Goal: Check status: Check status

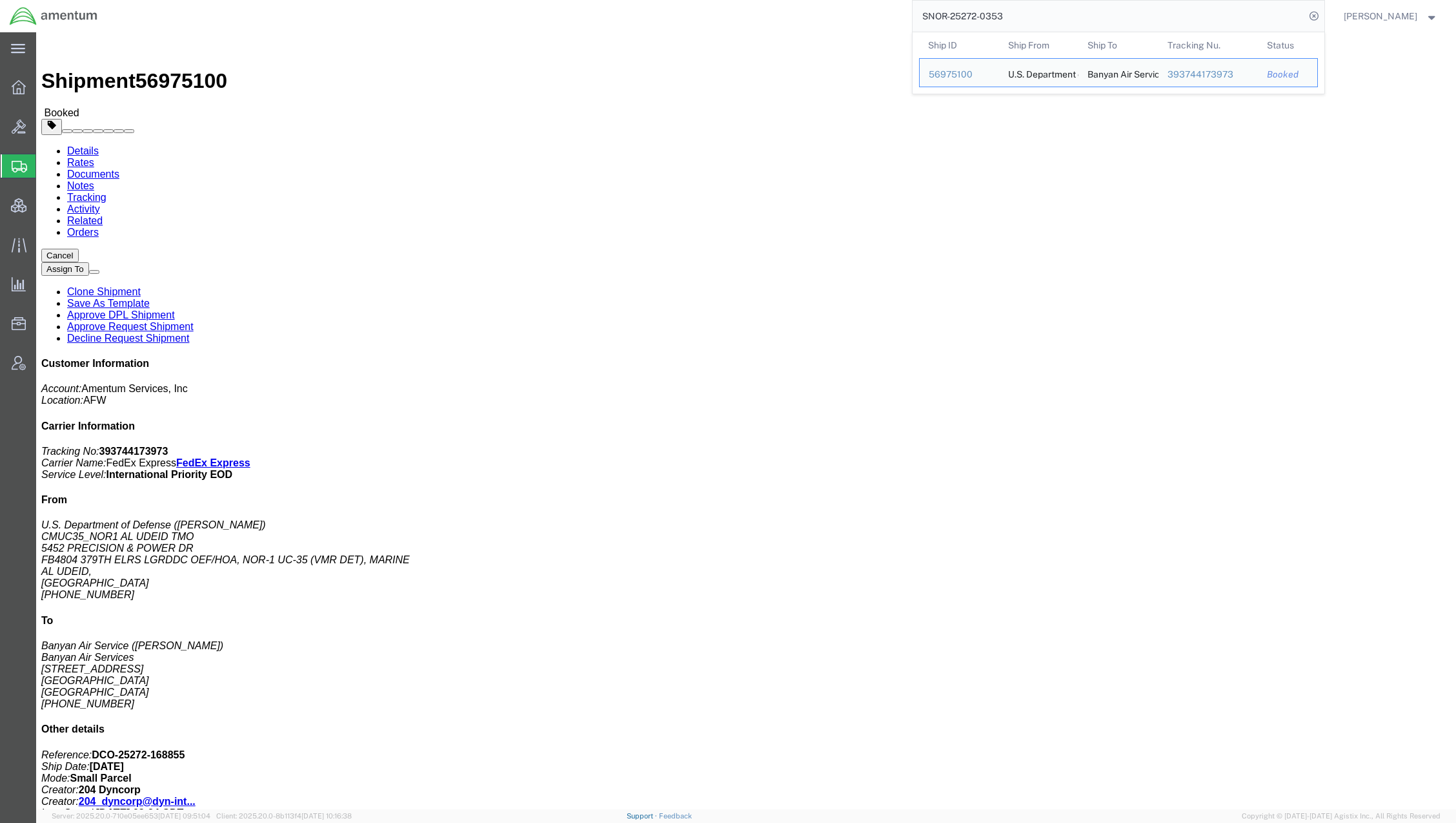
click at [659, 816] on link "Support" at bounding box center [643, 815] width 32 height 8
click at [45, 125] on span "Bids" at bounding box center [40, 126] width 9 height 26
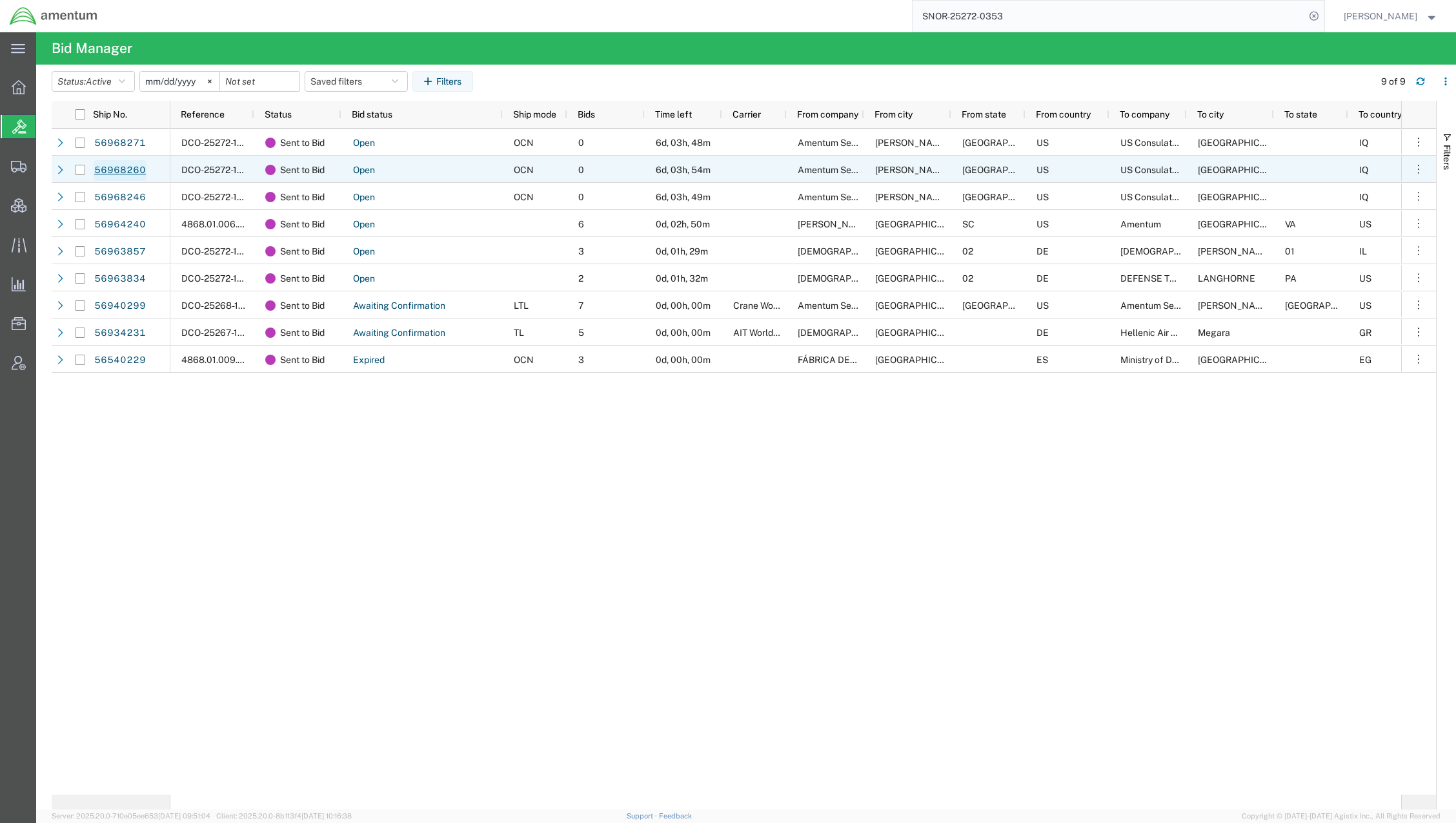
click at [103, 179] on link "56968260" at bounding box center [120, 170] width 53 height 21
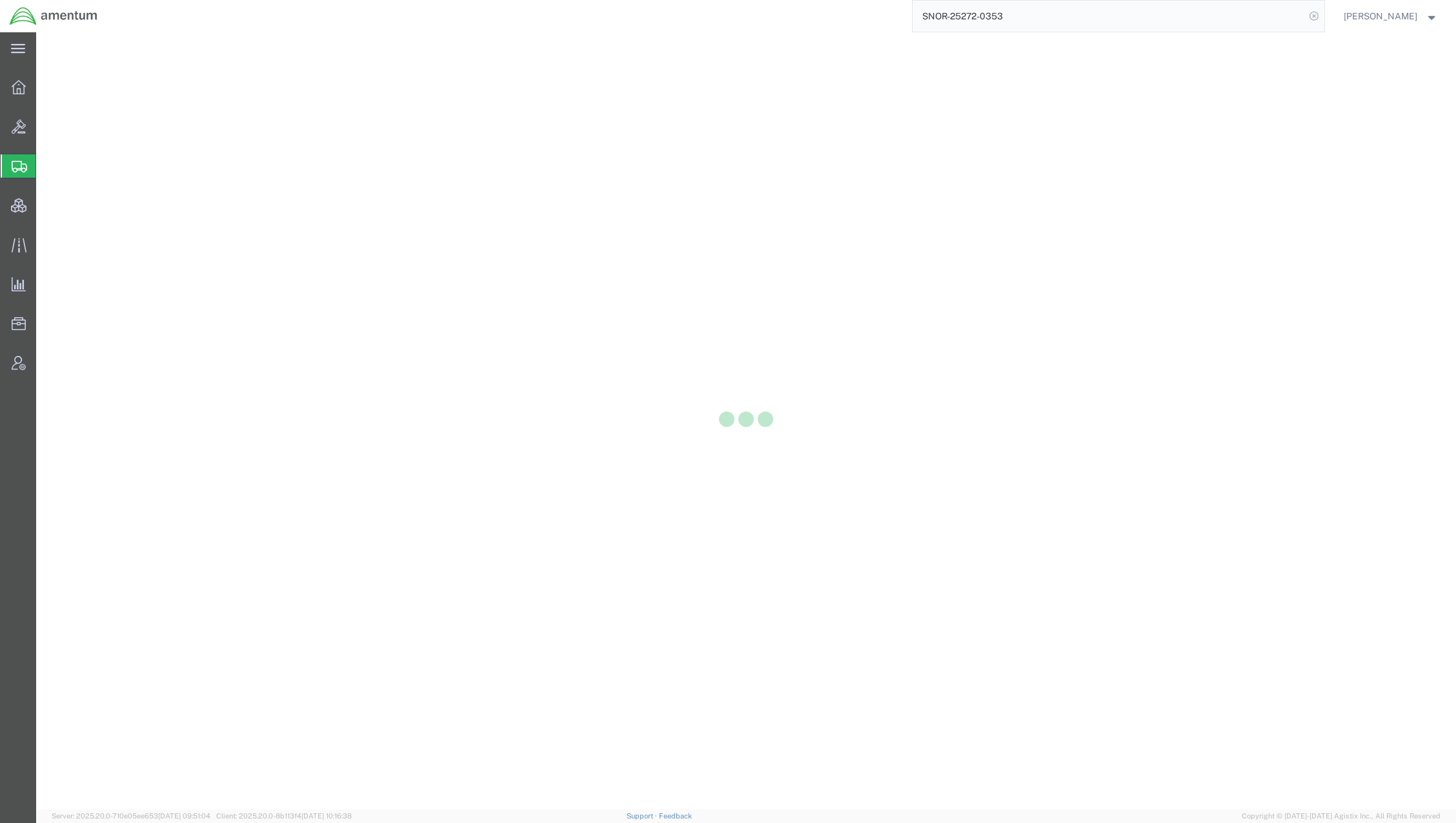
click at [1313, 19] on icon at bounding box center [1314, 16] width 18 height 18
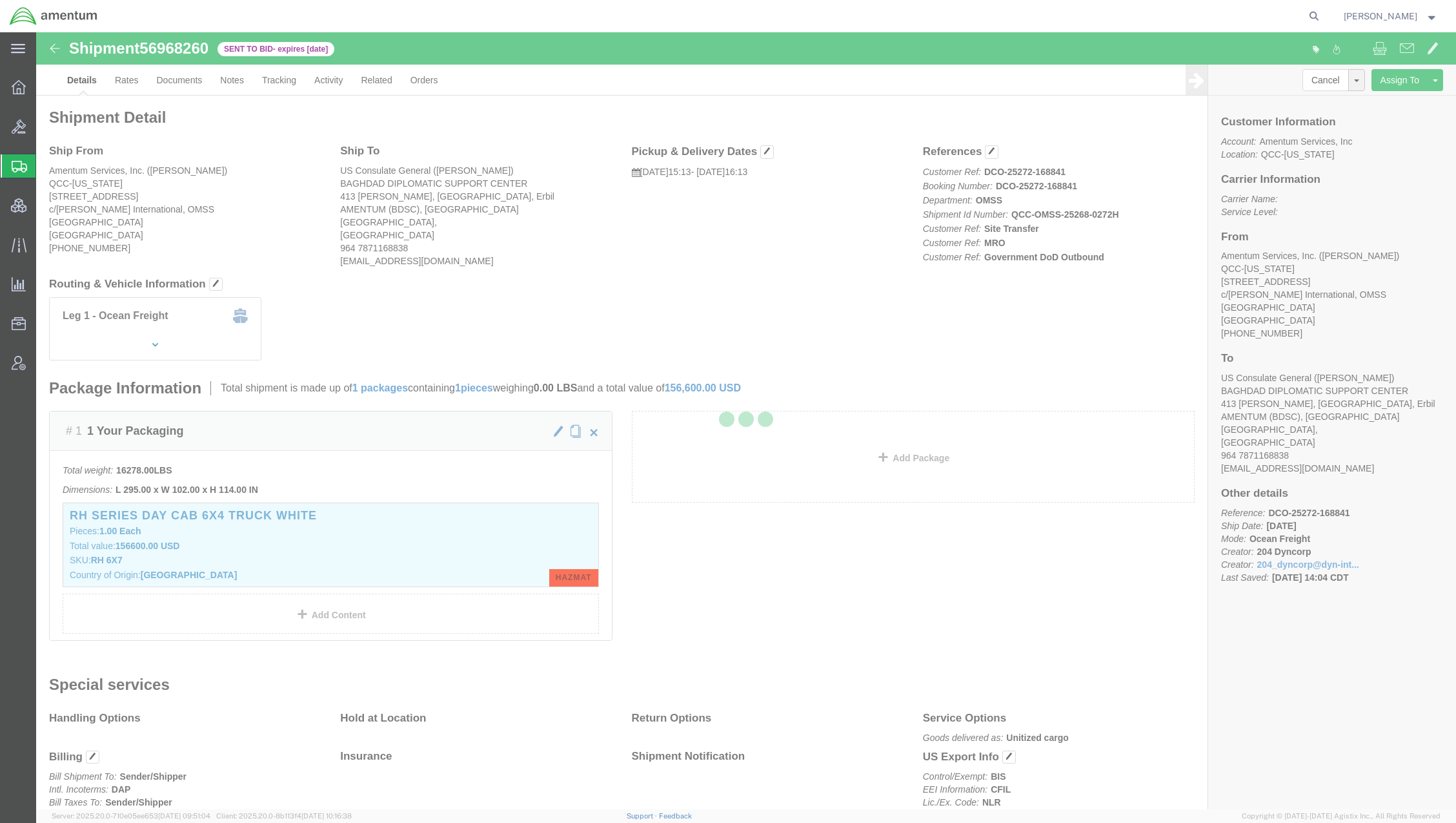
click at [131, 82] on div at bounding box center [746, 421] width 1420 height 777
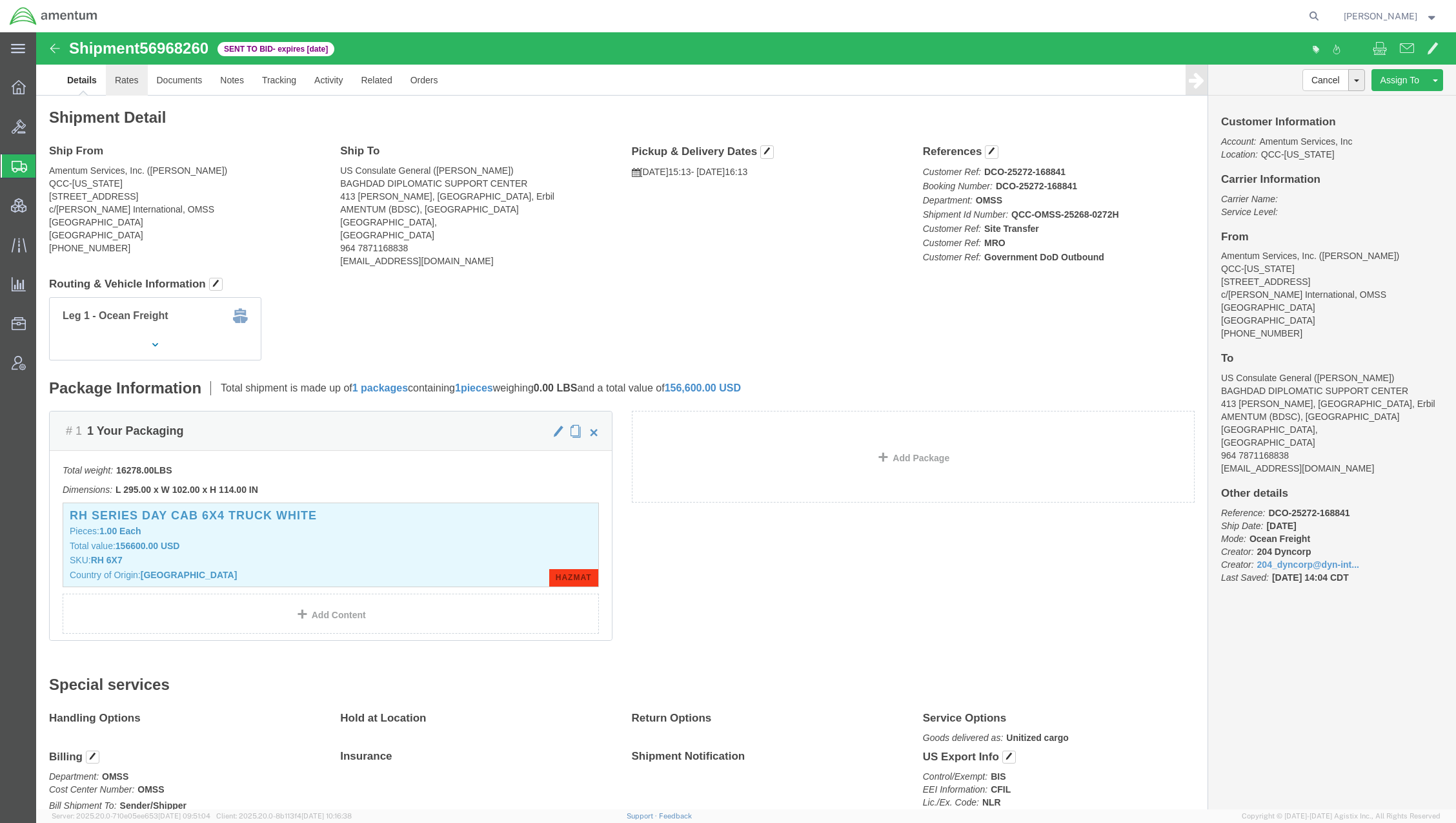
click link "Rates"
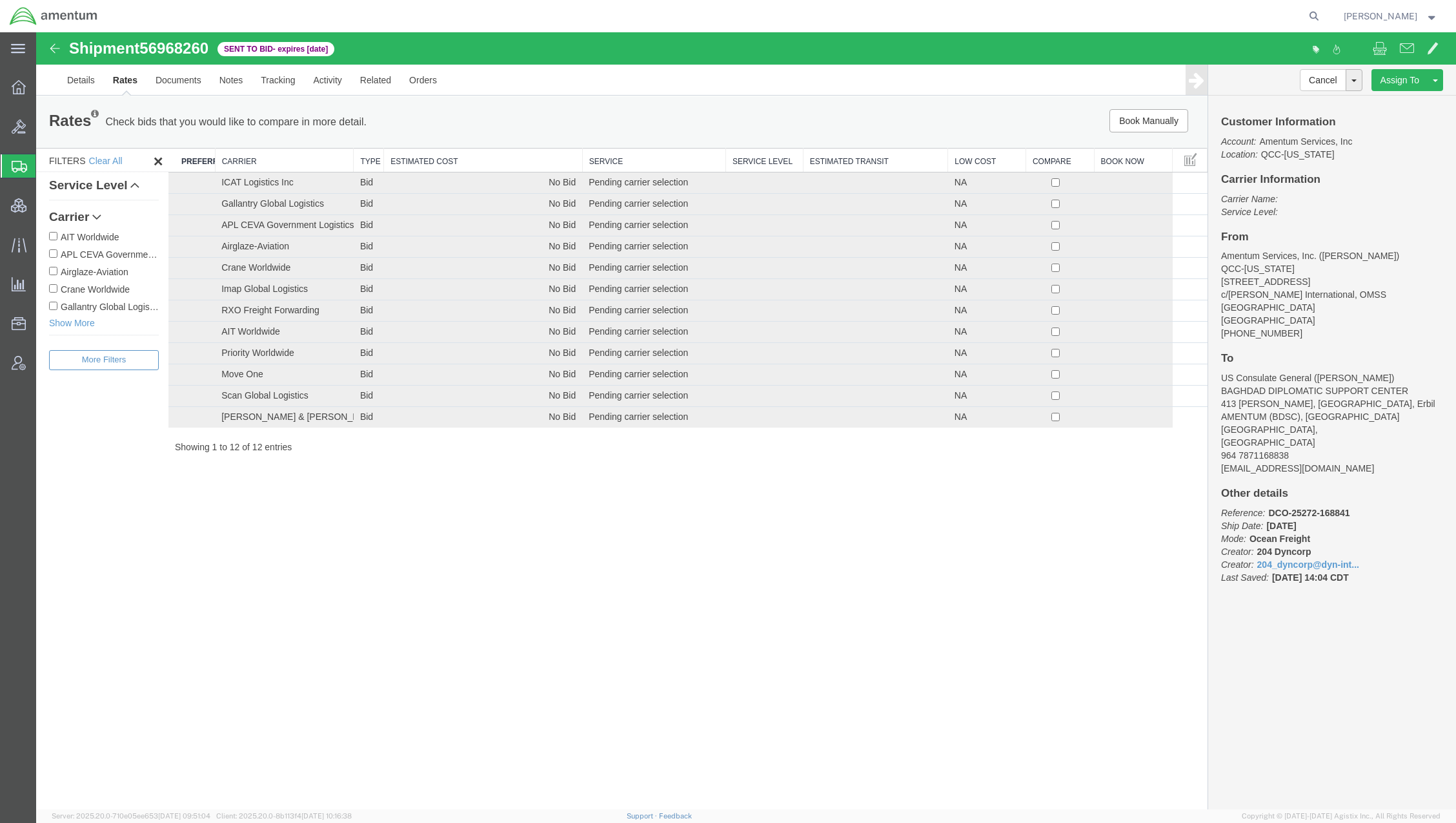
click at [260, 164] on th "Carrier" at bounding box center [284, 160] width 139 height 24
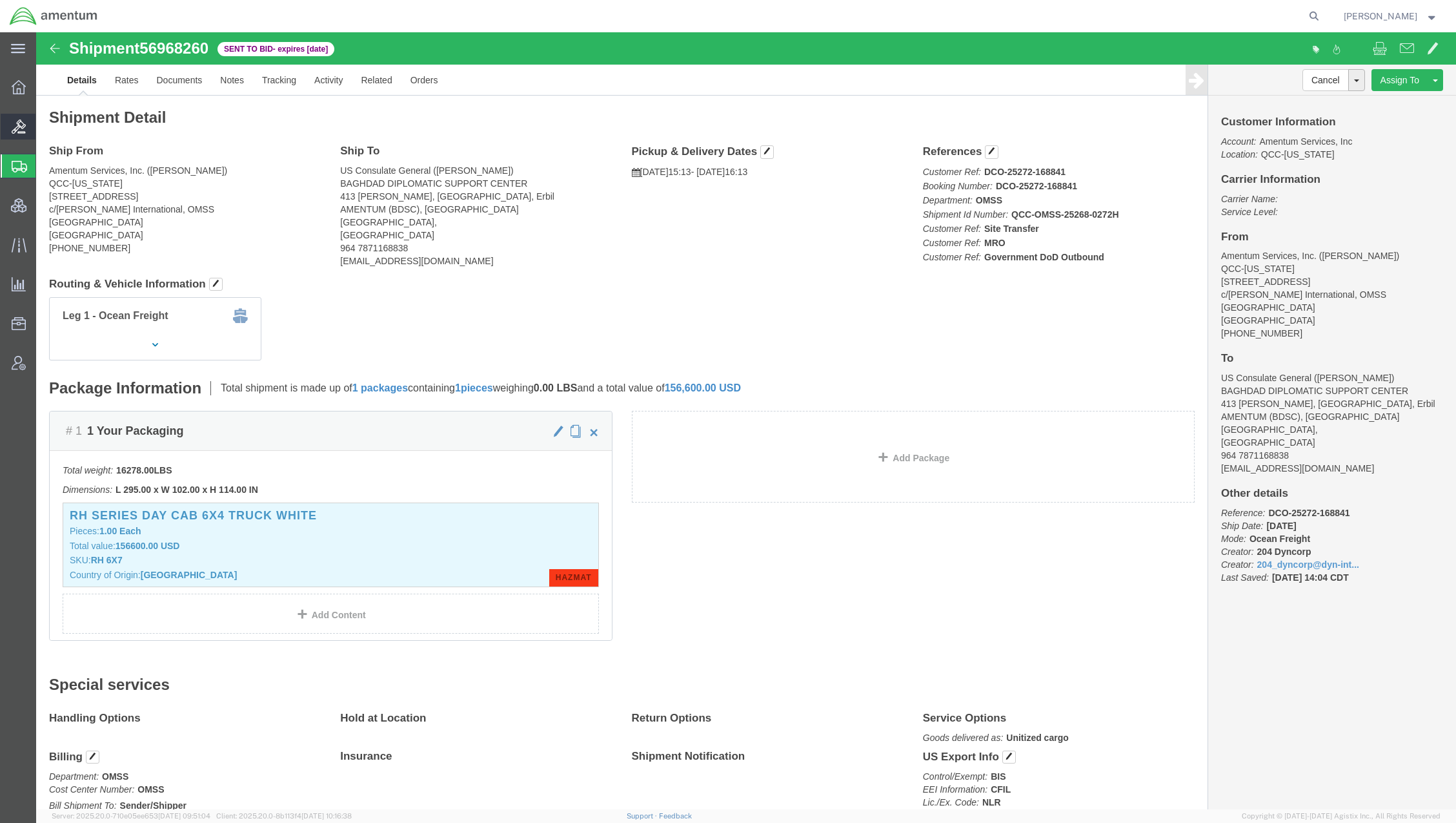
click at [45, 126] on span "Bids" at bounding box center [40, 126] width 9 height 26
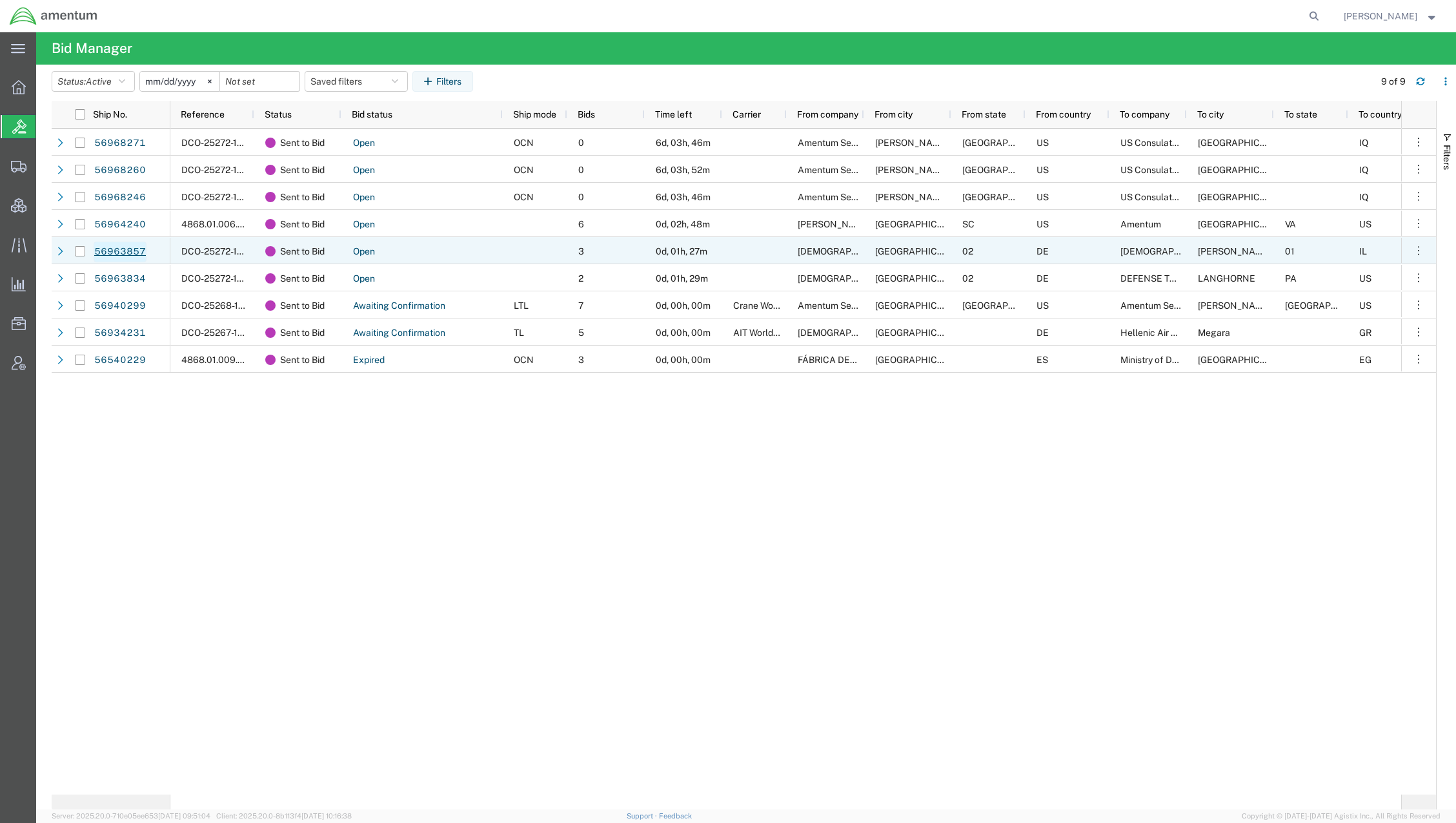
click at [130, 245] on link "56963857" at bounding box center [120, 252] width 53 height 21
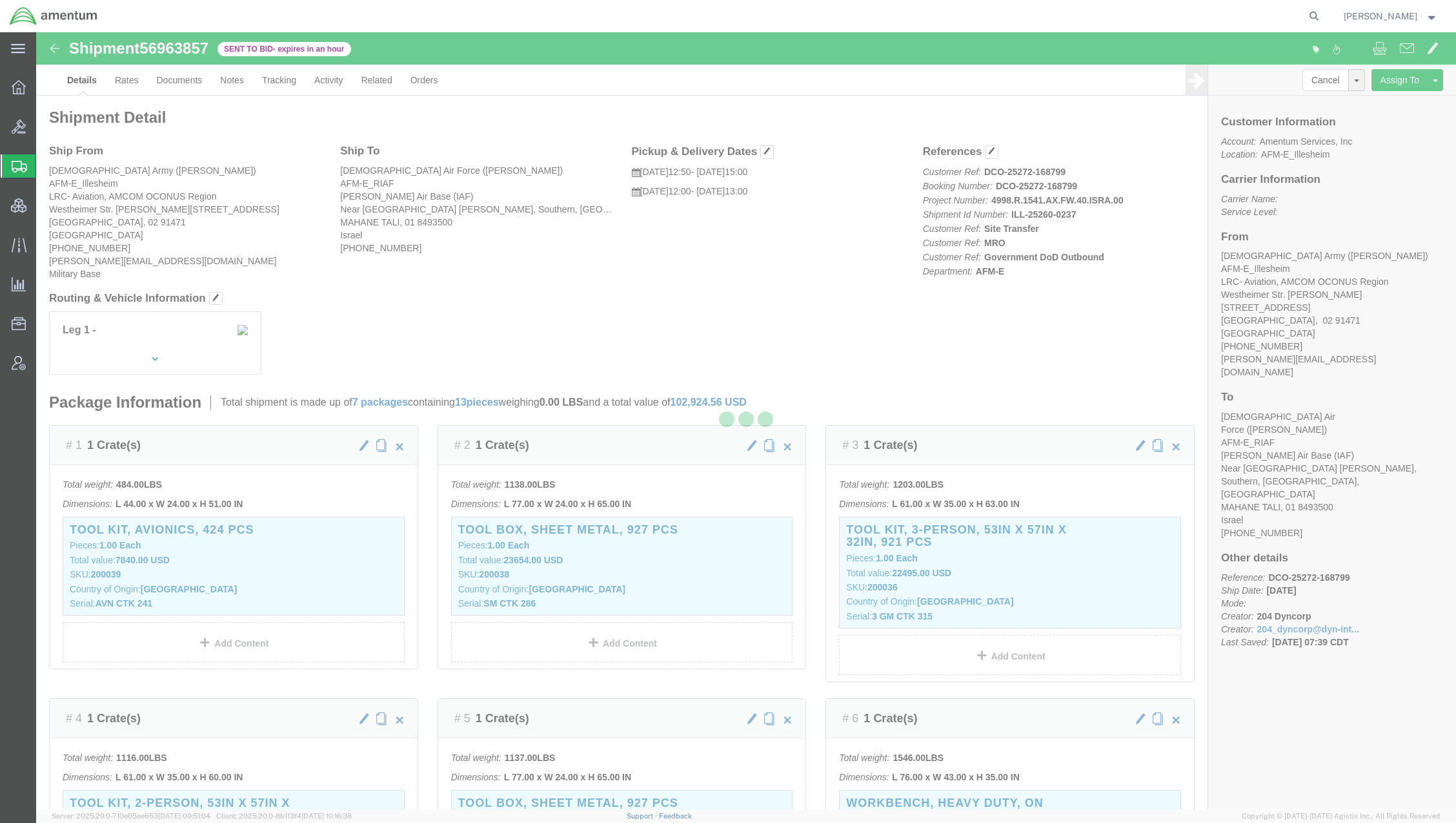
click at [126, 76] on div at bounding box center [746, 421] width 1420 height 777
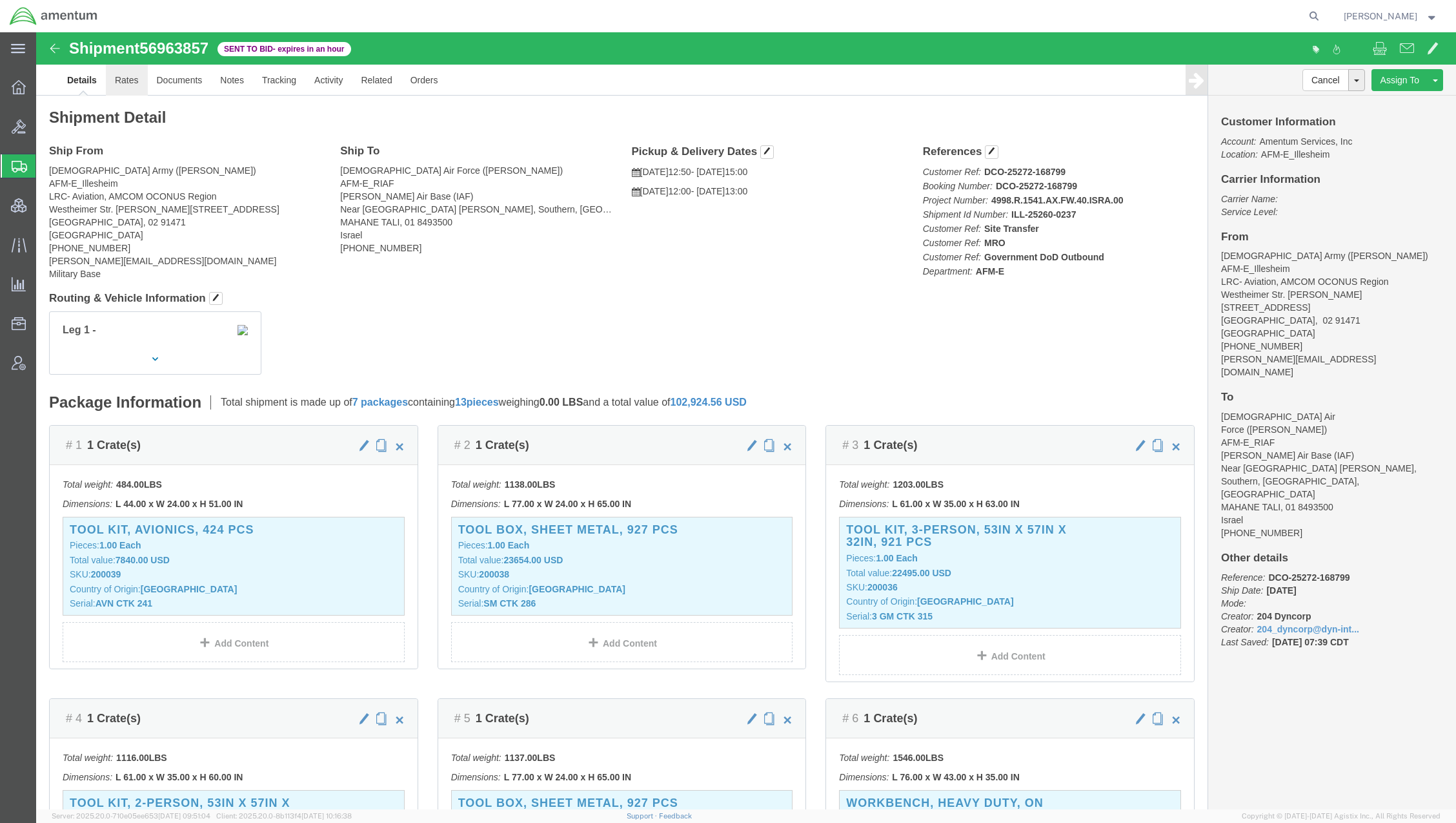
click link "Rates"
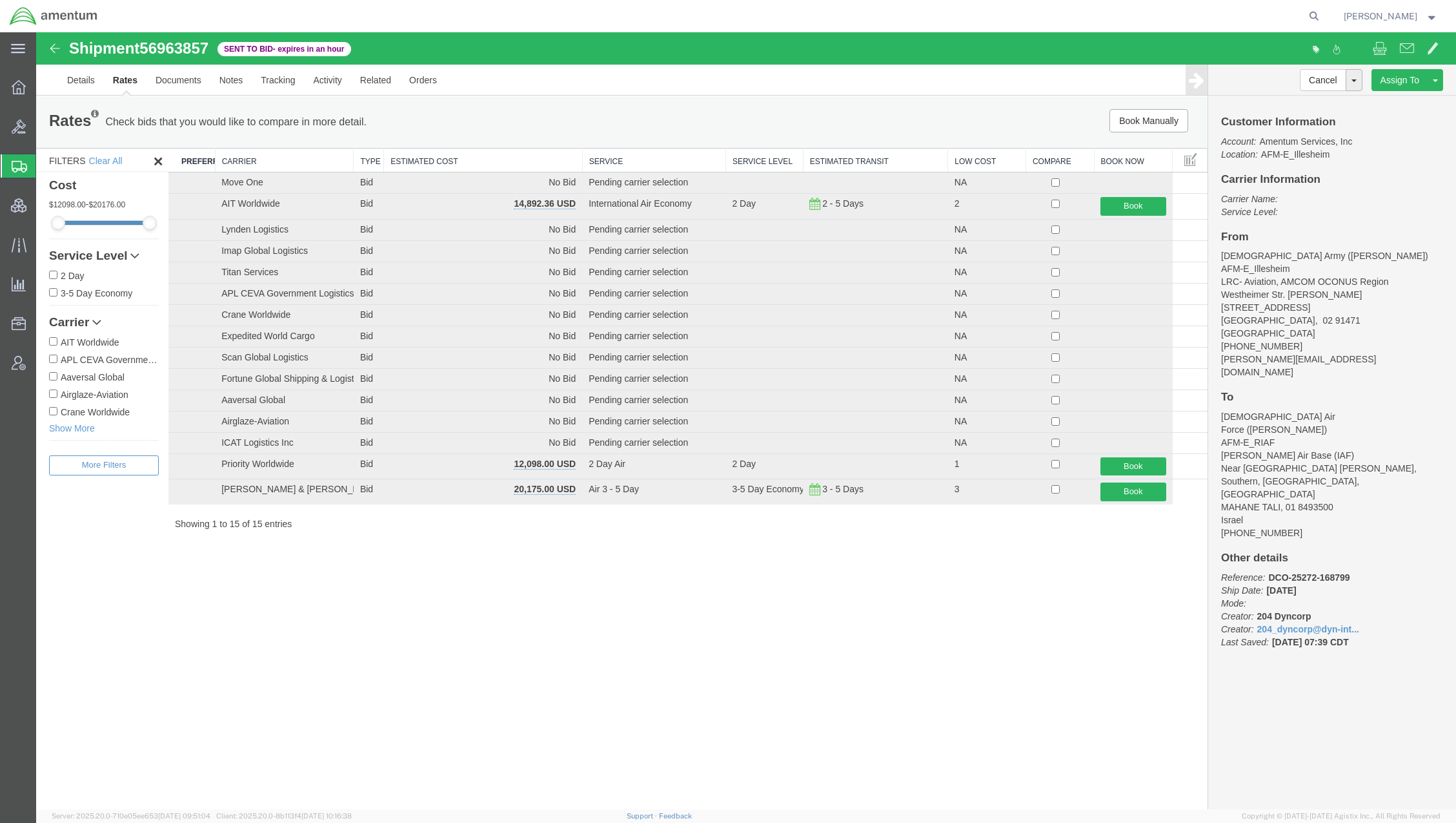
click at [252, 154] on th "Carrier" at bounding box center [284, 160] width 139 height 24
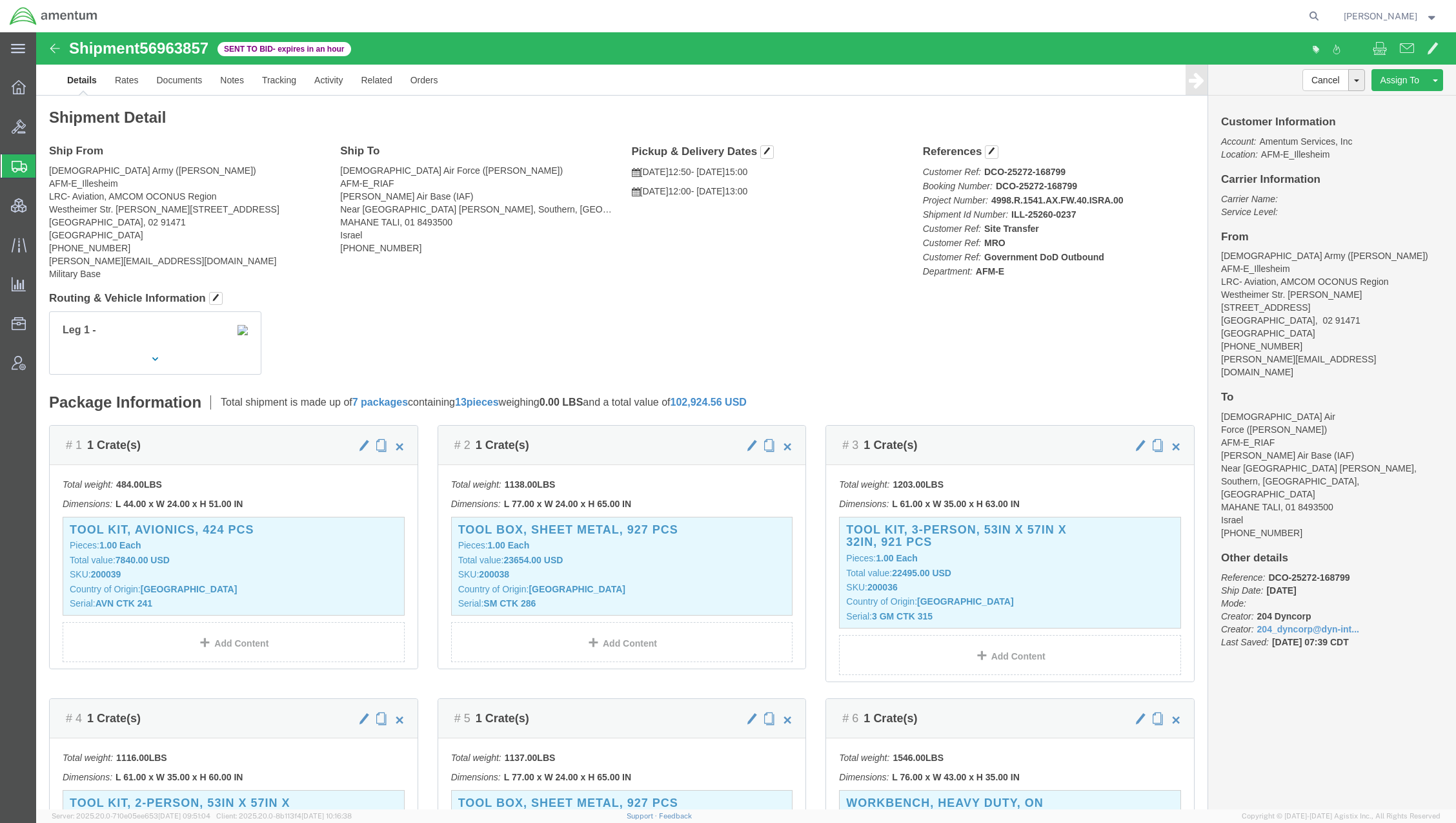
click div "Cancel Withdraw Bid Extend Bid Assign To Clone Shipment Save As Template Approv…"
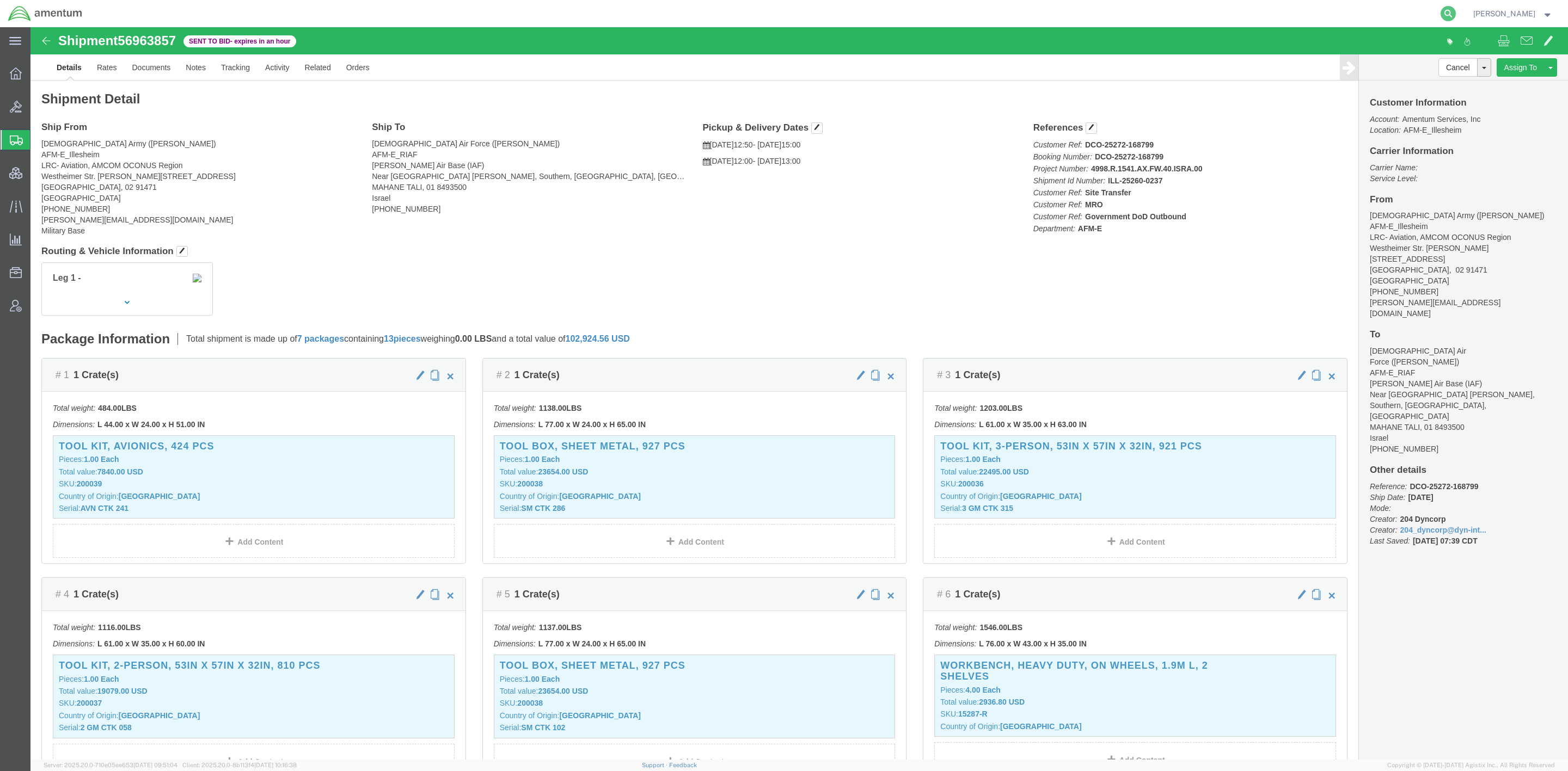
click at [1228, 17] on icon at bounding box center [1448, 13] width 15 height 15
paste input "56979941"
type input "56979941"
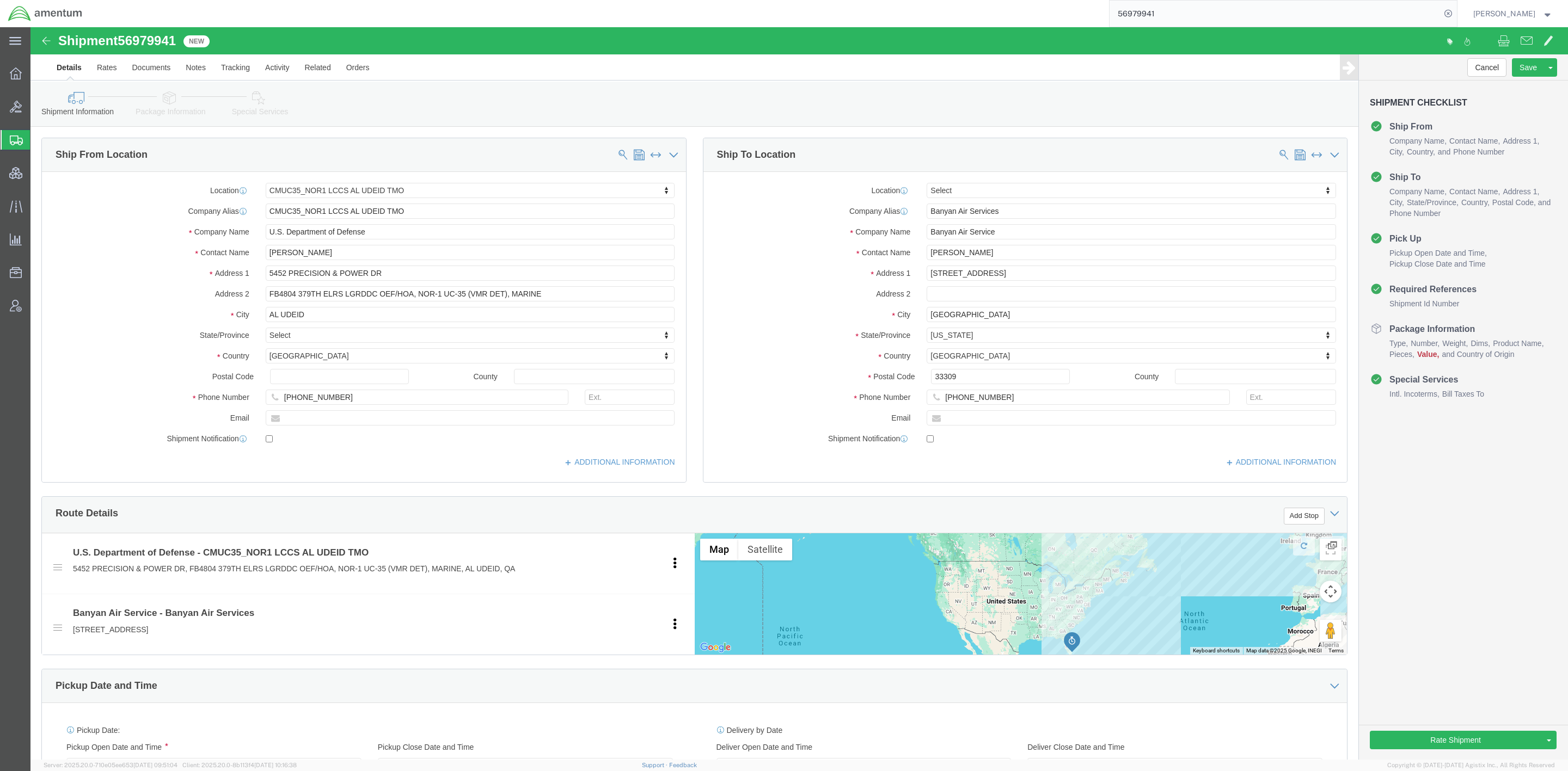
select select "42657"
select select
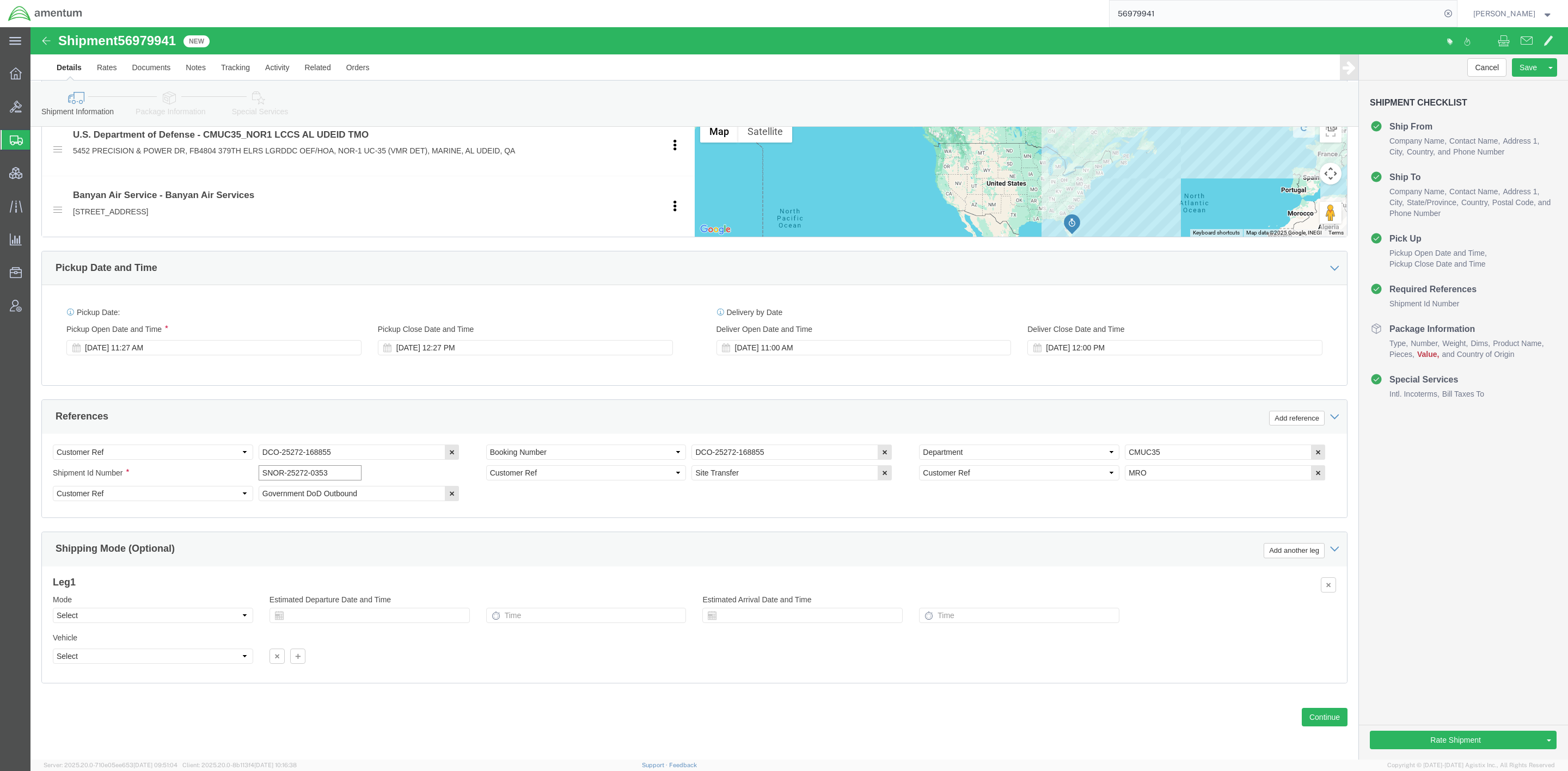
drag, startPoint x: 320, startPoint y: 448, endPoint x: 94, endPoint y: 428, distance: 226.9
click div "Select Account Type Activity ID Airline Appointment Number ASN Batch Request # …"
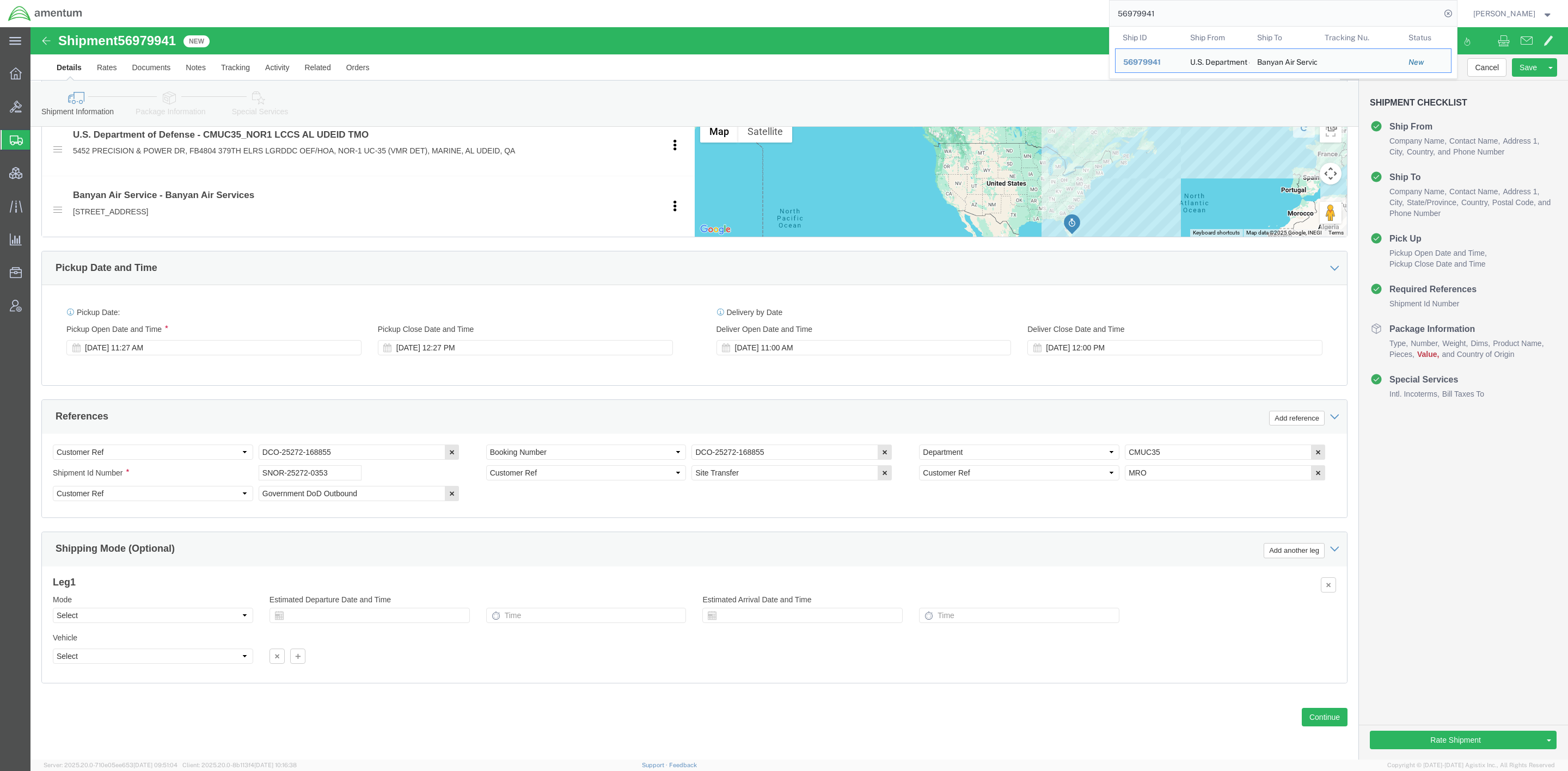
drag, startPoint x: 1069, startPoint y: 1, endPoint x: 696, endPoint y: -67, distance: 379.1
click at [696, 0] on html "main_menu Created with Sketch. Collapse Menu Overview Bids Shipments Shipment M…" at bounding box center [784, 385] width 1568 height 771
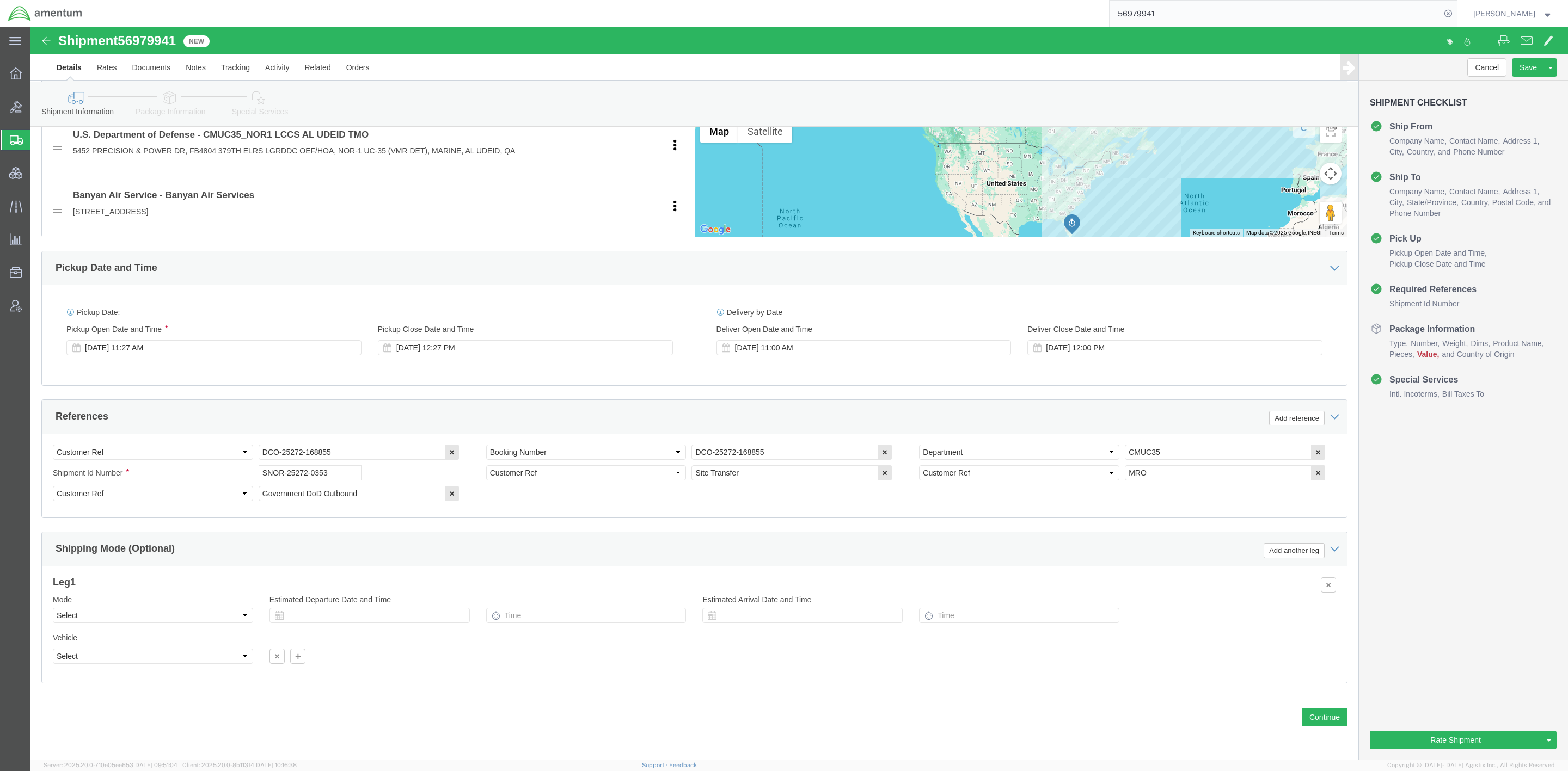
paste input "SNOR-25272-0353"
type input "SNOR-25272-0353"
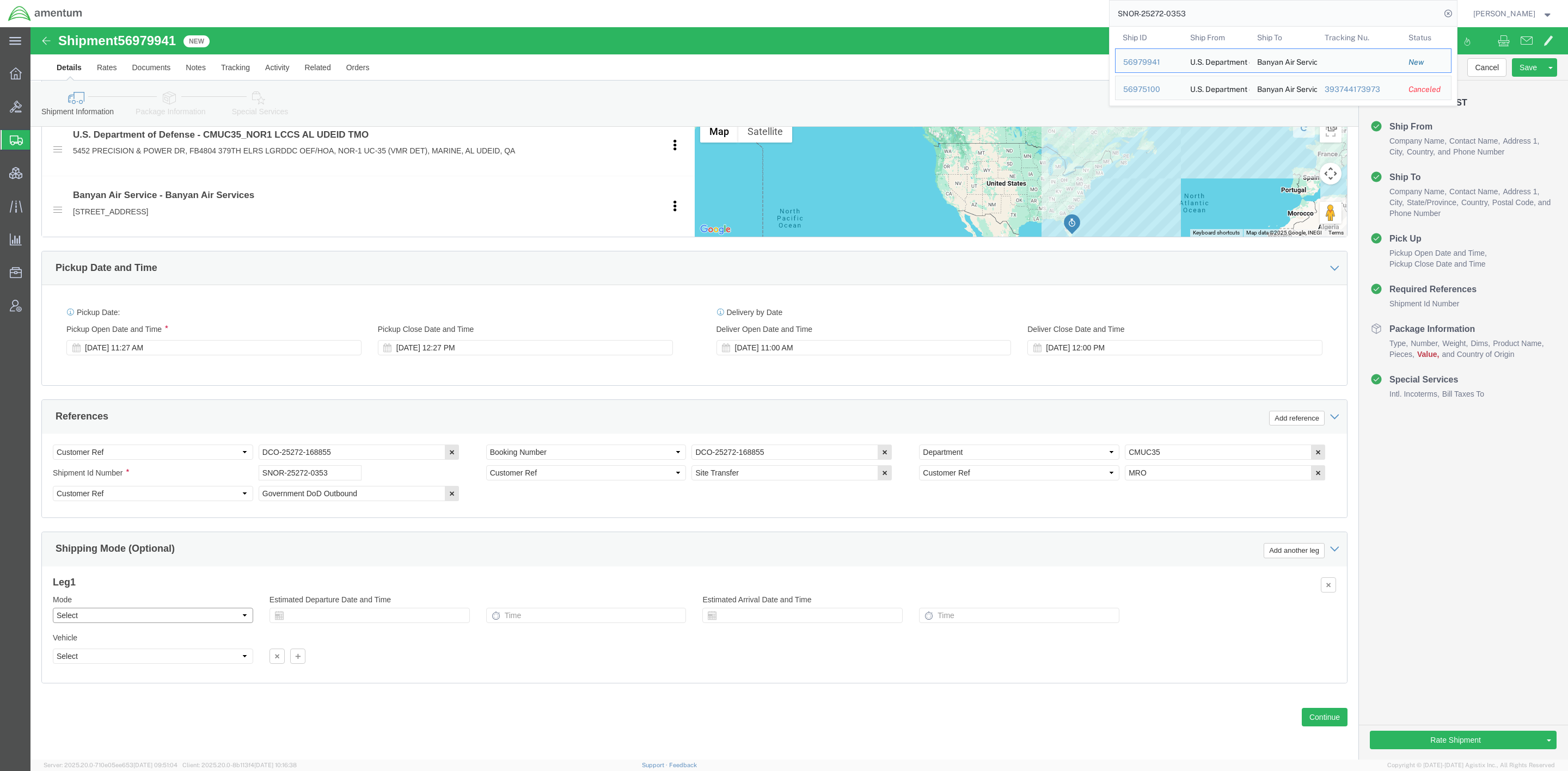
click select "Select Air Less than Truckload Multi-Leg Ocean Freight Rail Small Parcel Truckl…"
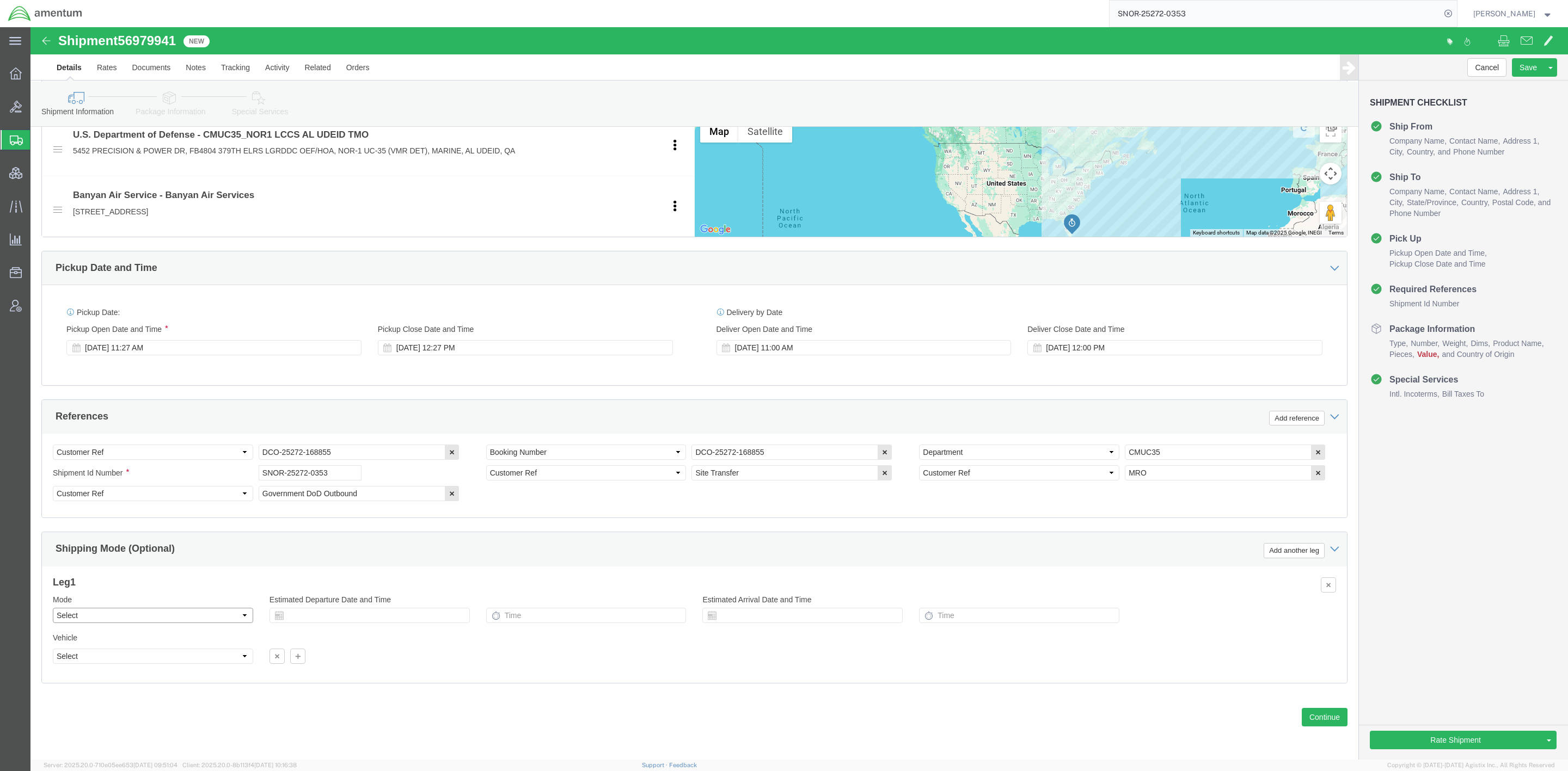
select select "SMAL"
click select "Select Air Less than Truckload Multi-Leg Ocean Freight Rail Small Parcel Truckl…"
click link "Package Information"
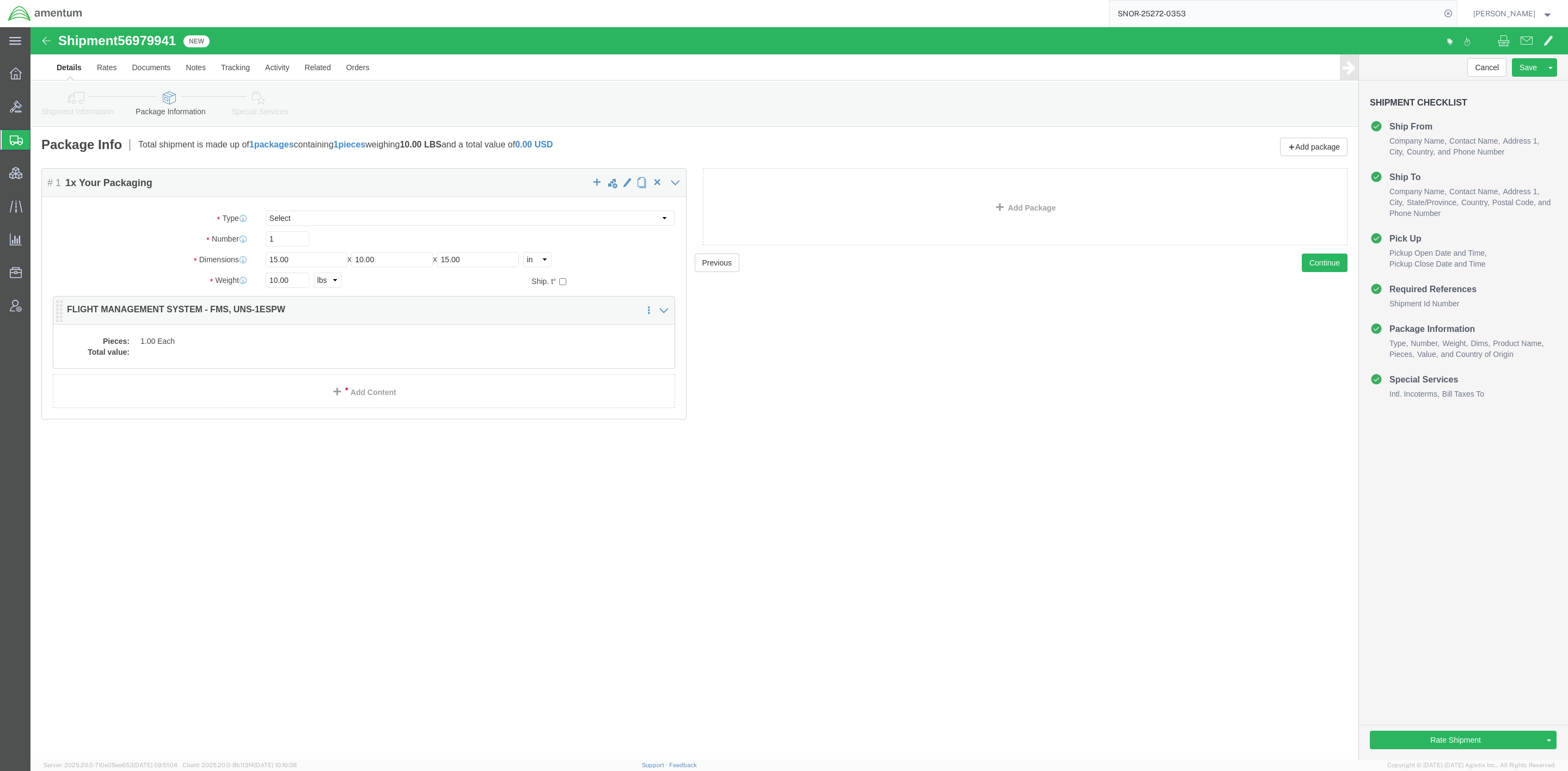
click dd
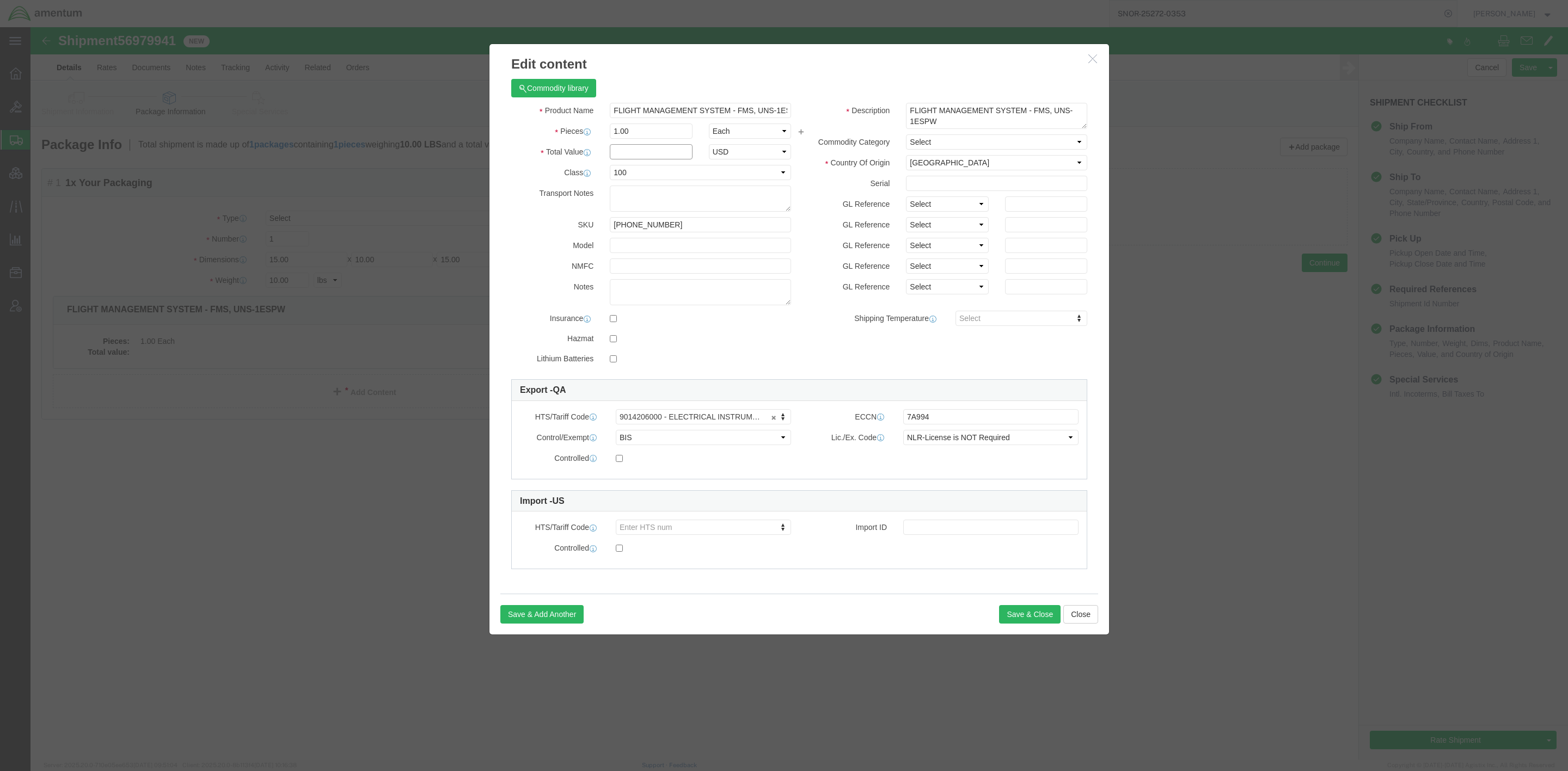
click input "text"
type input "17"
click button "Close"
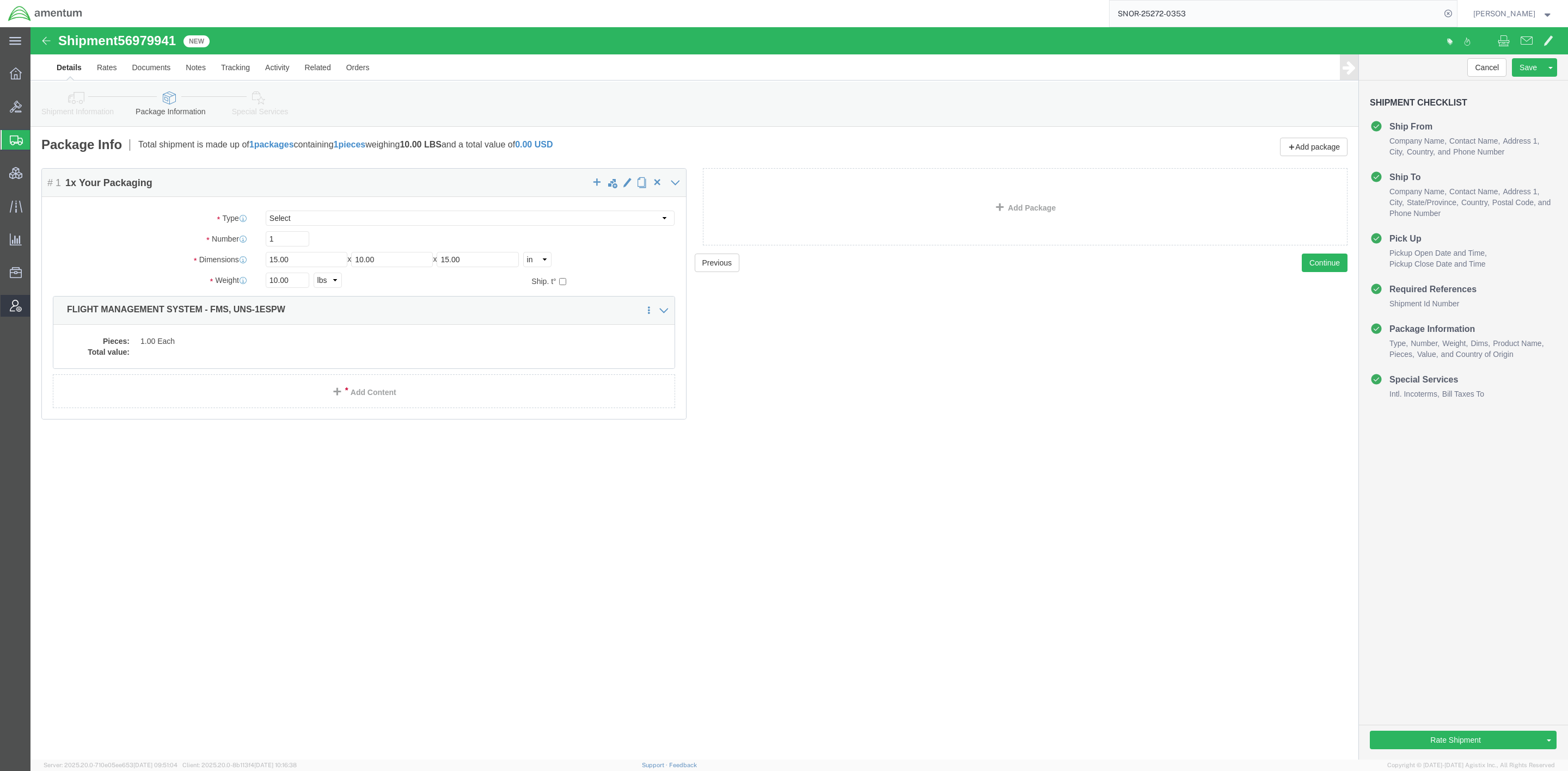
click at [38, 302] on span "Account Admin" at bounding box center [33, 306] width 8 height 22
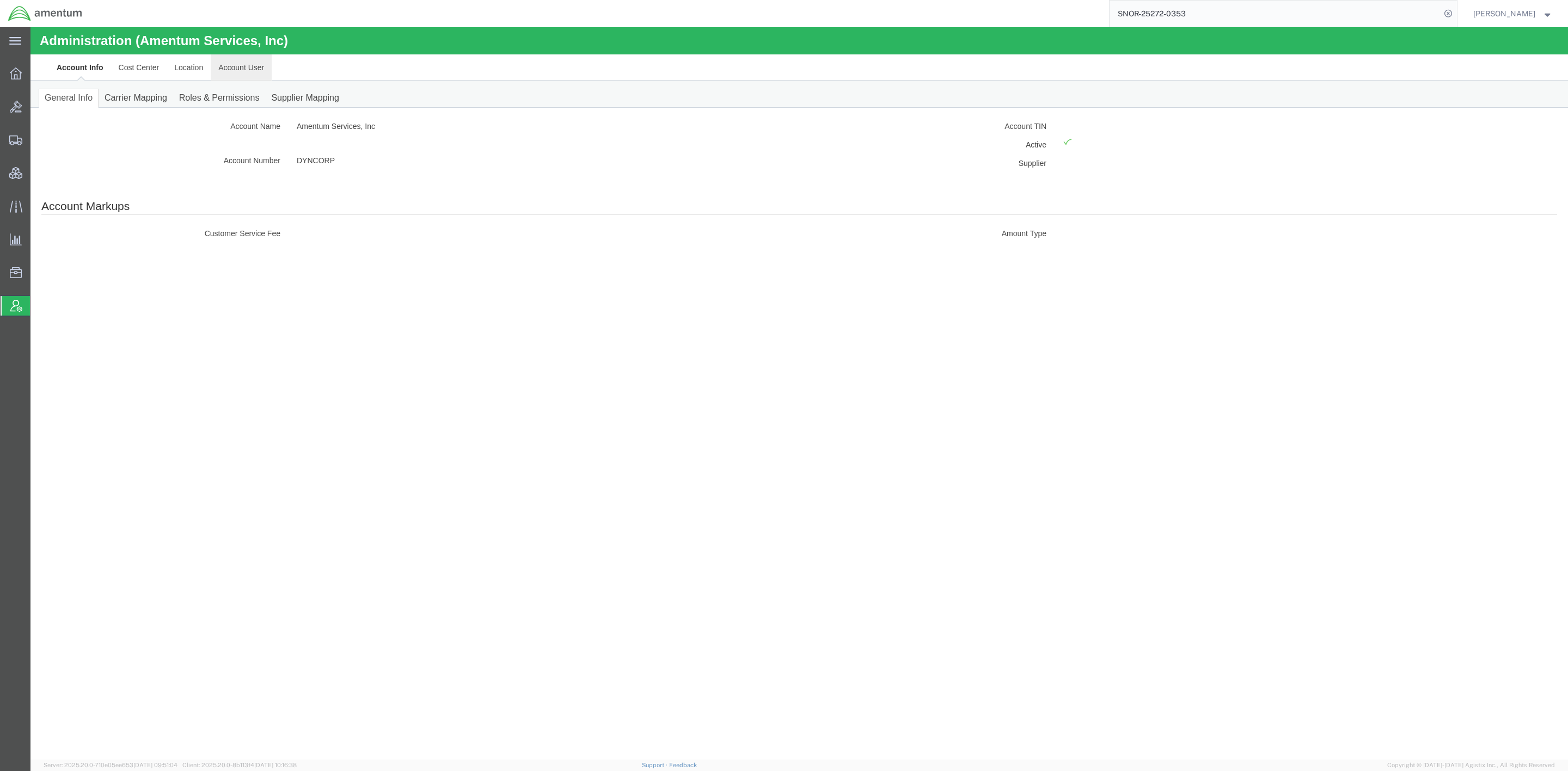
click at [244, 65] on link "Account User" at bounding box center [241, 67] width 61 height 26
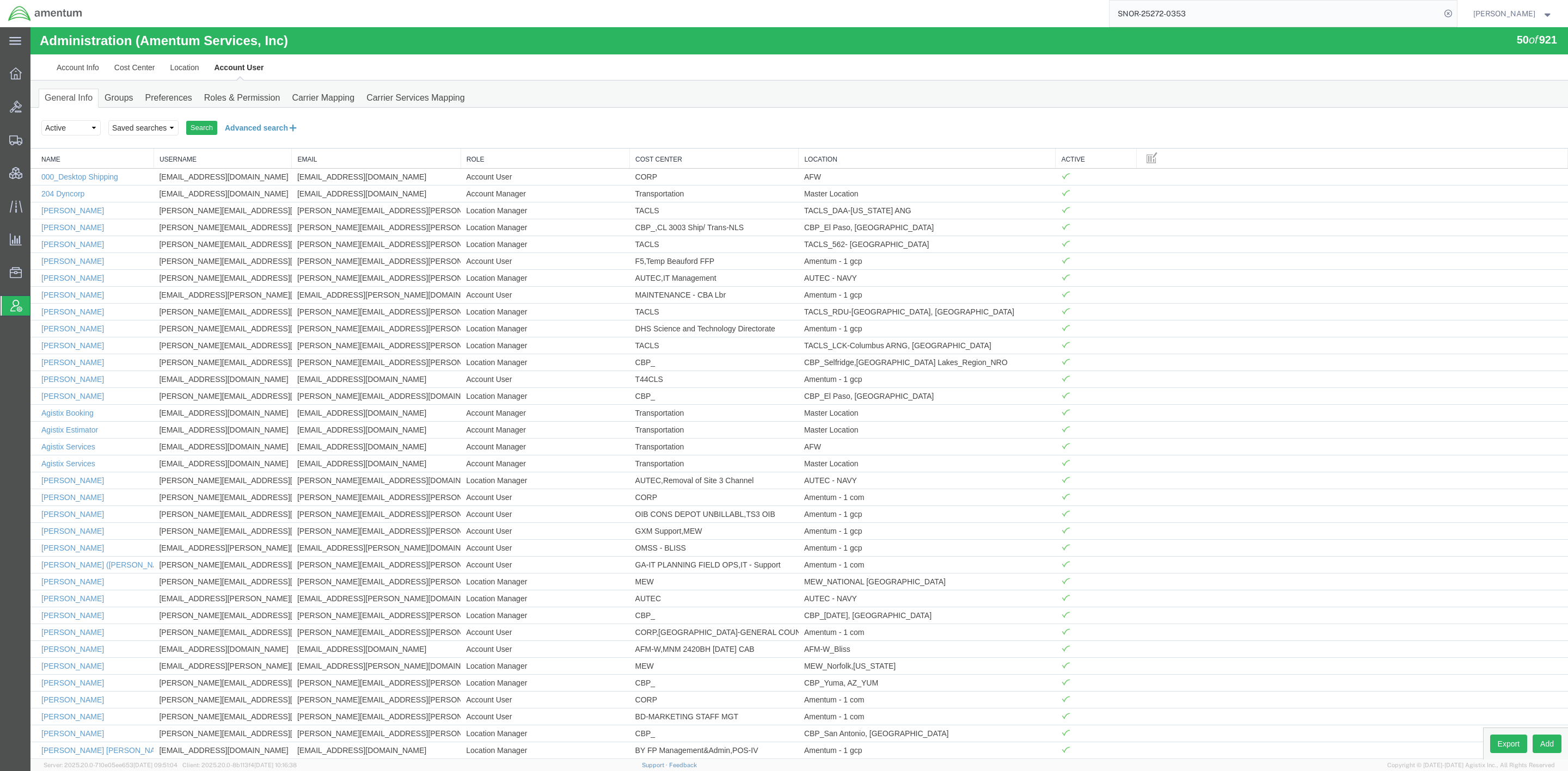
drag, startPoint x: 268, startPoint y: 134, endPoint x: 261, endPoint y: 142, distance: 10.6
click at [268, 134] on button "Advanced search" at bounding box center [262, 128] width 89 height 18
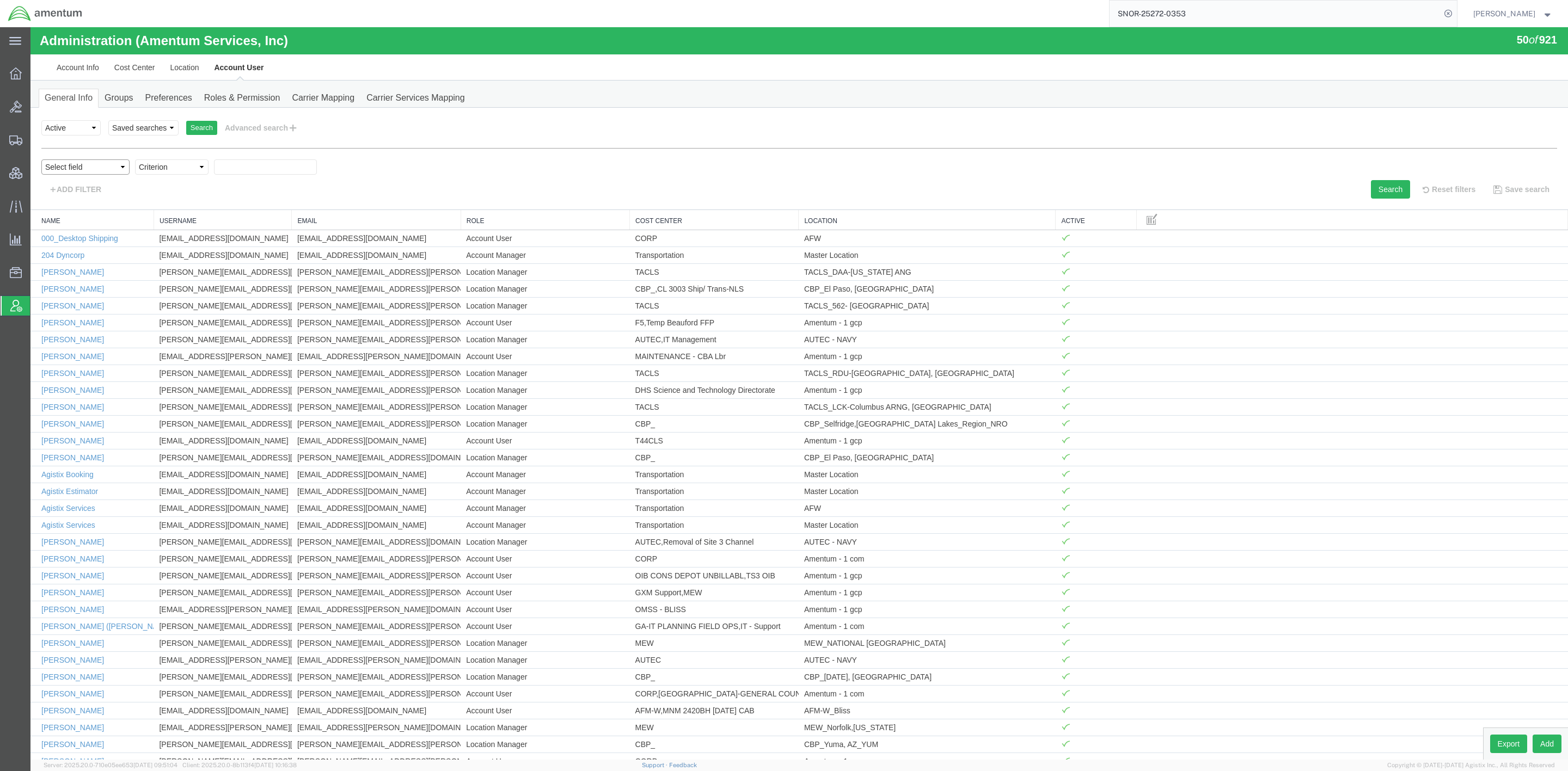
click at [79, 166] on select "Select field Cost Center Email Location Name Role Username" at bounding box center [85, 167] width 88 height 15
select select "userName"
click at [41, 159] on select "Select field Cost Center Email Location Name Role Username" at bounding box center [85, 167] width 88 height 15
click at [98, 167] on select "Select field Cost Center Email Location Name Role Username" at bounding box center [85, 167] width 88 height 15
select select "personName"
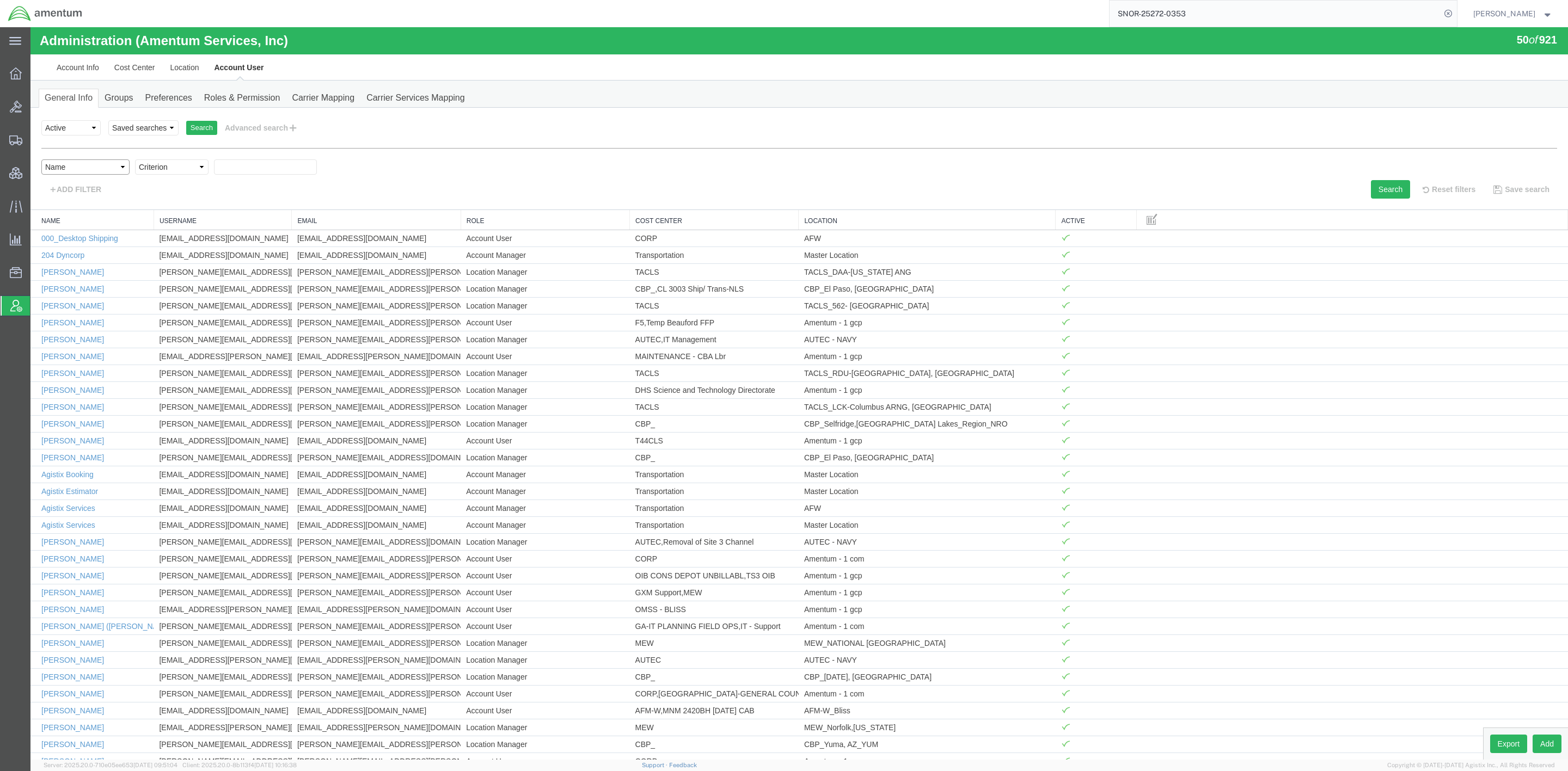
click at [41, 159] on select "Select field Cost Center Email Location Name Role Username" at bounding box center [85, 167] width 88 height 15
drag, startPoint x: 181, startPoint y: 199, endPoint x: 151, endPoint y: 175, distance: 38.4
click at [151, 175] on select "Criterion contains does not contain is is blank is not blank starts with" at bounding box center [172, 167] width 74 height 15
select select "contains"
click at [135, 159] on select "Criterion contains does not contain is is blank is not blank starts with" at bounding box center [172, 167] width 74 height 15
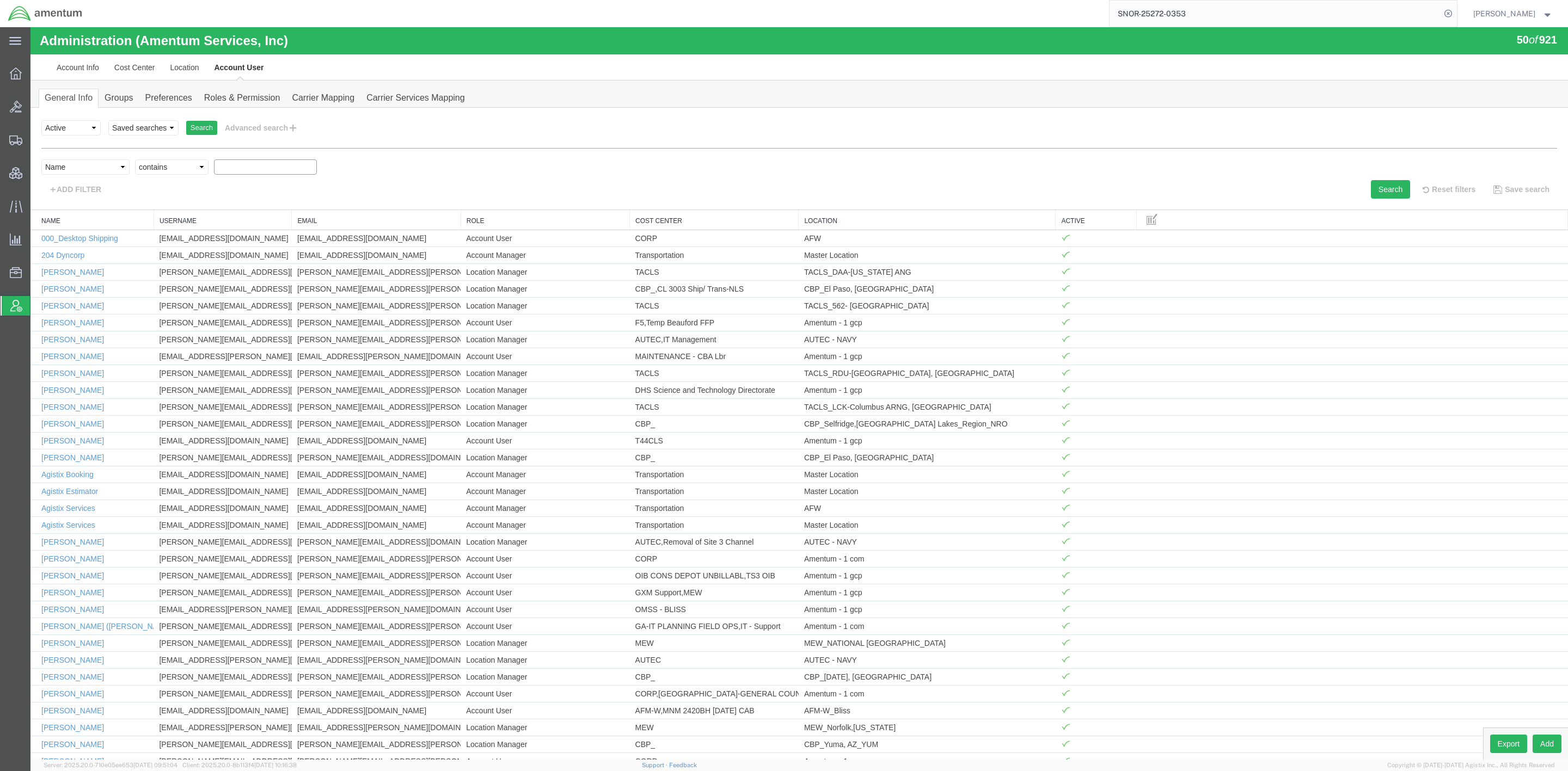
click at [255, 163] on input "text" at bounding box center [265, 167] width 103 height 15
type input "charles"
click at [1228, 187] on button "Search" at bounding box center [1390, 189] width 39 height 18
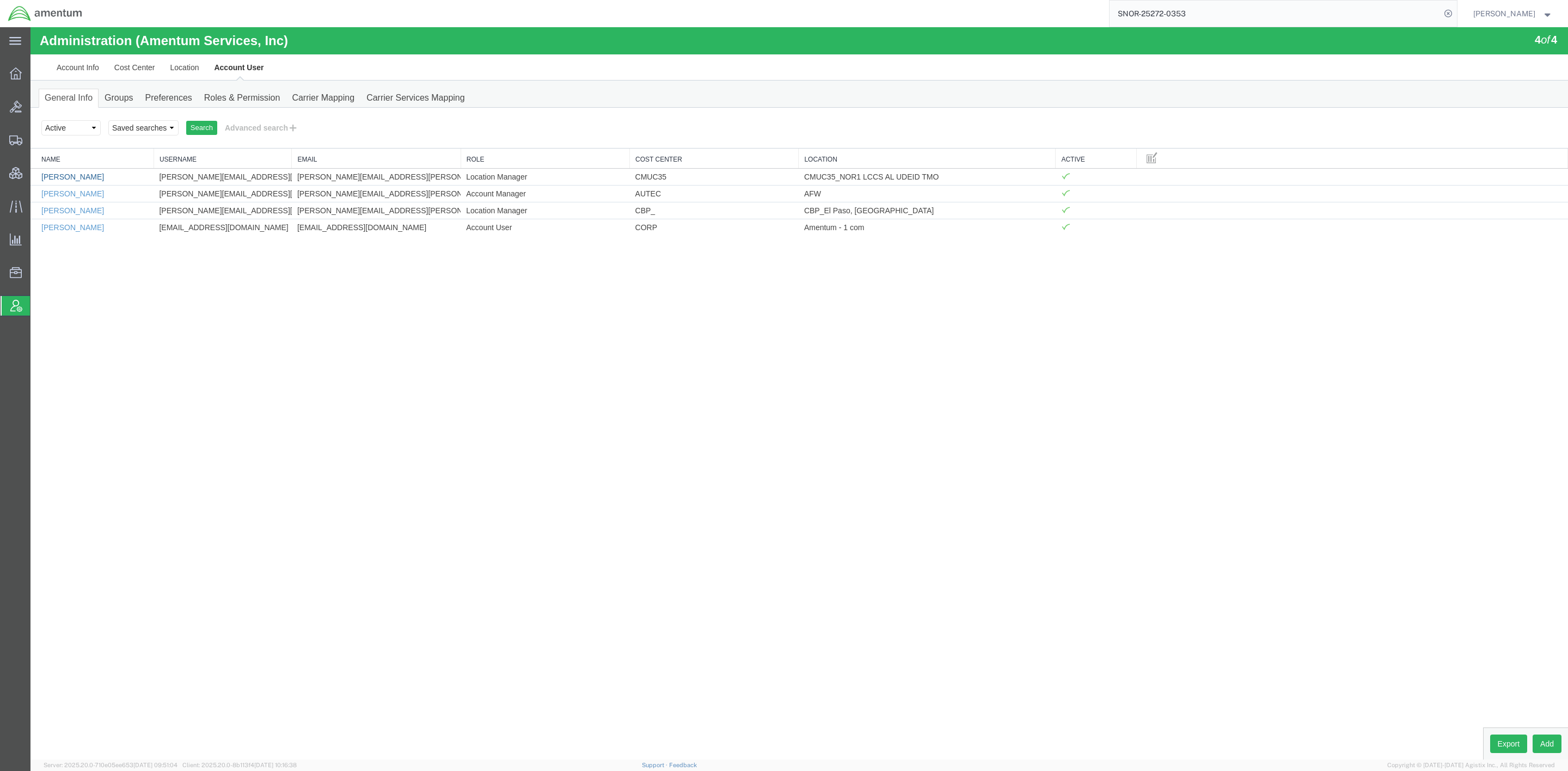
click at [75, 176] on link "Charles Davis" at bounding box center [72, 177] width 63 height 9
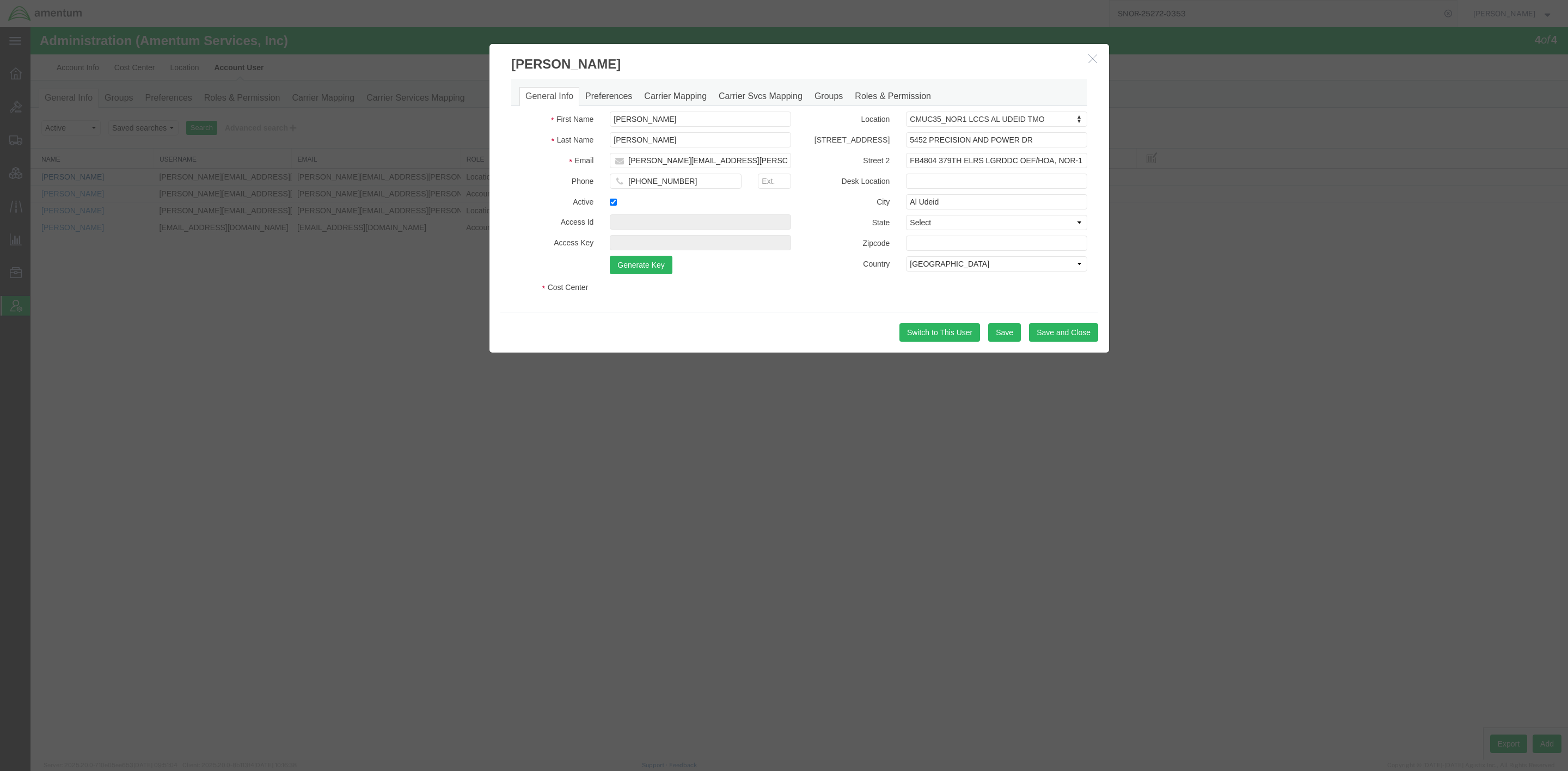
select select "DEPARTMENT"
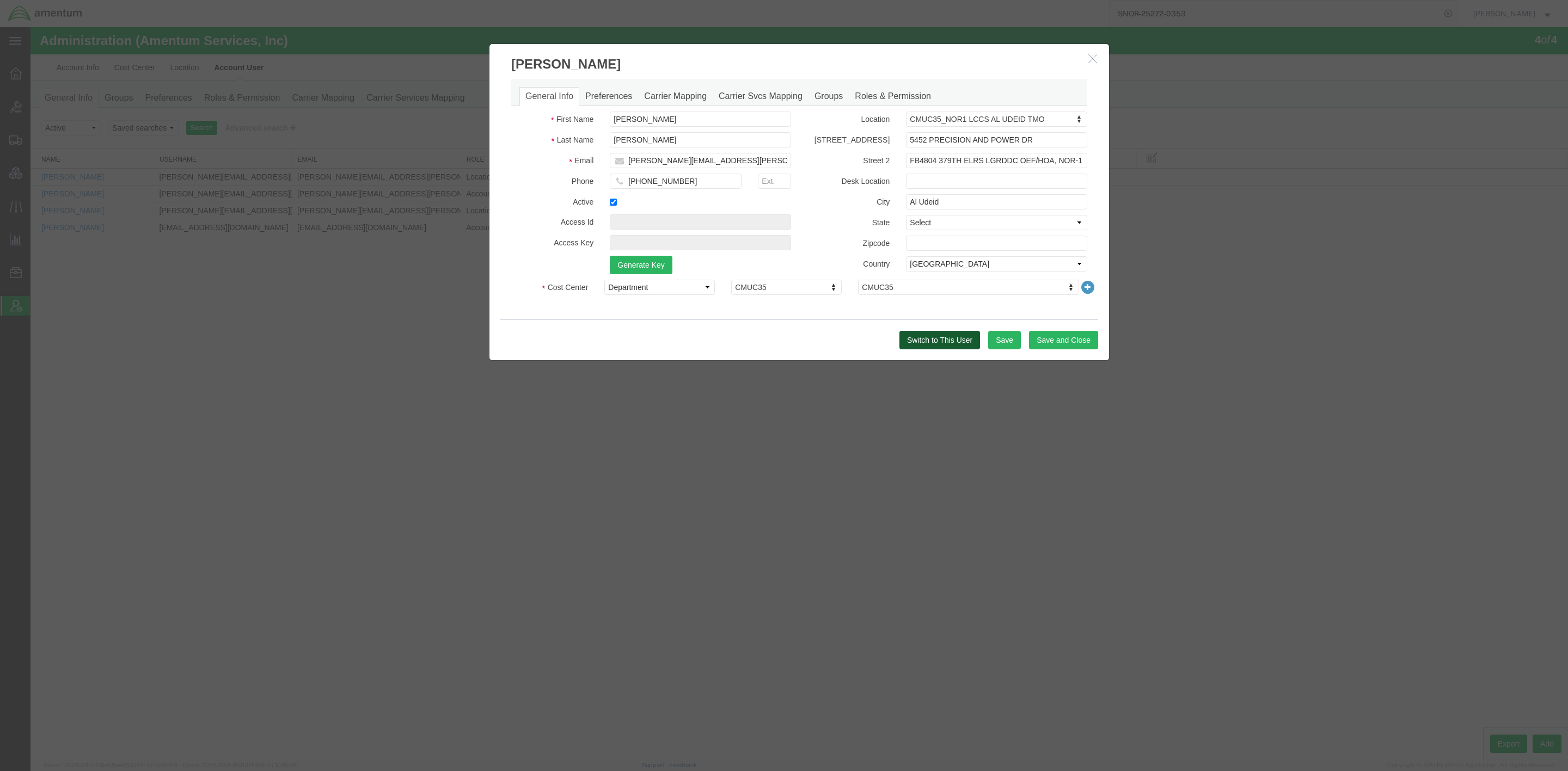
click at [941, 343] on button "Switch to This User" at bounding box center [940, 340] width 80 height 18
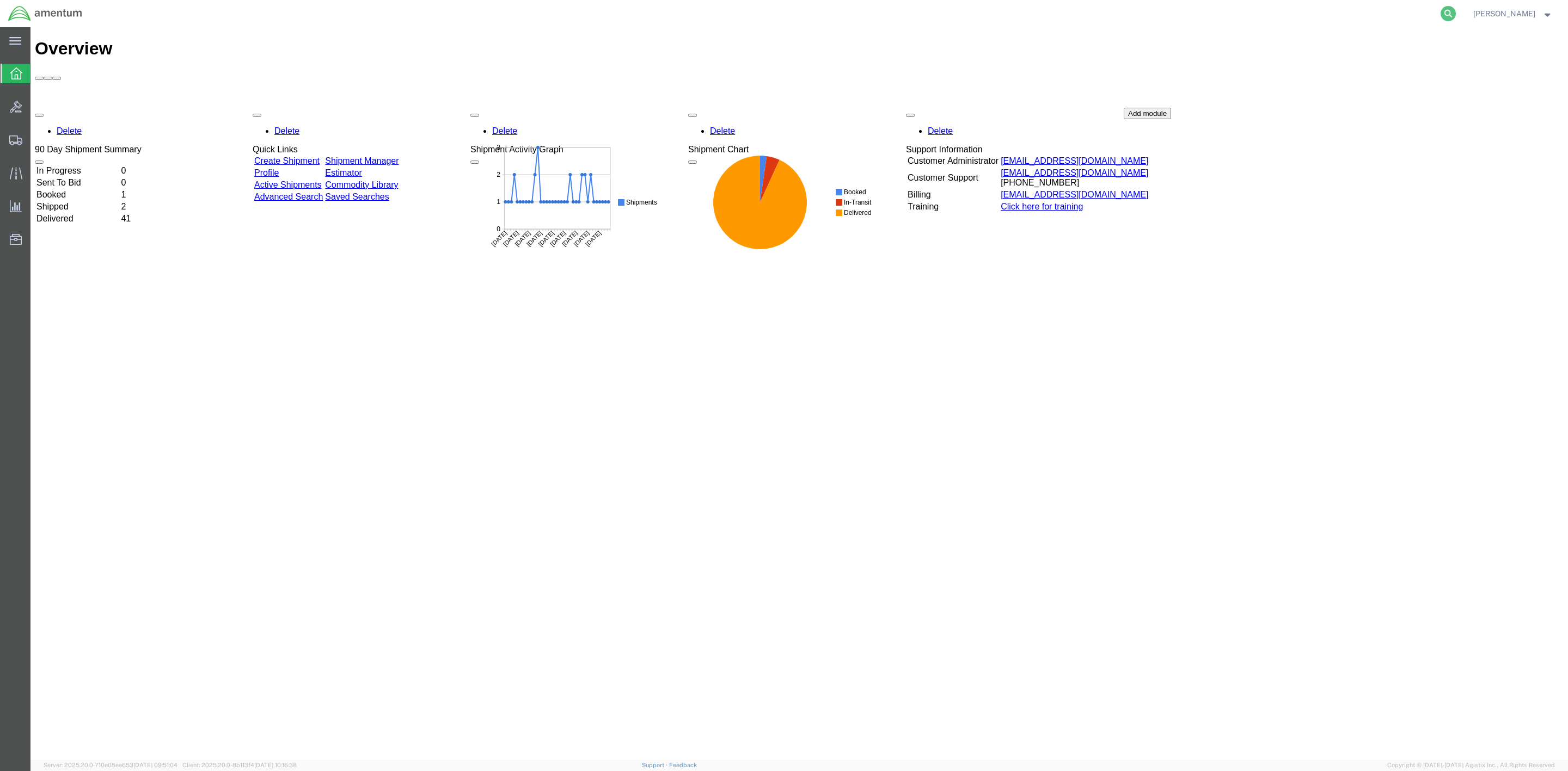
click at [1456, 13] on icon at bounding box center [1448, 13] width 15 height 15
paste input "SNOR-25272-0353"
type input "SNOR-25272-0353"
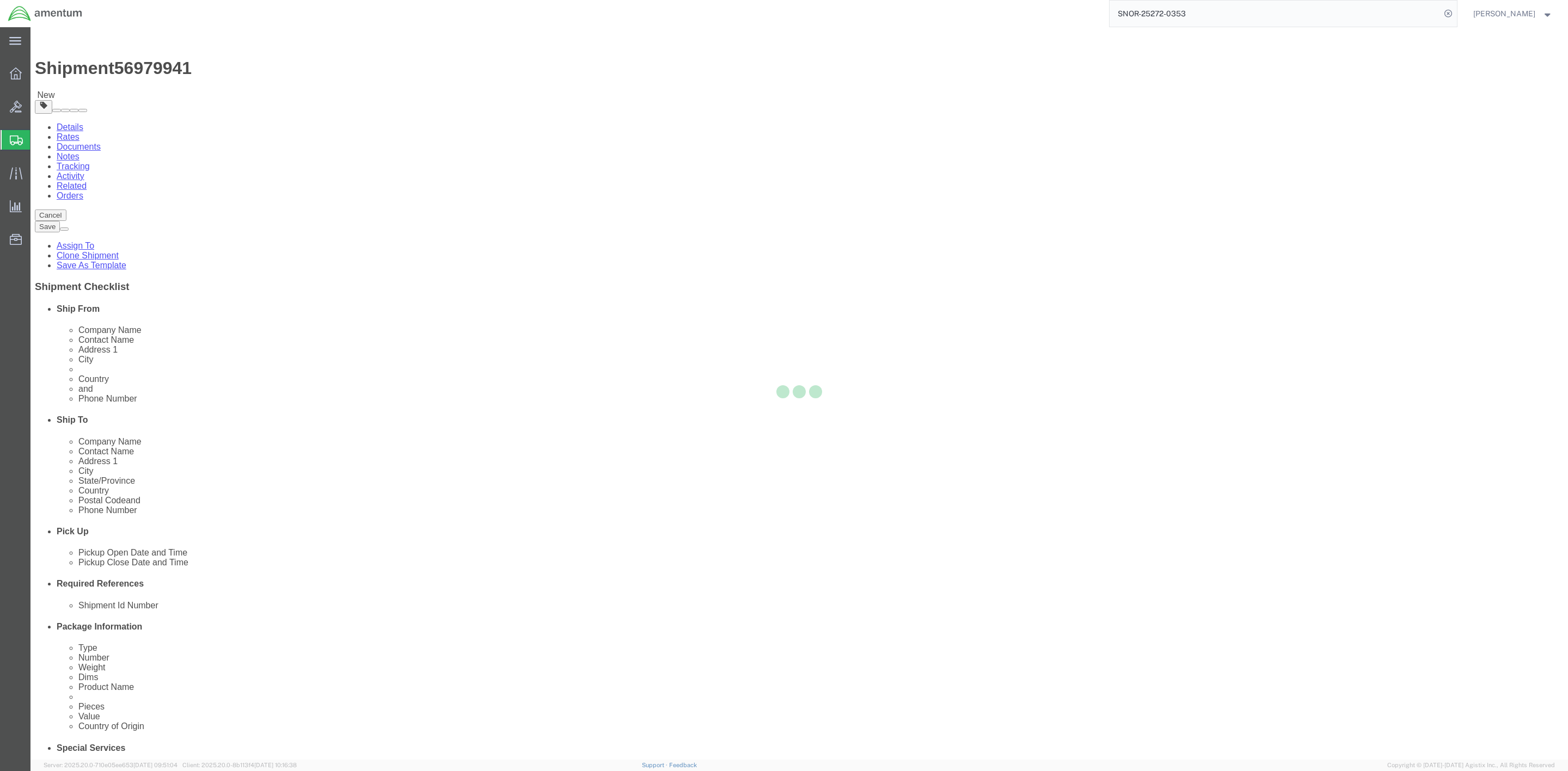
click at [168, 108] on div at bounding box center [799, 394] width 1538 height 733
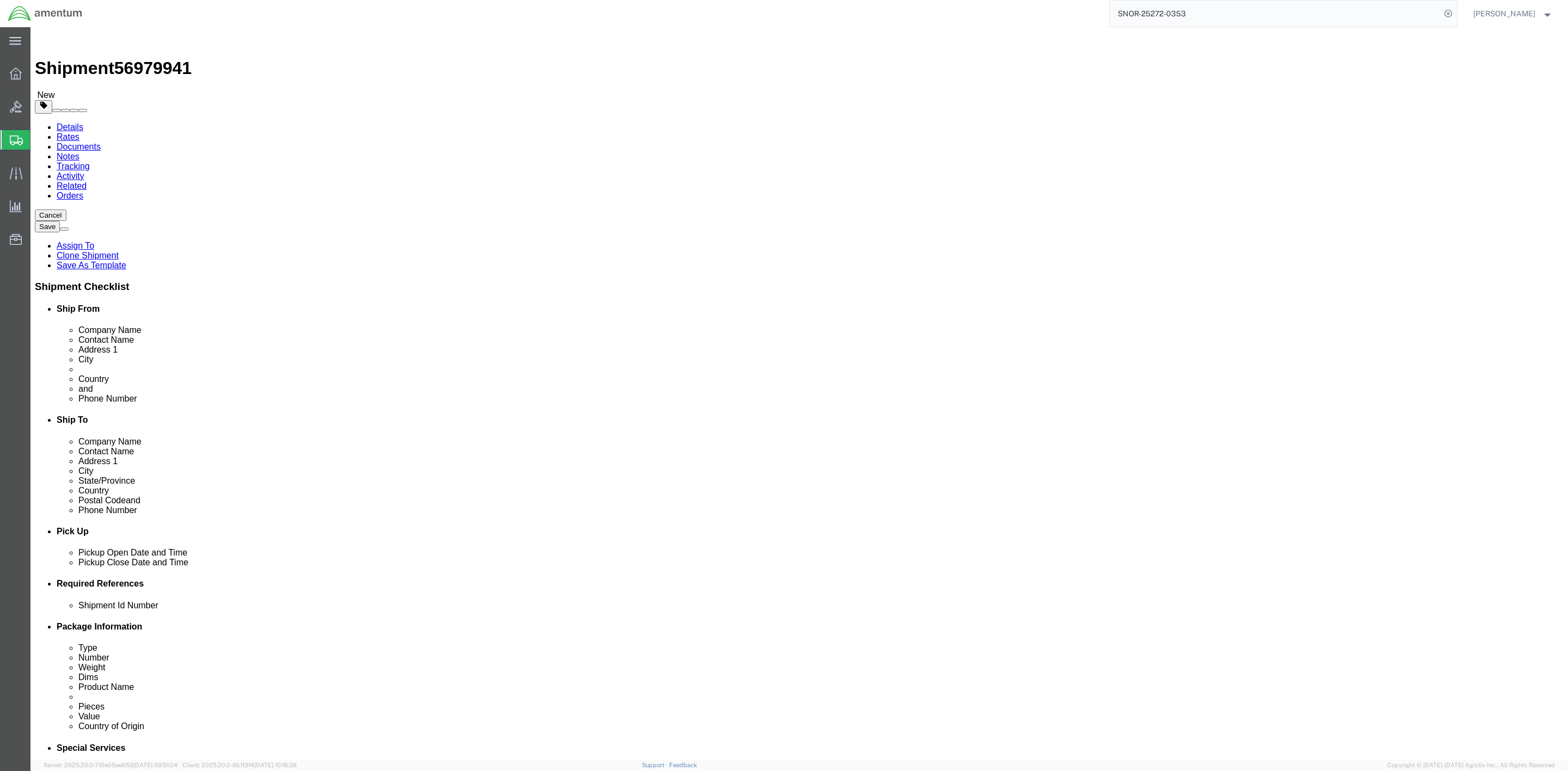
select select "42657"
select select
drag, startPoint x: 168, startPoint y: 108, endPoint x: 138, endPoint y: 80, distance: 41.0
click link "Package Information"
click dd
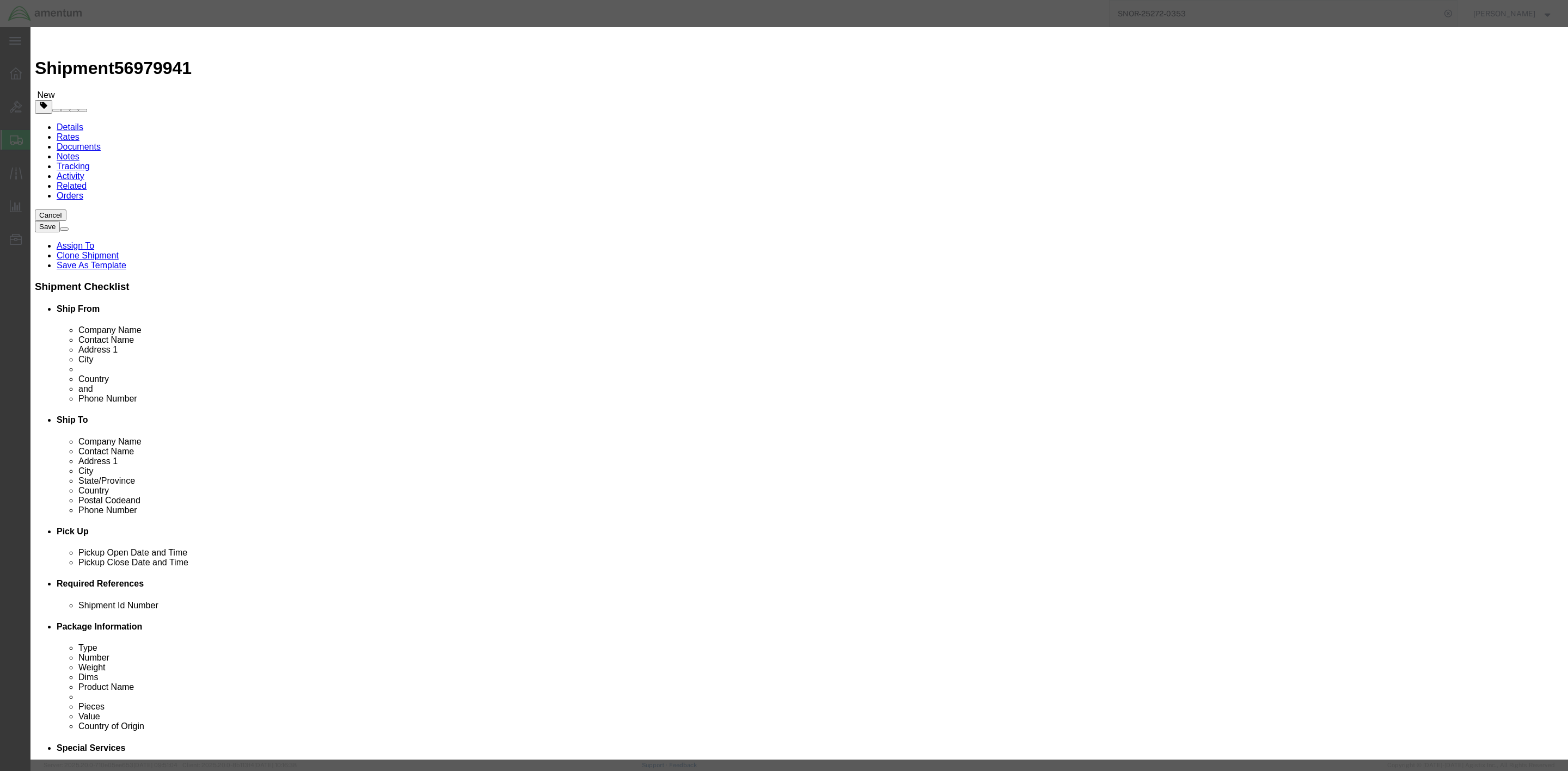
click input "text"
paste input "SNOR-25272-0353"
drag, startPoint x: 649, startPoint y: 120, endPoint x: 324, endPoint y: 79, distance: 327.6
click div "Edit content Commodity library Product Name FLIGHT MANAGEMENT SYSTEM - FMS, UNS…"
type input "17000"
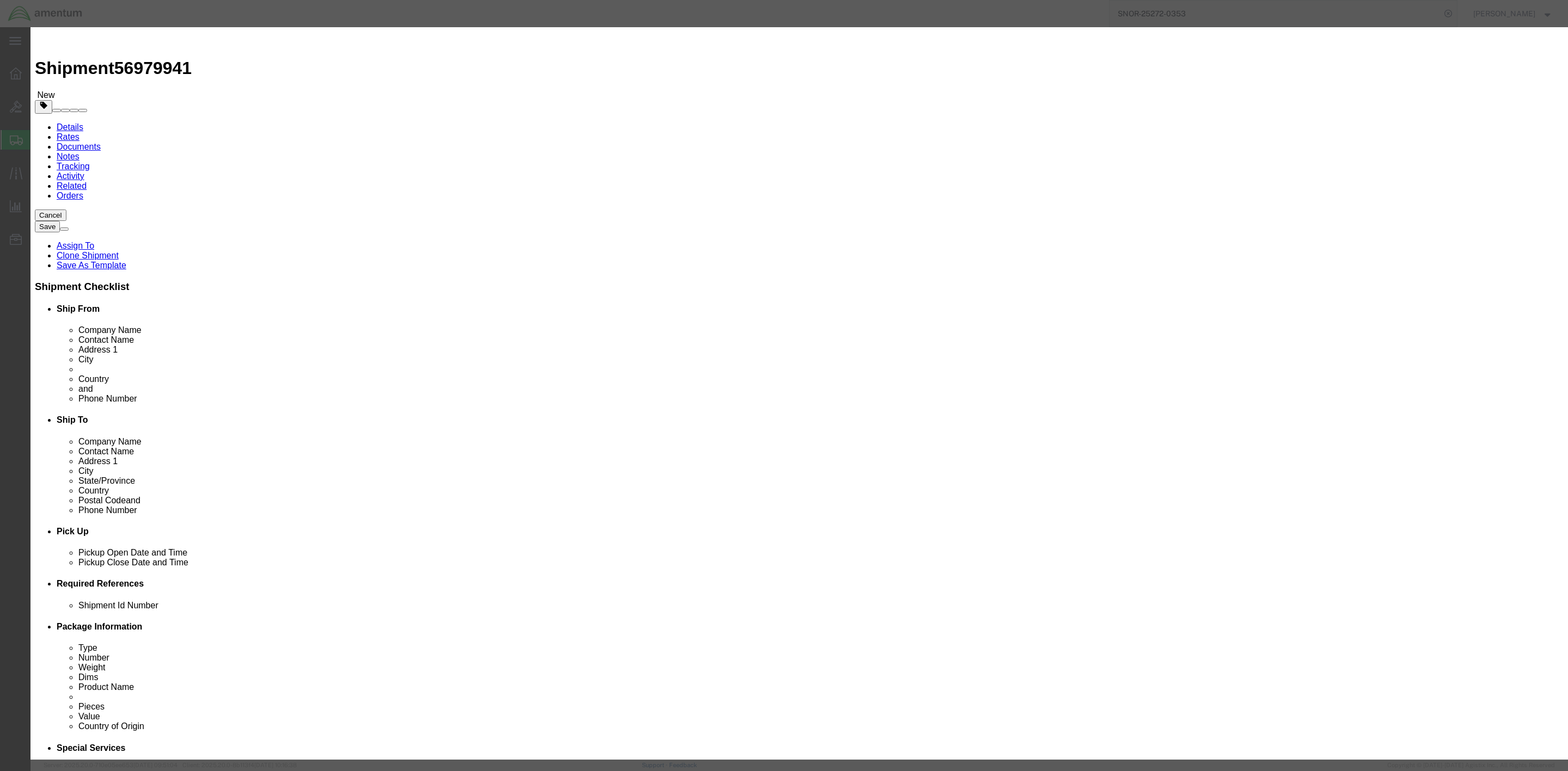
select select "USD"
click button "Save & Close"
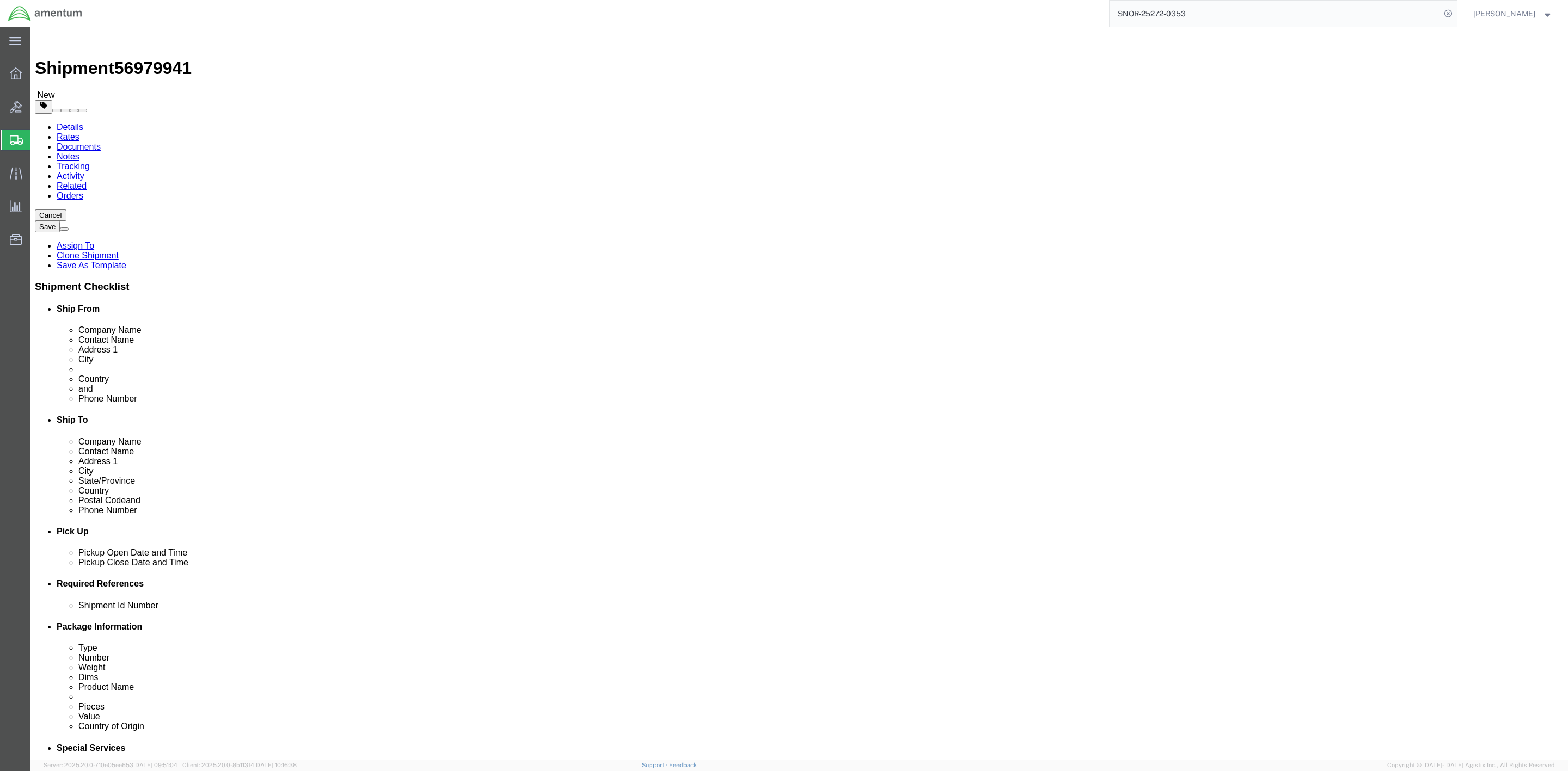
click link "Special Services"
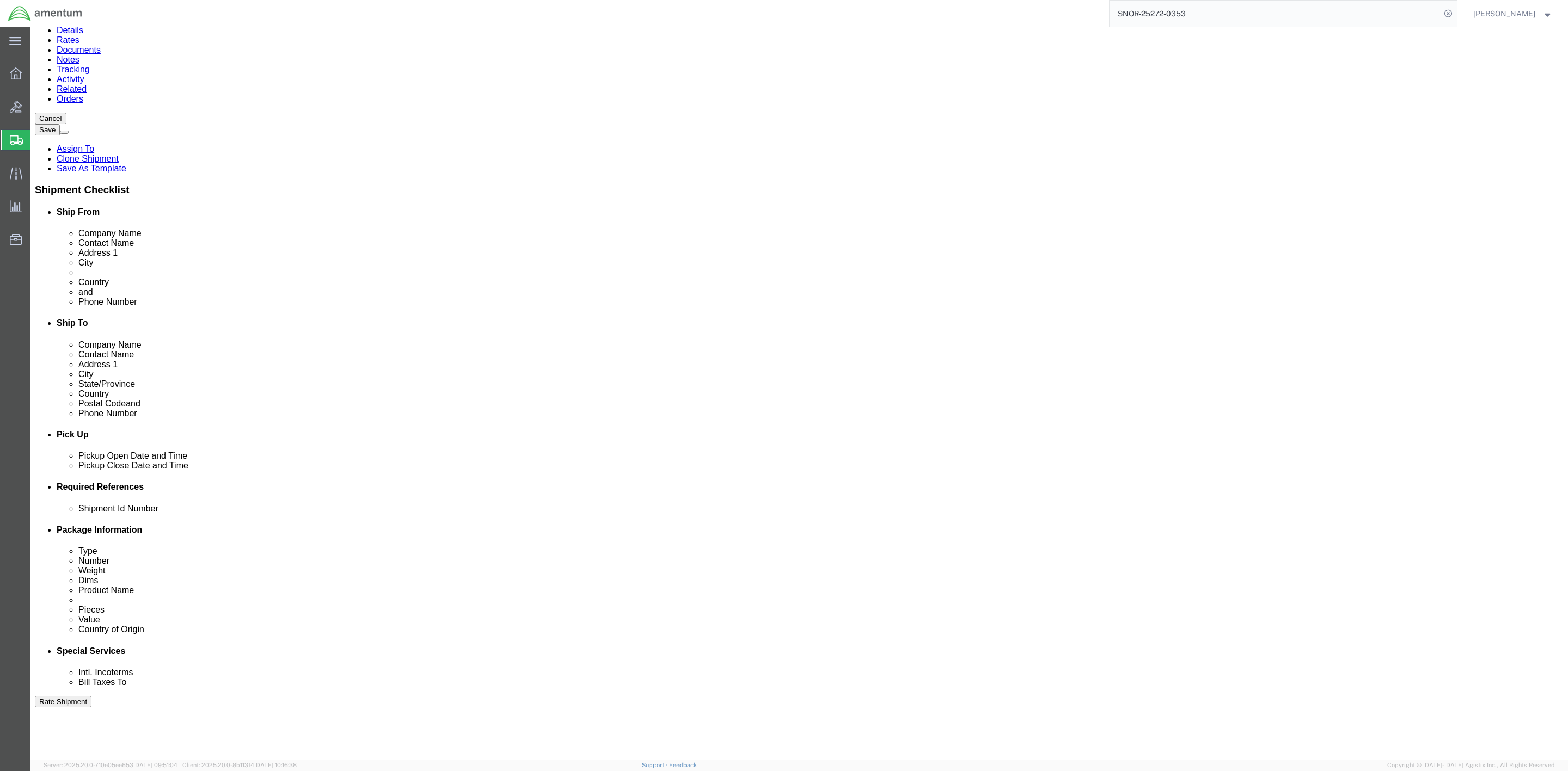
scroll to position [218, 0]
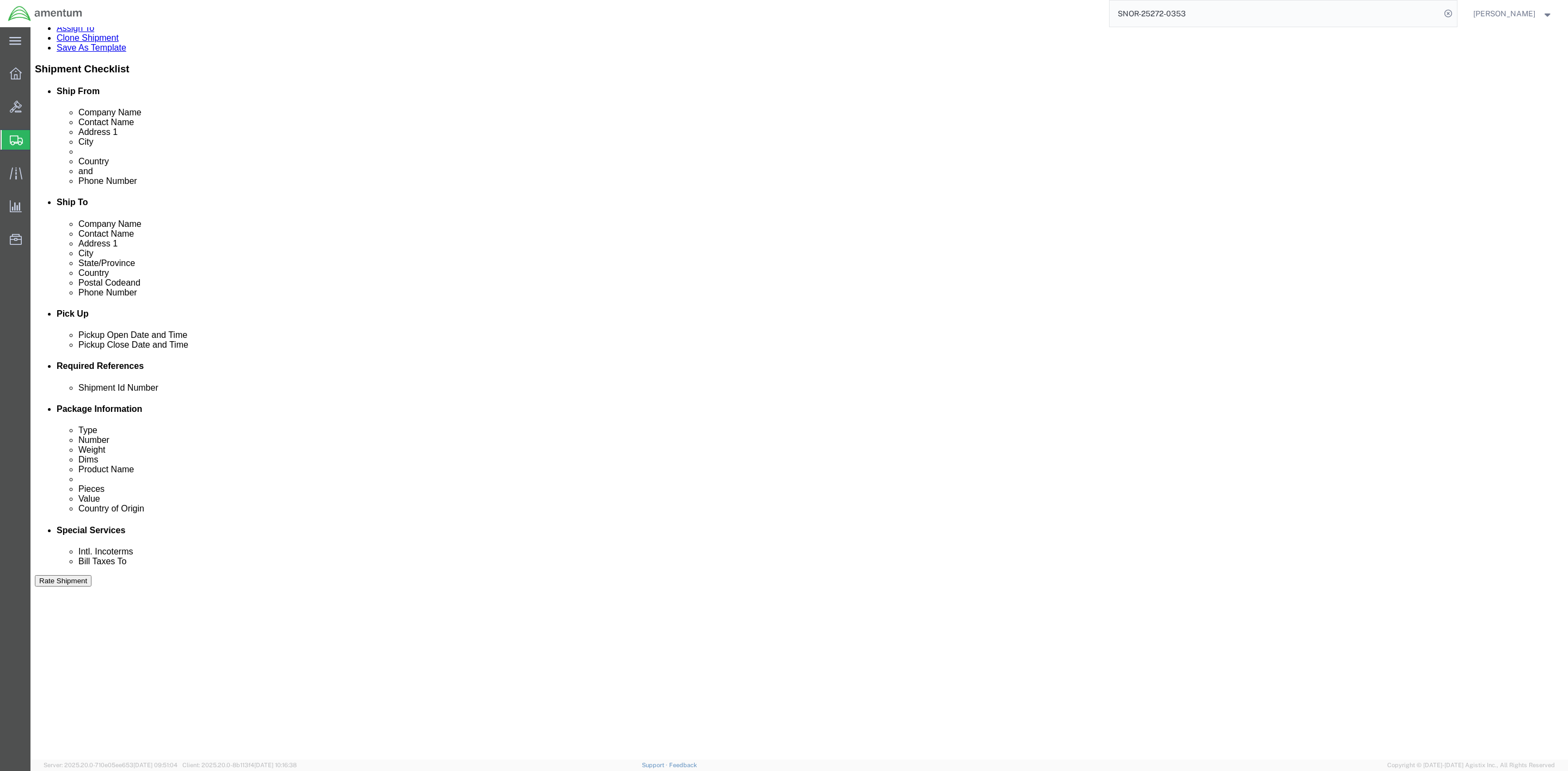
click button "Rate Shipment"
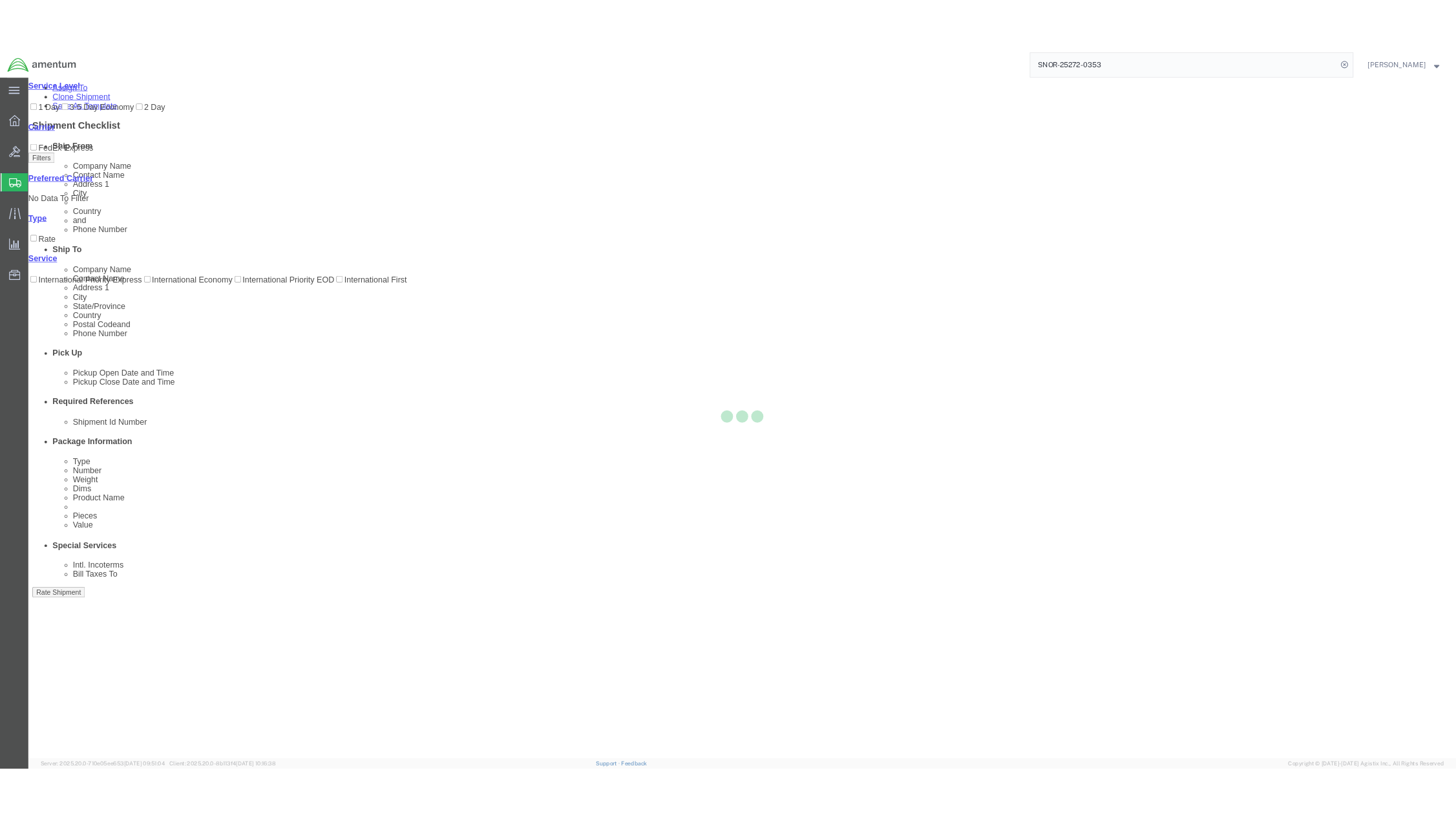
scroll to position [0, 0]
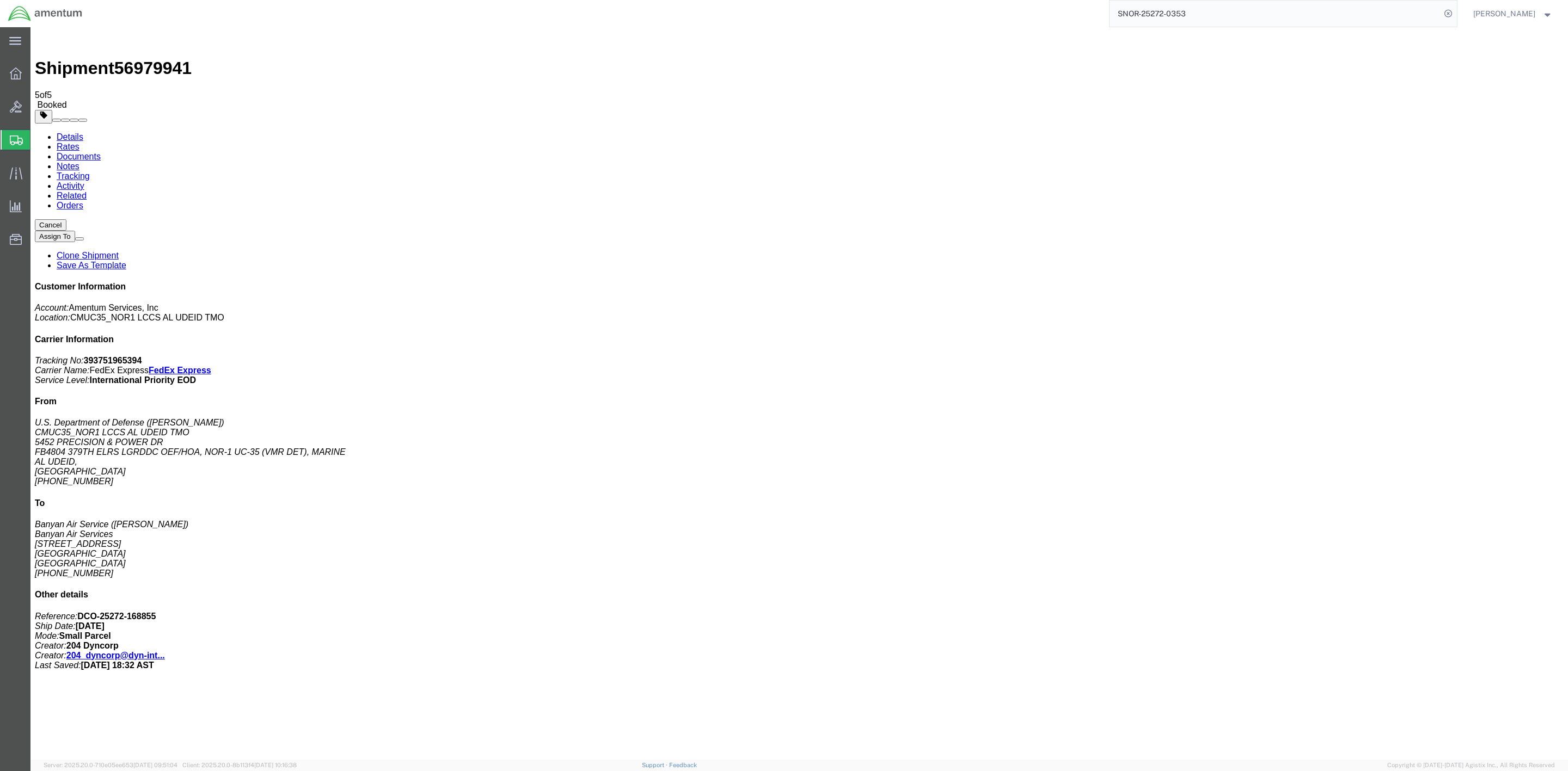
checkbox input "false"
drag, startPoint x: 1477, startPoint y: 167, endPoint x: 1415, endPoint y: 170, distance: 62.1
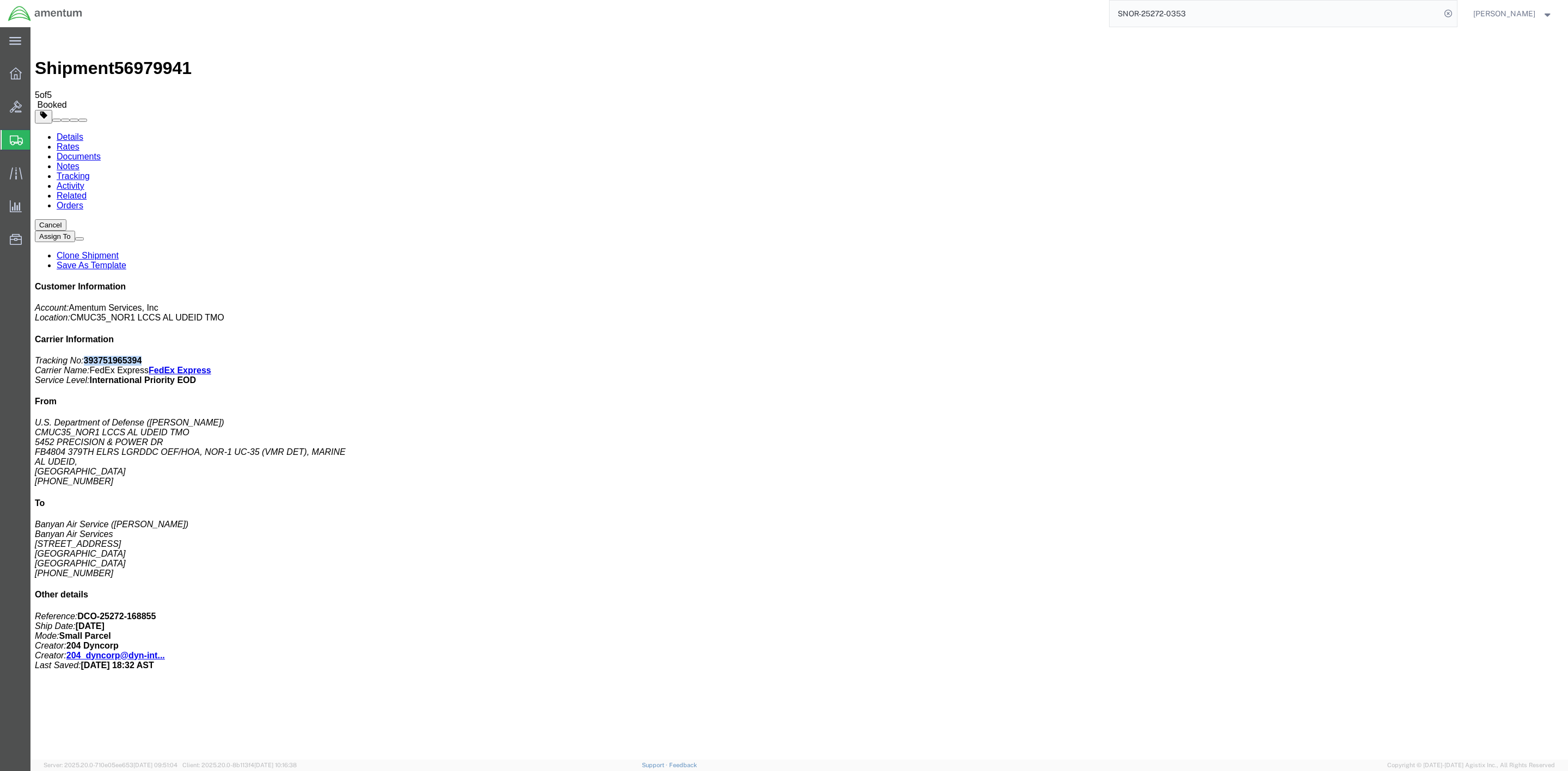
click at [1415, 356] on p "Tracking No: 393751965394 Carrier Name: FedEx Express FedEx Express Service Lev…" at bounding box center [799, 371] width 1529 height 29
copy b "393751965394"
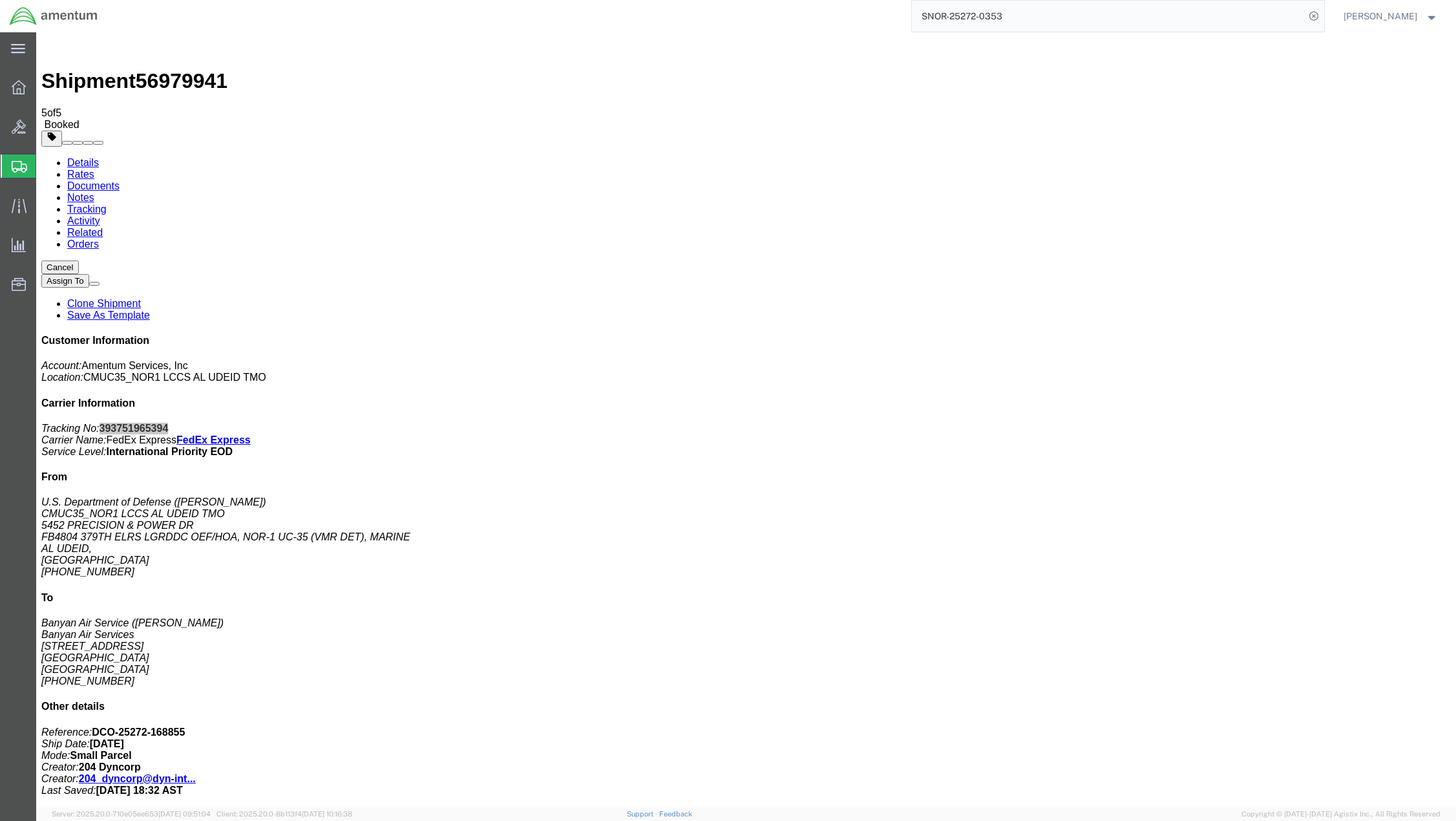
click at [1428, 14] on strong "button" at bounding box center [1432, 16] width 12 height 4
click at [1377, 91] on link "Logout" at bounding box center [1390, 91] width 113 height 22
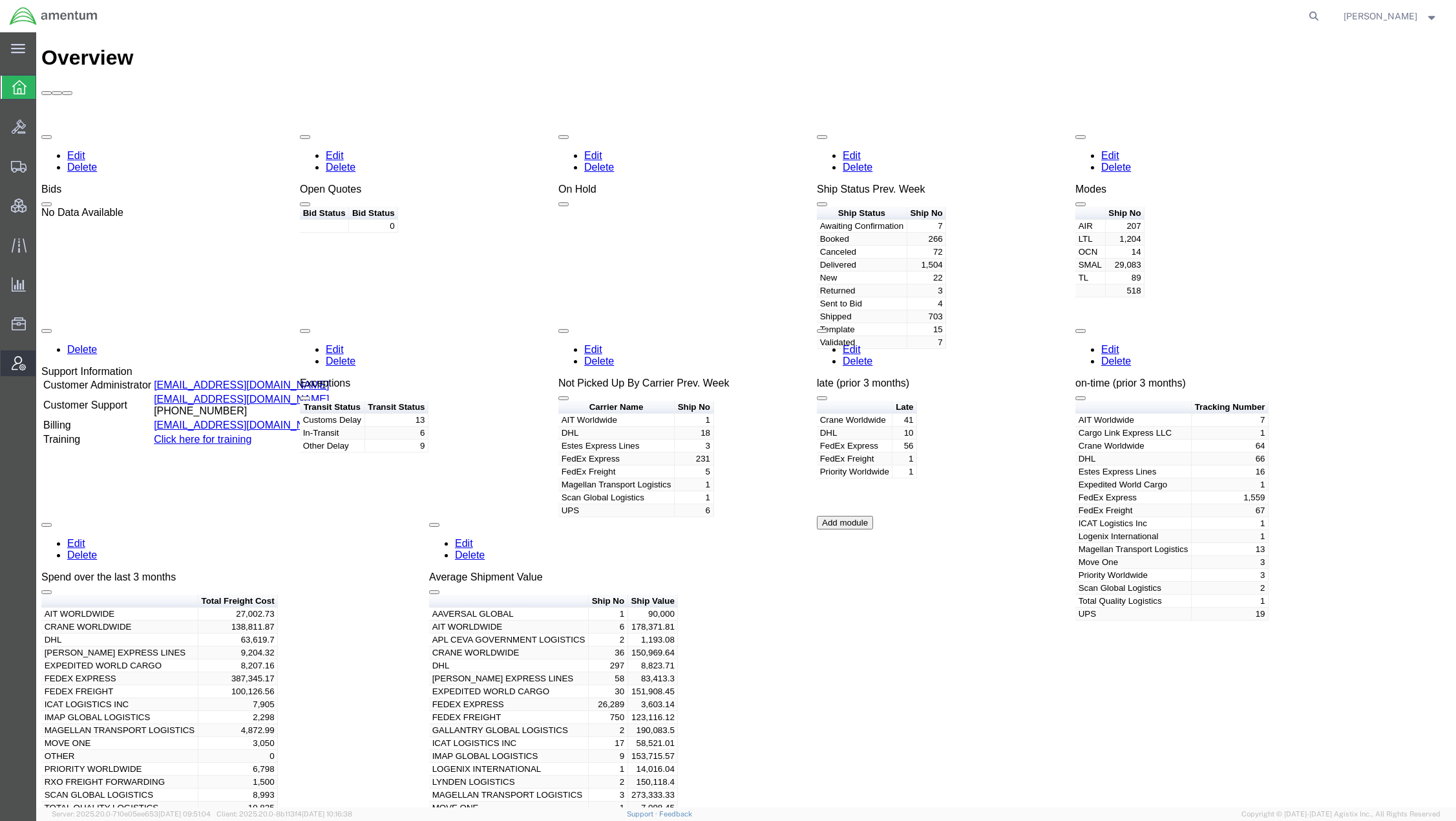
click at [45, 361] on span "Account Admin" at bounding box center [40, 364] width 9 height 26
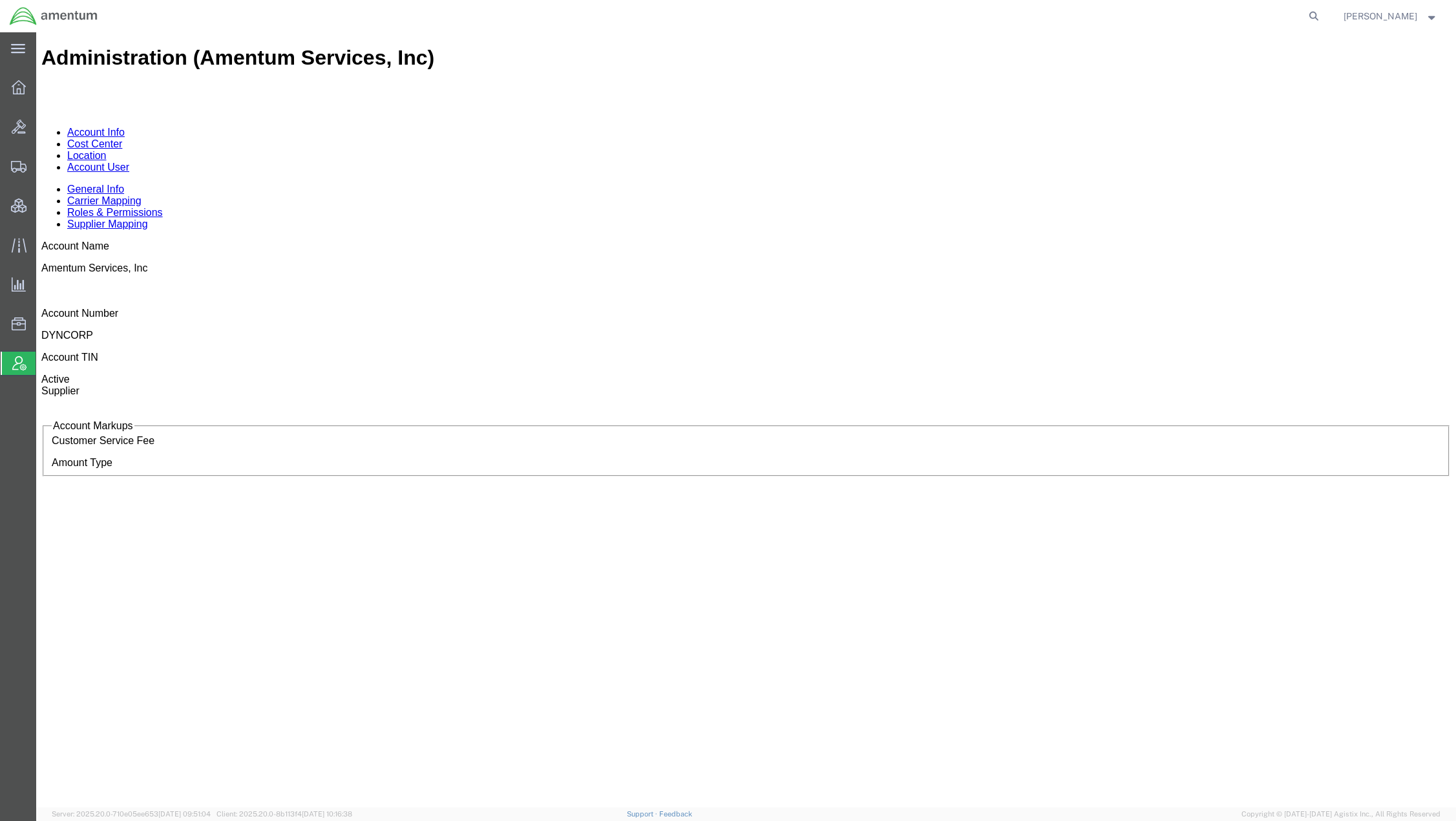
click at [129, 162] on link "Account User" at bounding box center [98, 167] width 62 height 11
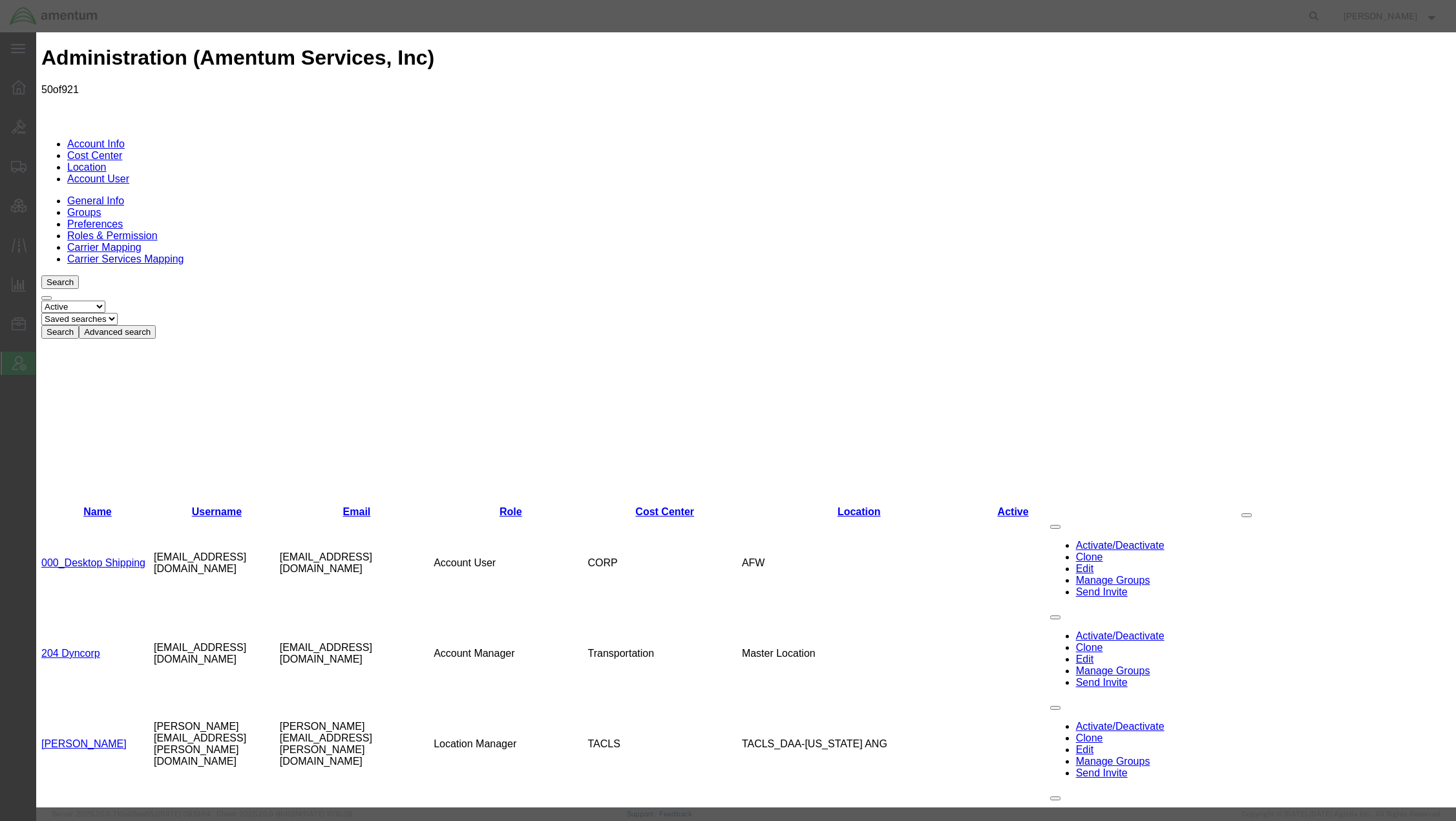
paste input "ian.gowers@global.amentum.com"
type input "ian.gowers@global.amentum.com"
paste input "Ian"
type input "Ian"
paste input "Gowers"
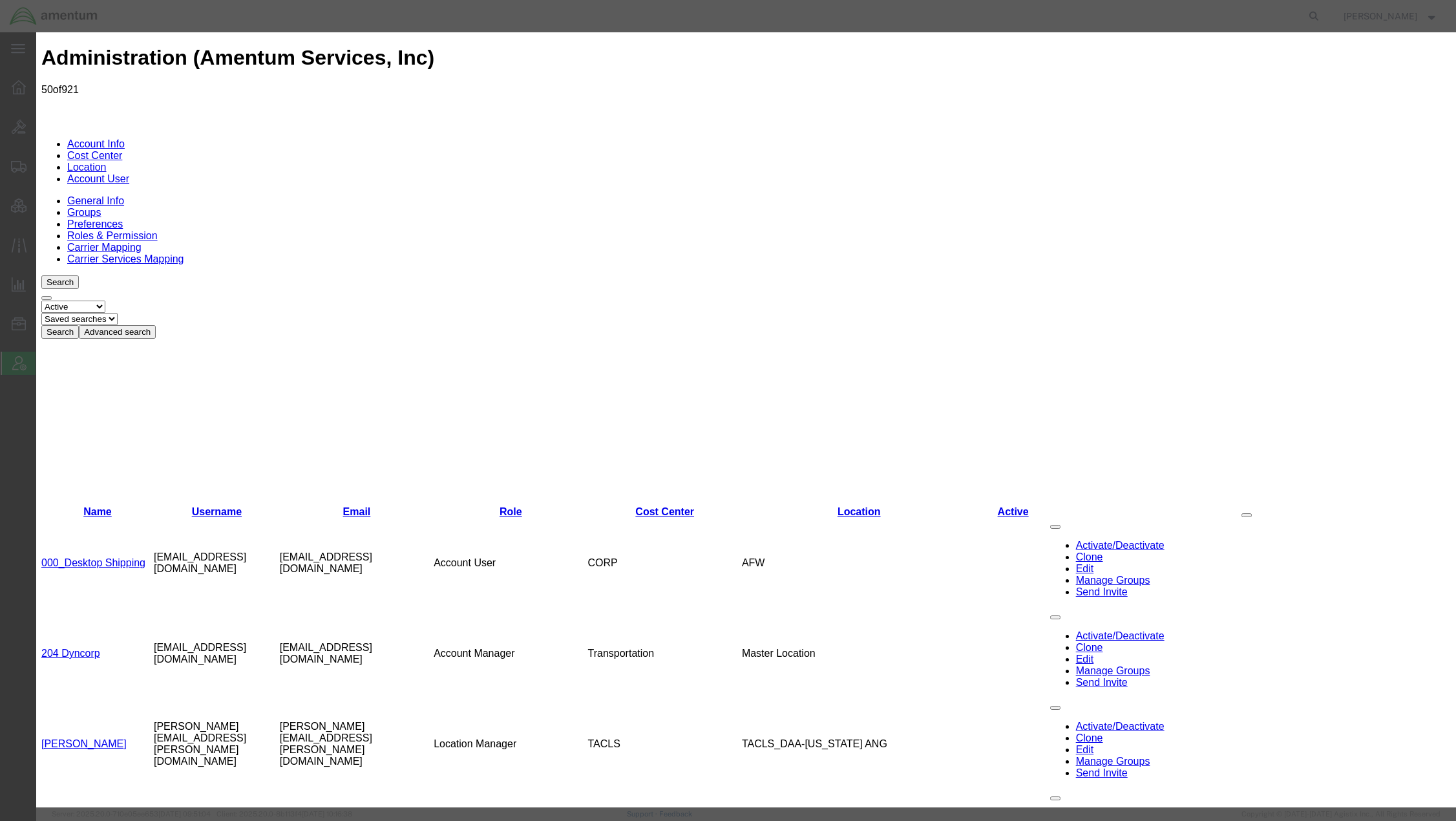
type input "Gowers"
select select "COSTCENTER"
select select "DEPARTMENT"
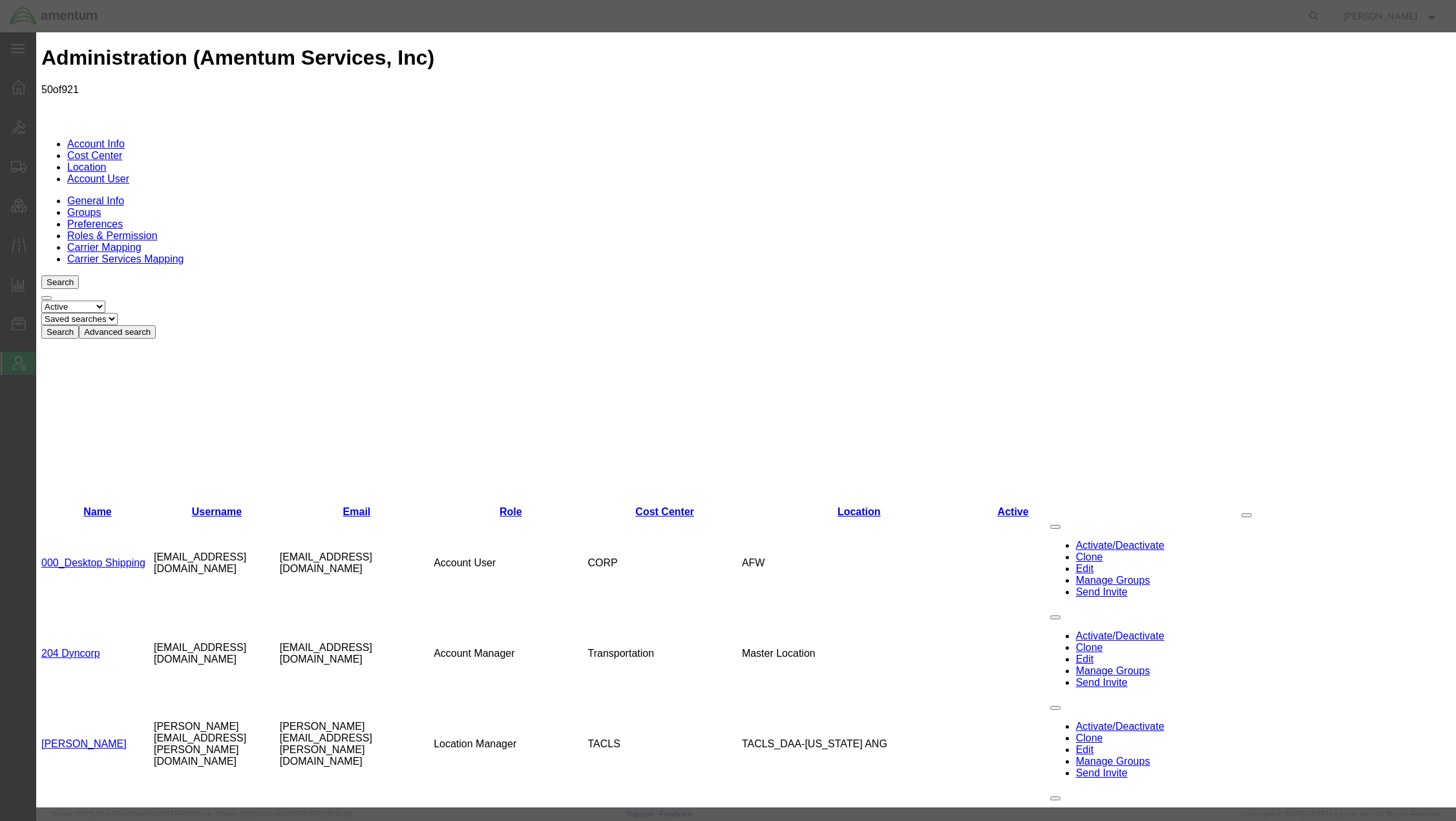
type input "OH13.101526.OPMGT"
drag, startPoint x: 655, startPoint y: 212, endPoint x: 312, endPoint y: 185, distance: 344.1
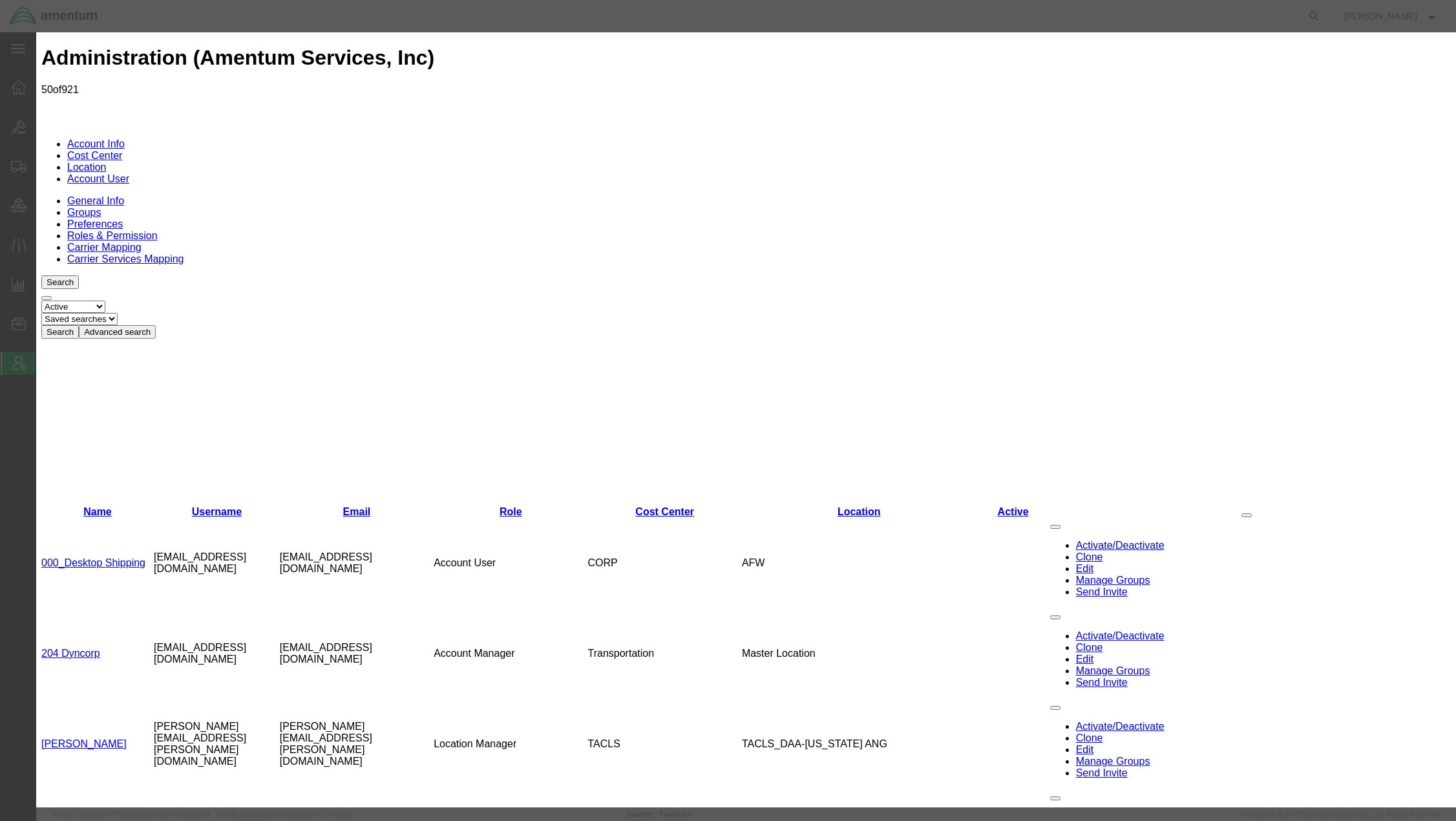
select select "TW"
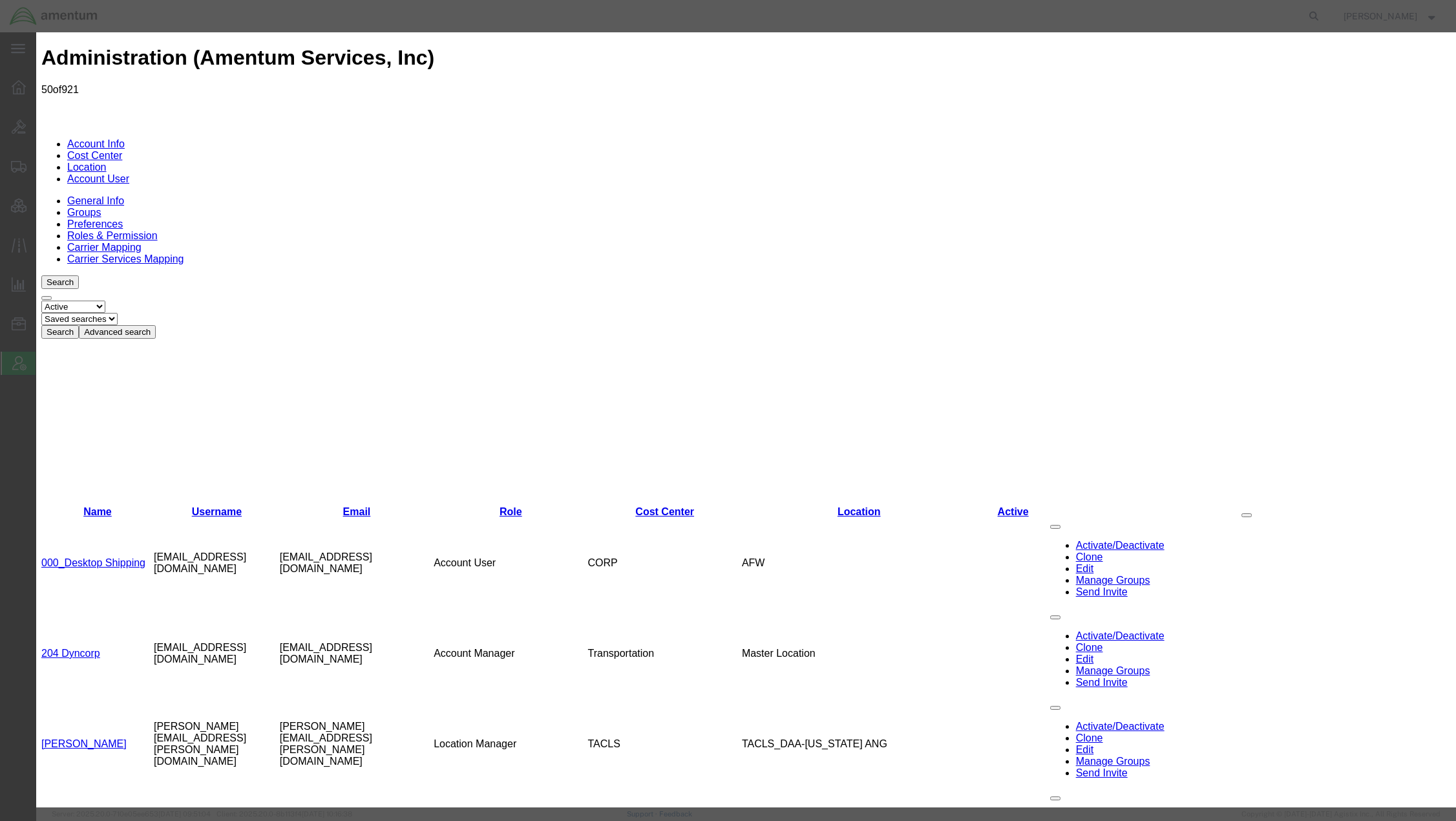
select select
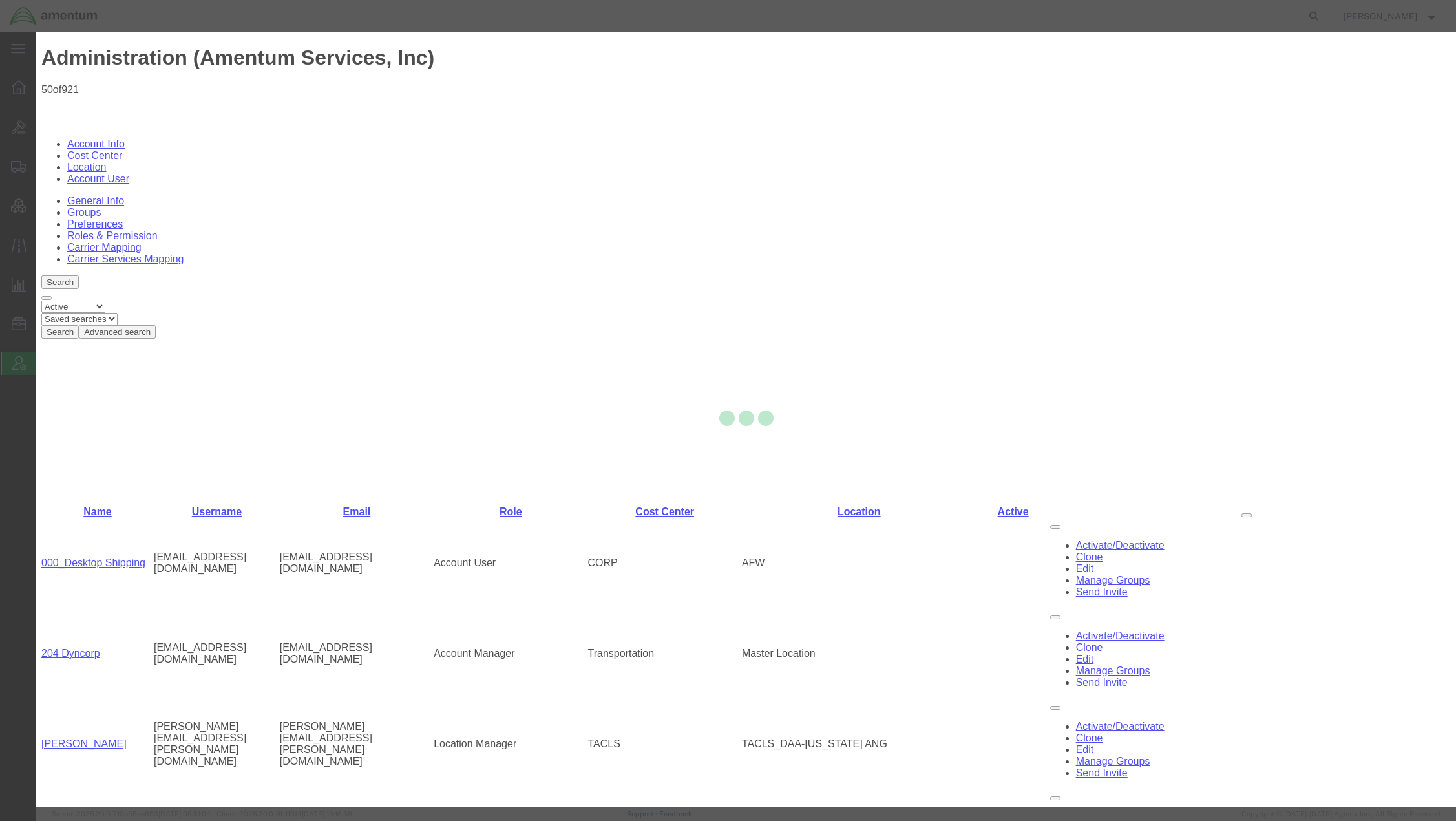
select select "COSTCENTER"
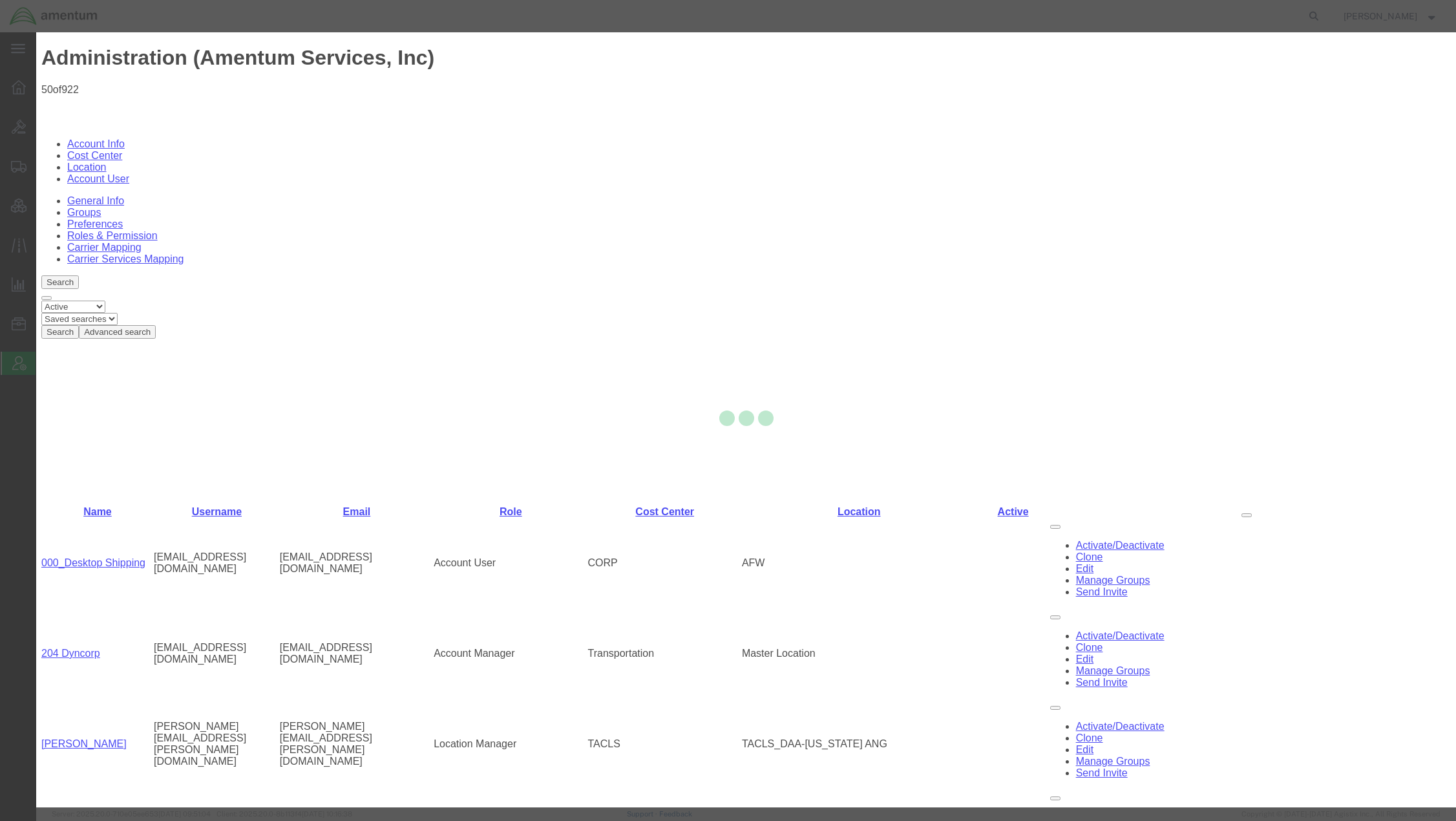
select select
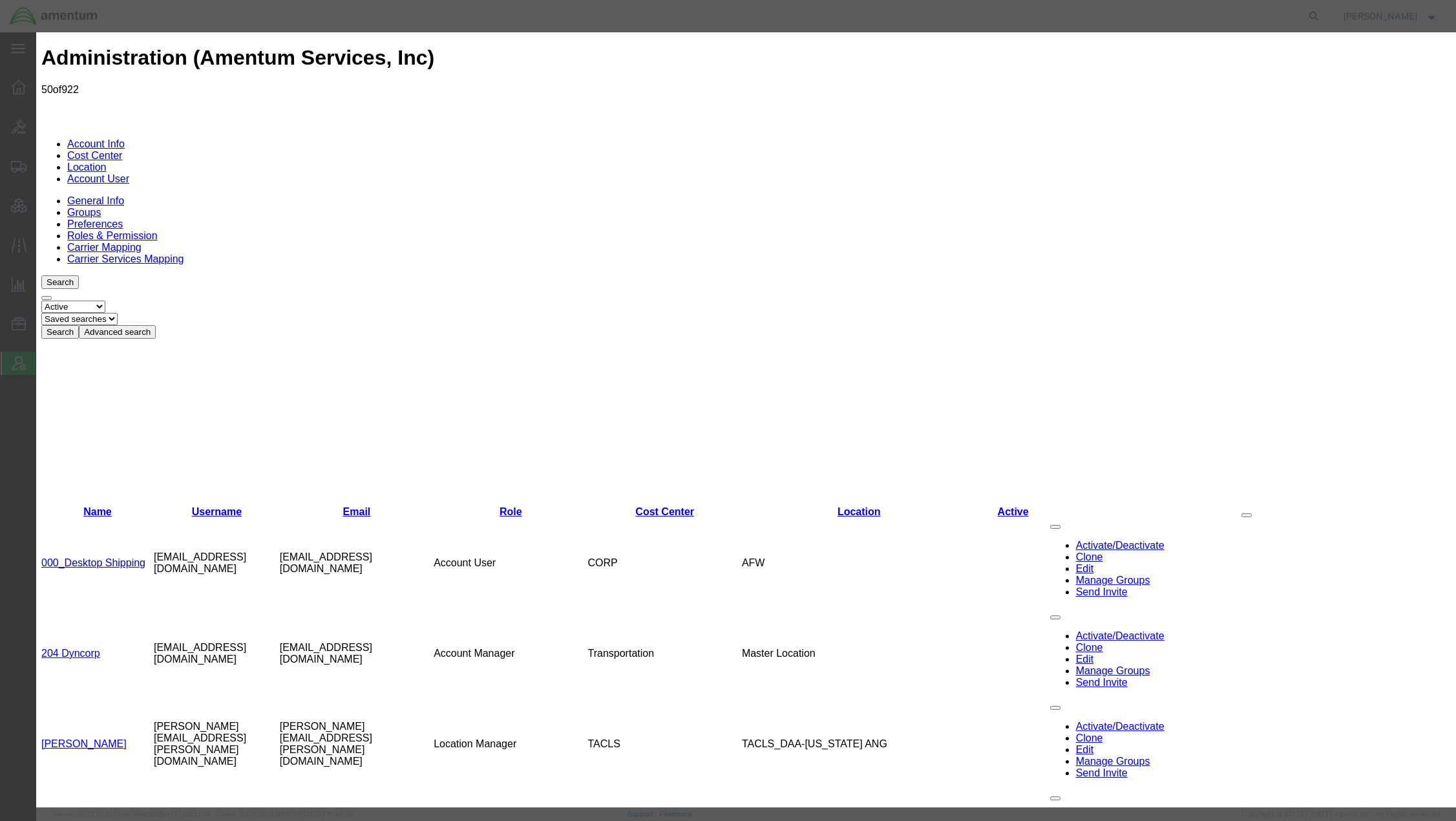
select select "Europe/London"
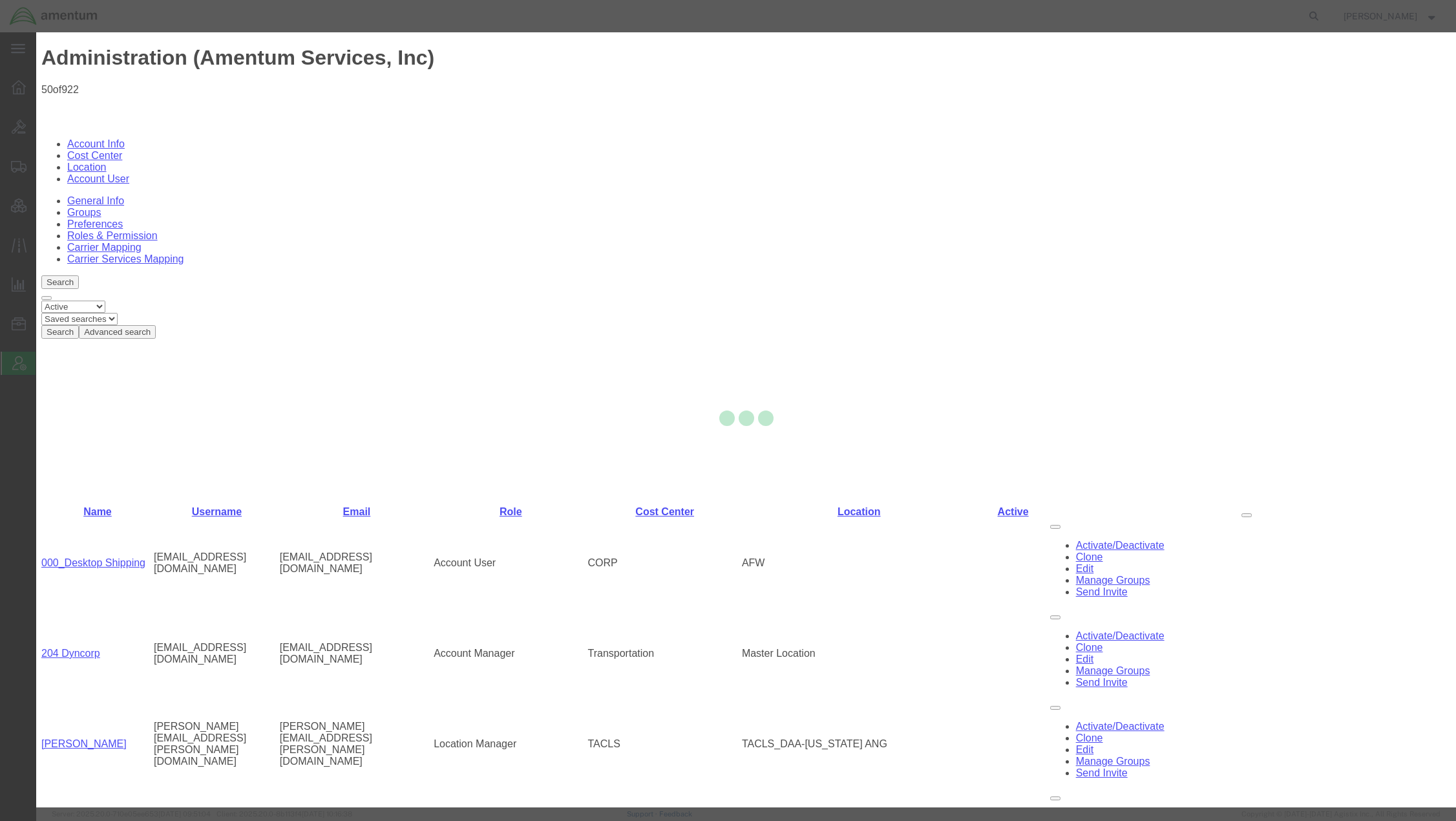
select select
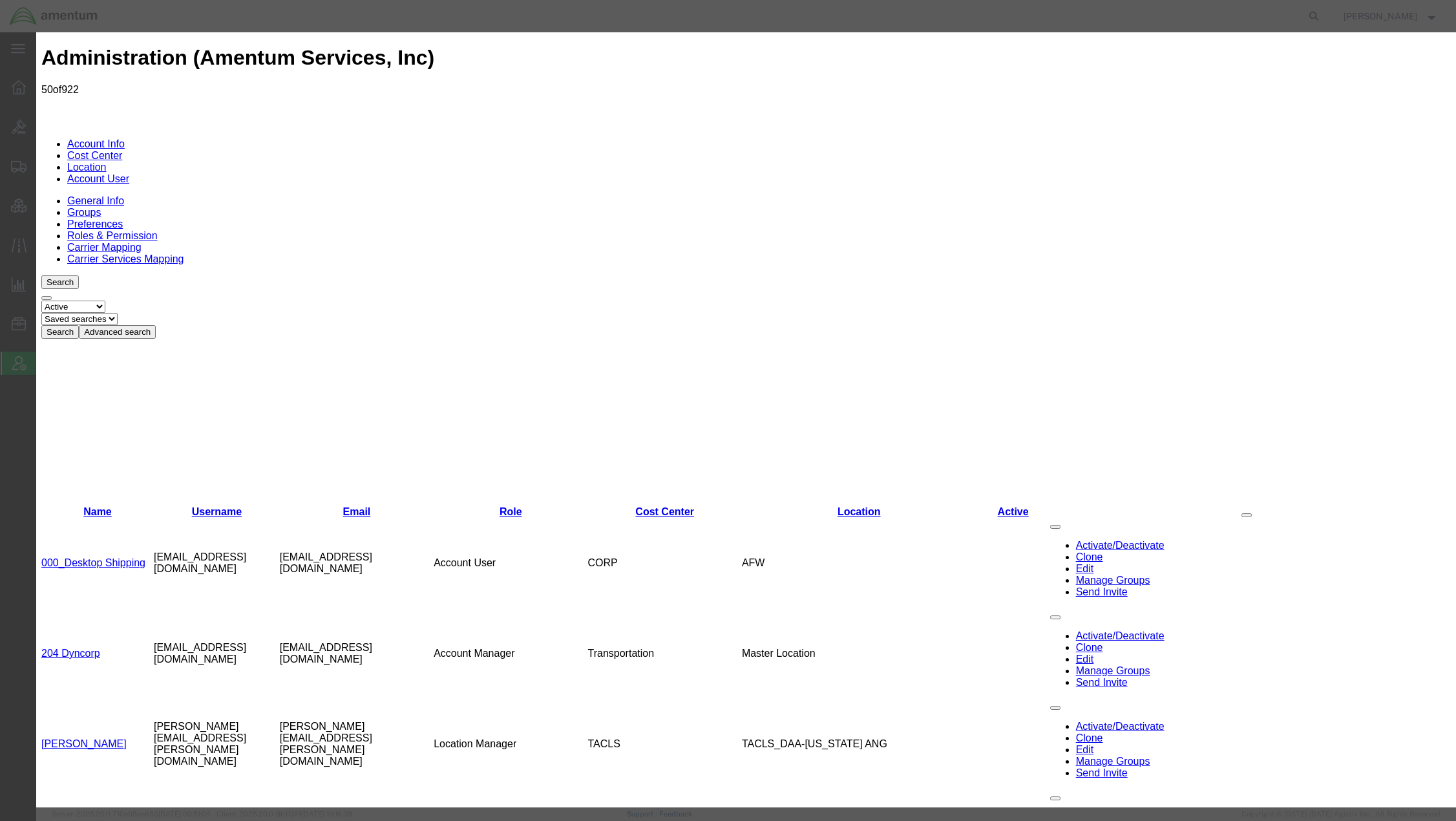
drag, startPoint x: 628, startPoint y: 149, endPoint x: 591, endPoint y: 116, distance: 49.6
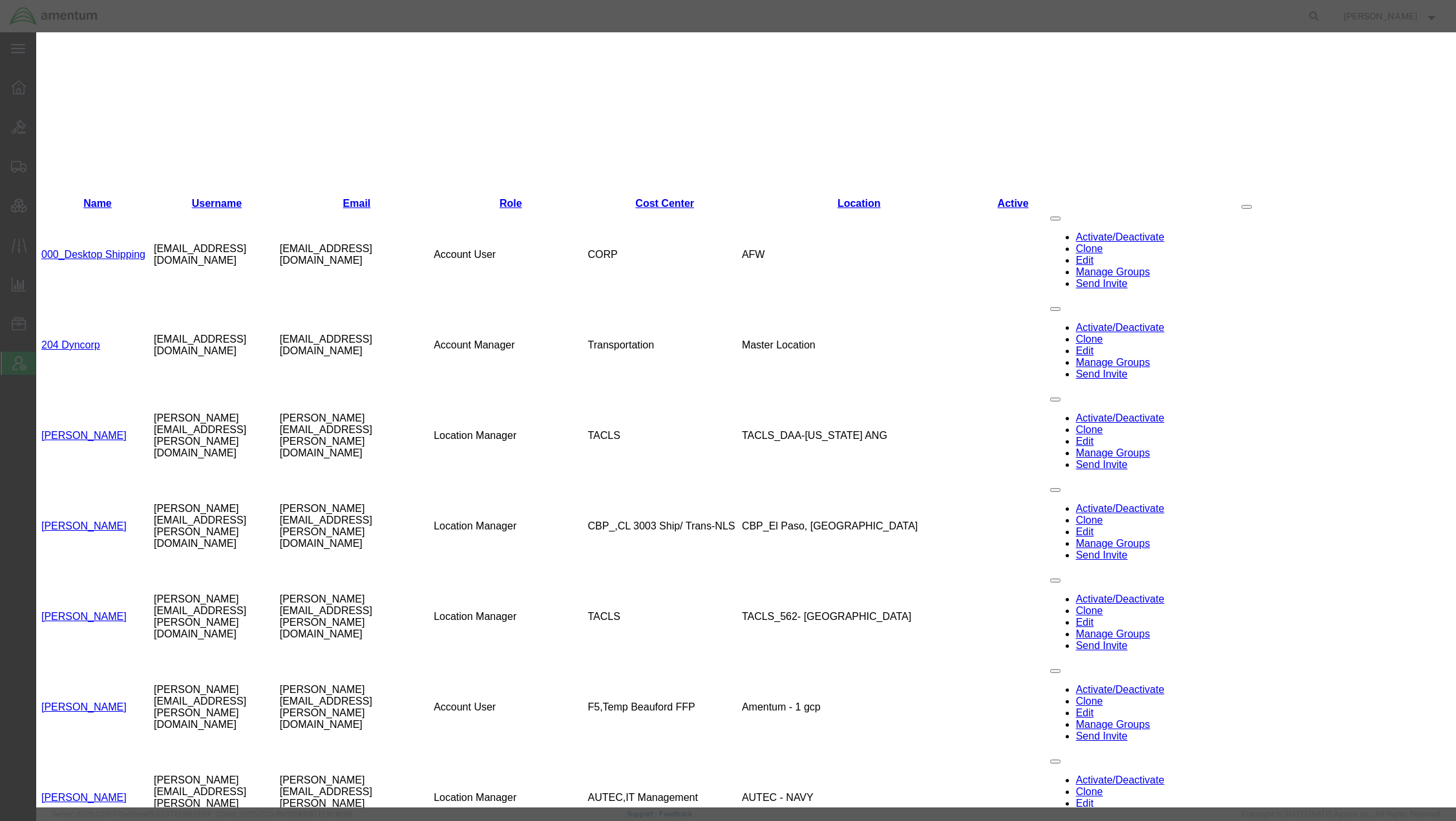
scroll to position [426, 0]
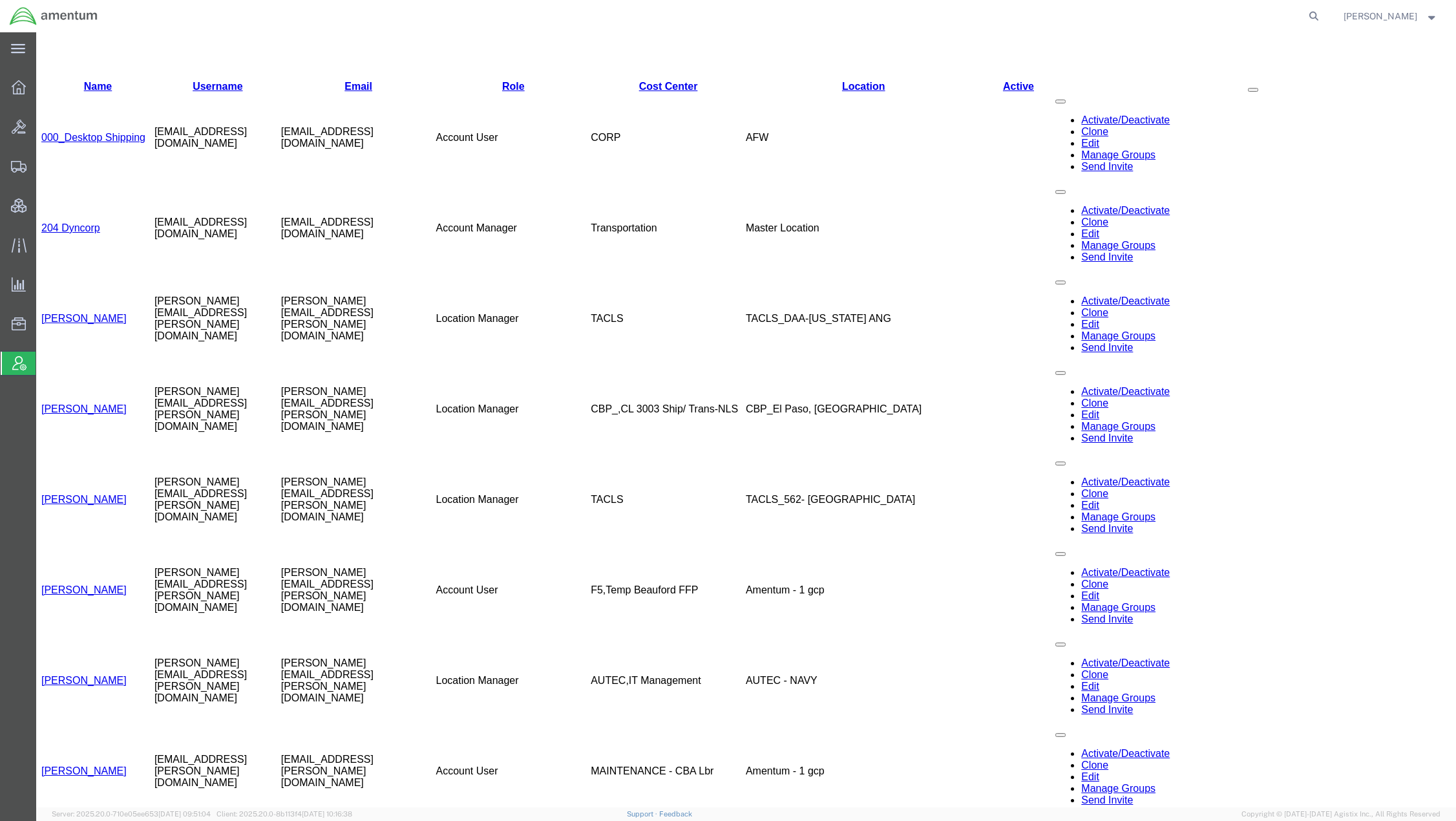
scroll to position [0, 0]
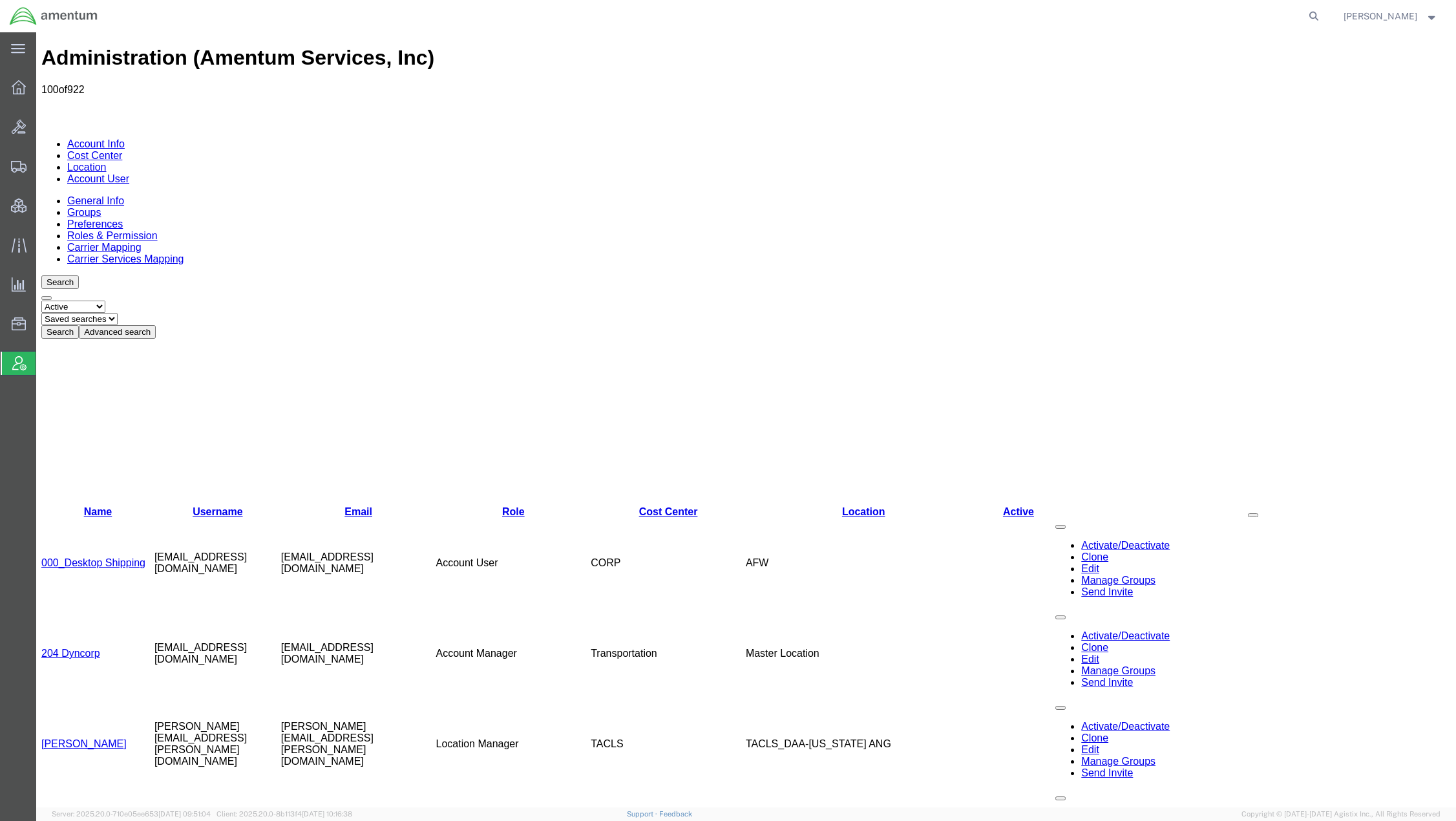
click at [156, 325] on button "Advanced search" at bounding box center [117, 332] width 77 height 14
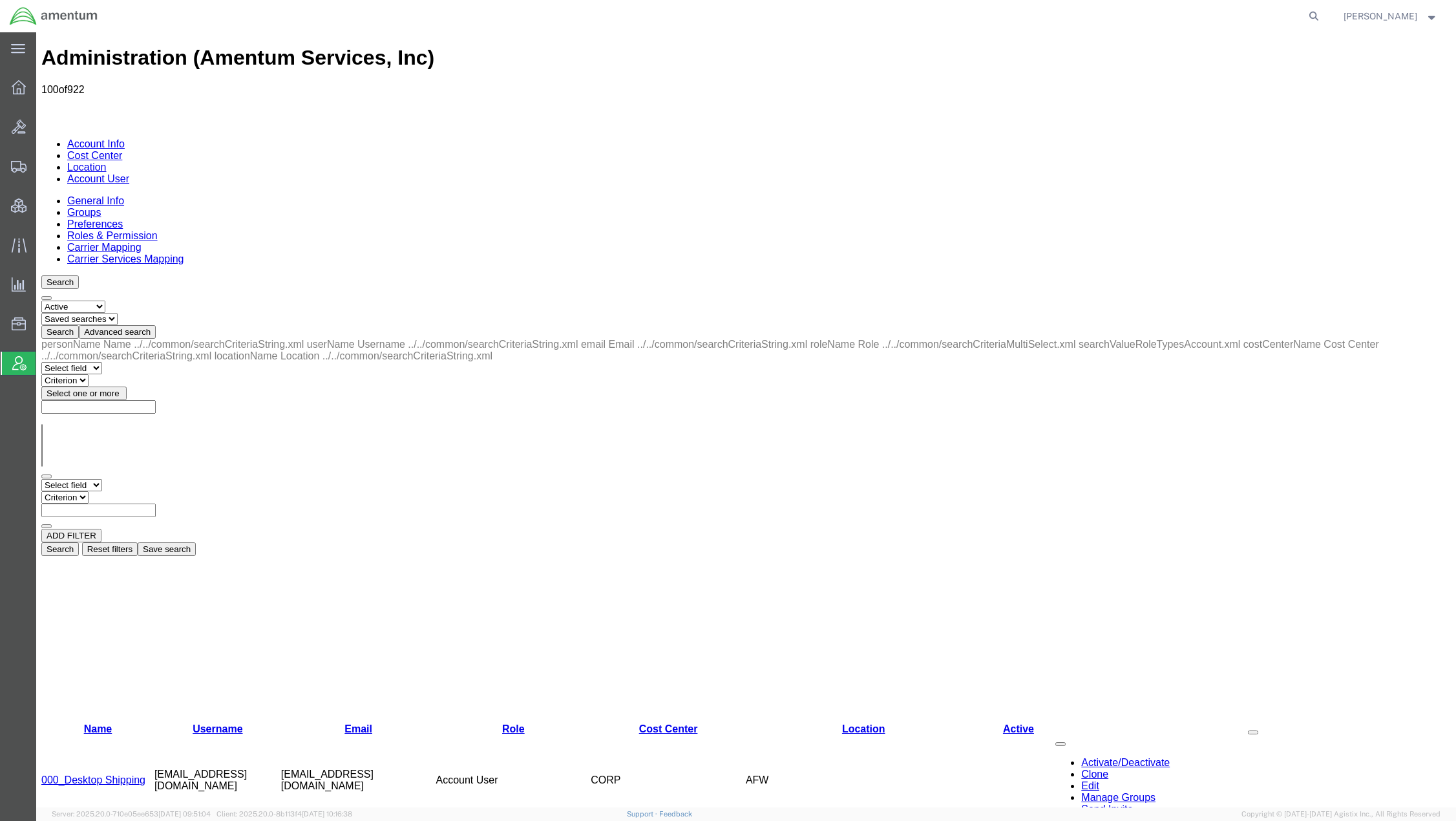
click at [92, 479] on select "Select field Cost Center Email Location Name Role Username" at bounding box center [72, 485] width 61 height 12
select select "locationName"
click at [41, 479] on select "Select field Cost Center Email Location Name Role Username" at bounding box center [72, 485] width 61 height 12
click at [102, 479] on select "Select field Cost Center Email Location Name Role Username" at bounding box center [72, 485] width 61 height 12
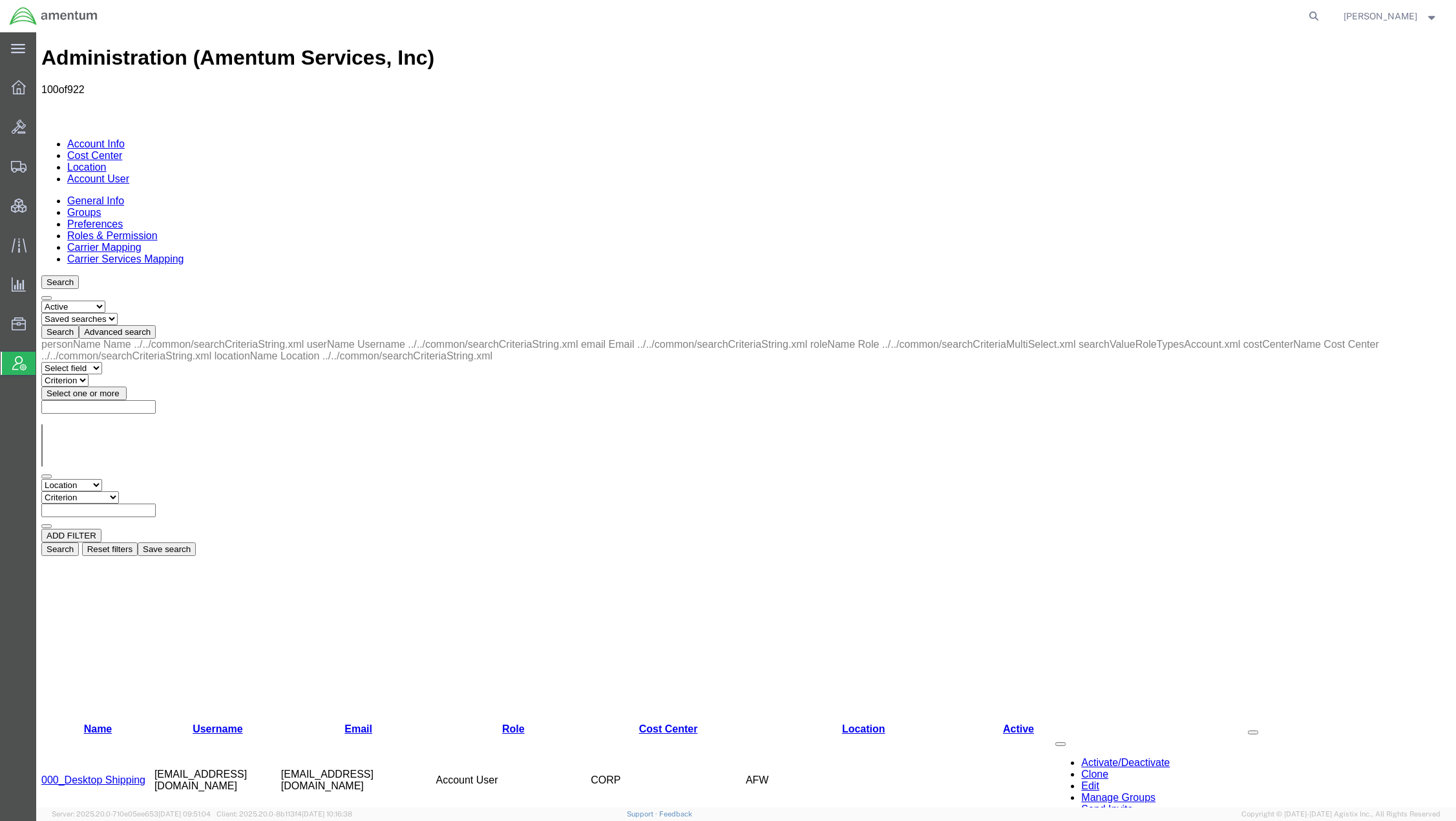
select select "personName"
click at [41, 479] on select "Select field Cost Center Email Location Name Role Username" at bounding box center [72, 485] width 61 height 12
click at [119, 491] on select "Criterion contains does not contain is is blank is not blank starts with" at bounding box center [79, 497] width 77 height 12
select select "contains"
click at [119, 491] on select "Criterion contains does not contain is is blank is not blank starts with" at bounding box center [79, 497] width 77 height 12
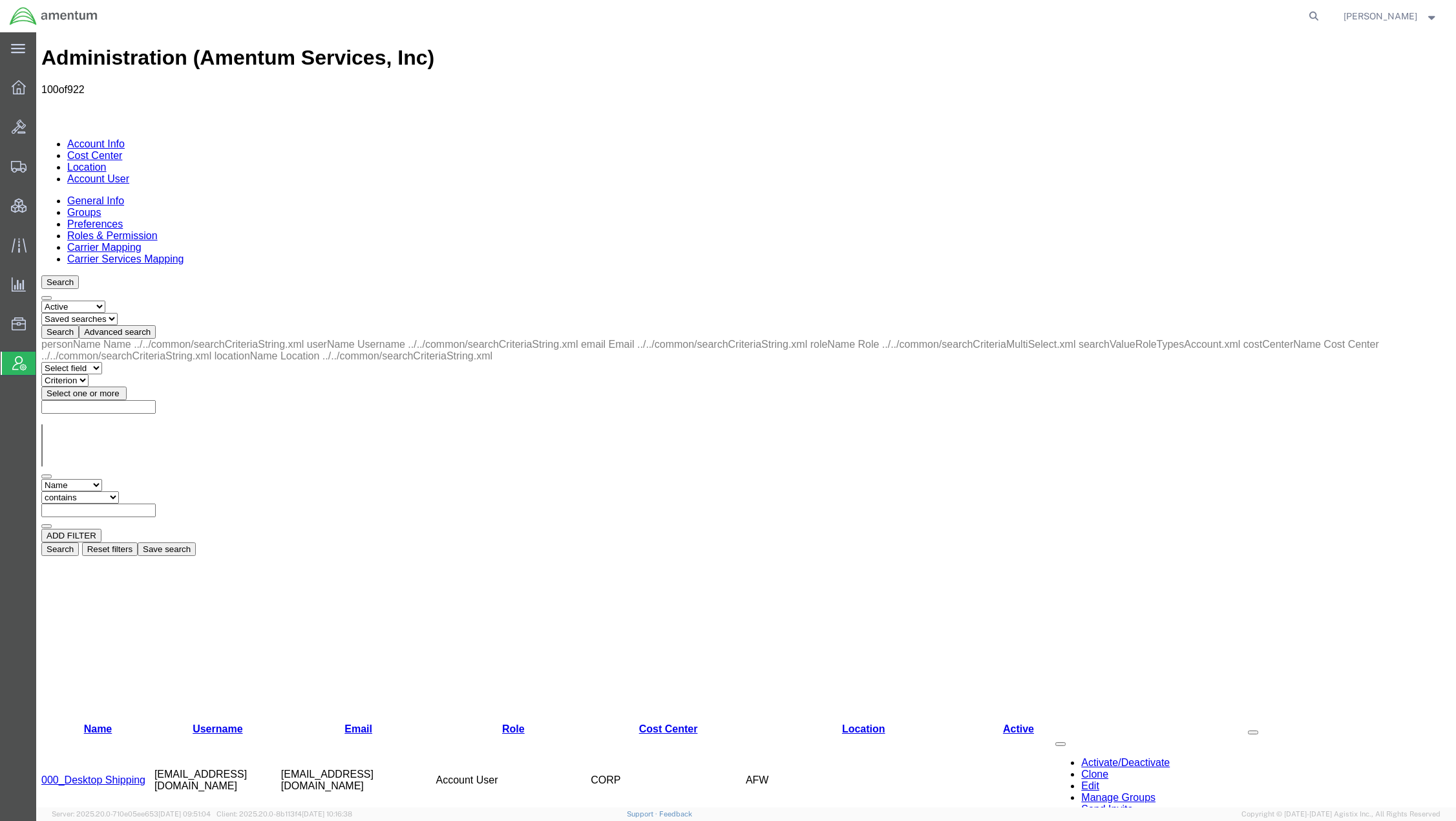
click at [156, 504] on input "text" at bounding box center [98, 510] width 114 height 14
type input "ian"
click at [79, 542] on button "Search" at bounding box center [60, 549] width 38 height 14
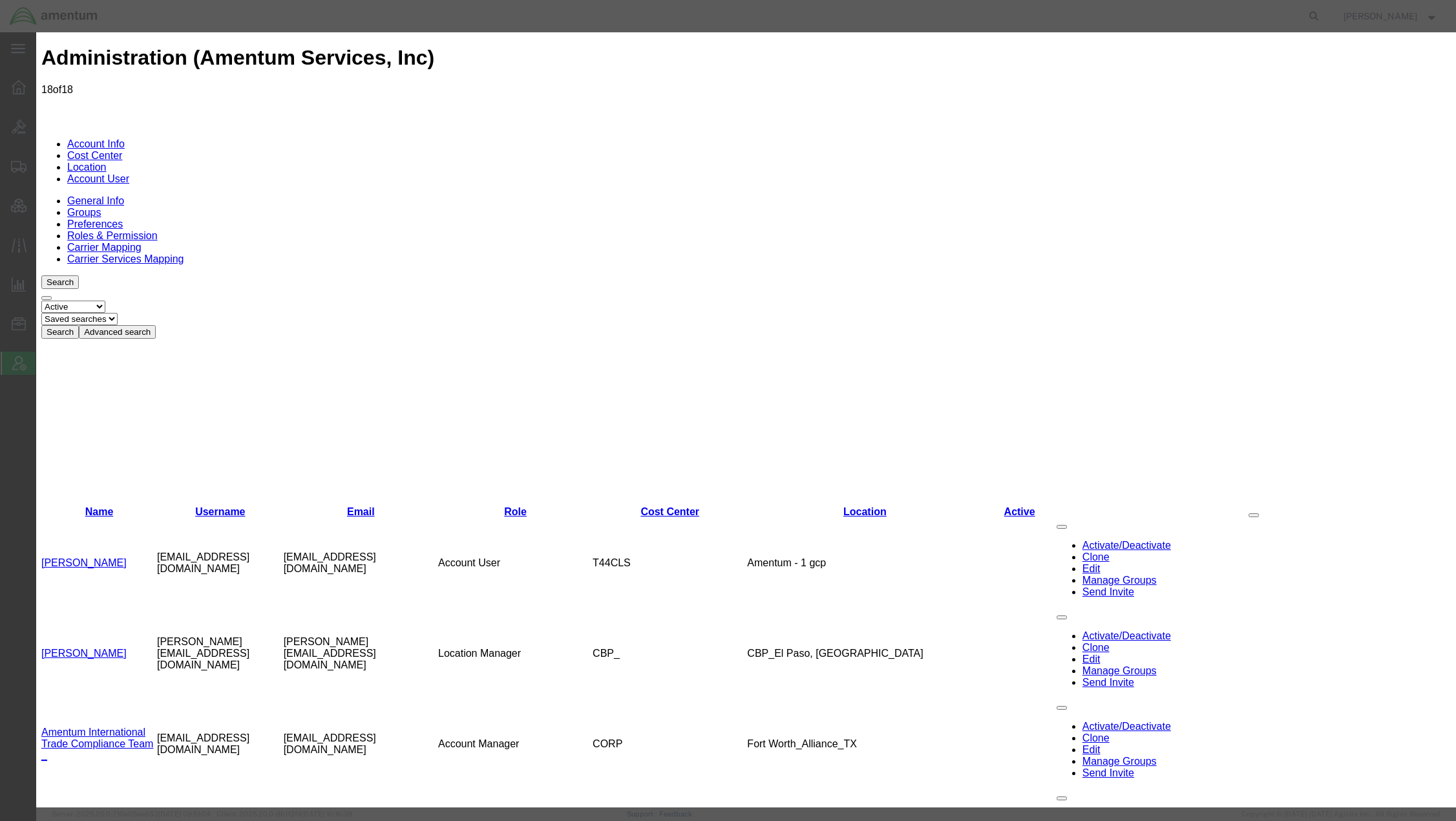
select select "COSTCENTER"
drag, startPoint x: 1093, startPoint y: 338, endPoint x: 1045, endPoint y: 355, distance: 50.9
select select "DEPARTMENT"
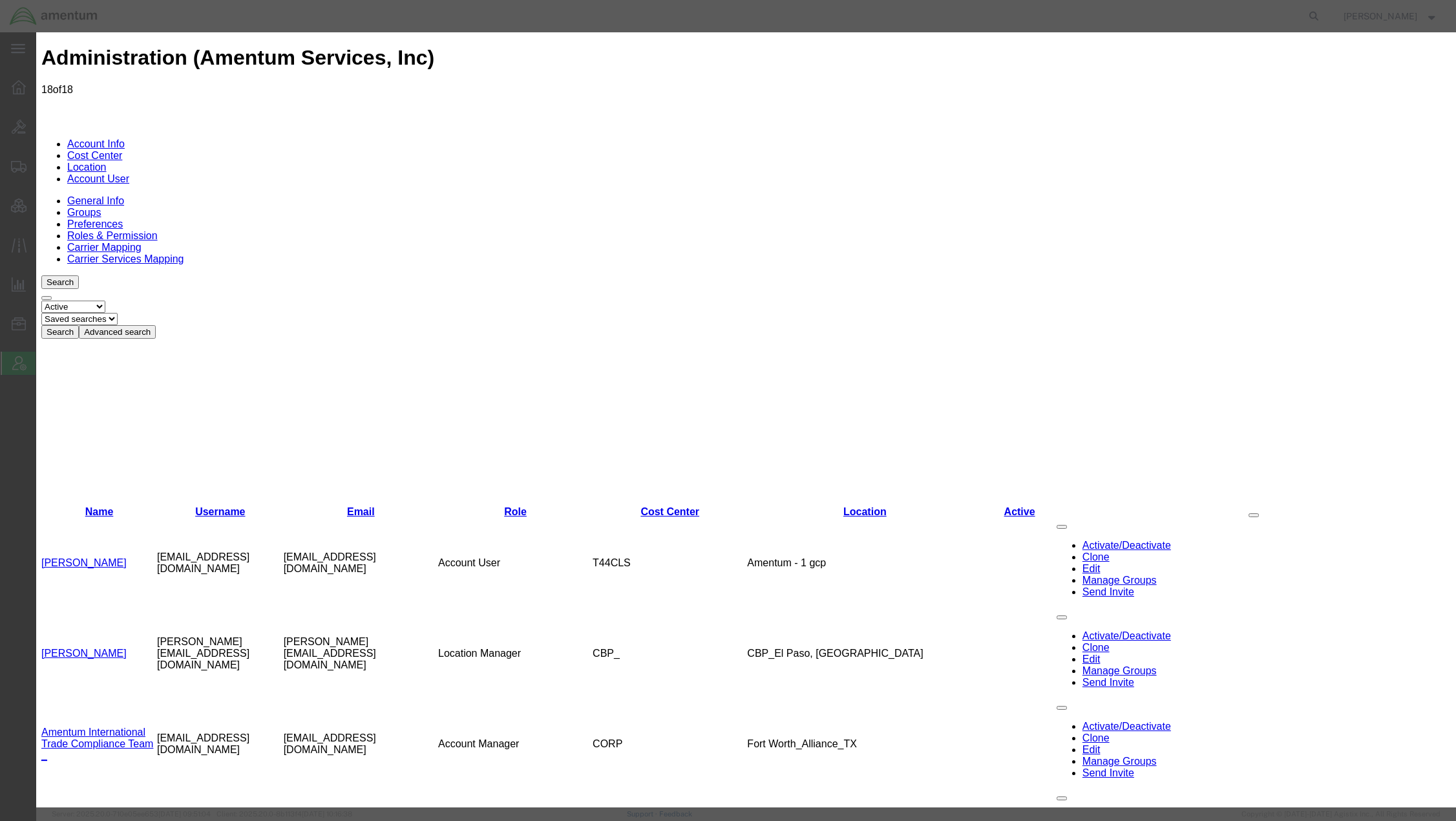
type input "Energy & Environment (International) | Defence & Asset Solutions"
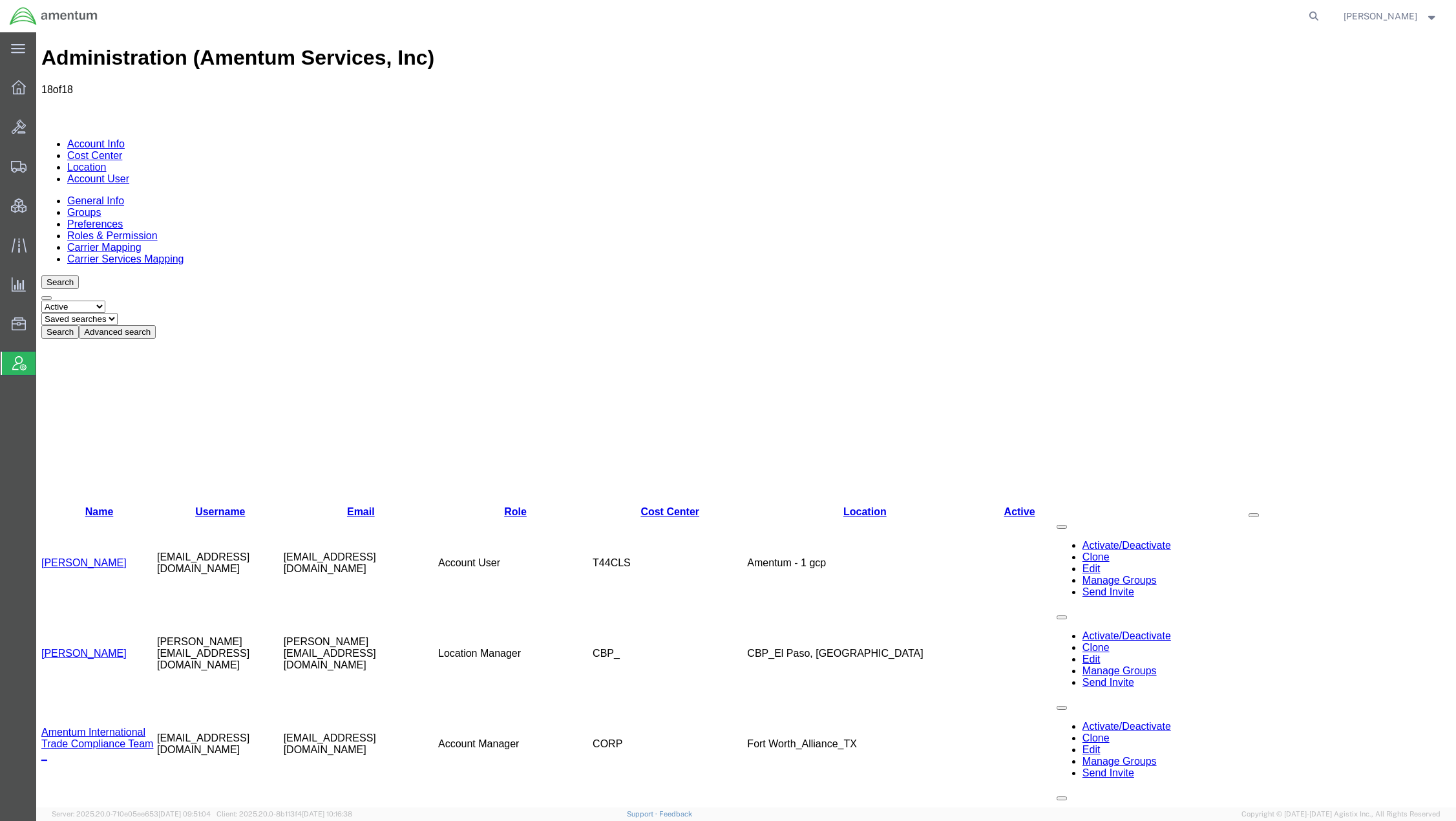
click at [122, 150] on link "Cost Center" at bounding box center [95, 155] width 55 height 11
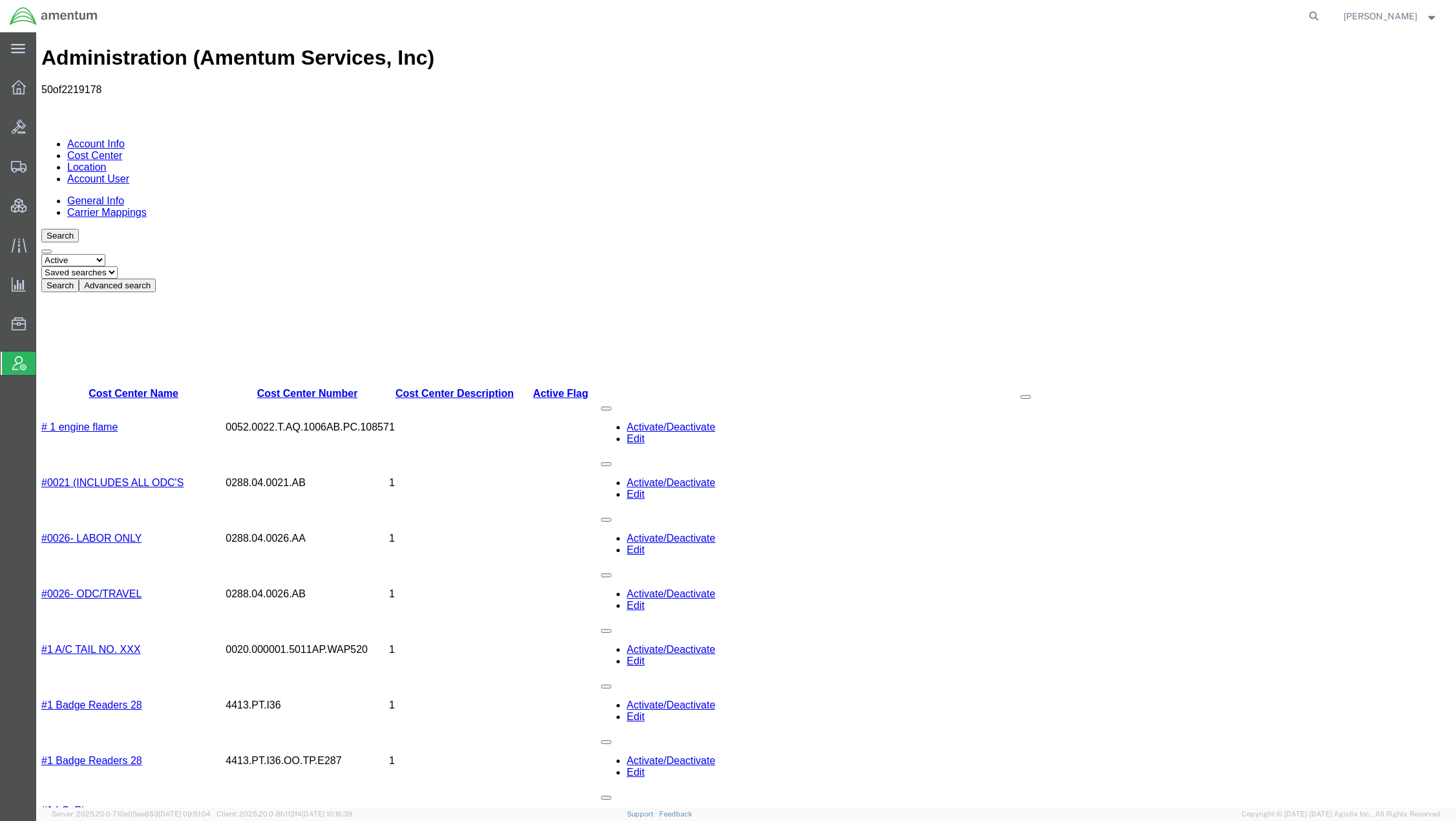
click at [156, 279] on button "Advanced search" at bounding box center [117, 285] width 77 height 14
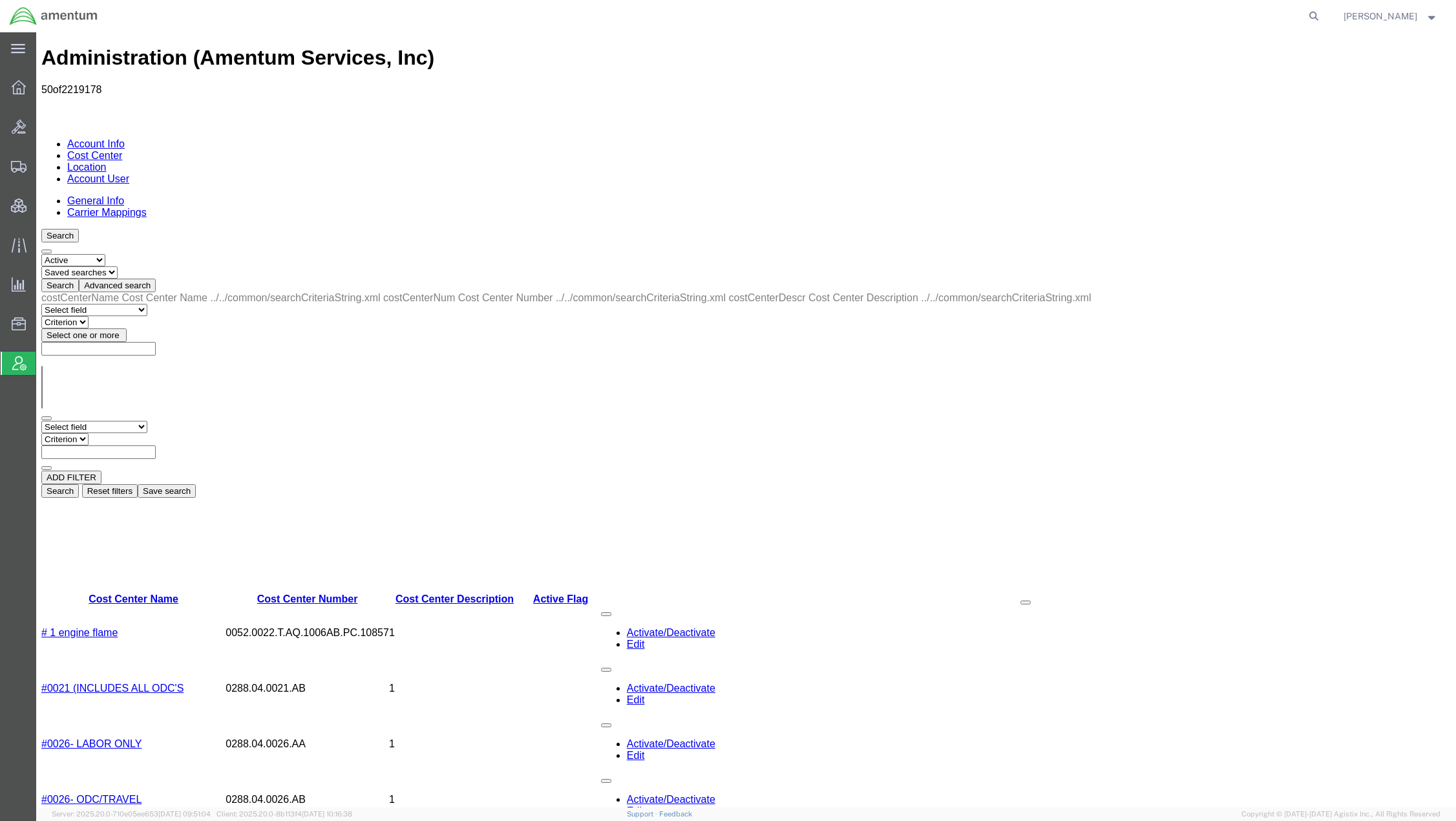
click at [142, 421] on select "Select field Cost Center Description Cost Center Name Cost Center Number" at bounding box center [94, 426] width 106 height 12
drag, startPoint x: 296, startPoint y: 205, endPoint x: 372, endPoint y: 205, distance: 76.0
click at [156, 445] on input "text" at bounding box center [98, 452] width 114 height 14
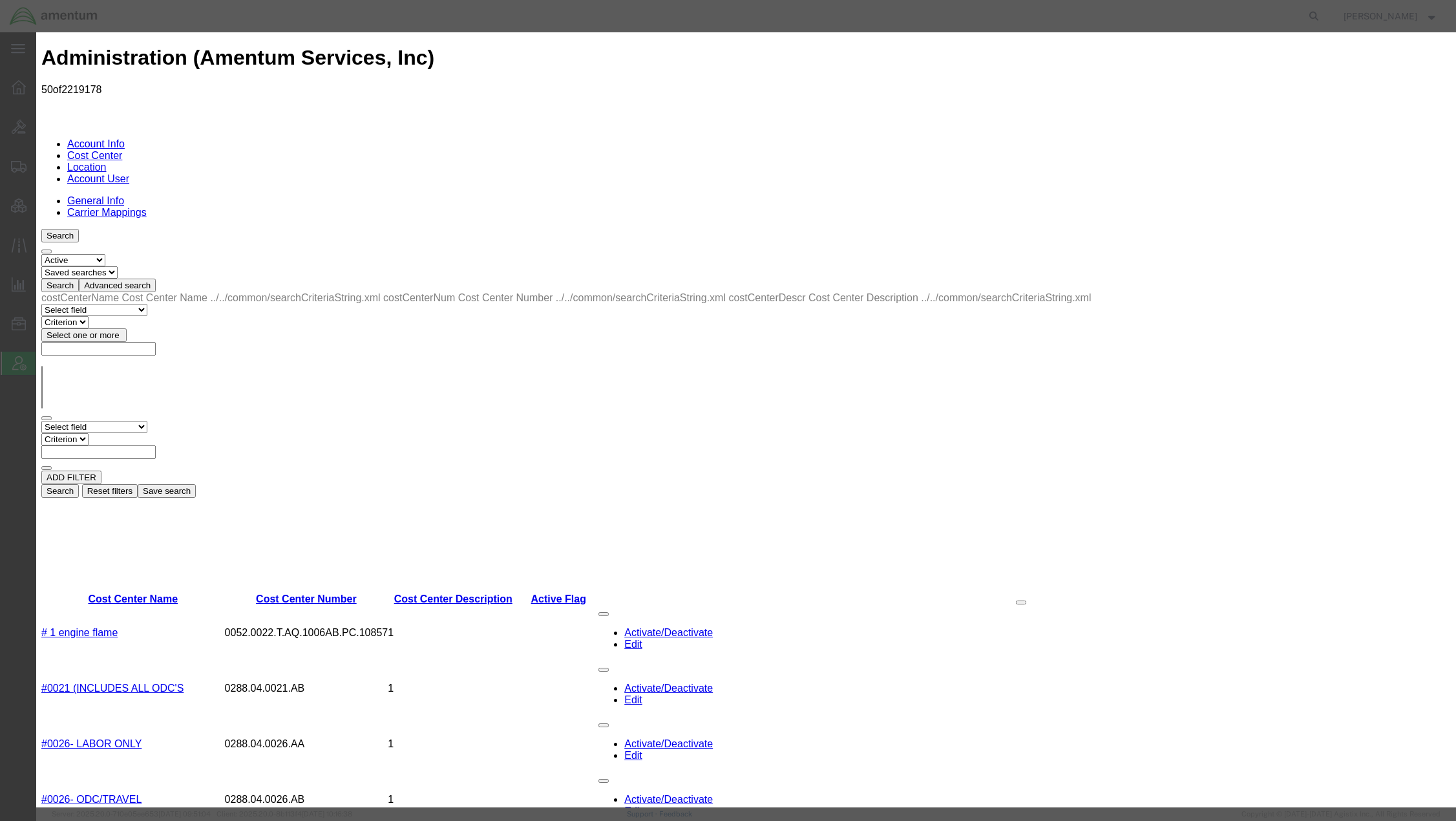
select select "DEPARTMENT"
paste textarea "Energy & Environment (International) | Defence & Asset Solutions"
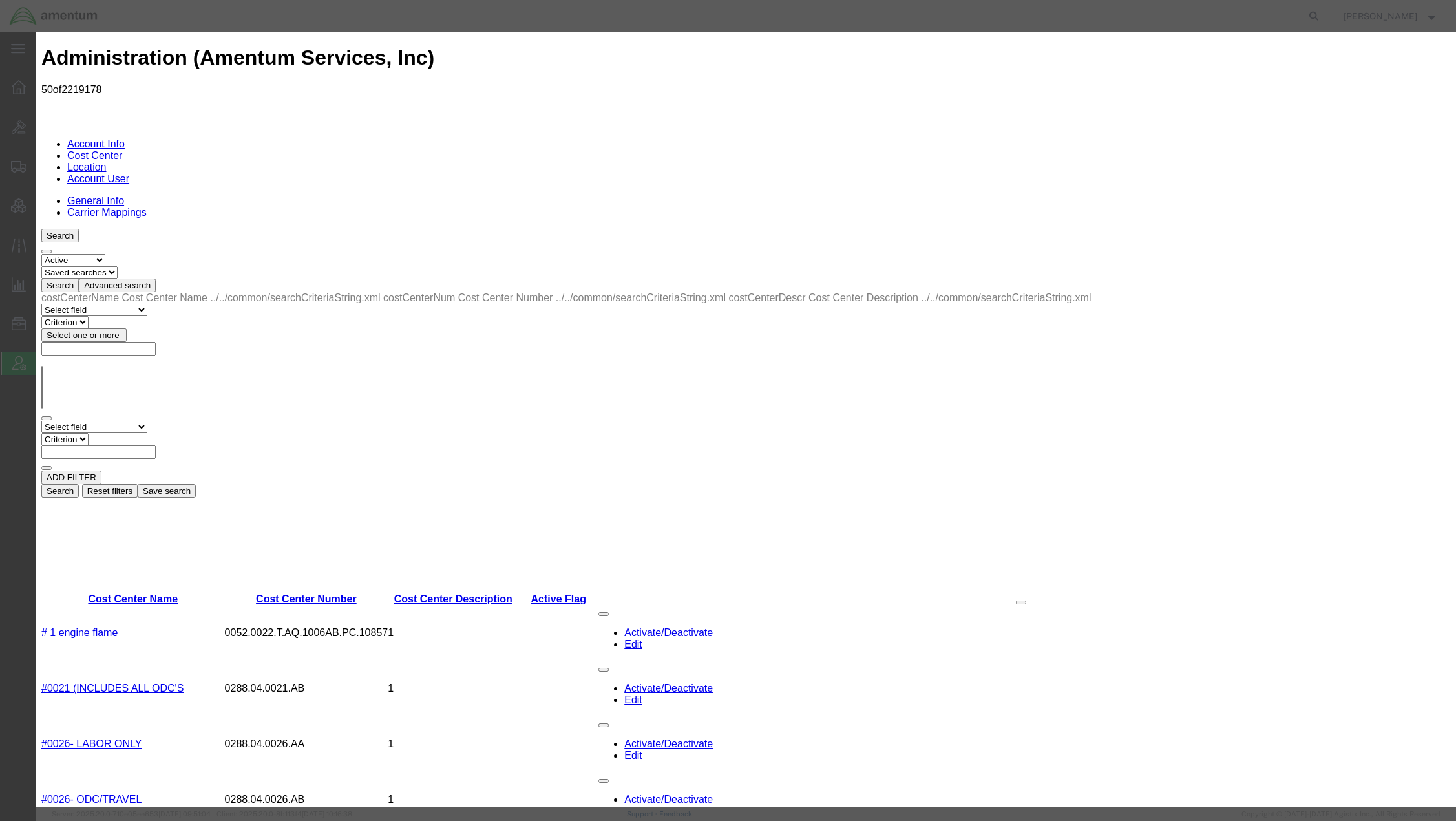
type textarea "Energy & Environment (International) | Defence & Asset Solutions"
paste input "Energy & Environment (International) | Defence & Asset Solutions"
type input "Energy & Environment (International) | Defence & Asset Solutions"
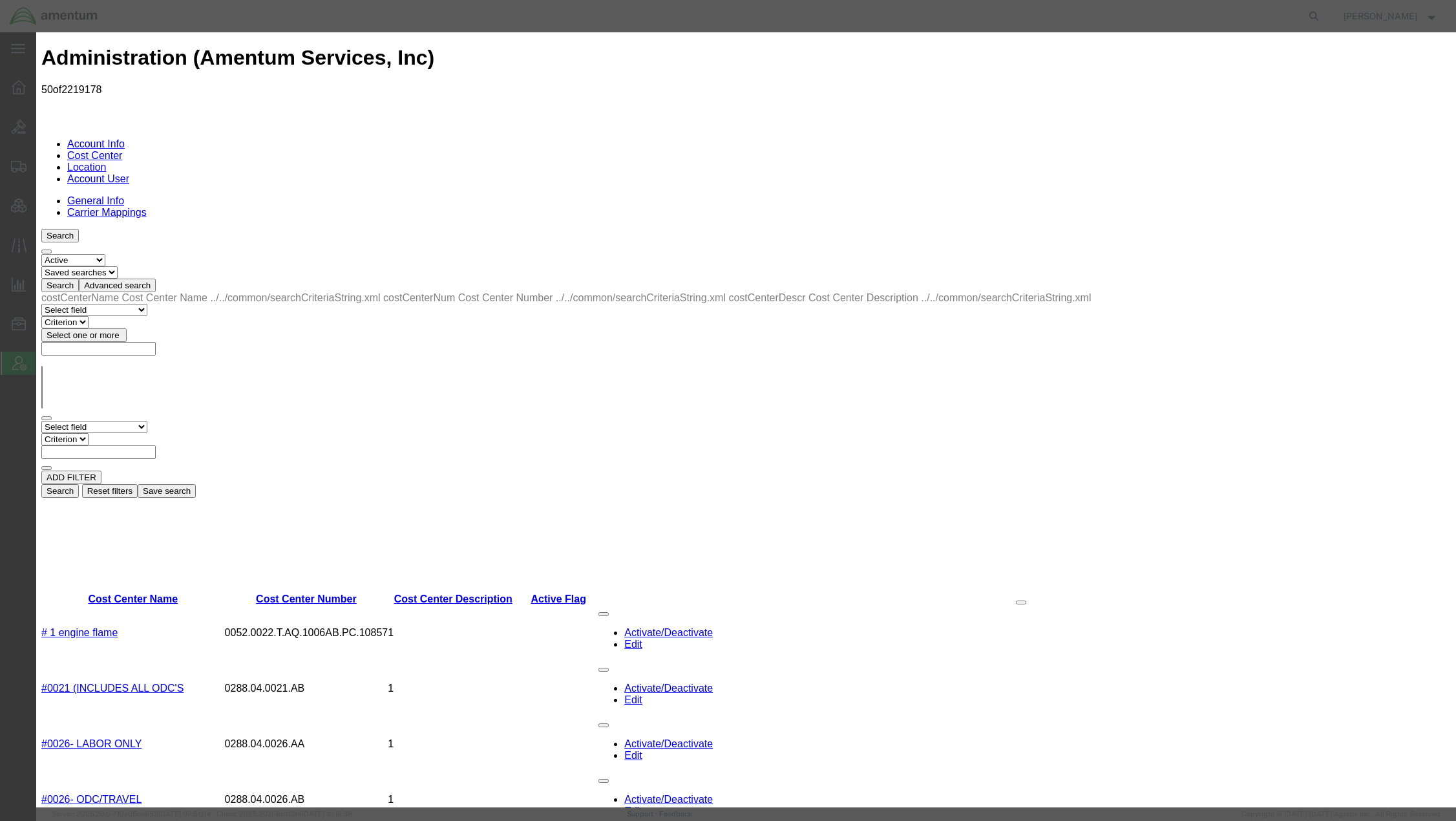
paste input "Energy & Environment (International) | Defence & Asset Solutions"
type input "Energy & Environment (International) | Defence & Asset Solutions"
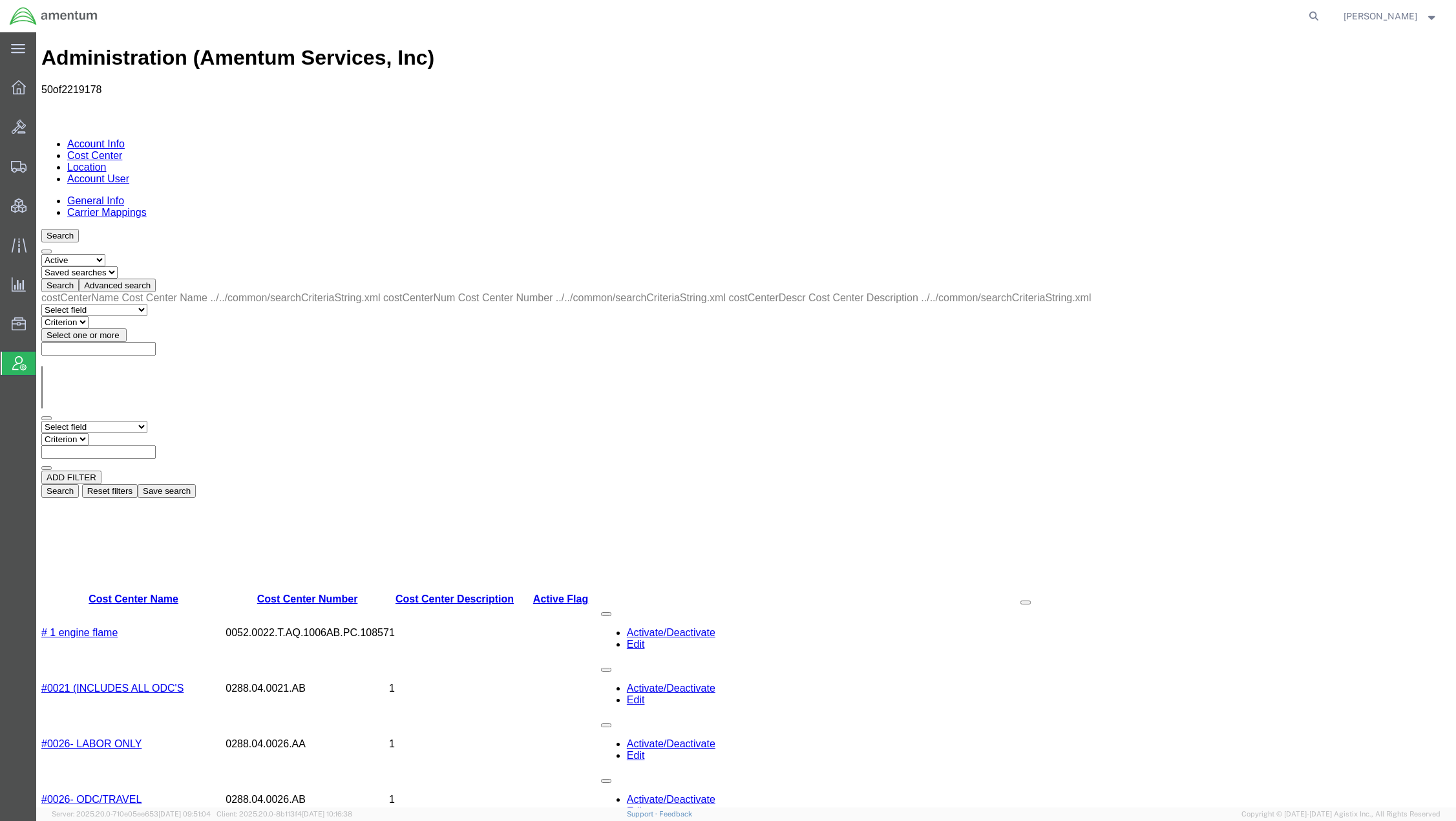
click at [129, 173] on link "Account User" at bounding box center [98, 179] width 62 height 11
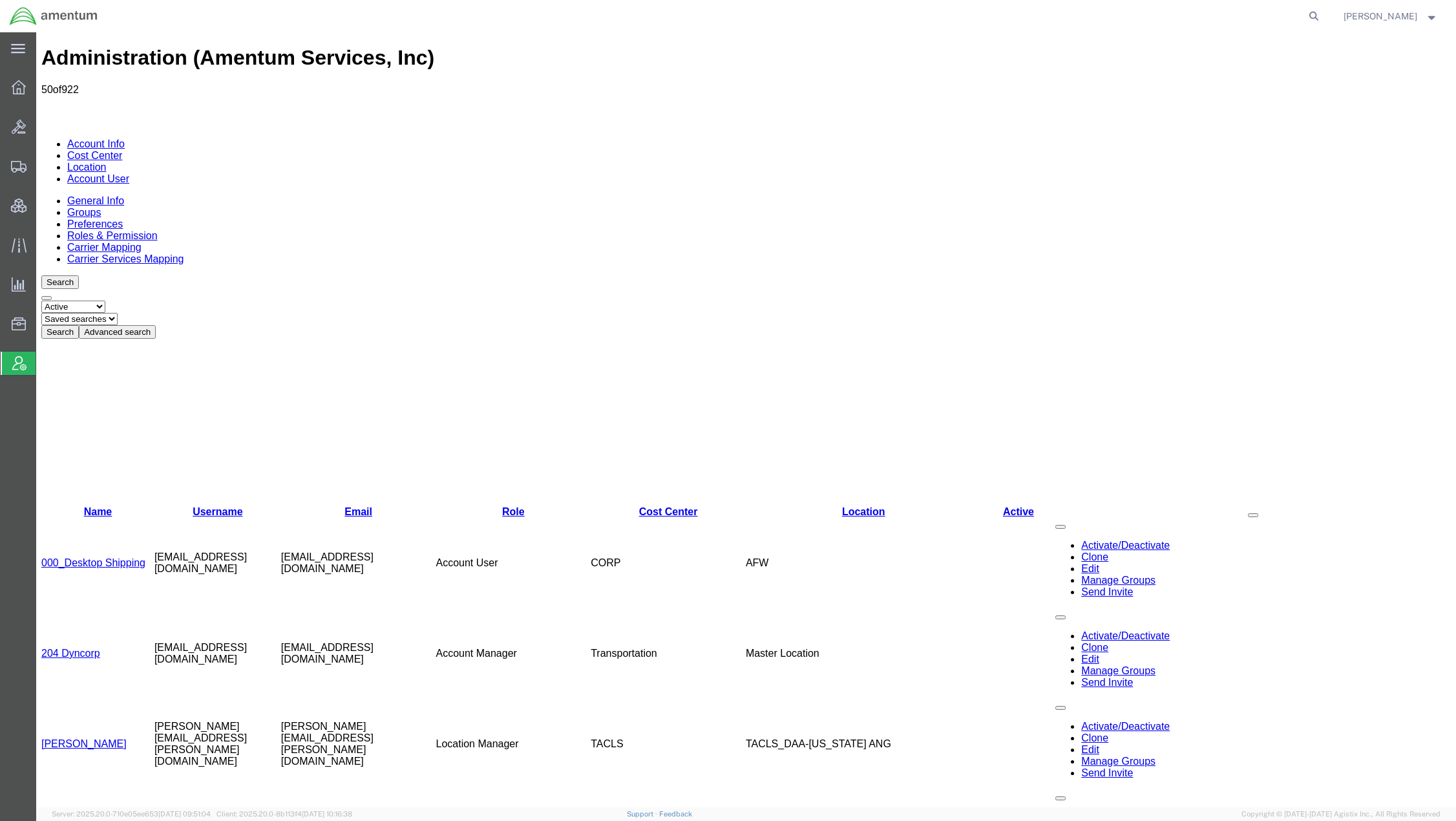
click at [156, 325] on button "Advanced search" at bounding box center [117, 332] width 77 height 14
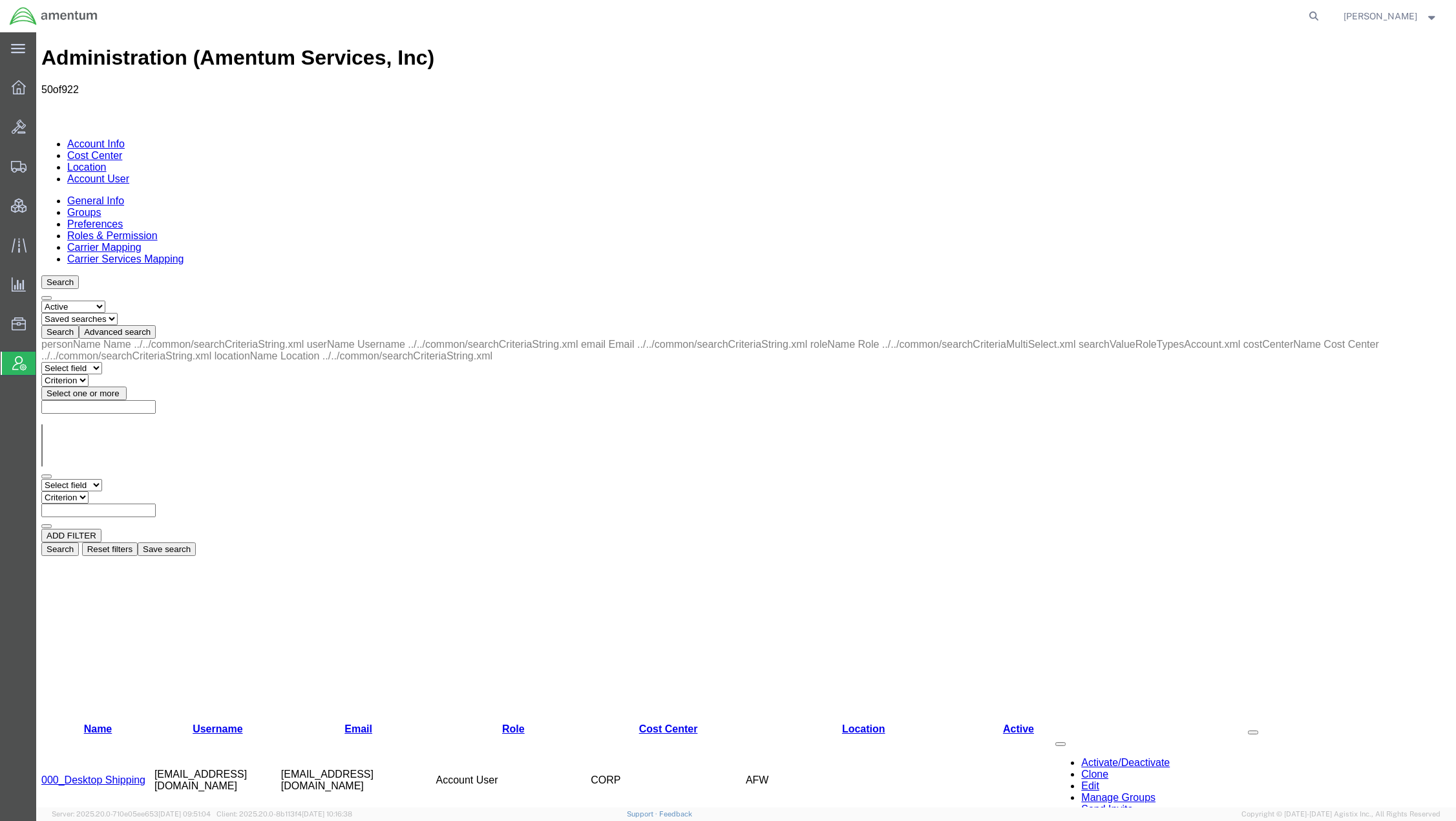
click at [85, 479] on select "Select field Cost Center Email Location Name Role Username" at bounding box center [72, 485] width 61 height 12
select select "personName"
click at [41, 479] on select "Select field Cost Center Email Location Name Role Username" at bounding box center [72, 485] width 61 height 12
click at [119, 491] on select "Criterion contains does not contain is is blank is not blank starts with" at bounding box center [79, 497] width 77 height 12
select select "contains"
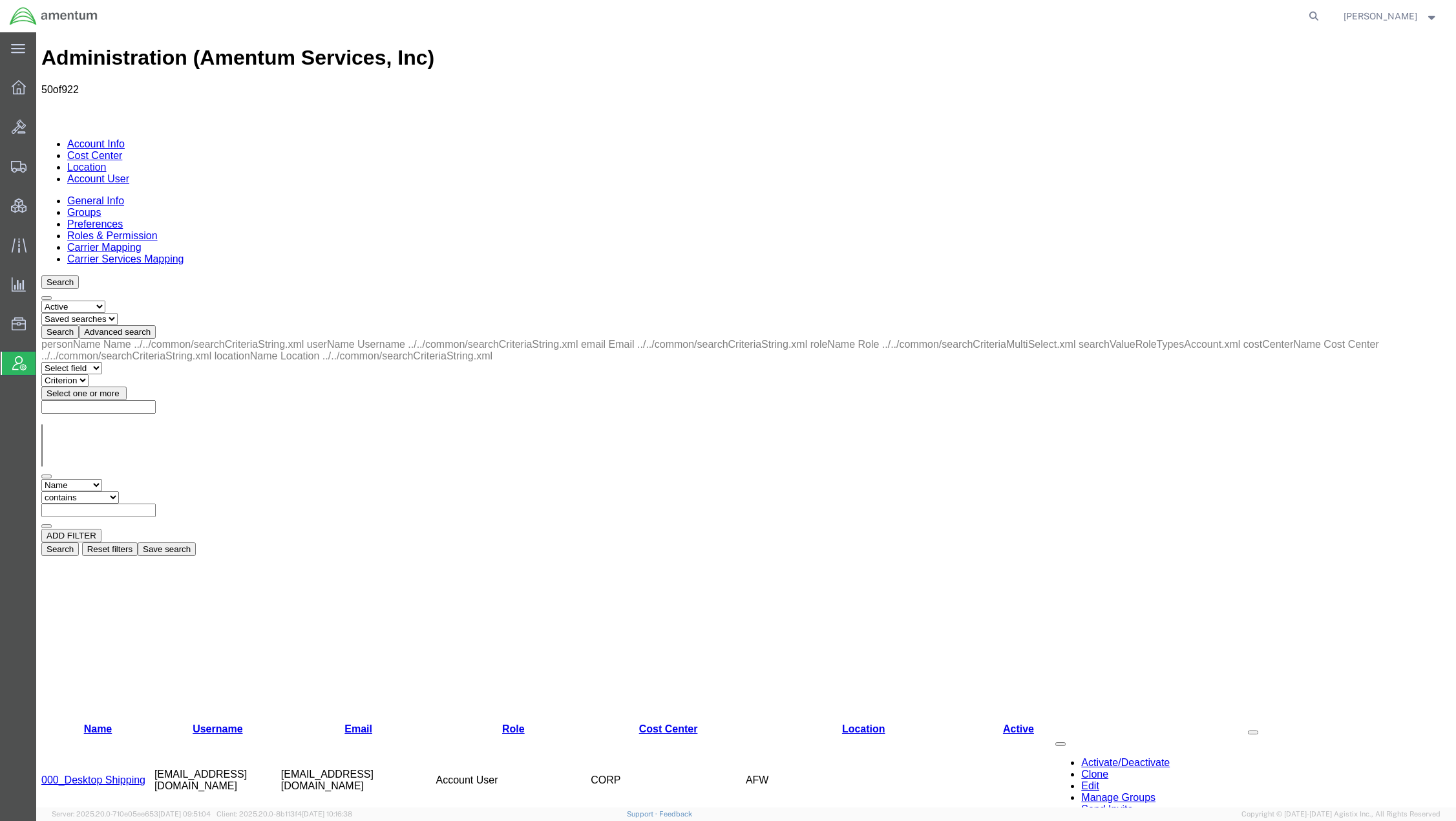
click at [119, 491] on select "Criterion contains does not contain is is blank is not blank starts with" at bounding box center [79, 497] width 77 height 12
click at [156, 504] on input "text" at bounding box center [98, 510] width 114 height 14
type input "ian"
click at [119, 491] on select "Criterion contains does not contain is is blank is not blank starts with" at bounding box center [79, 497] width 77 height 12
select select "startswith"
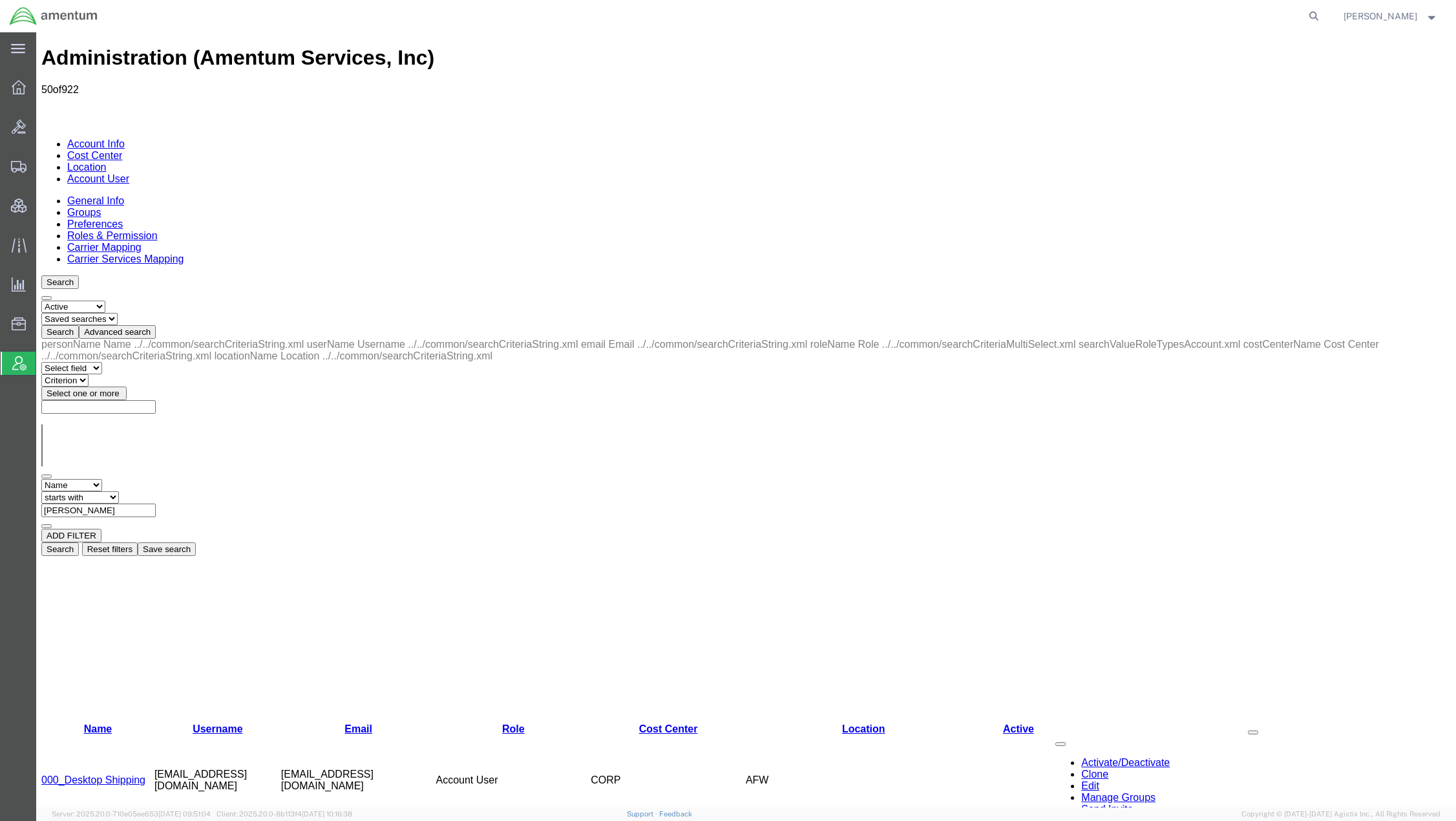
click at [119, 491] on select "Criterion contains does not contain is is blank is not blank starts with" at bounding box center [79, 497] width 77 height 12
click at [79, 542] on button "Search" at bounding box center [60, 549] width 38 height 14
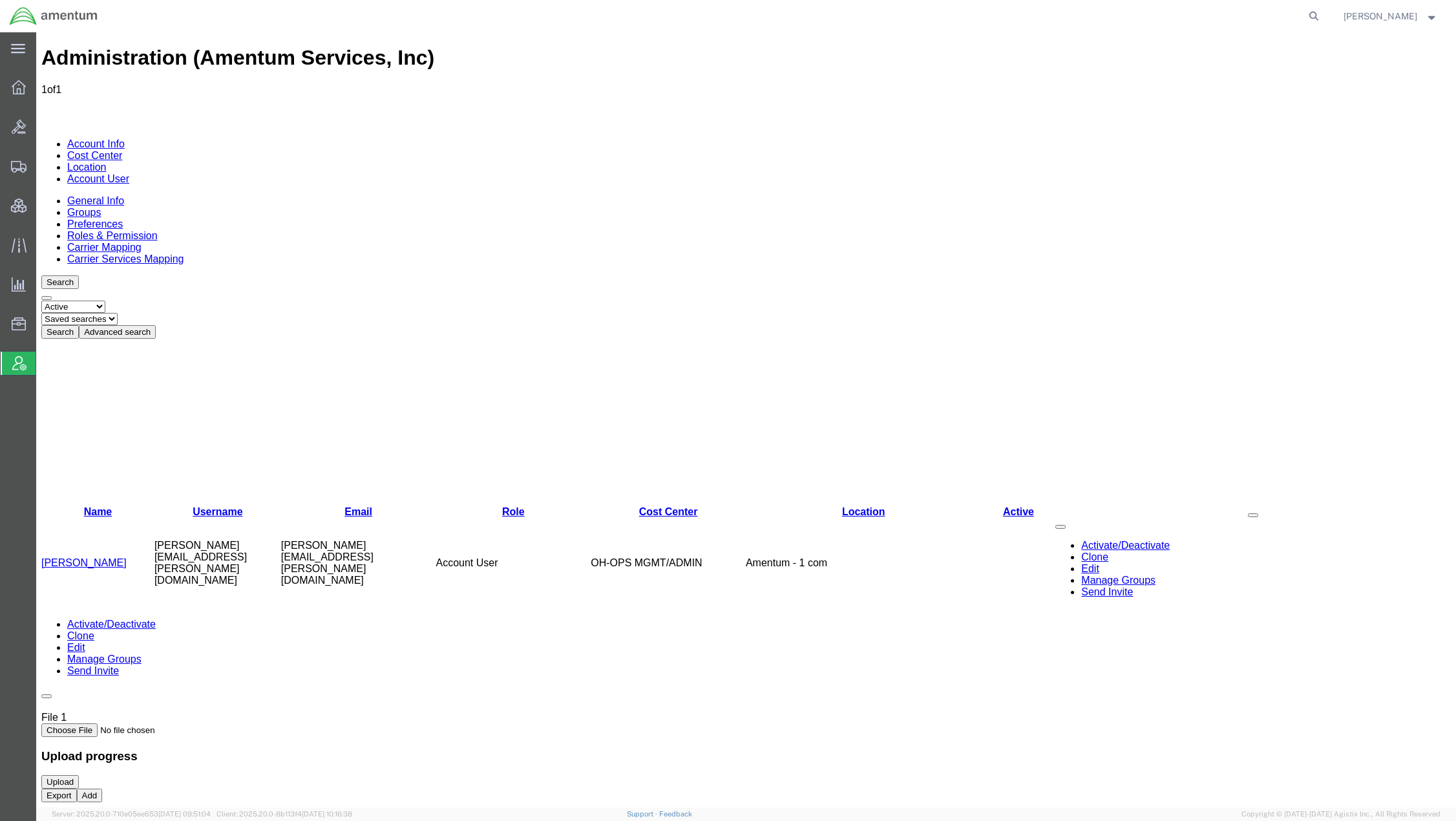
click at [77, 557] on link "Ian Gowers" at bounding box center [84, 562] width 85 height 11
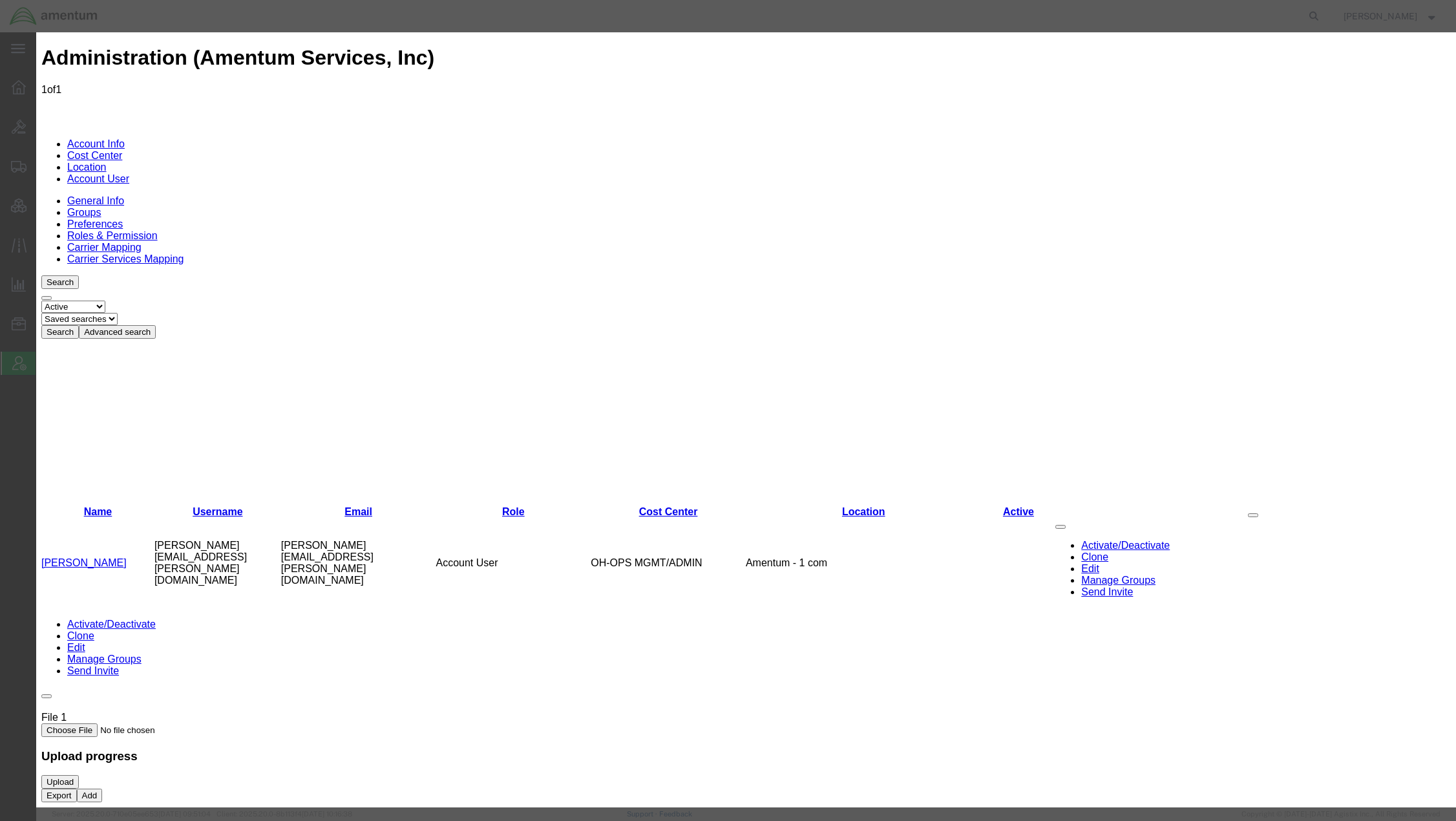
select select "COSTCENTER"
select select "DEPARTMENT"
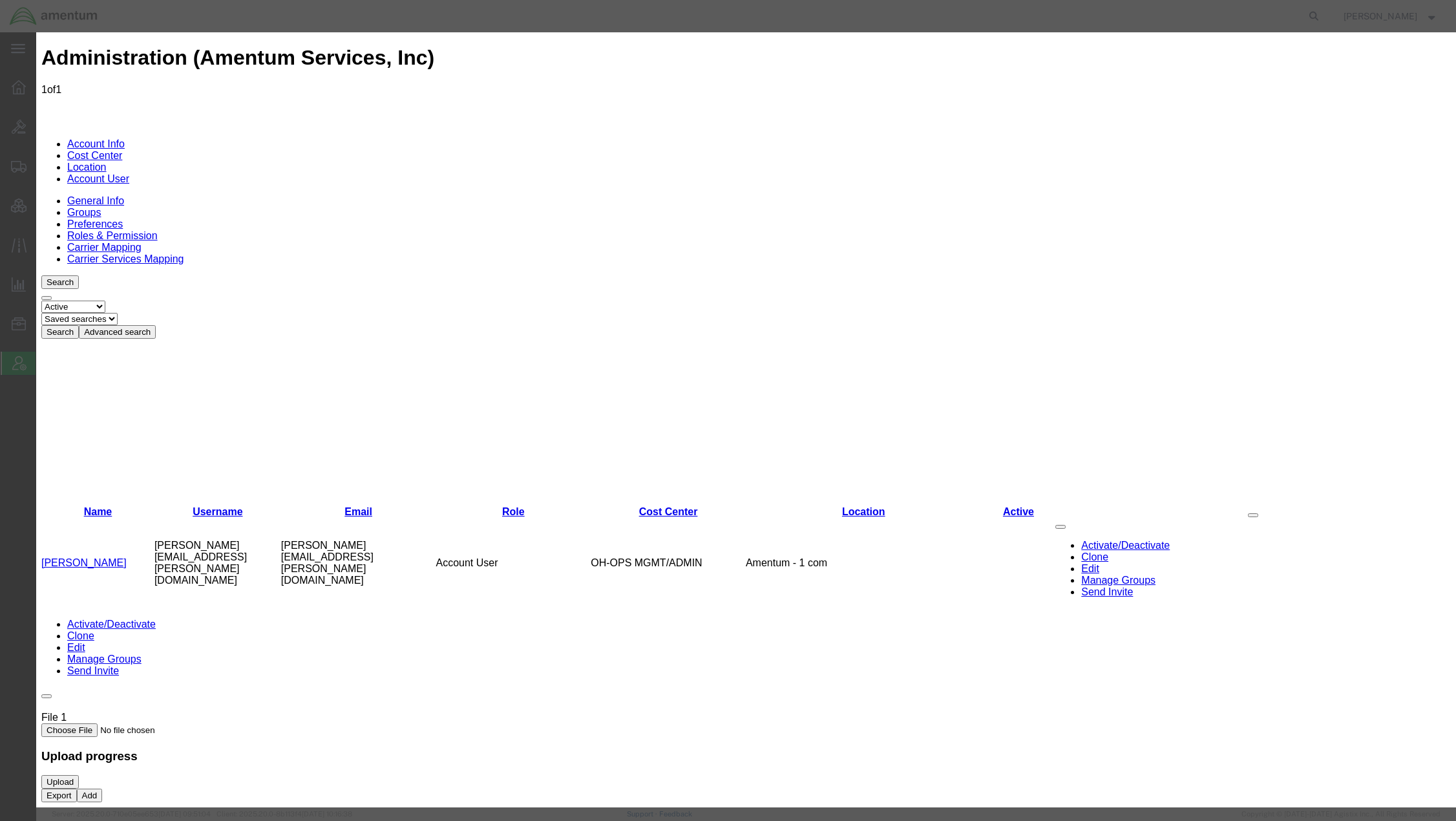
type input "Energy & Environment (International)"
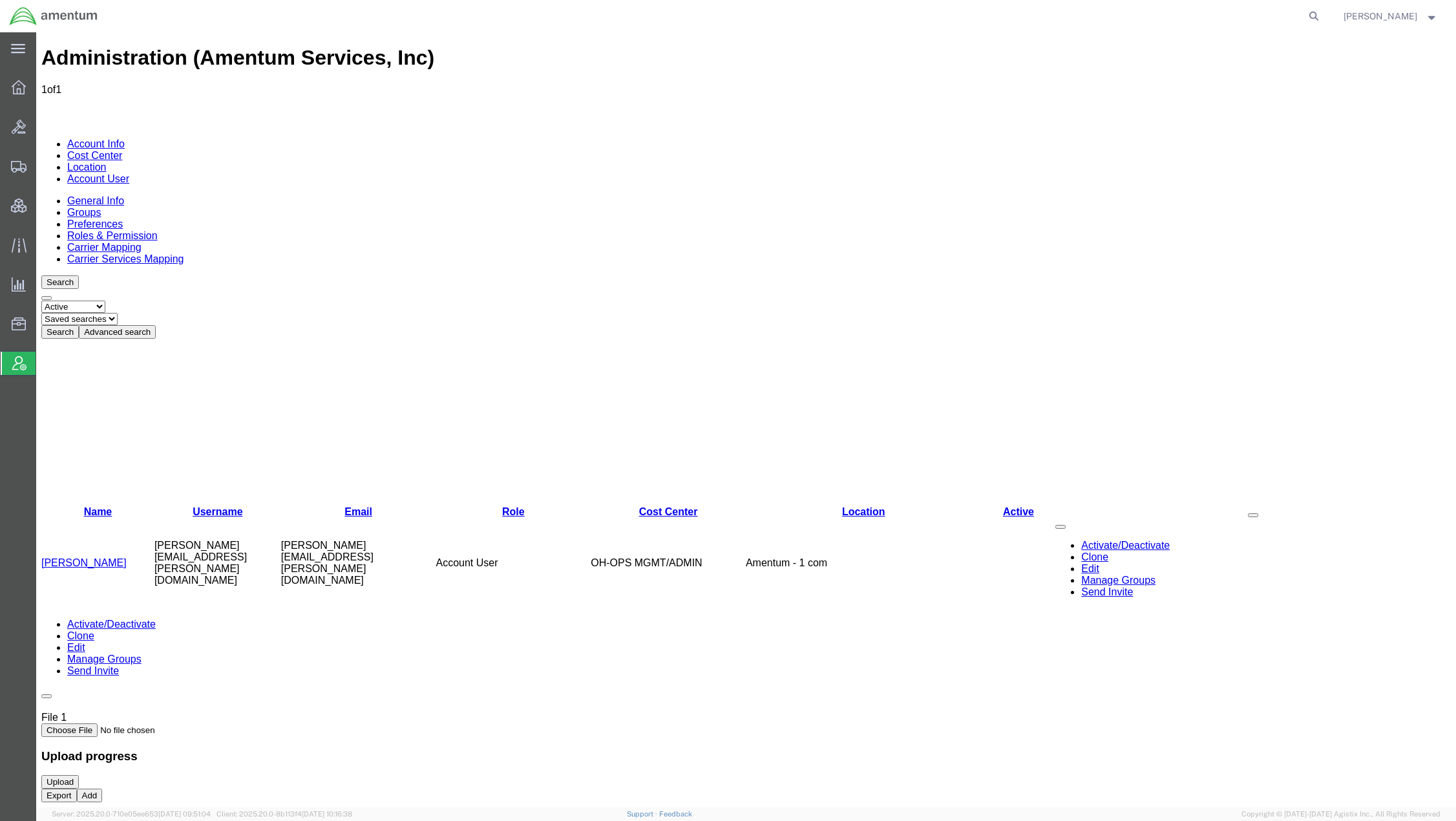
click at [122, 150] on link "Cost Center" at bounding box center [95, 155] width 55 height 11
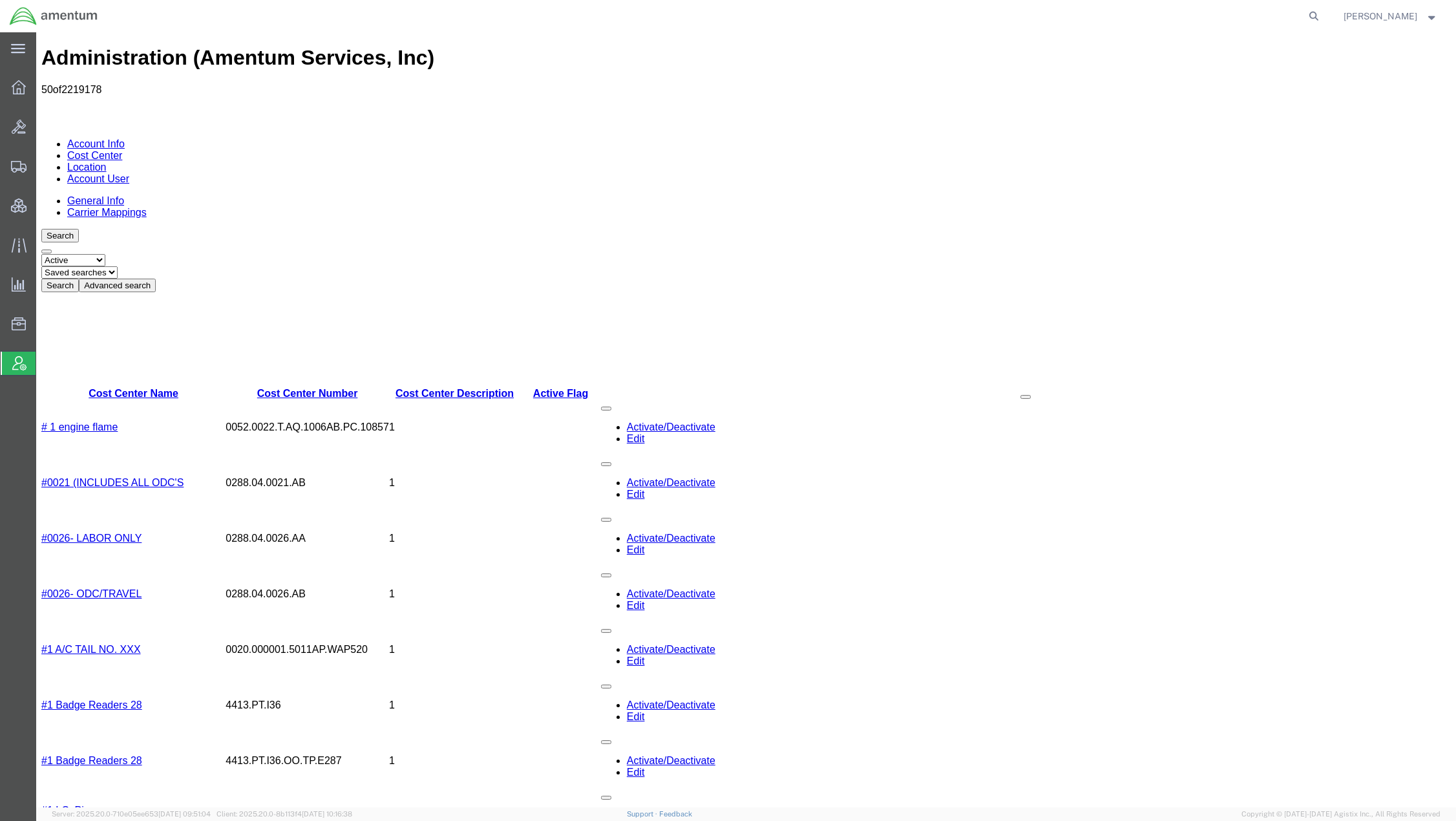
click at [156, 279] on button "Advanced search" at bounding box center [117, 285] width 77 height 14
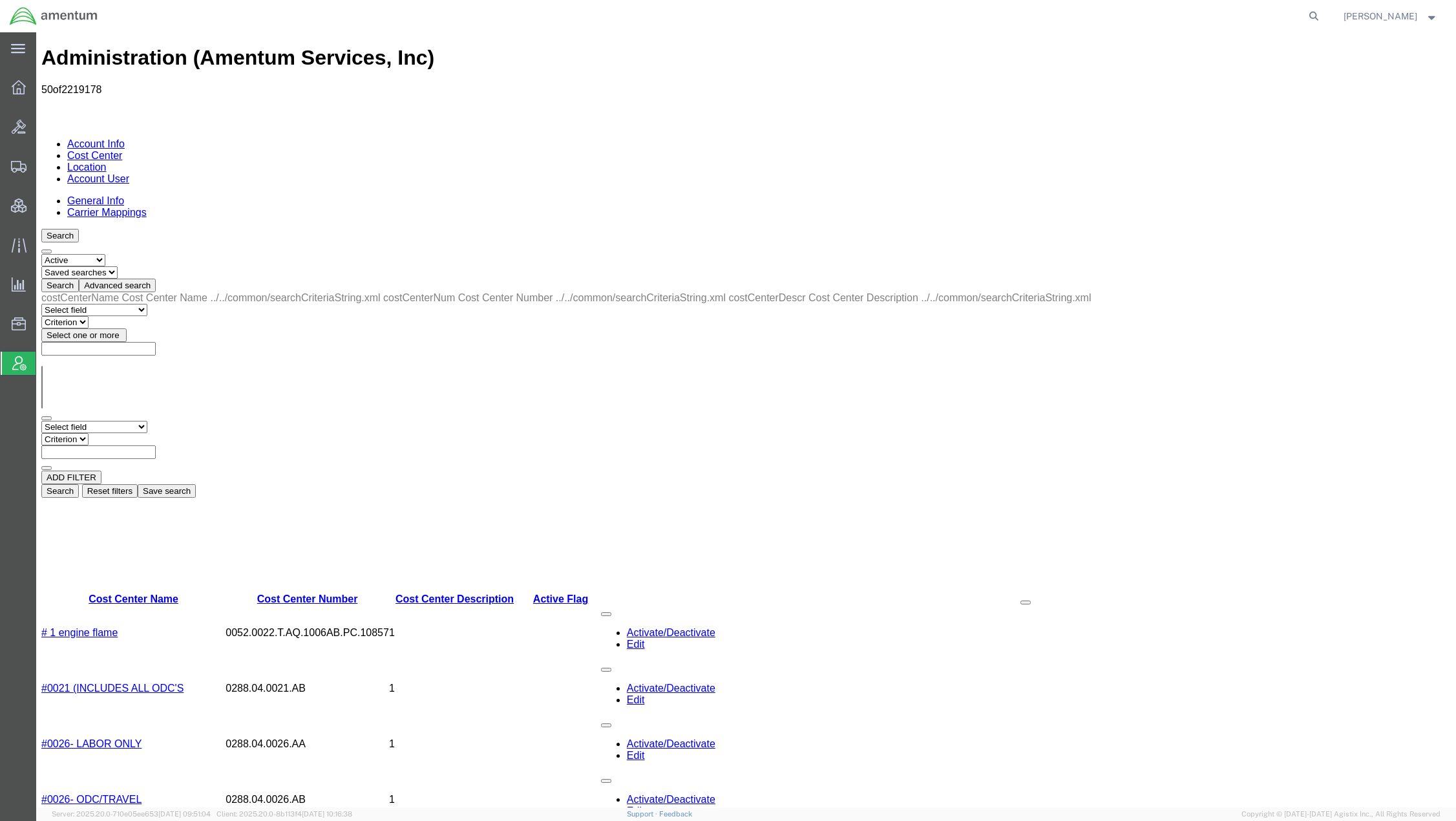
click at [131, 421] on select "Select field Cost Center Description Cost Center Name Cost Center Number" at bounding box center [94, 426] width 106 height 12
select select "costCenterName"
click at [41, 421] on select "Select field Cost Center Description Cost Center Name Cost Center Number" at bounding box center [94, 426] width 106 height 12
click at [119, 433] on select "Criterion contains does not contain is is blank is not blank starts with" at bounding box center [79, 439] width 77 height 12
select select "contains"
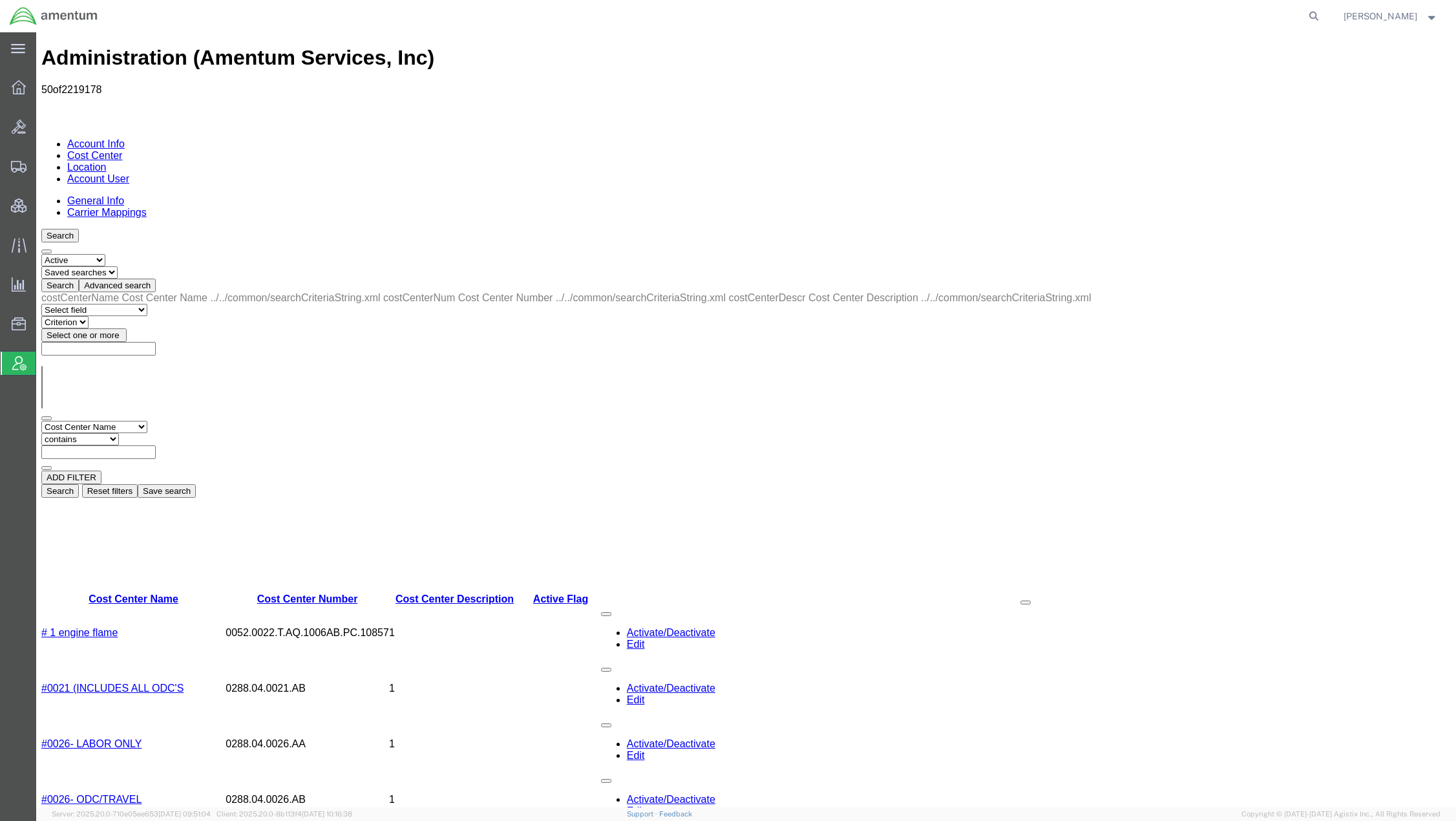
click at [119, 433] on select "Criterion contains does not contain is is blank is not blank starts with" at bounding box center [79, 439] width 77 height 12
click at [156, 445] on input "text" at bounding box center [98, 452] width 114 height 14
paste input "Energy & Environment (International) | Defence & Asset Solutions"
type input "Energy & Environment (International) | Defence & Asset Solutions"
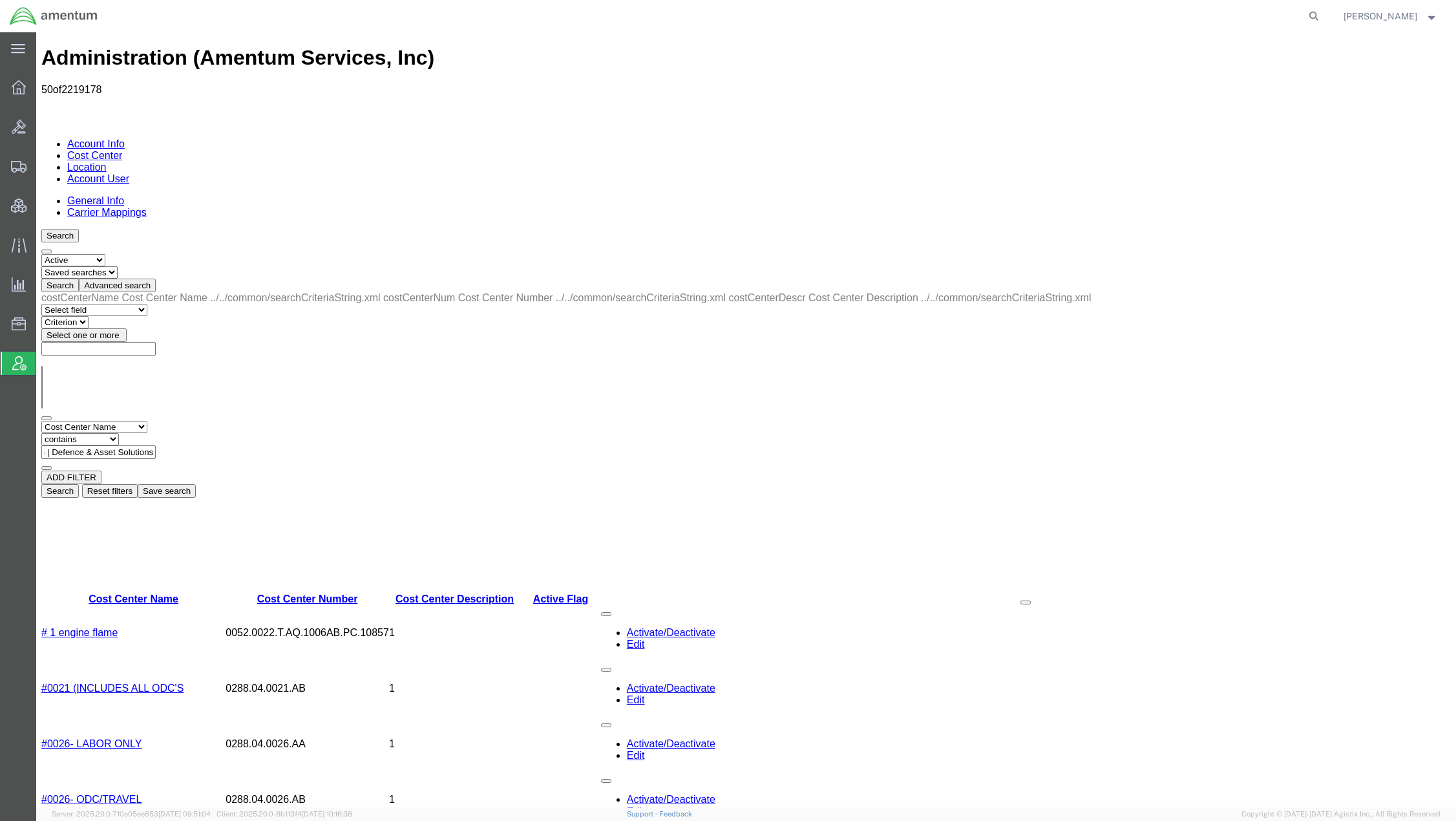
click at [79, 484] on button "Search" at bounding box center [60, 491] width 38 height 14
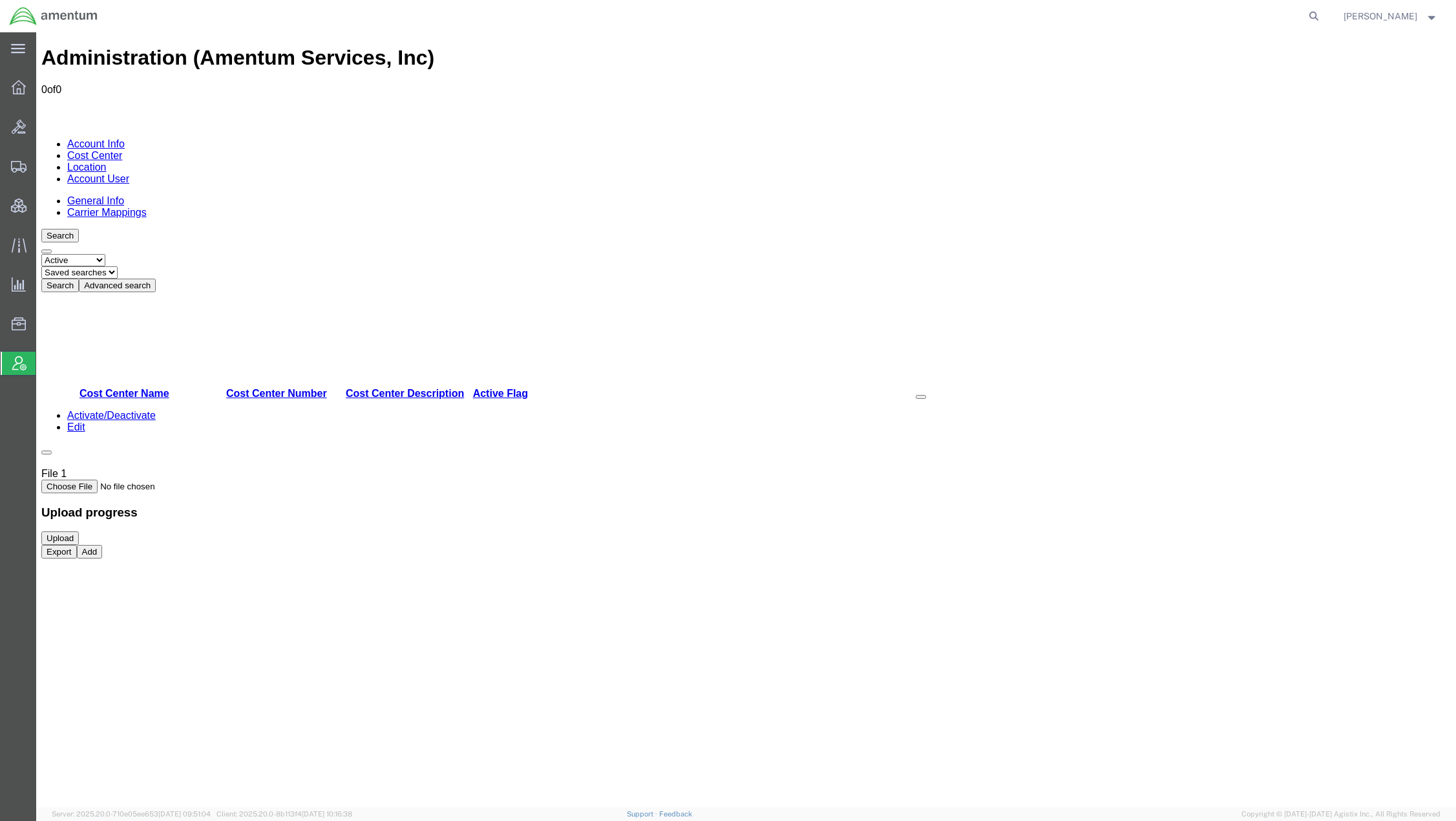
click at [97, 254] on select "Select status Active All Inactive" at bounding box center [73, 260] width 64 height 12
select select "ALL"
click at [41, 254] on select "Select status Active All Inactive" at bounding box center [73, 260] width 64 height 12
click at [156, 279] on button "Advanced search" at bounding box center [117, 285] width 77 height 14
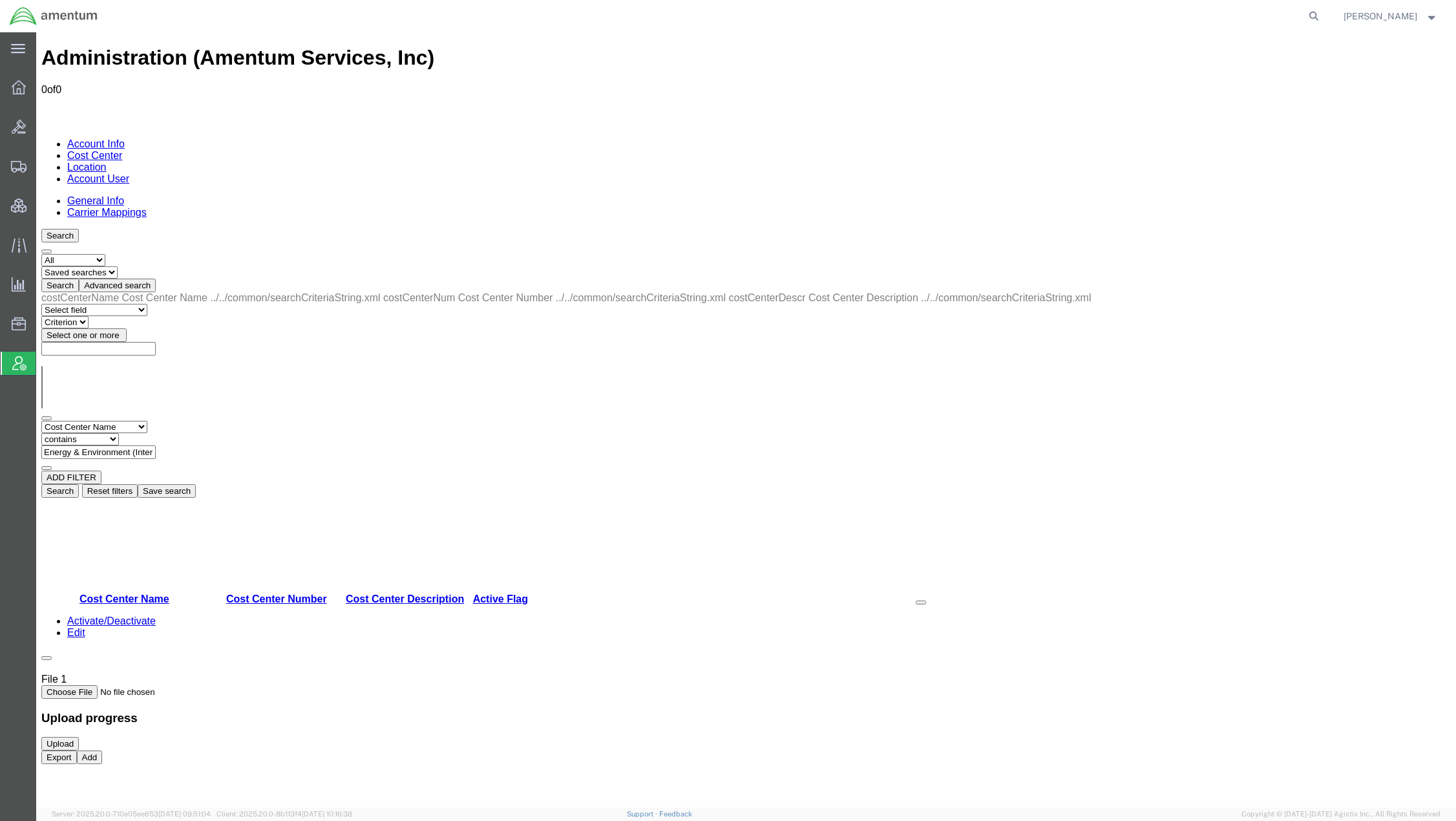
click at [79, 484] on button "Search" at bounding box center [60, 491] width 38 height 14
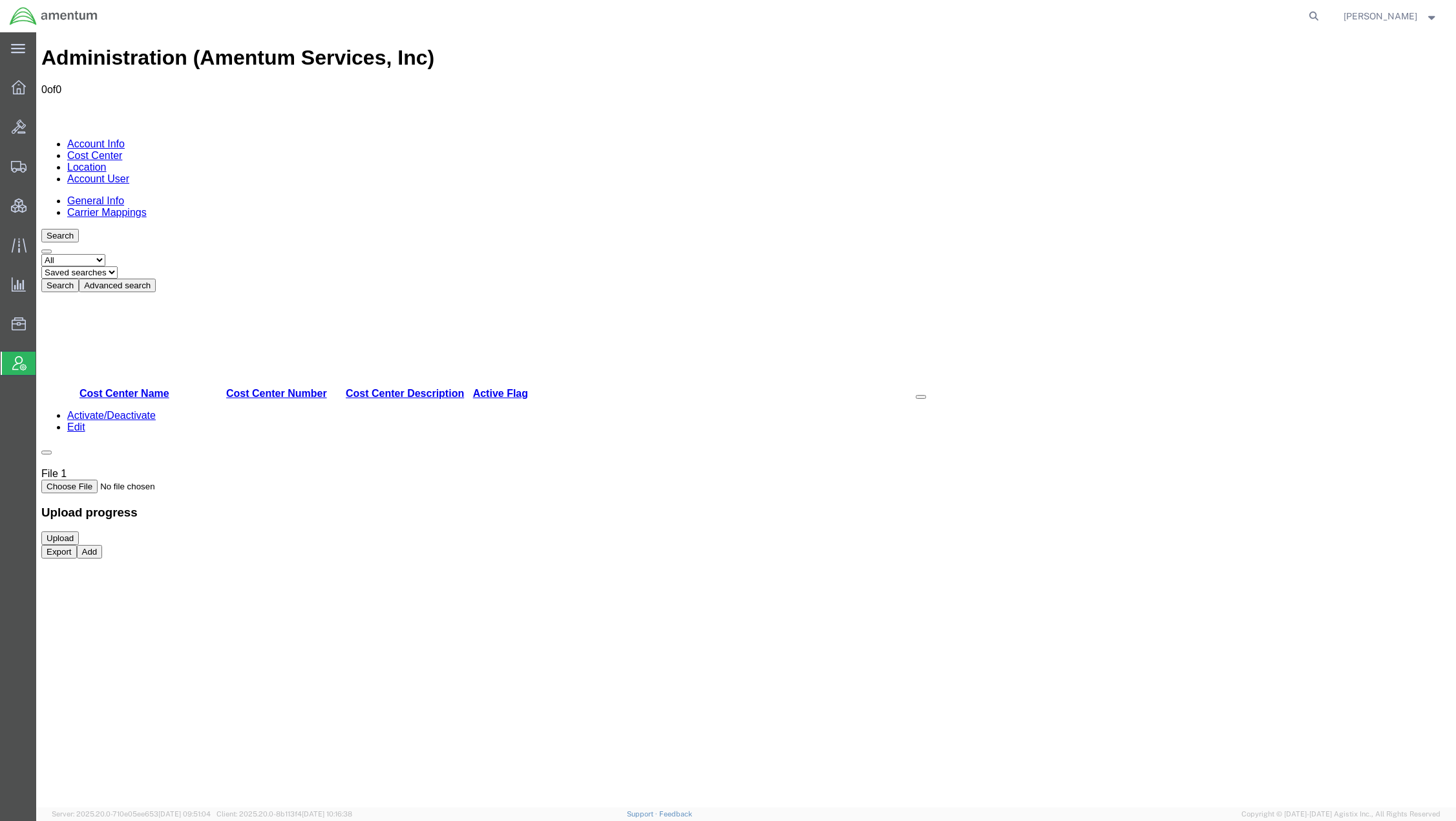
click at [156, 279] on button "Advanced search" at bounding box center [117, 285] width 77 height 14
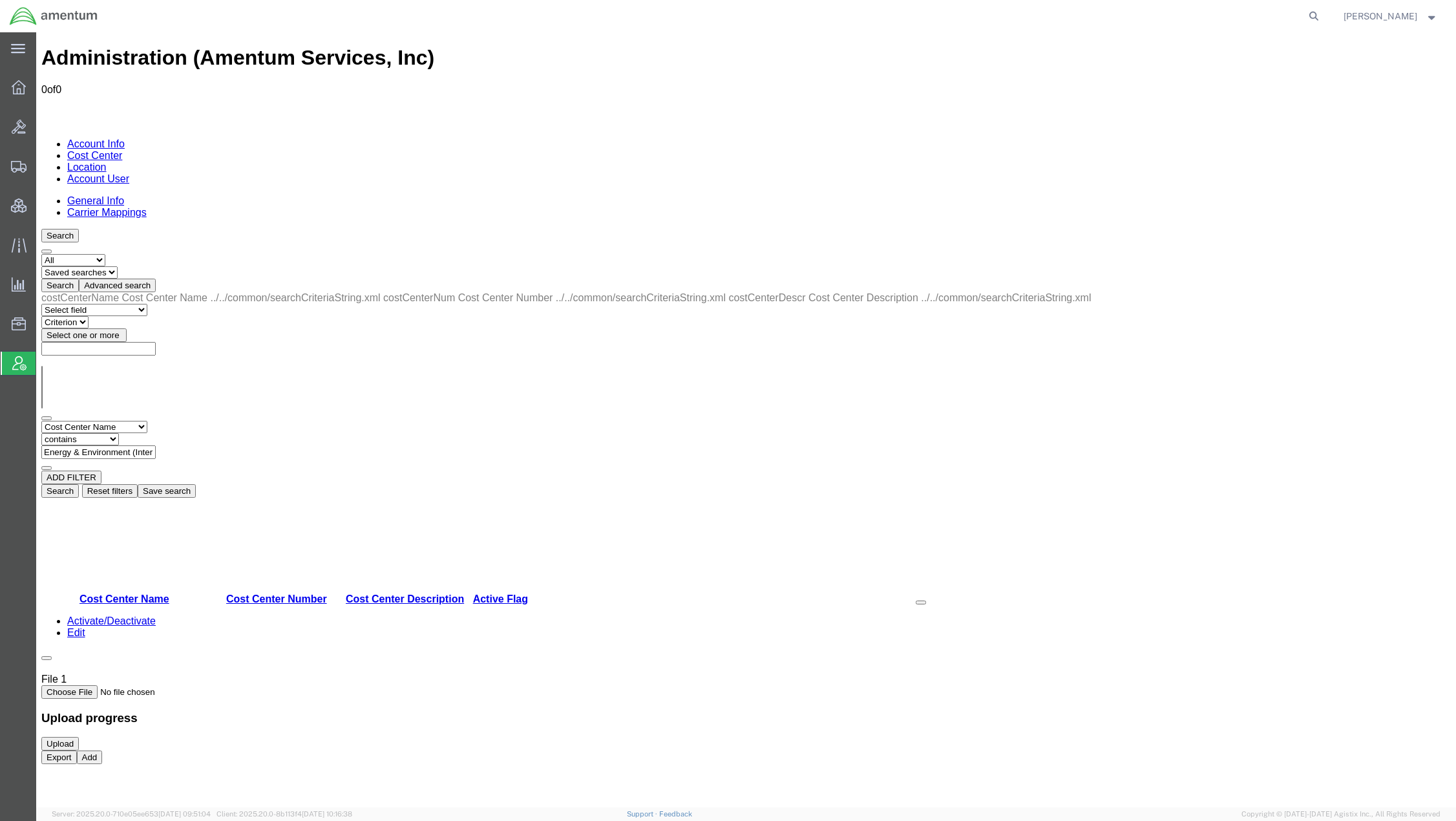
click at [119, 433] on select "Criterion contains does not contain is is blank is not blank starts with" at bounding box center [79, 439] width 77 height 12
click at [114, 421] on select "Select field Cost Center Description Cost Center Name Cost Center Number" at bounding box center [94, 426] width 106 height 12
select select "costCenterNum"
click at [41, 421] on select "Select field Cost Center Description Cost Center Name Cost Center Number" at bounding box center [94, 426] width 106 height 12
drag, startPoint x: 306, startPoint y: 205, endPoint x: 347, endPoint y: 202, distance: 41.1
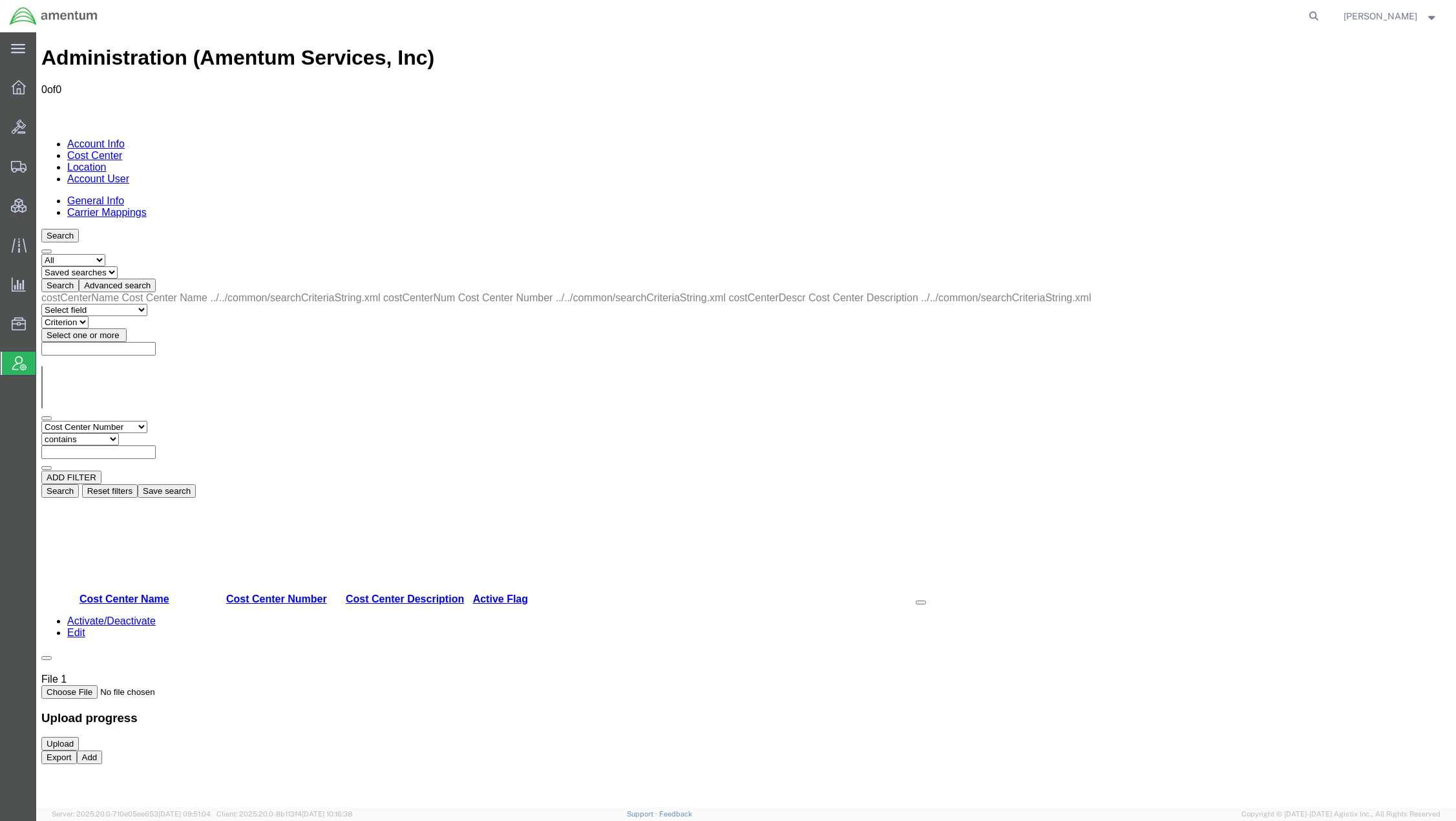
click at [156, 445] on input "text" at bounding box center [98, 452] width 114 height 14
paste input "Energy & Environment (International) | Defence & Asset Solutions"
type input "Energy & Environment (International) | Defence & Asset Solutions"
click at [79, 484] on button "Search" at bounding box center [60, 491] width 38 height 14
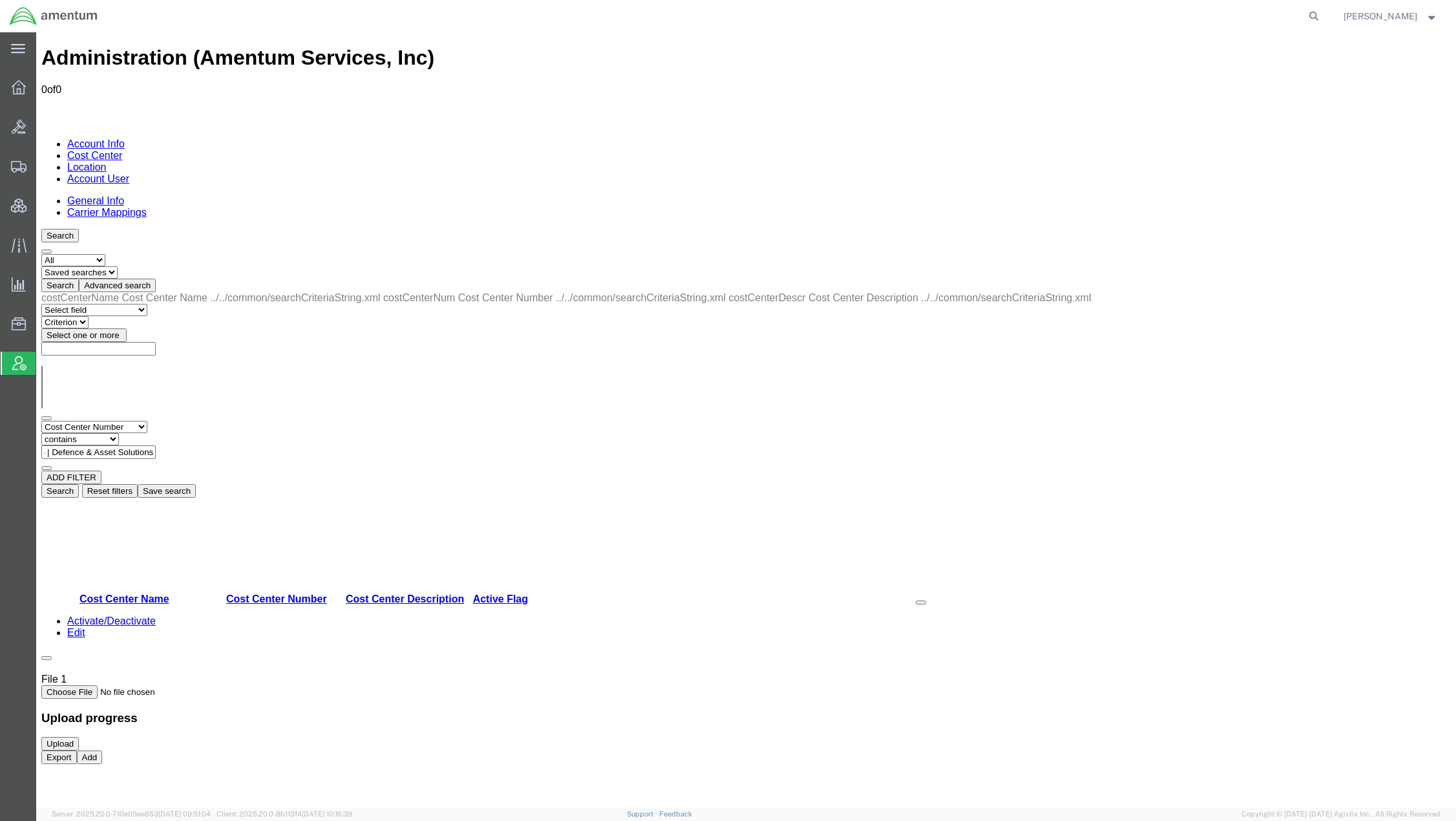
scroll to position [0, 0]
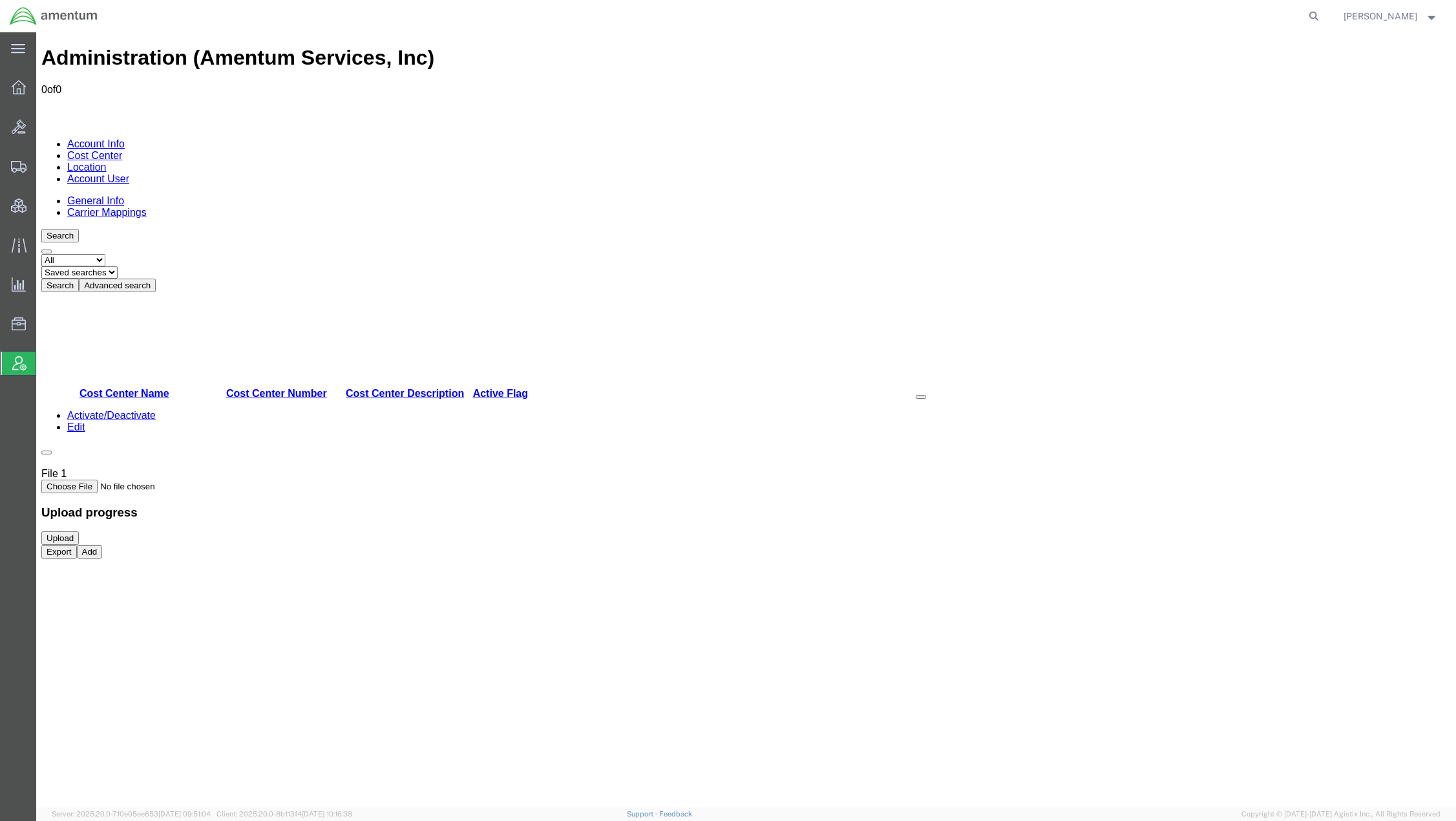
click at [156, 279] on button "Advanced search" at bounding box center [117, 285] width 77 height 14
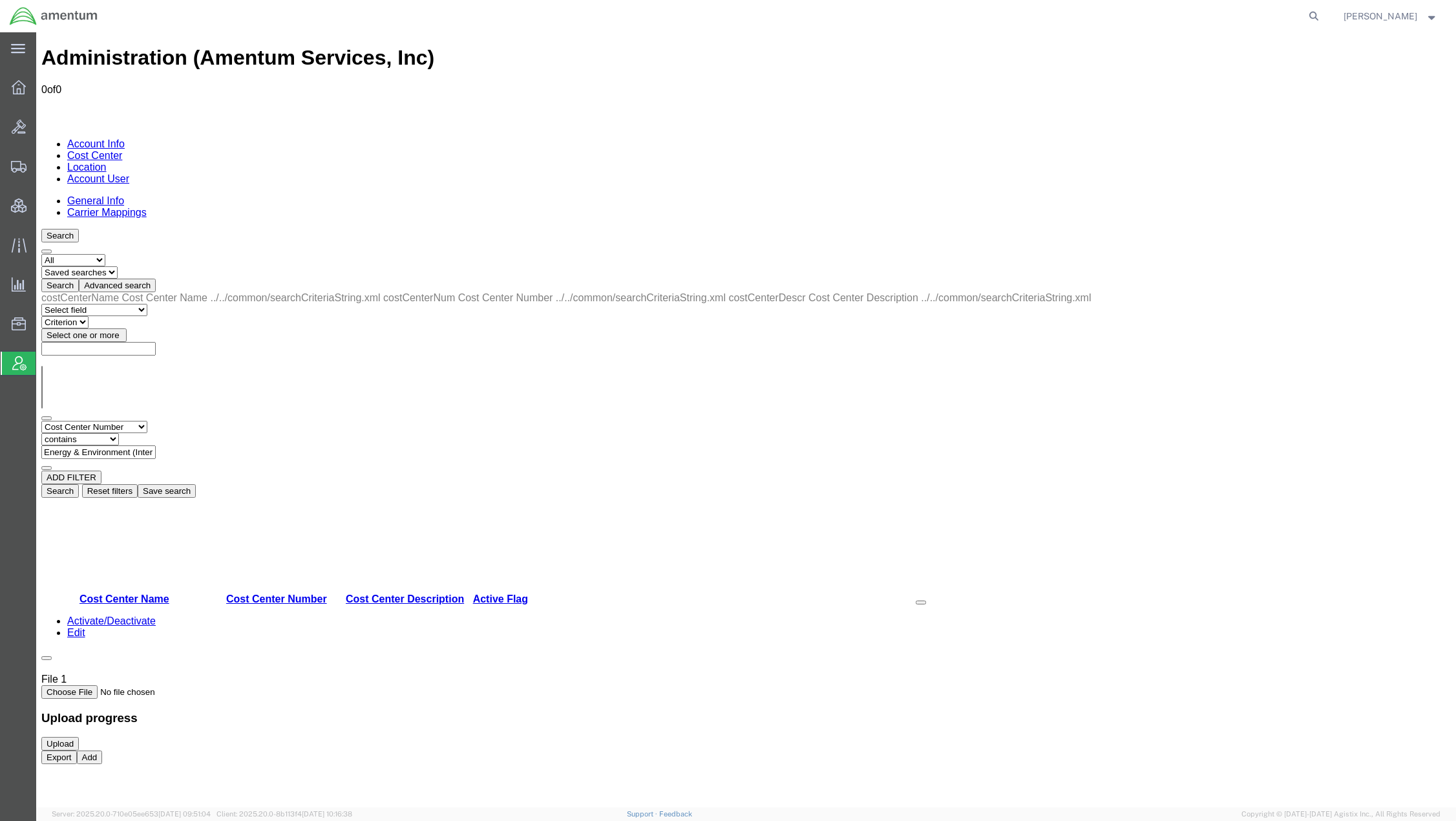
click at [144, 421] on select "Select field Cost Center Description Cost Center Name Cost Center Number" at bounding box center [94, 426] width 106 height 12
select select "costCenterDescr"
click at [41, 421] on select "Select field Cost Center Description Cost Center Name Cost Center Number" at bounding box center [94, 426] width 106 height 12
click at [156, 445] on input "text" at bounding box center [98, 452] width 114 height 14
paste input "Energy & Environment (International) | Defence & Asset Solutions"
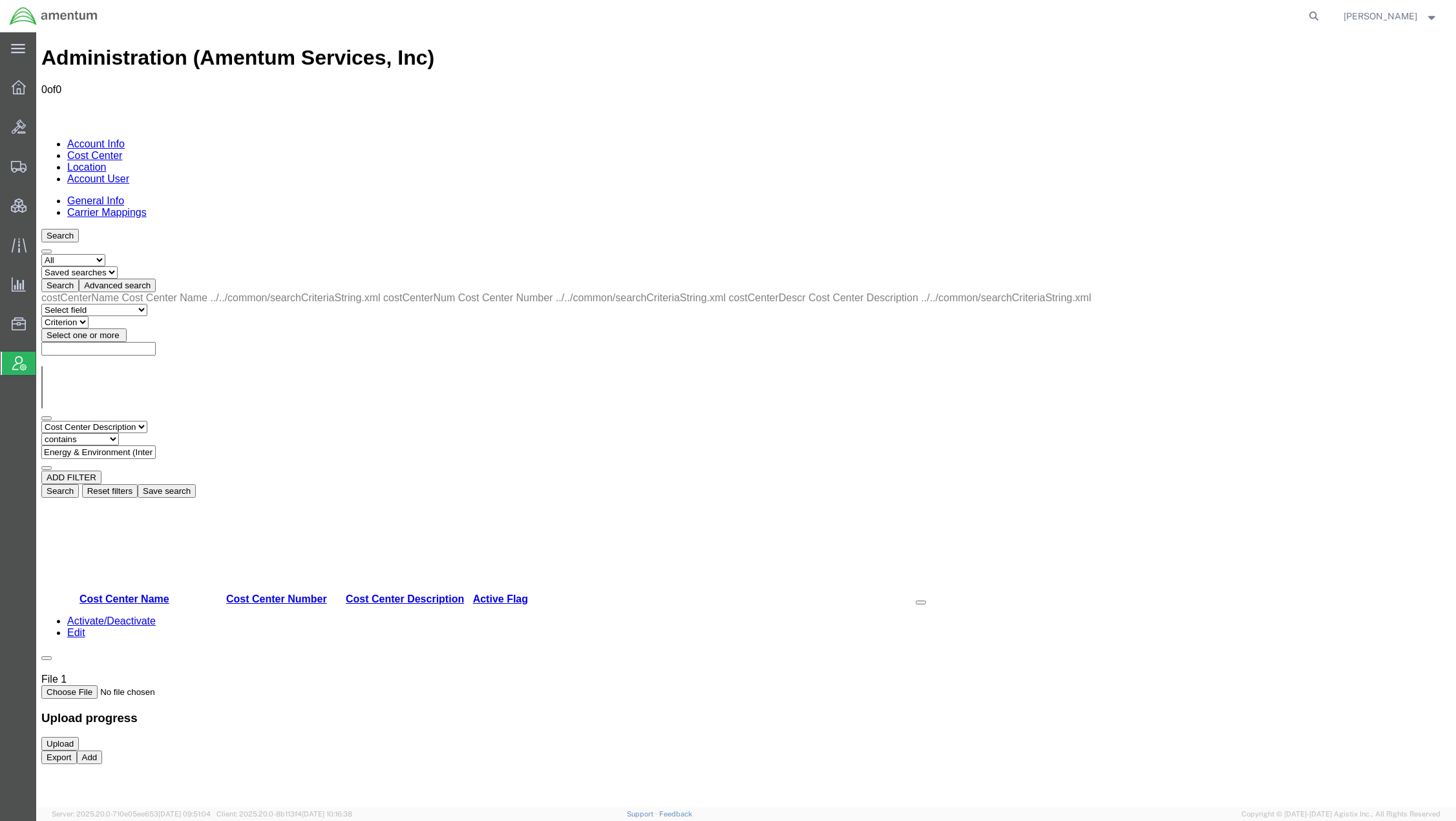
scroll to position [0, 146]
type input "Energy & Environment (International) | Defence & Asset Solutions"
click at [79, 484] on button "Search" at bounding box center [60, 491] width 38 height 14
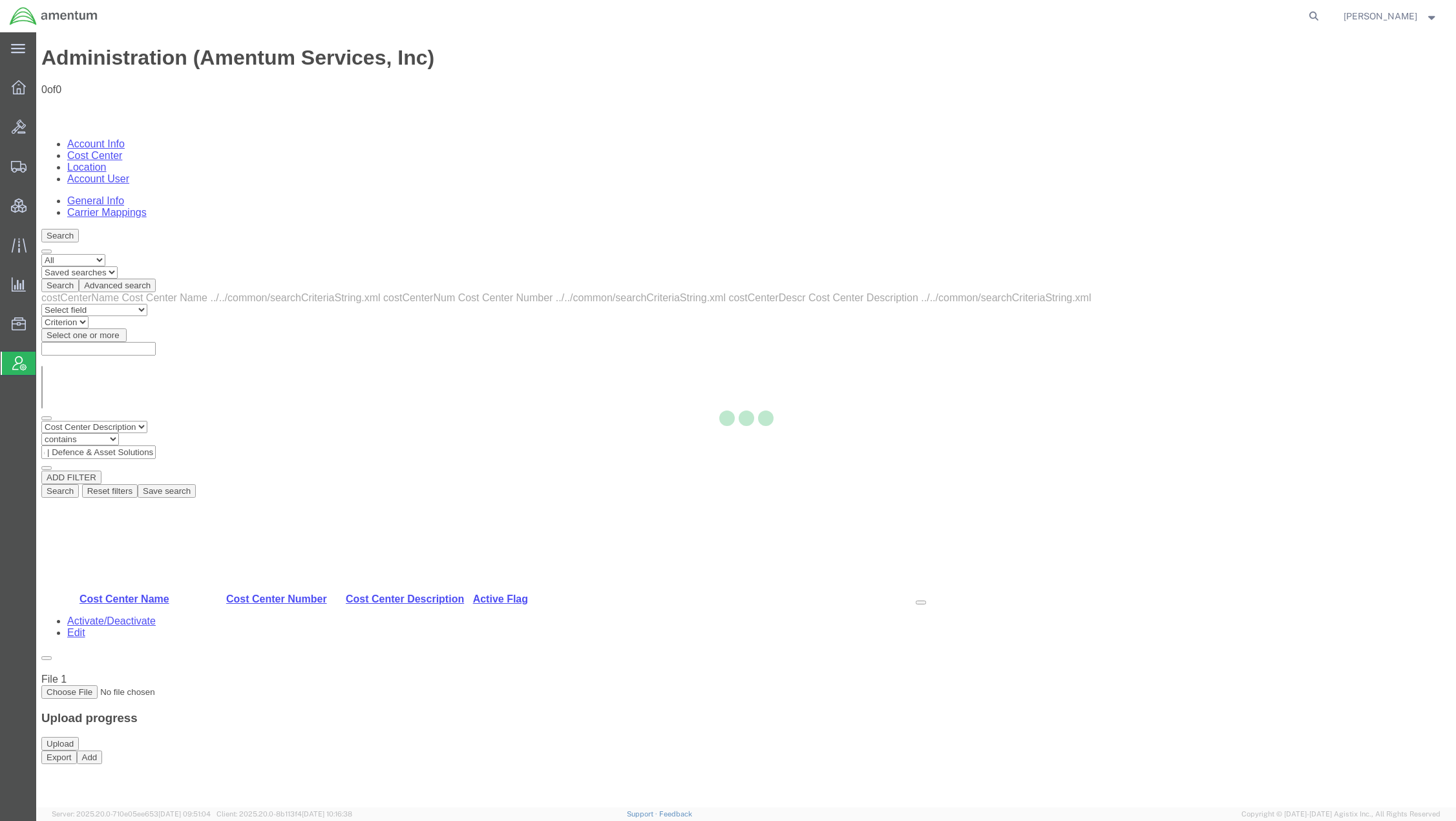
scroll to position [0, 0]
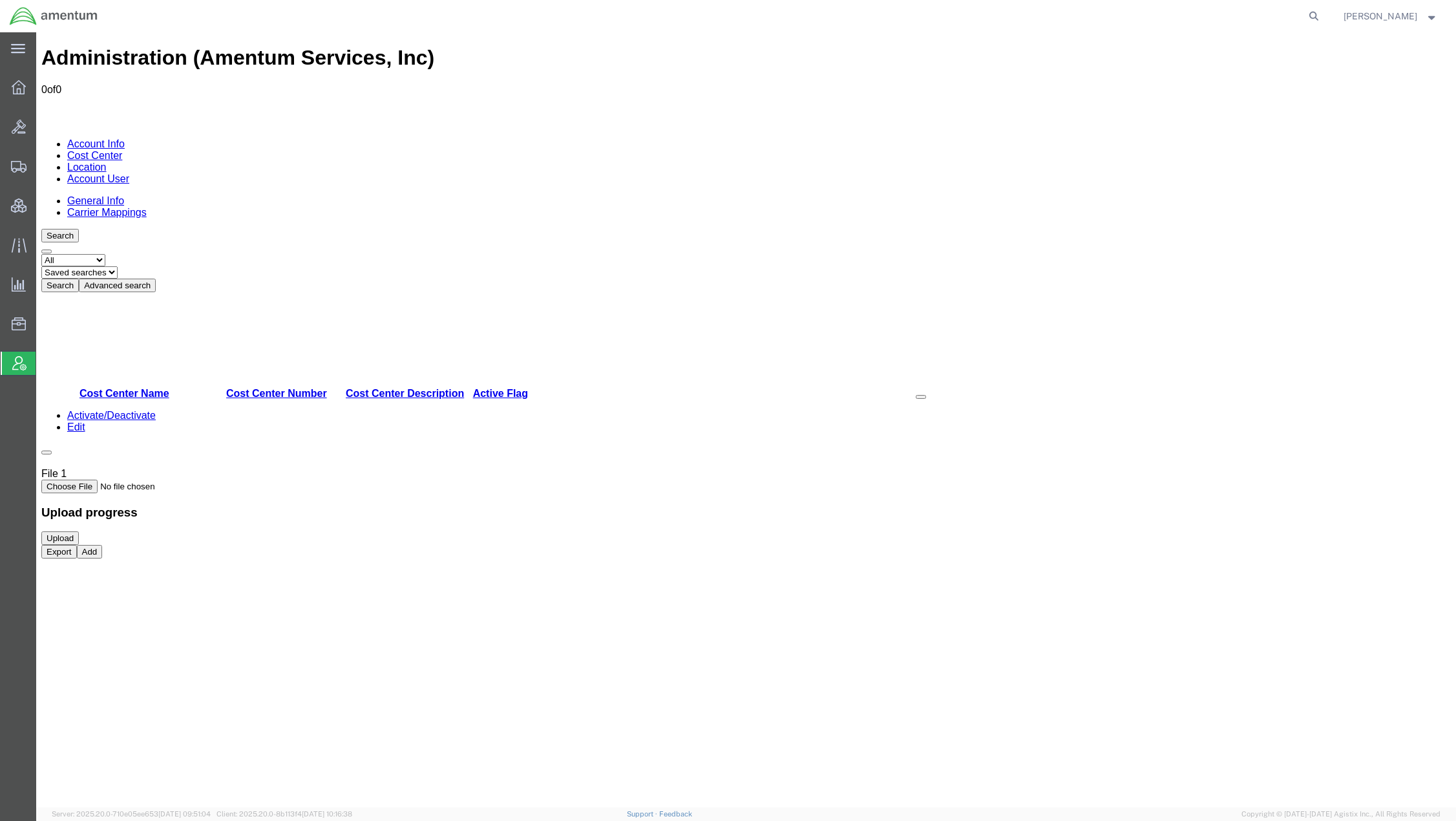
click at [103, 559] on button "Add" at bounding box center [90, 551] width 26 height 14
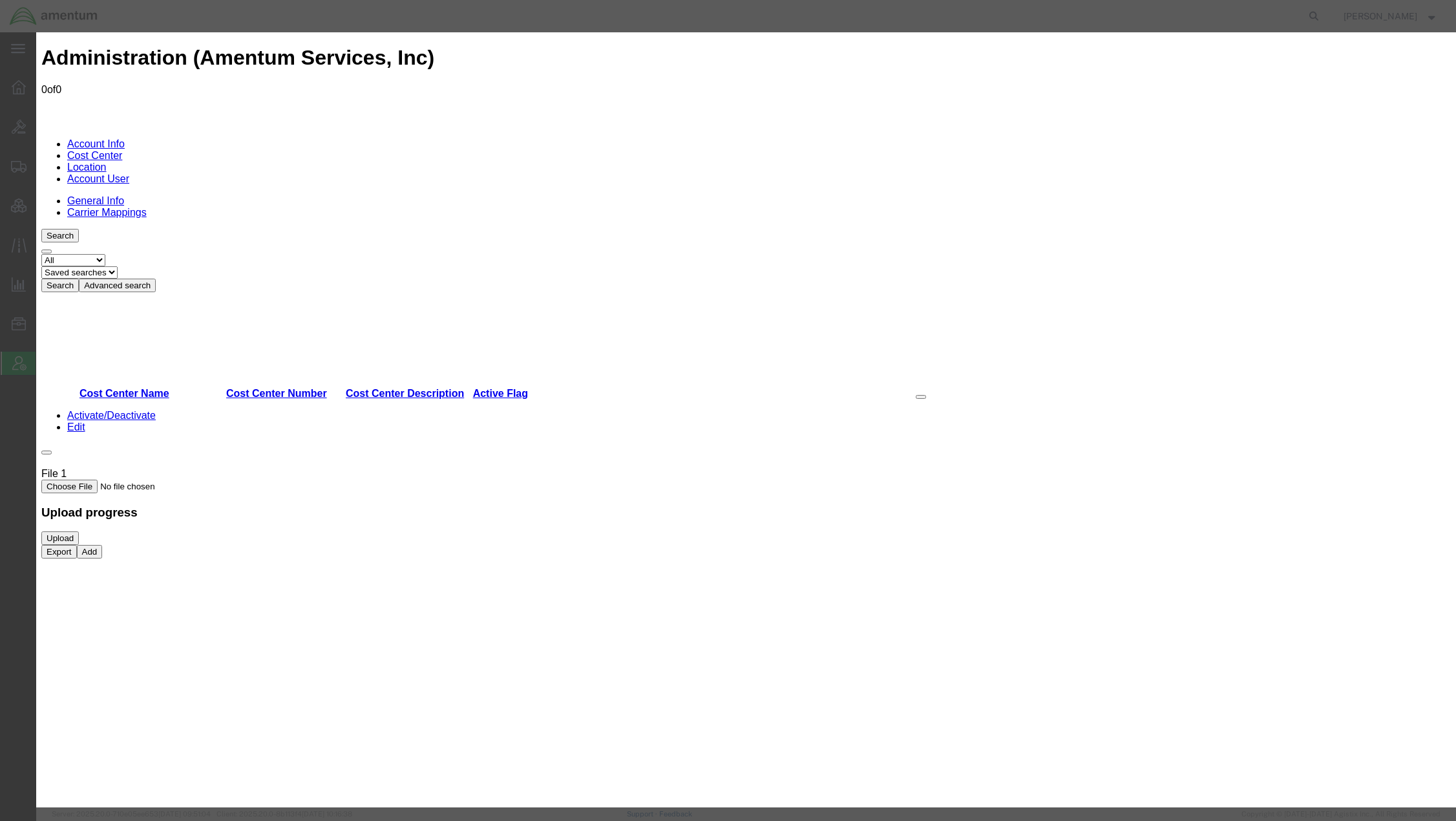
select select "DEPARTMENT"
paste input "Energy & Environment (International) | Defence & Asset Solutions"
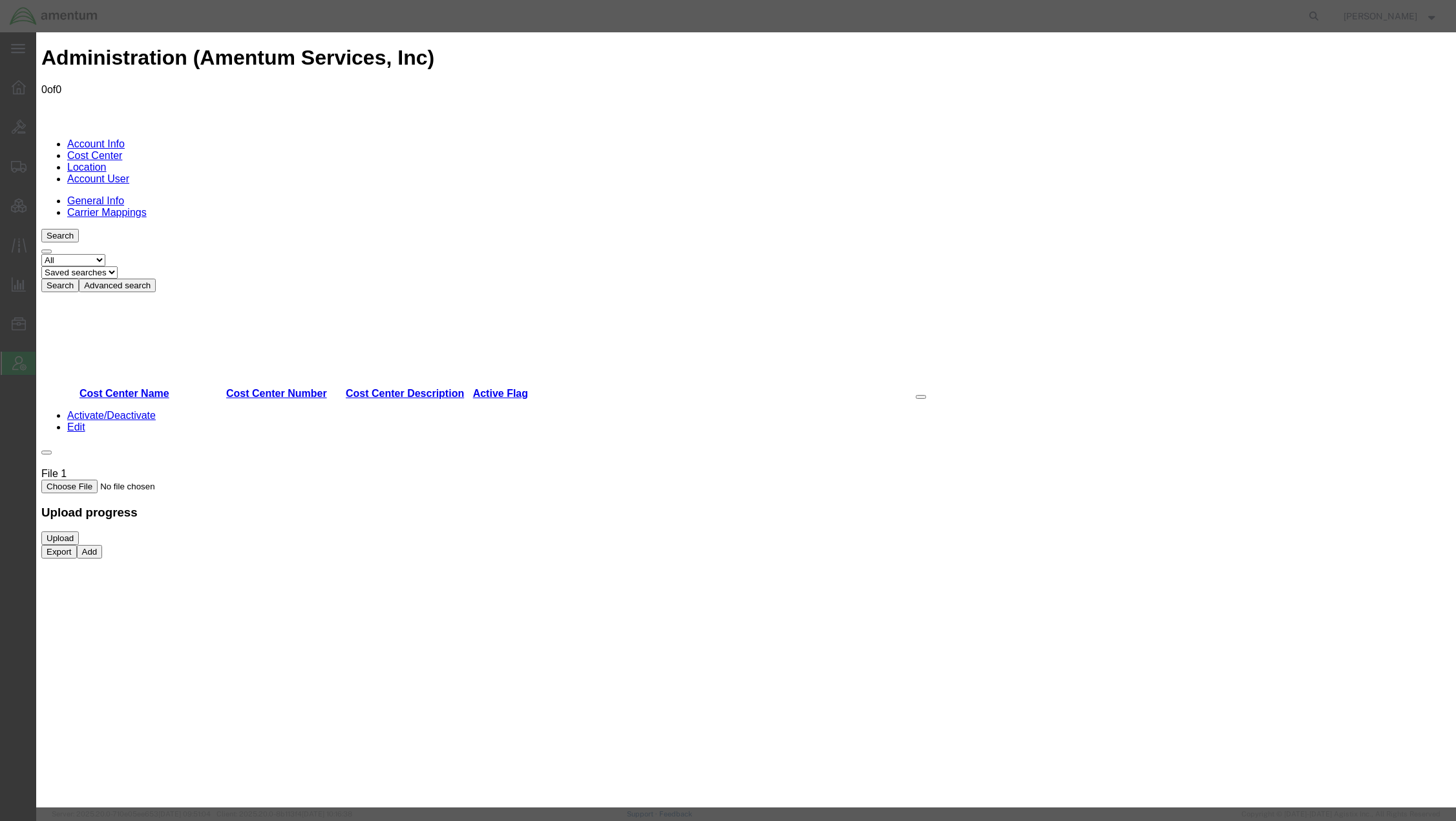
scroll to position [0, 145]
type input "Energy & Environment (International) | Defence & Asset Solutions"
paste input "Energy & Environment (International) | Defence & Asset Solutions"
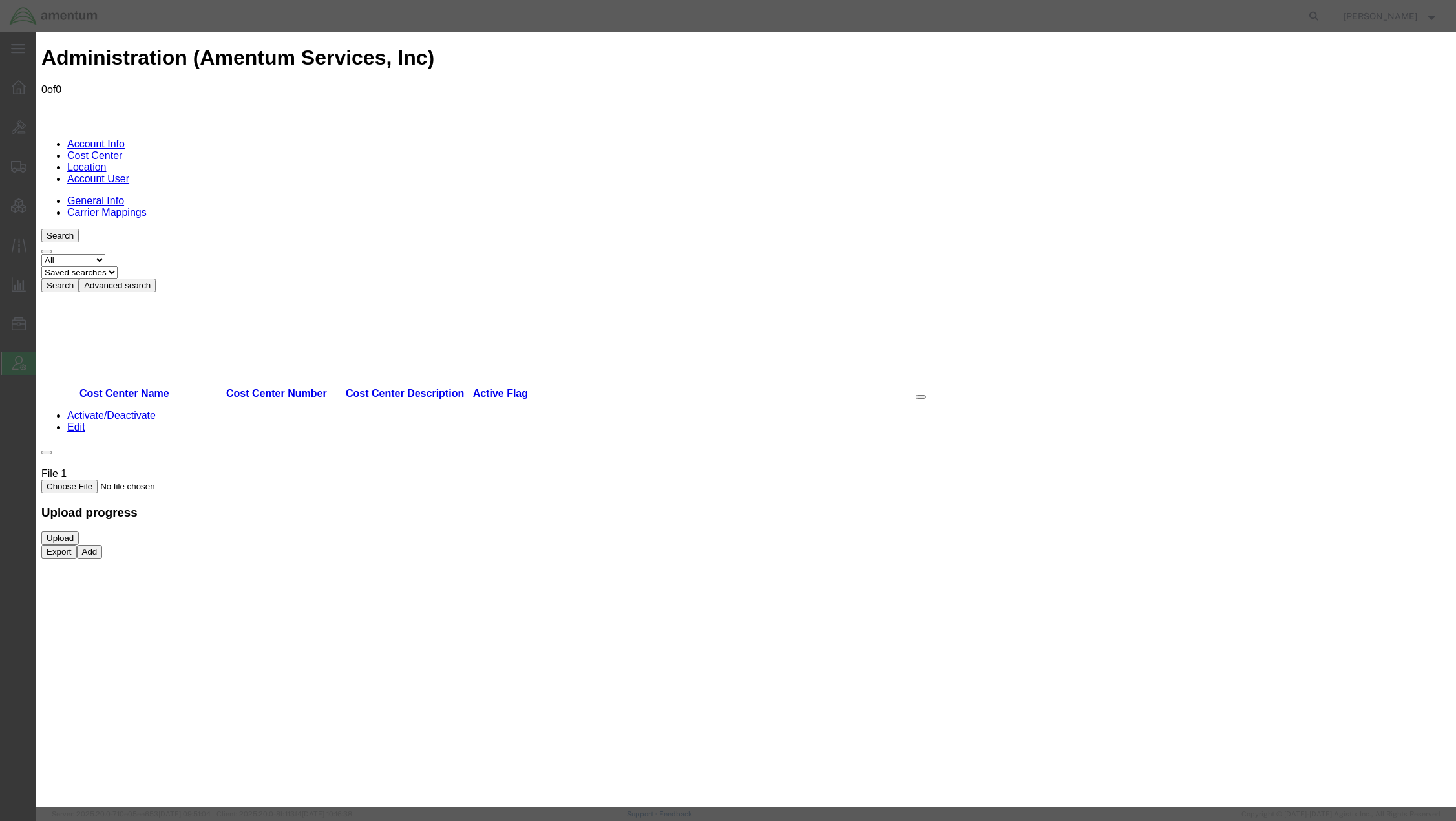
scroll to position [0, 138]
type input "Energy & Environment (International) | Defence & Asset Solutions"
paste textarea "Energy & Environment (International) | Defence & Asset Solutions"
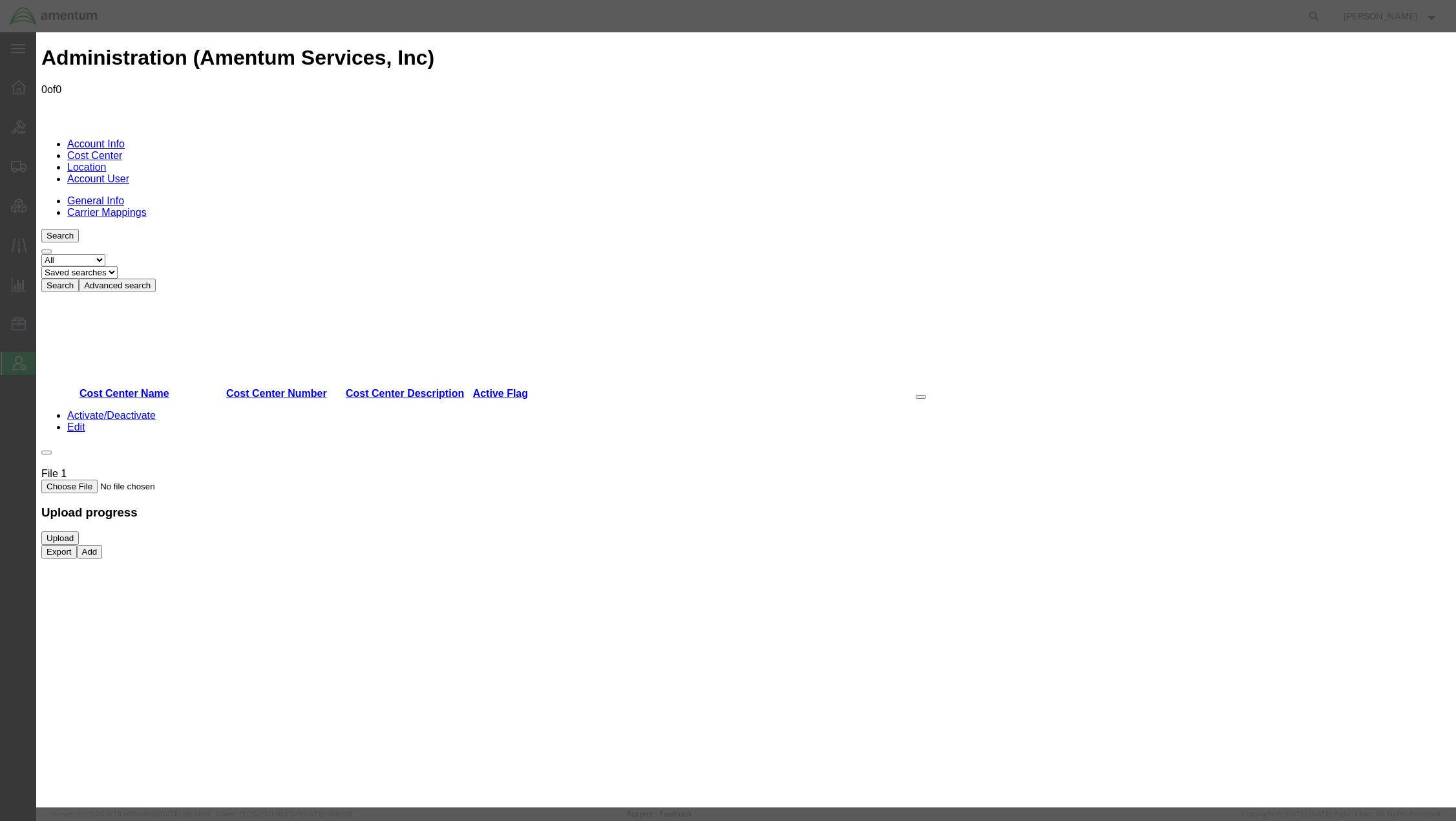
type textarea "Energy & Environment (International) | Defence & Asset Solutions"
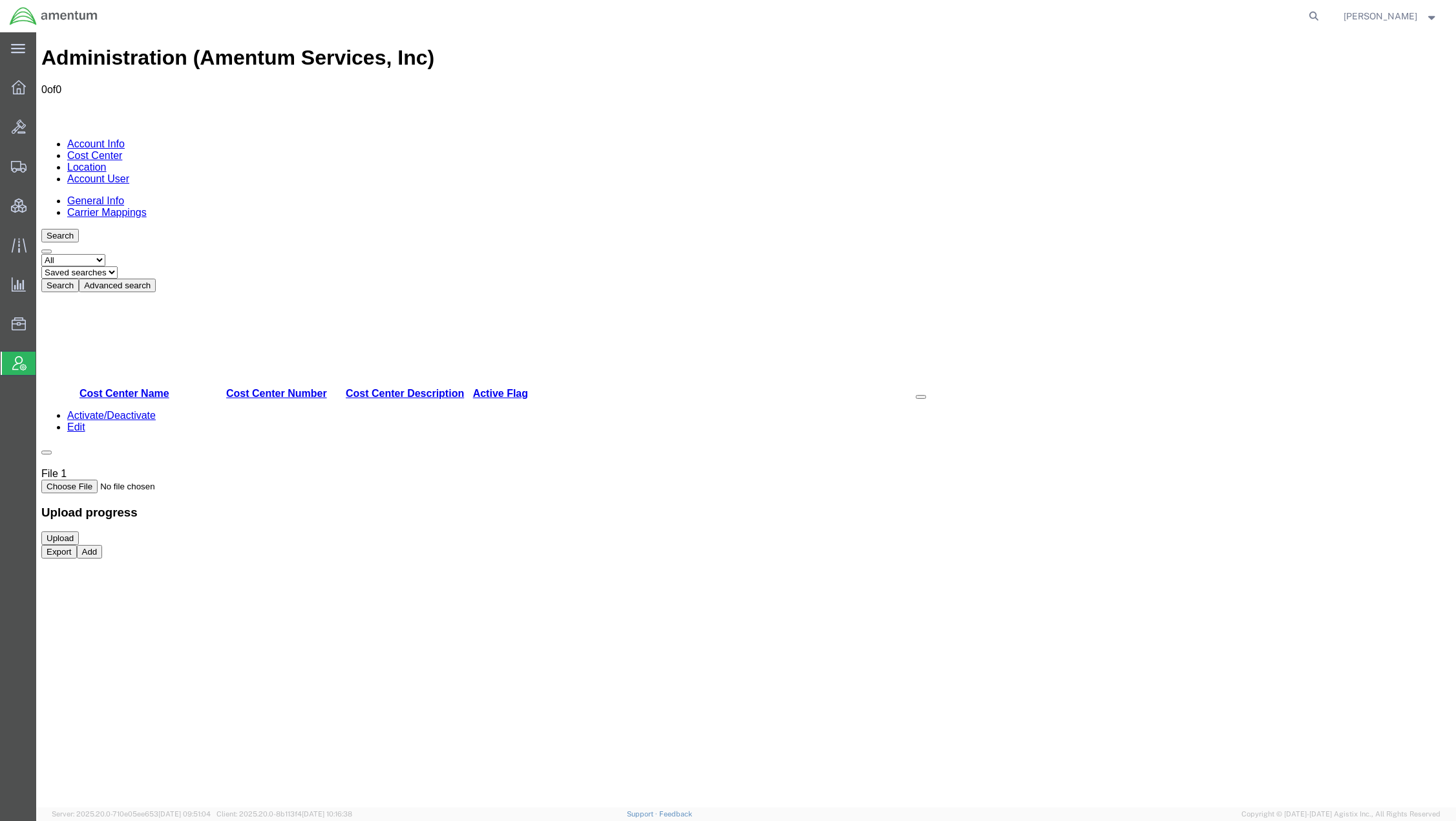
click at [156, 279] on button "Advanced search" at bounding box center [117, 285] width 77 height 14
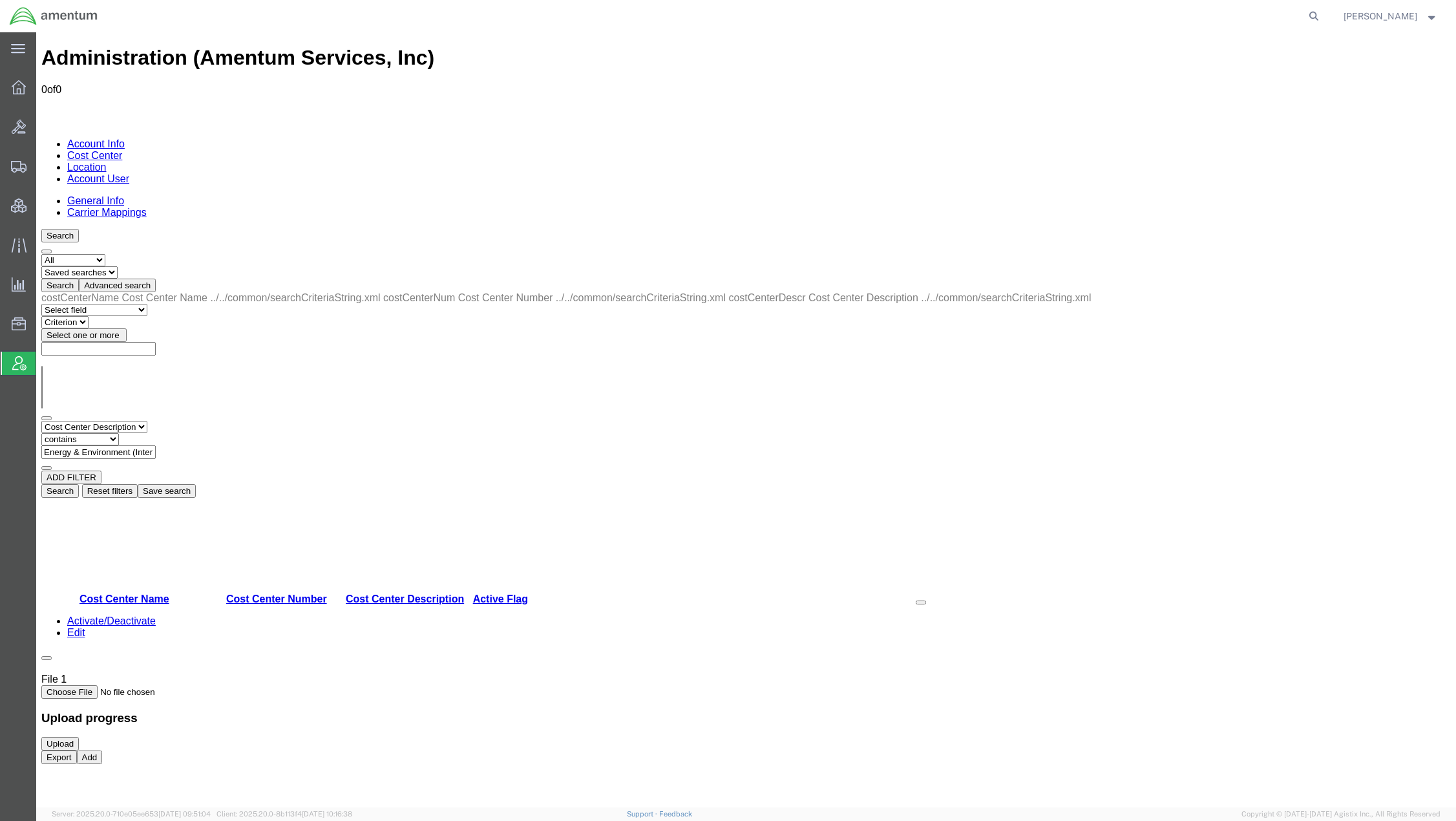
click at [79, 484] on button "Search" at bounding box center [60, 491] width 38 height 14
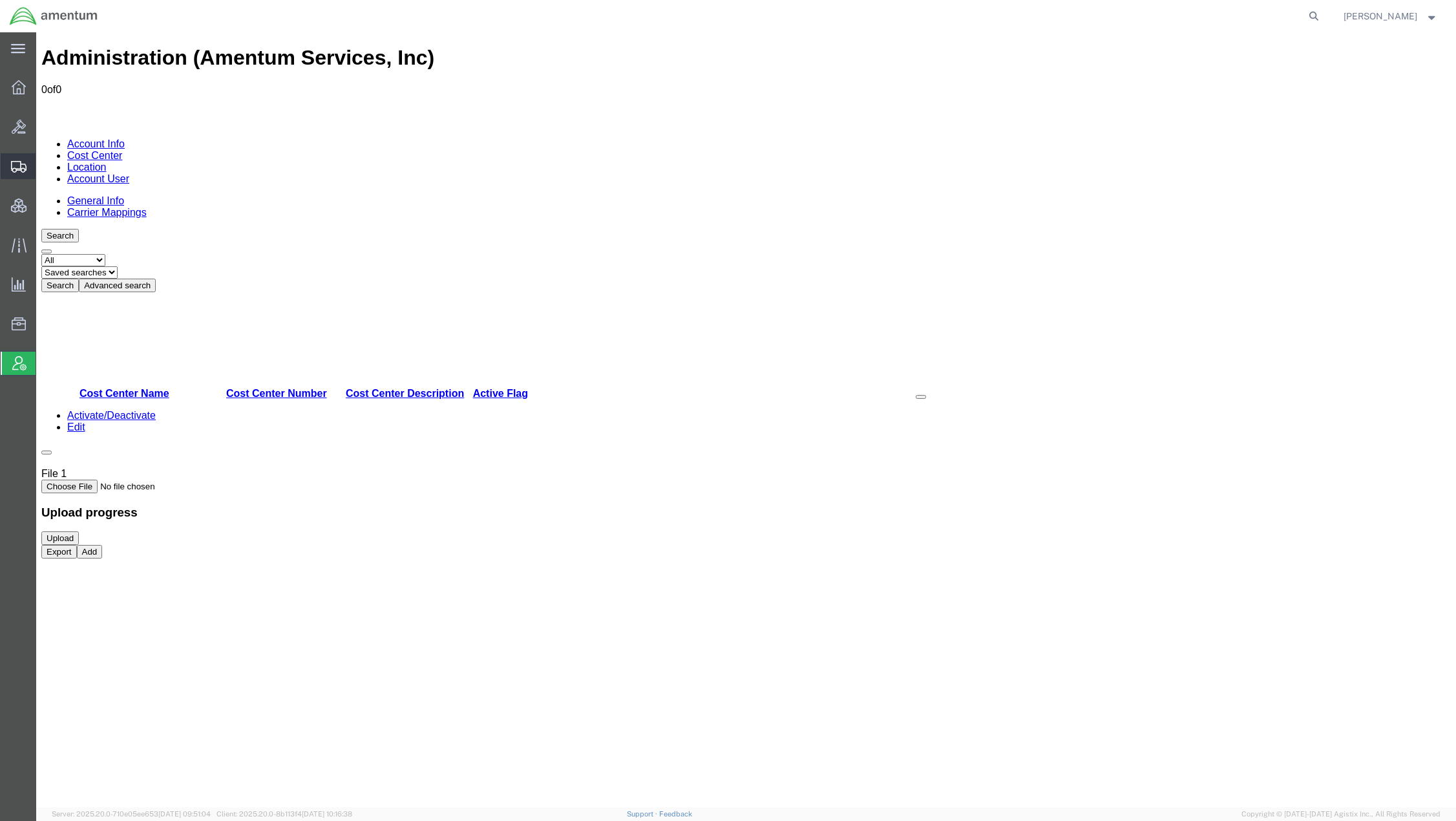
click at [45, 167] on span "Shipments" at bounding box center [40, 166] width 9 height 26
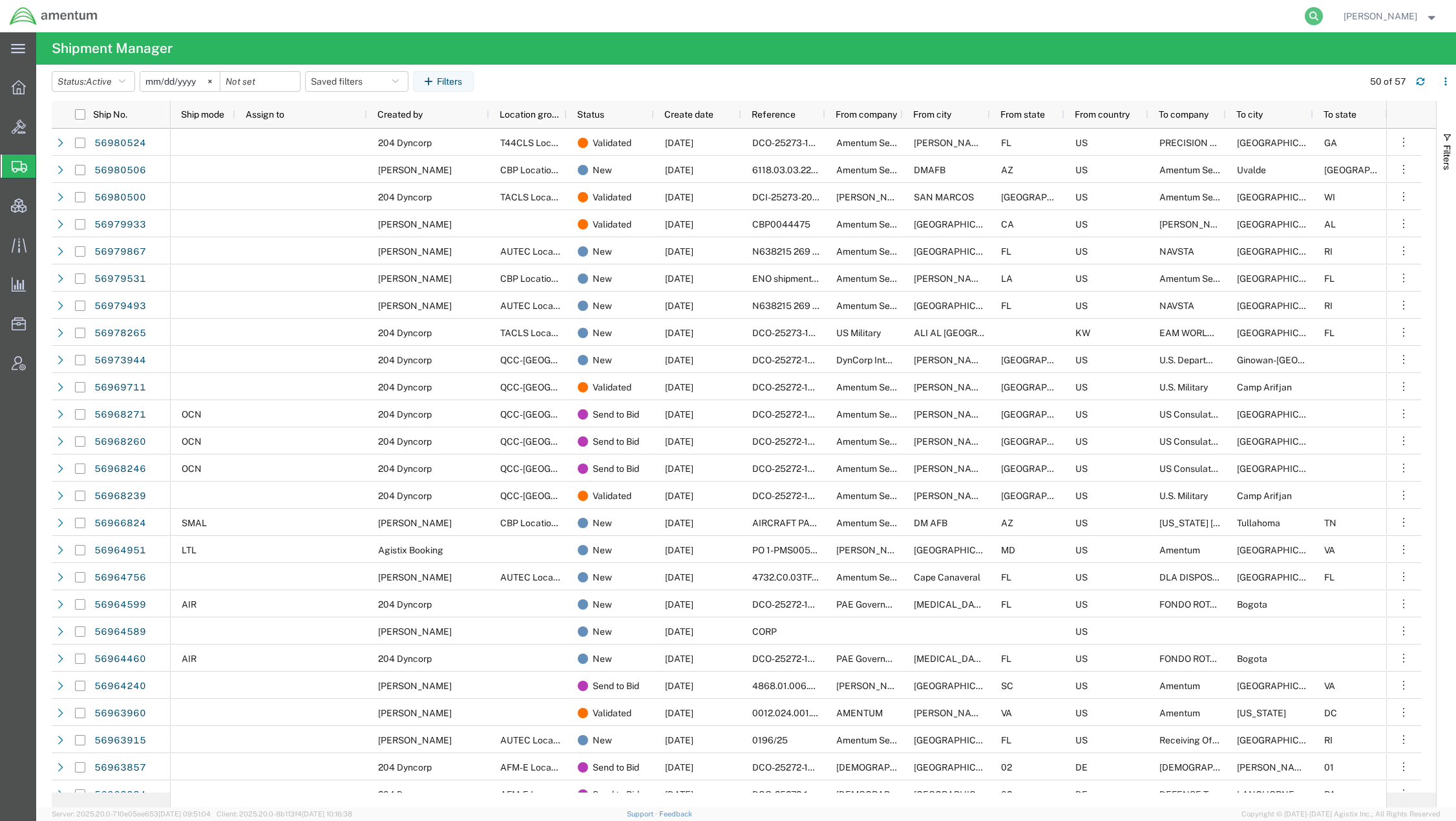
click at [1314, 20] on icon at bounding box center [1314, 16] width 18 height 18
paste input "1Z0695070397982705"
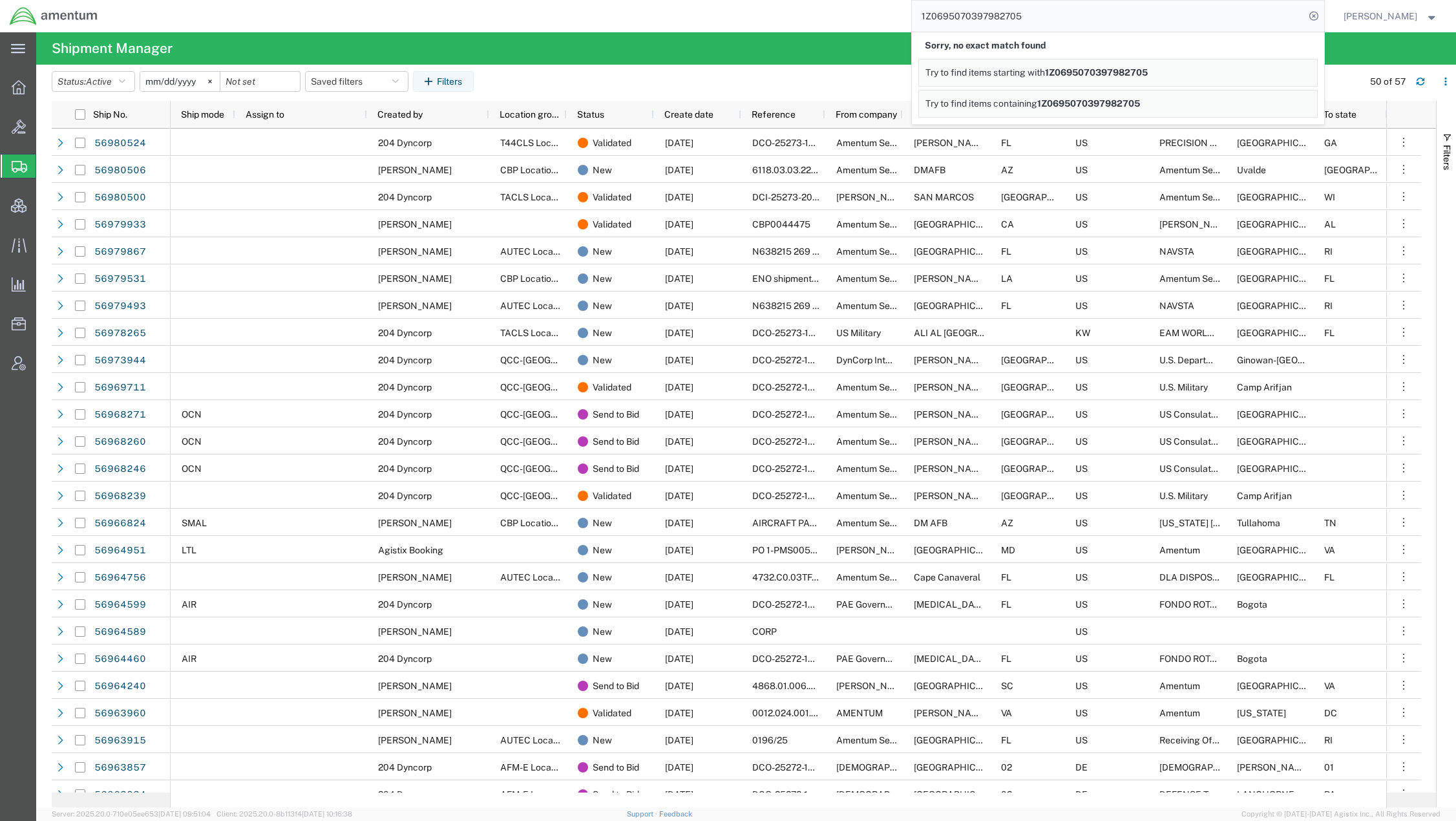
drag, startPoint x: 1050, startPoint y: 18, endPoint x: 287, endPoint y: -59, distance: 766.9
click at [287, 0] on html "main_menu Created with Sketch. Collapse Menu Overview Bids Shipments Shipment M…" at bounding box center [728, 410] width 1456 height 821
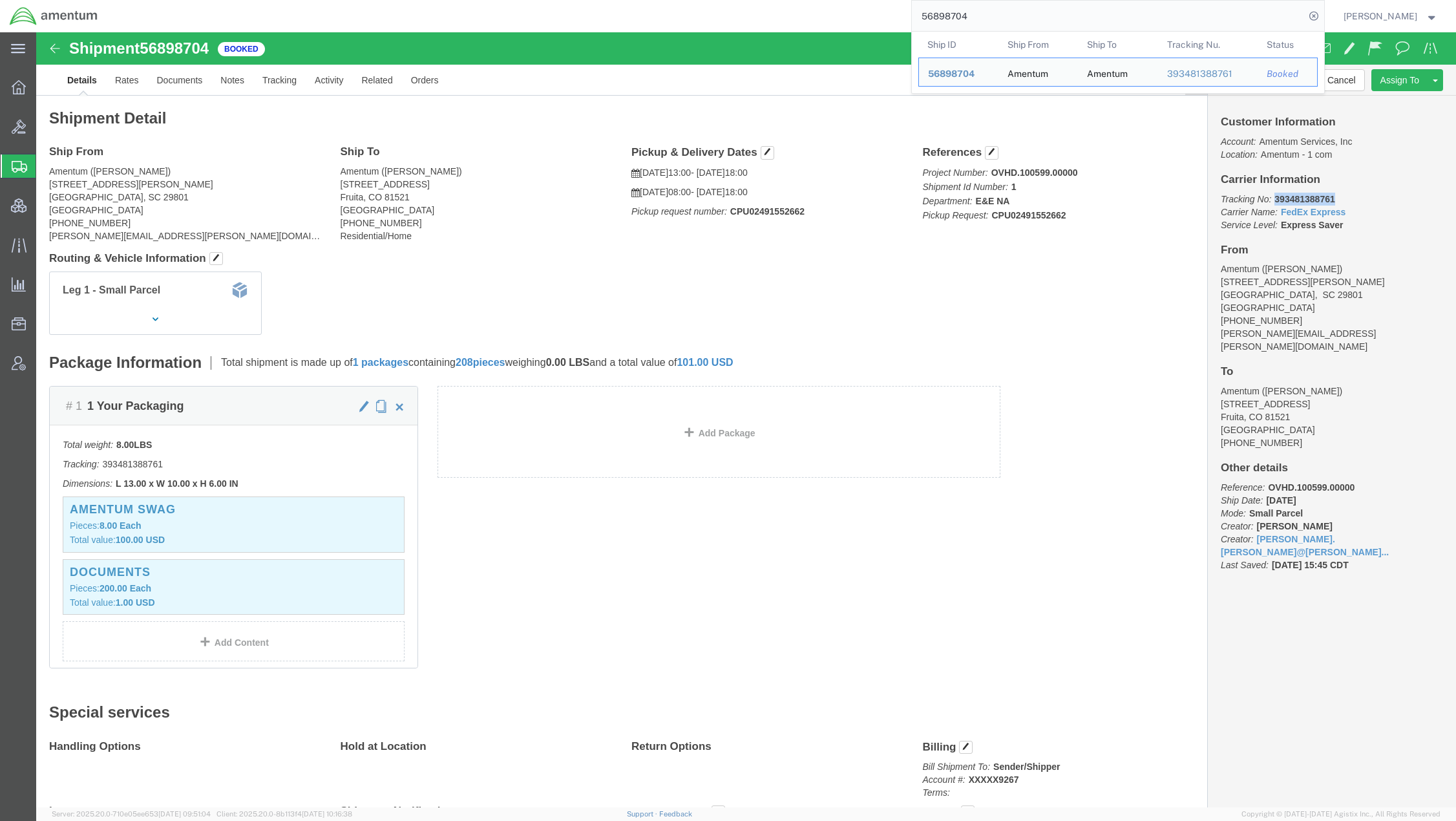
drag, startPoint x: 1306, startPoint y: 166, endPoint x: 1233, endPoint y: 171, distance: 73.2
click p "Tracking No: 393481388761 Carrier Name: FedEx Express FedEx Express Service Lev…"
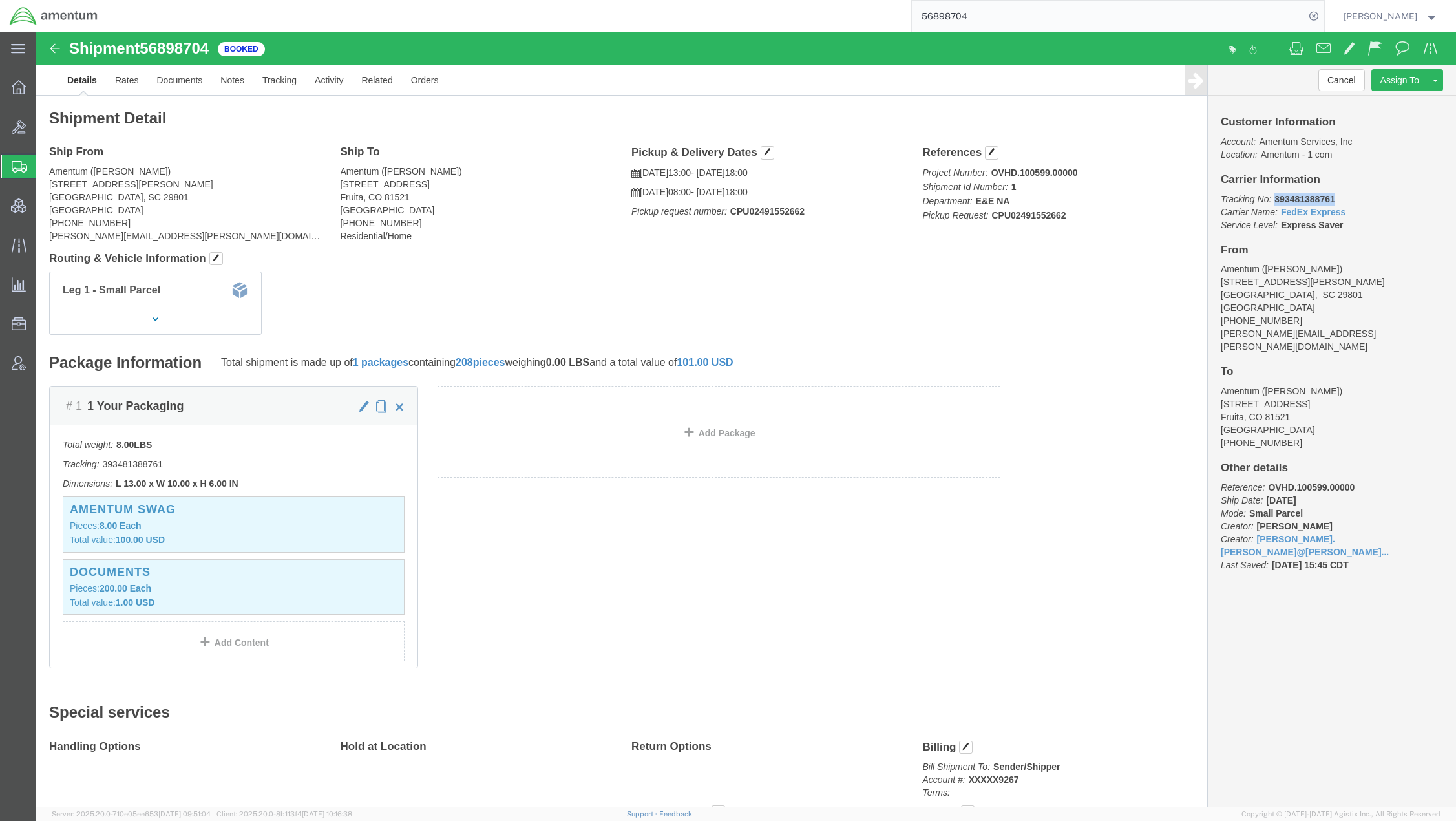
copy b "393481388761"
drag, startPoint x: 150, startPoint y: 203, endPoint x: 11, endPoint y: 207, distance: 139.1
click div "Ship From Amentum (Janell Atkins) 106 Newberry Street SW Aiken, SC 29801 United…"
copy address "janell.atkins@amentum.com"
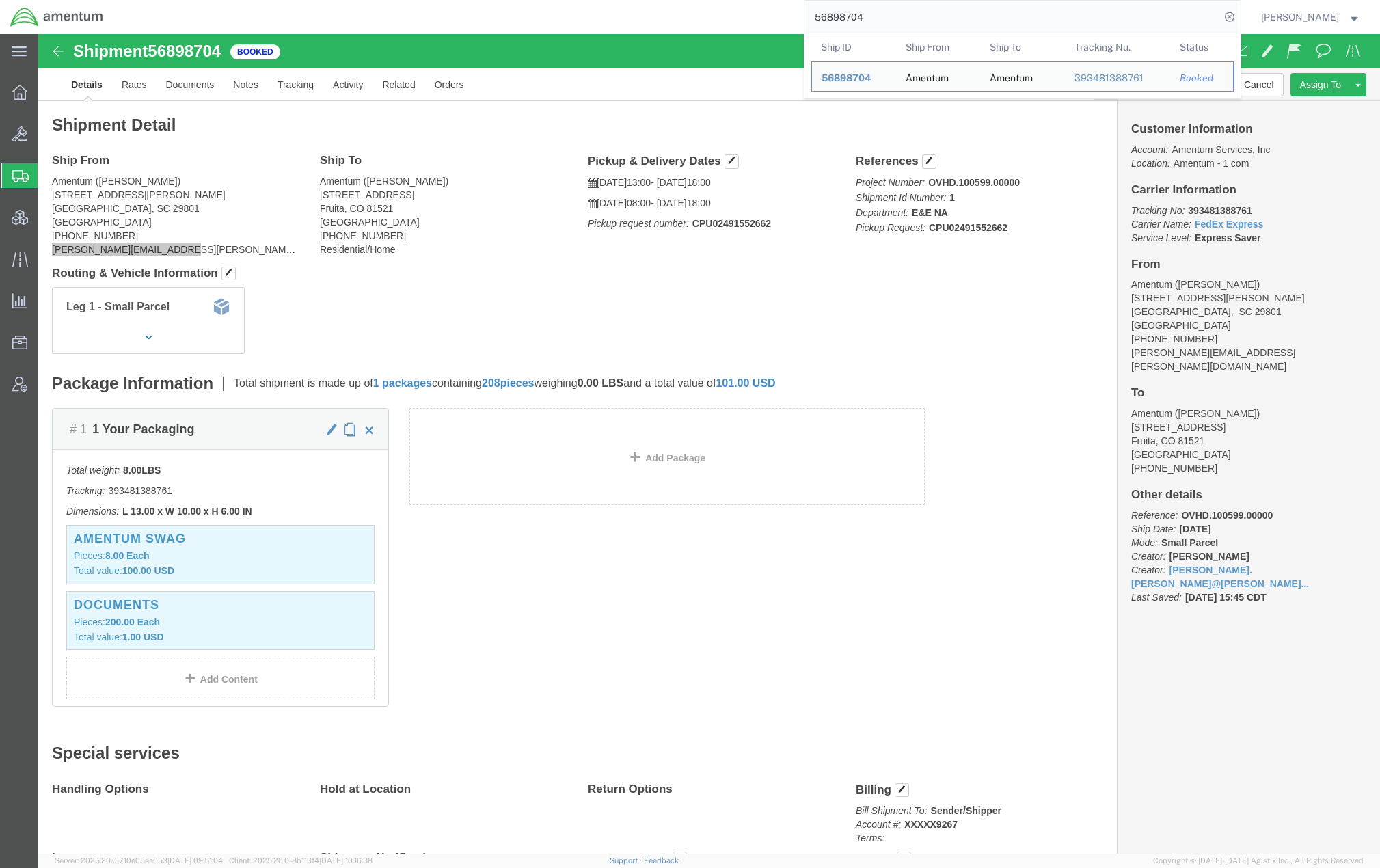
drag, startPoint x: 864, startPoint y: 16, endPoint x: 601, endPoint y: 3, distance: 263.3
click at [601, 3] on div "56898704 Ship ID Ship From Ship To Tracking Nu. Status Ship ID 56898704 Ship Fr…" at bounding box center [676, 17] width 1127 height 34
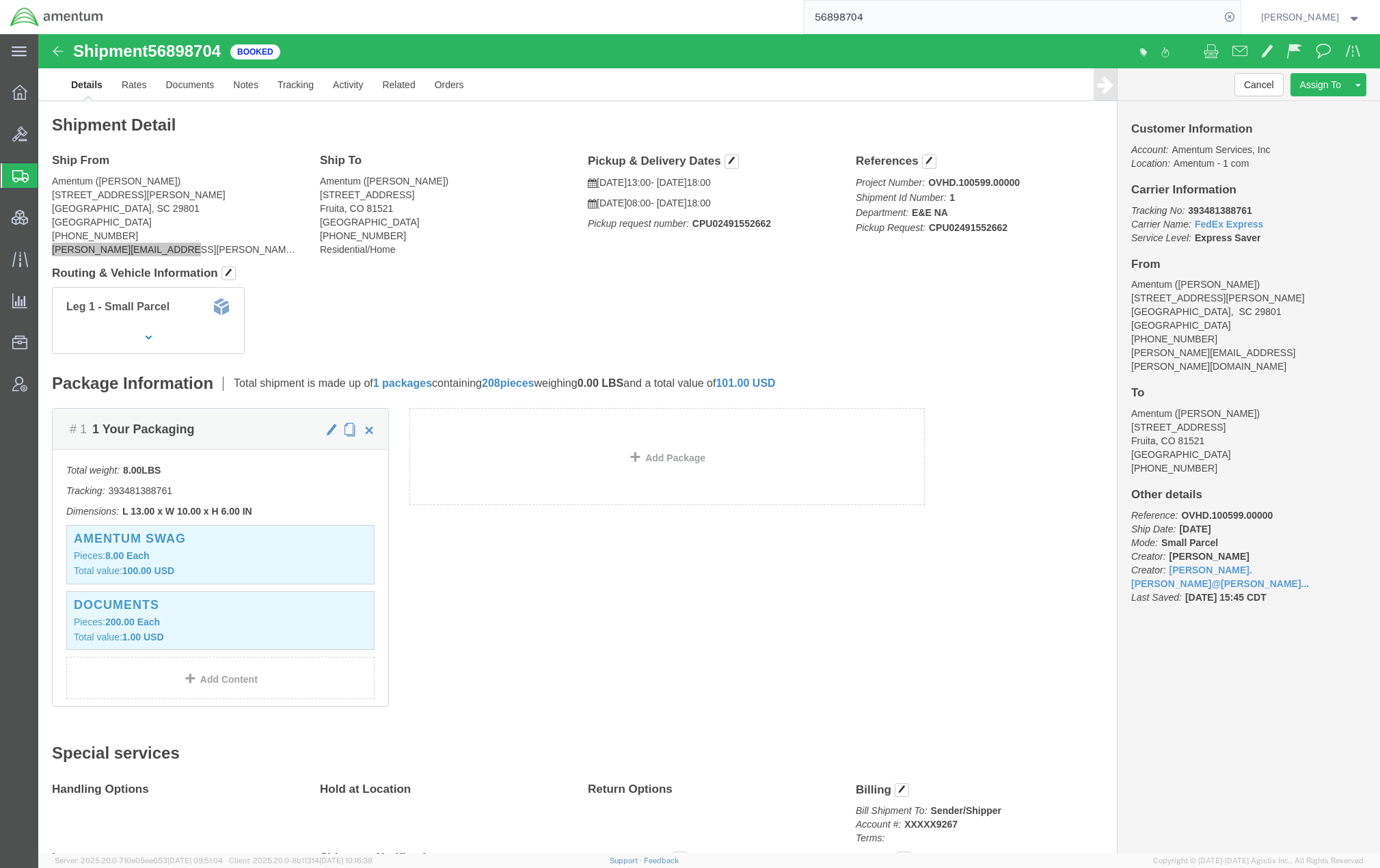
paste input "OVHD.100169.00000"
drag, startPoint x: 962, startPoint y: 18, endPoint x: 326, endPoint y: 2, distance: 636.2
click at [326, 2] on div "OVHD.100169.00000" at bounding box center [676, 17] width 1127 height 34
paste input "393481388761"
type input "393481388761"
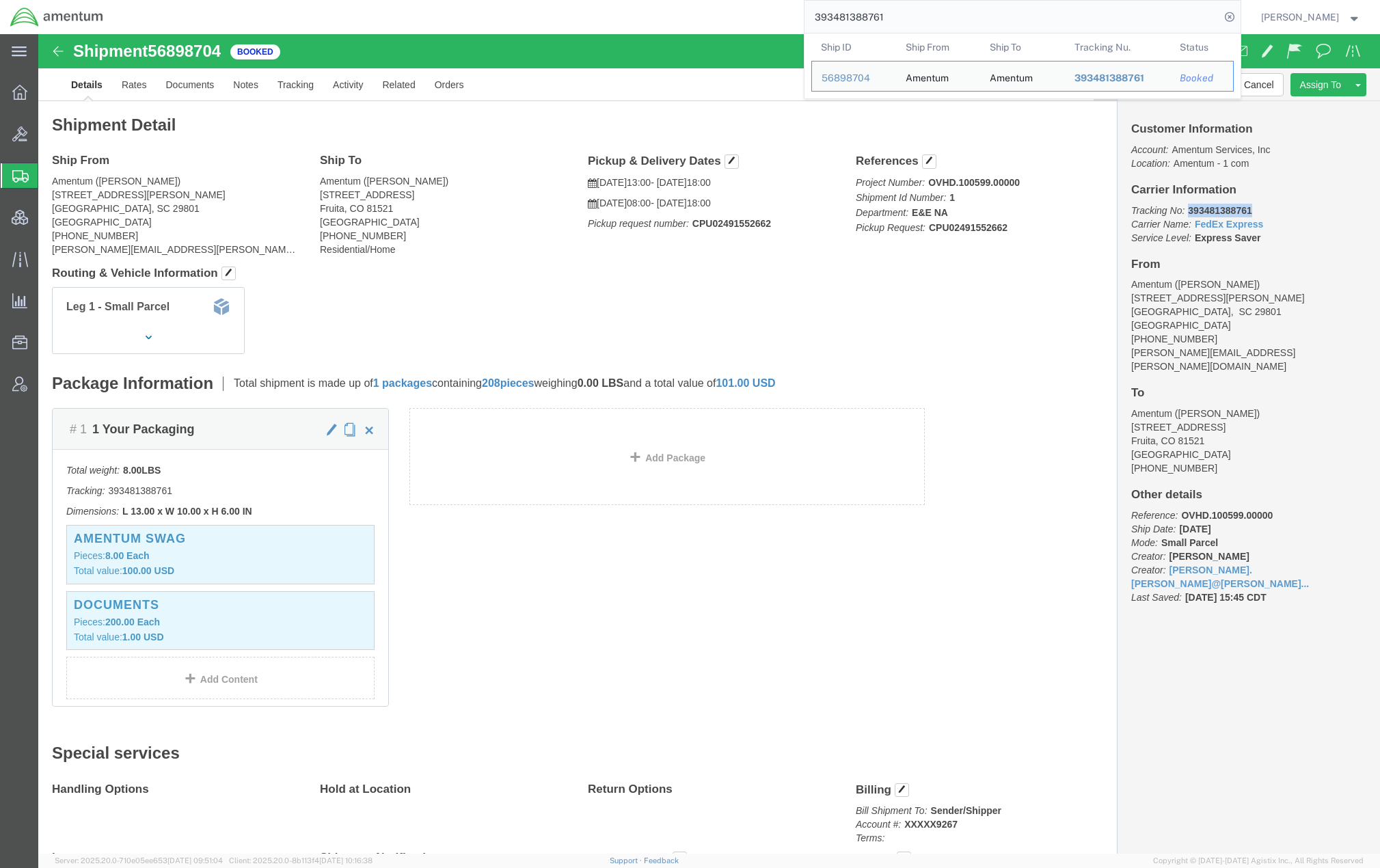
drag, startPoint x: 1227, startPoint y: 171, endPoint x: 1145, endPoint y: 171, distance: 82.0
click p "Tracking No: 393481388761 Carrier Name: FedEx Express FedEx Express Service Lev…"
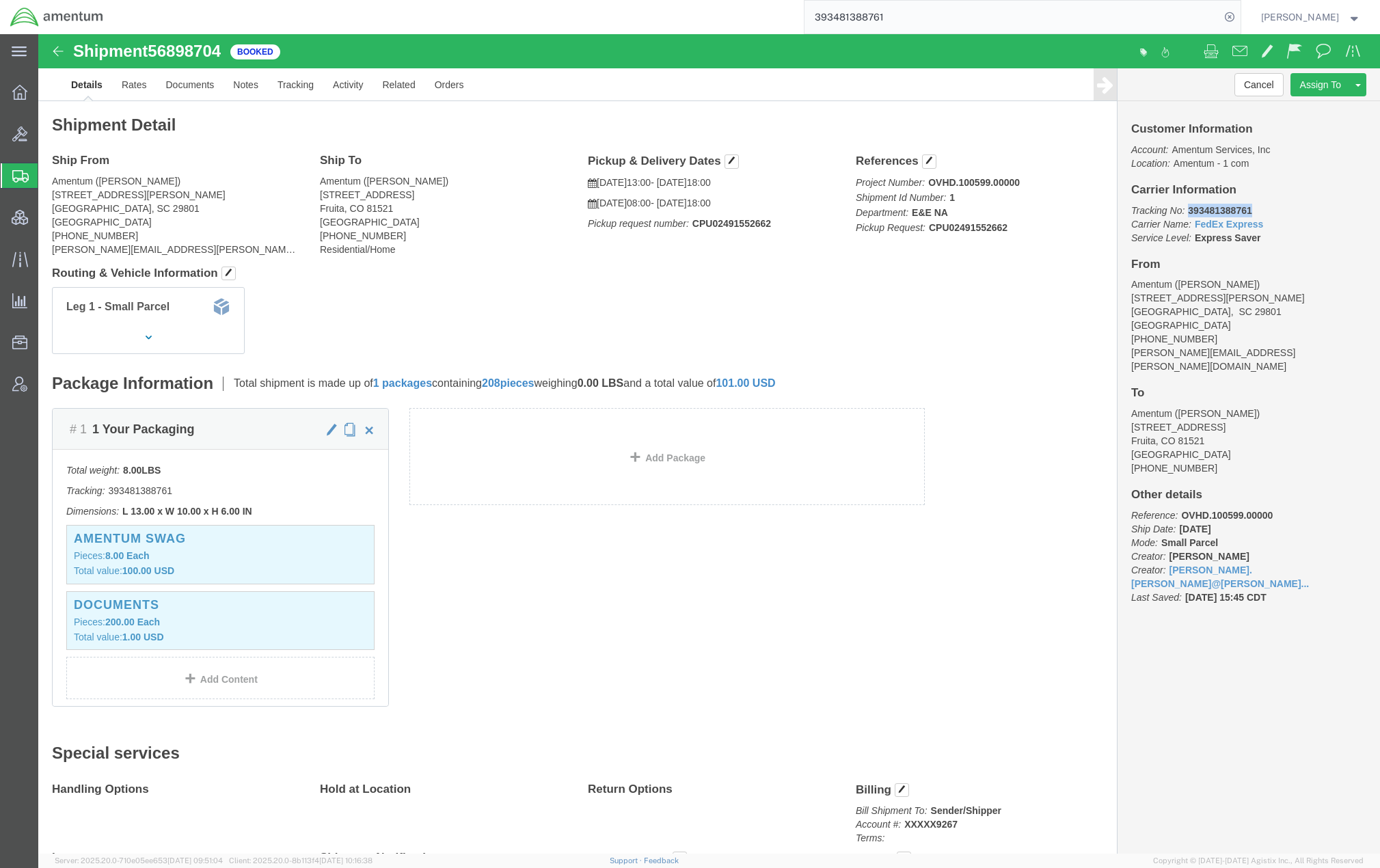
copy b "393481388761"
click link "Documents"
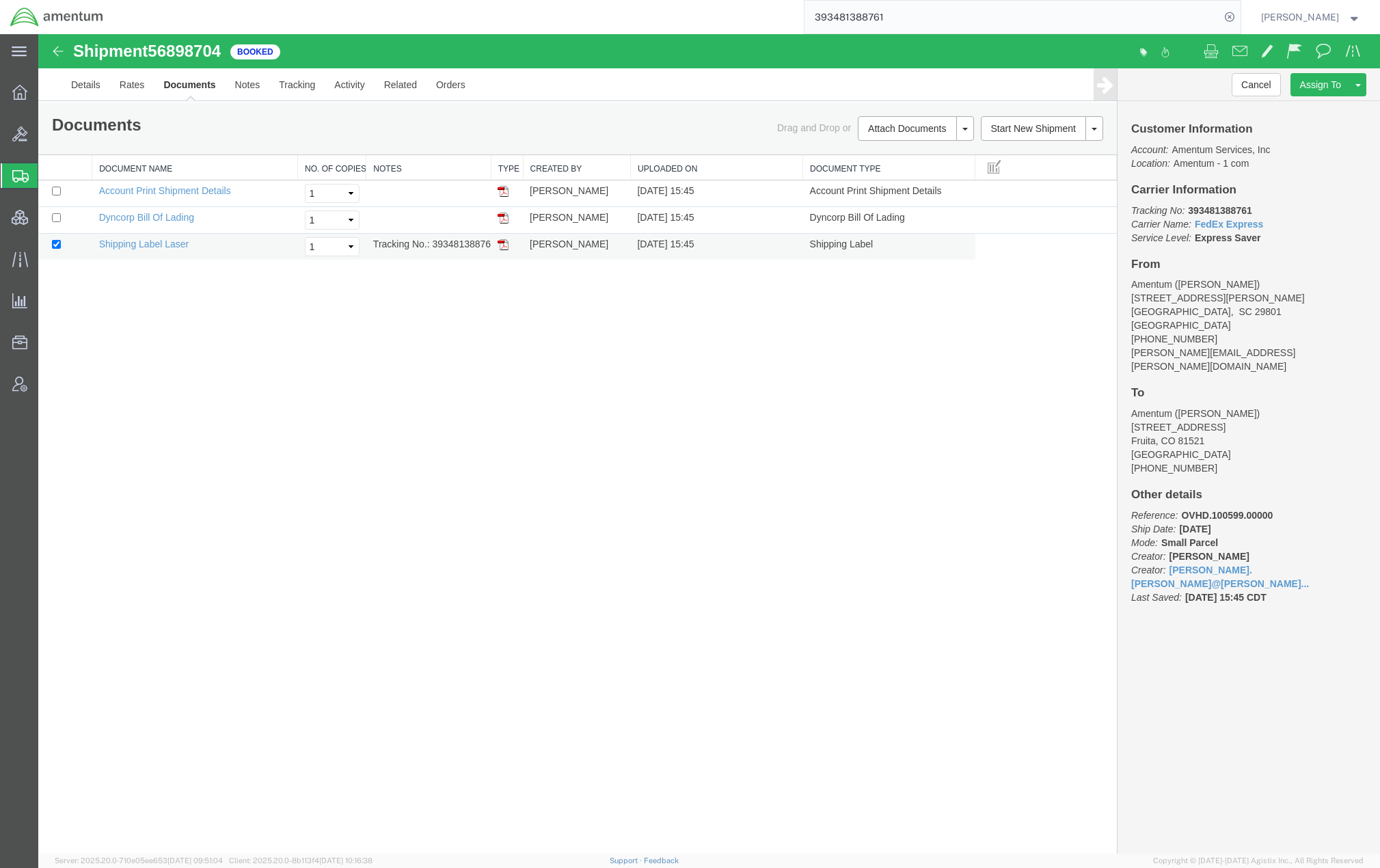
click at [504, 247] on img at bounding box center [503, 245] width 11 height 11
drag, startPoint x: 167, startPoint y: 222, endPoint x: 325, endPoint y: 256, distance: 161.6
click at [167, 222] on link "Dyncorp Bill Of Lading" at bounding box center [147, 217] width 95 height 11
click at [91, 87] on link "Details" at bounding box center [86, 84] width 49 height 33
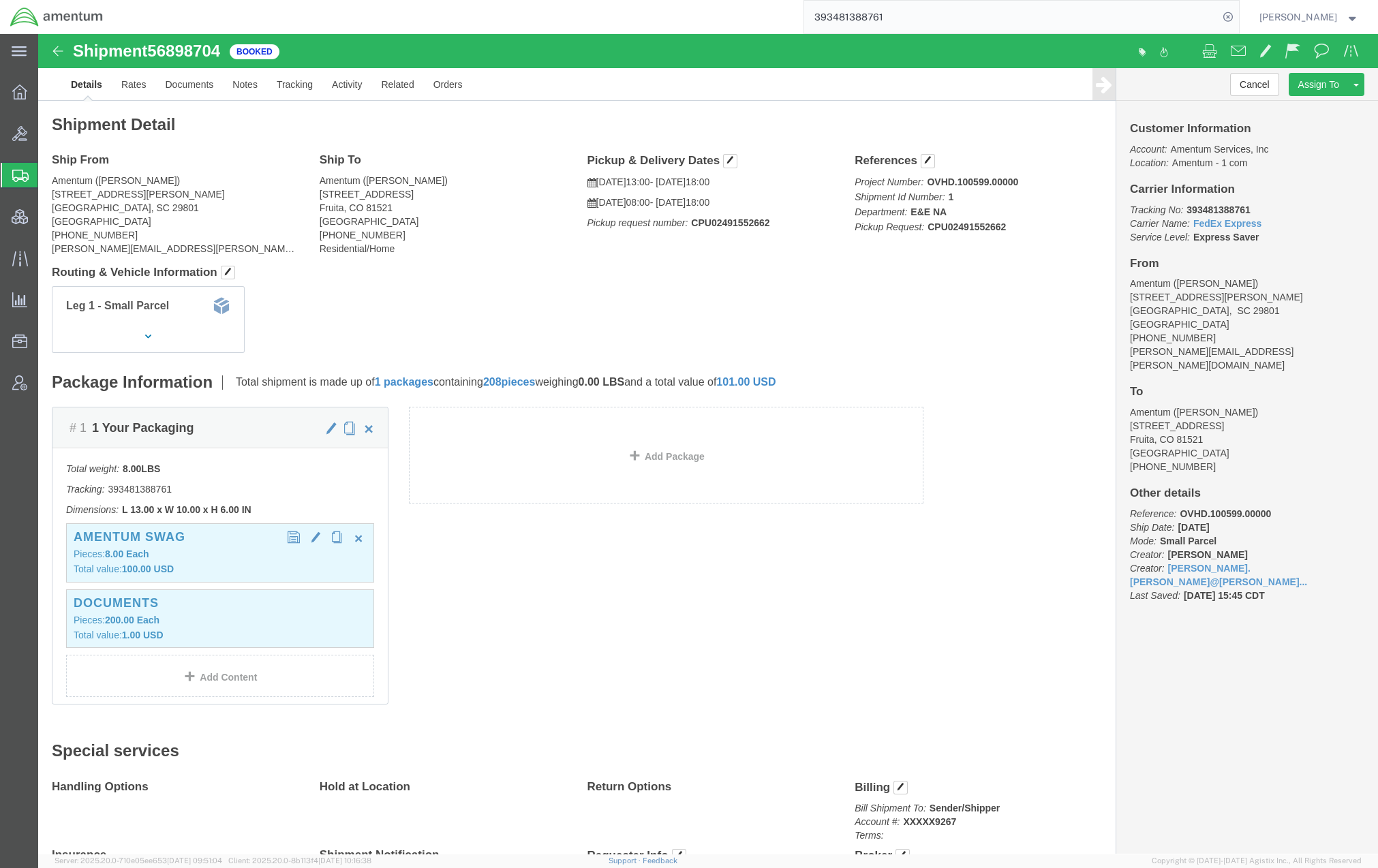
click p "Pieces: 8.00 Each"
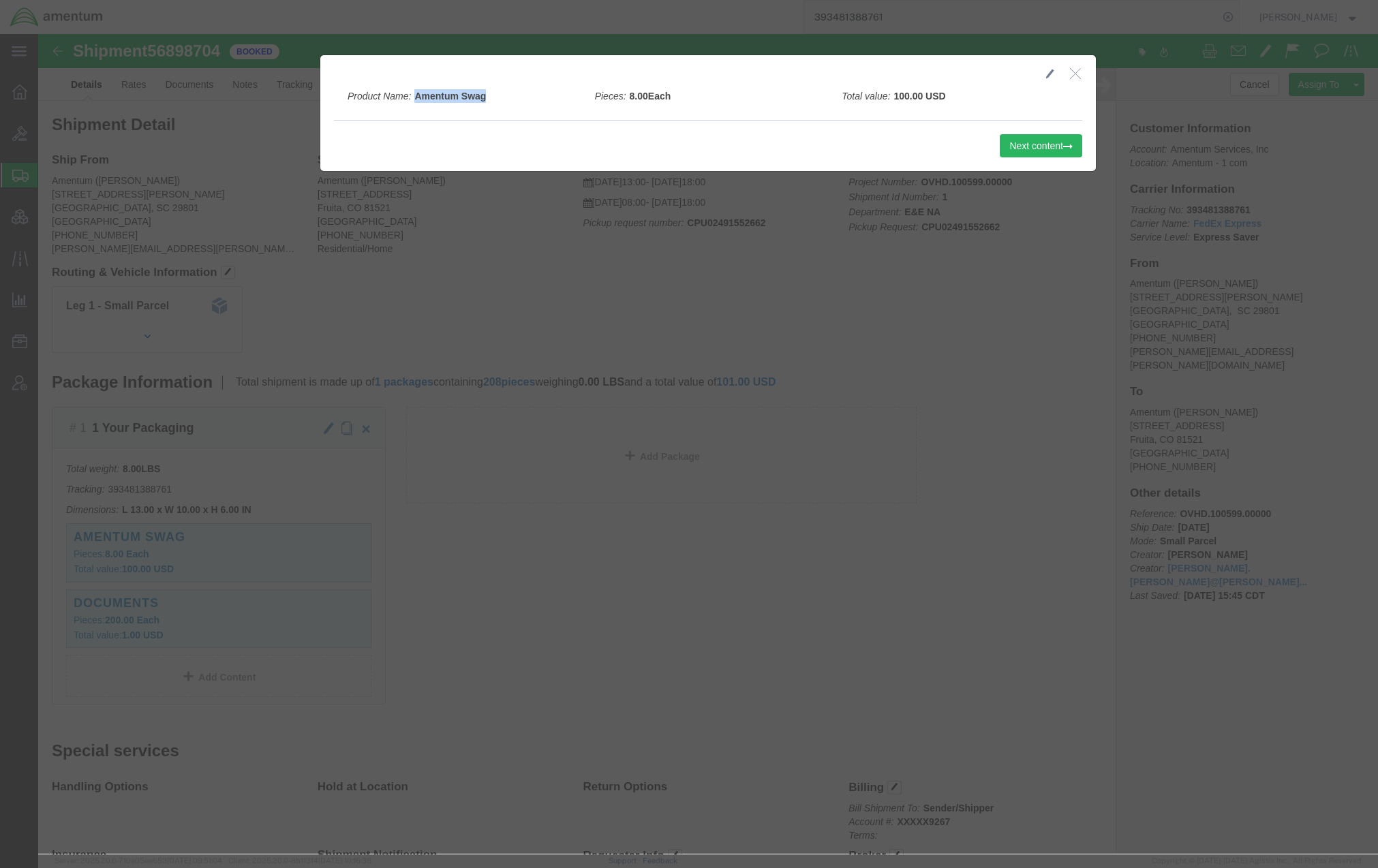
drag, startPoint x: 458, startPoint y: 59, endPoint x: 373, endPoint y: 65, distance: 85.2
click div "Product Name: Amentum Swag"
copy b "Amentum Swag"
click icon "button"
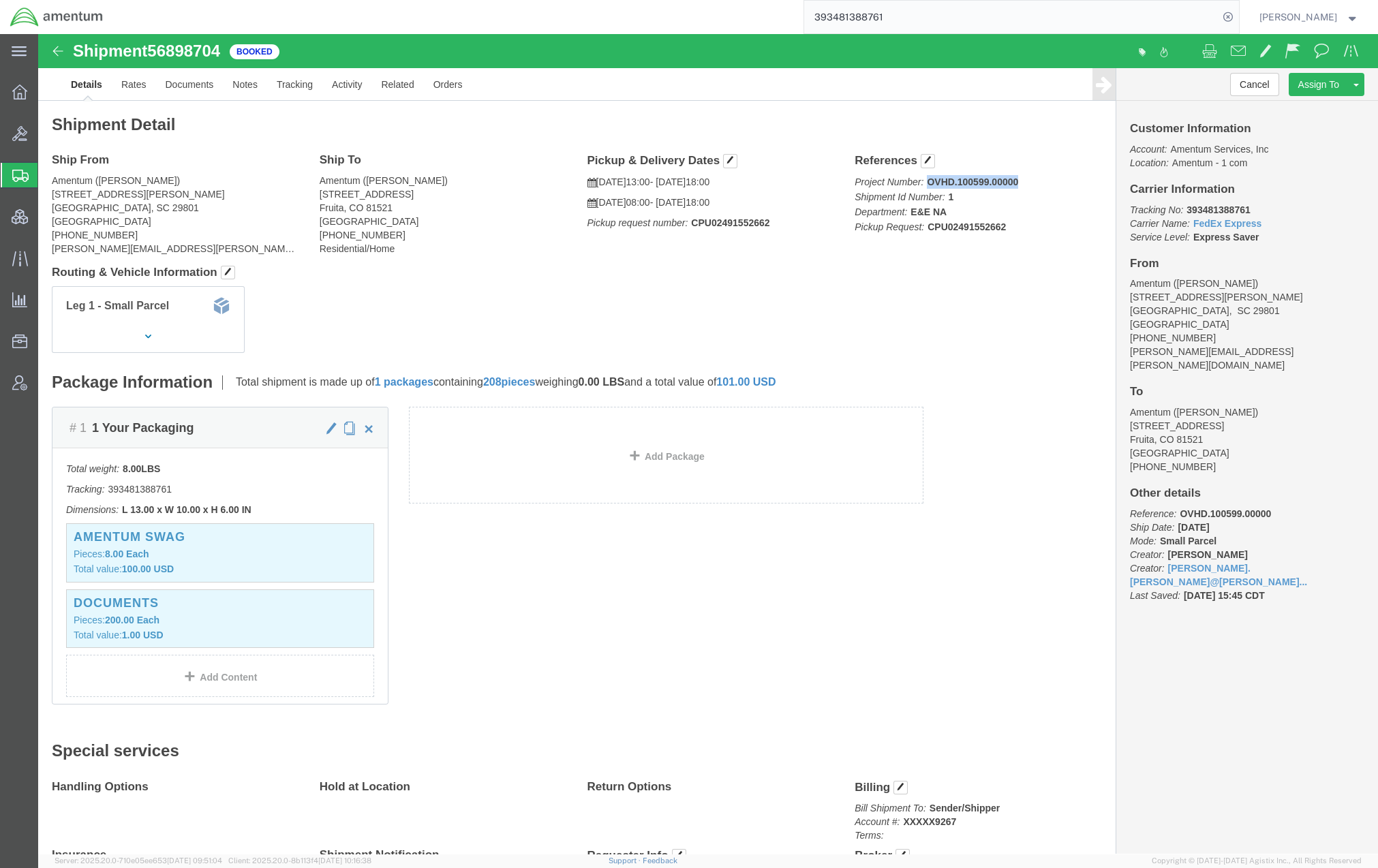
click p "Project Number: OVHD.100599.00000 Shipment Id Number: 1 Department: E&E NA Pick…"
drag, startPoint x: 185, startPoint y: 19, endPoint x: 34, endPoint y: 16, distance: 151.0
click div "Shipment 56898704 3 of 3 Booked"
copy h1 "Shipment 56898704"
drag, startPoint x: 1210, startPoint y: 174, endPoint x: 1142, endPoint y: 180, distance: 68.3
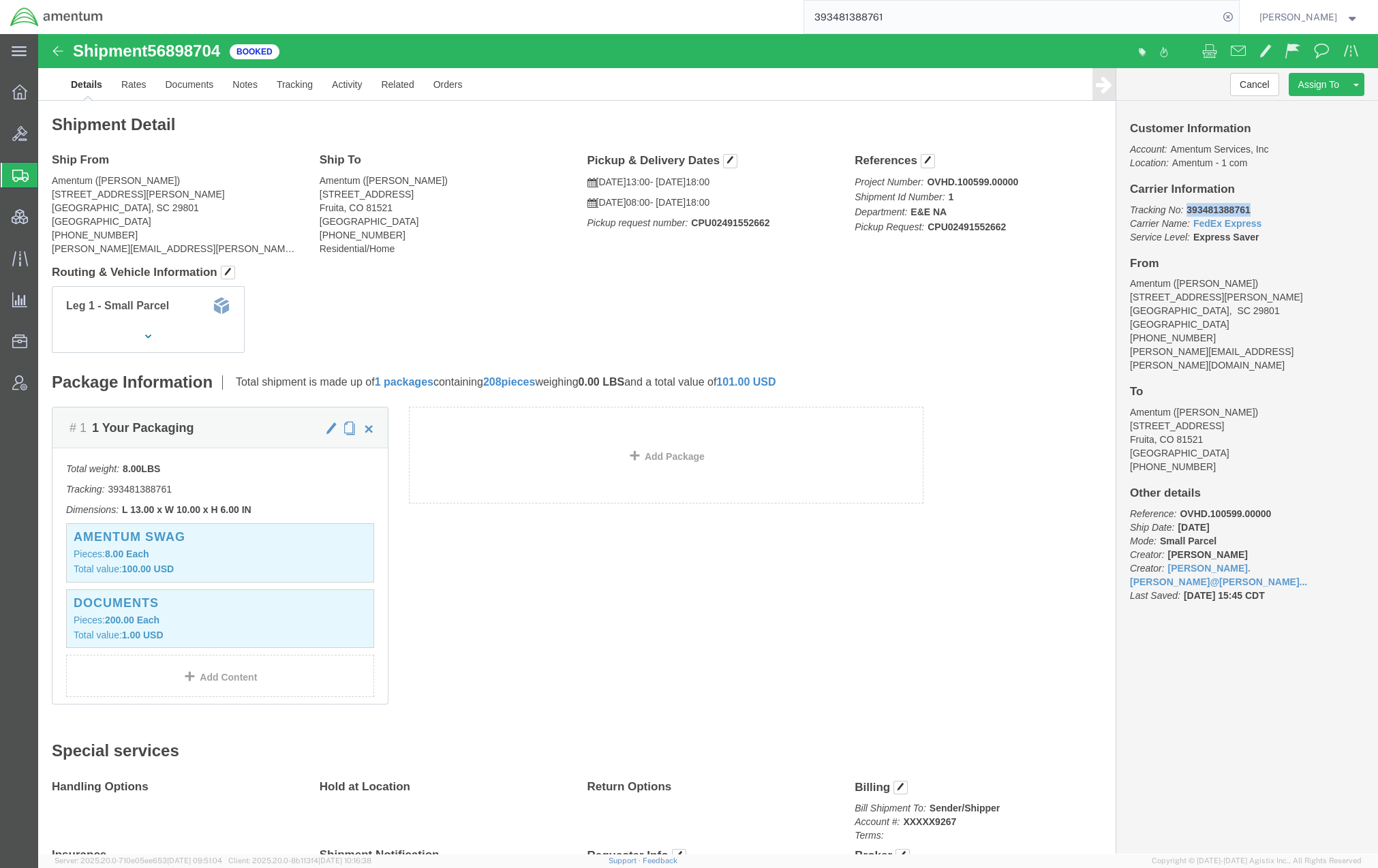
click p "Tracking No: 393481388761 Carrier Name: FedEx Express FedEx Express Service Lev…"
copy b "393481388761"
click link "Documents"
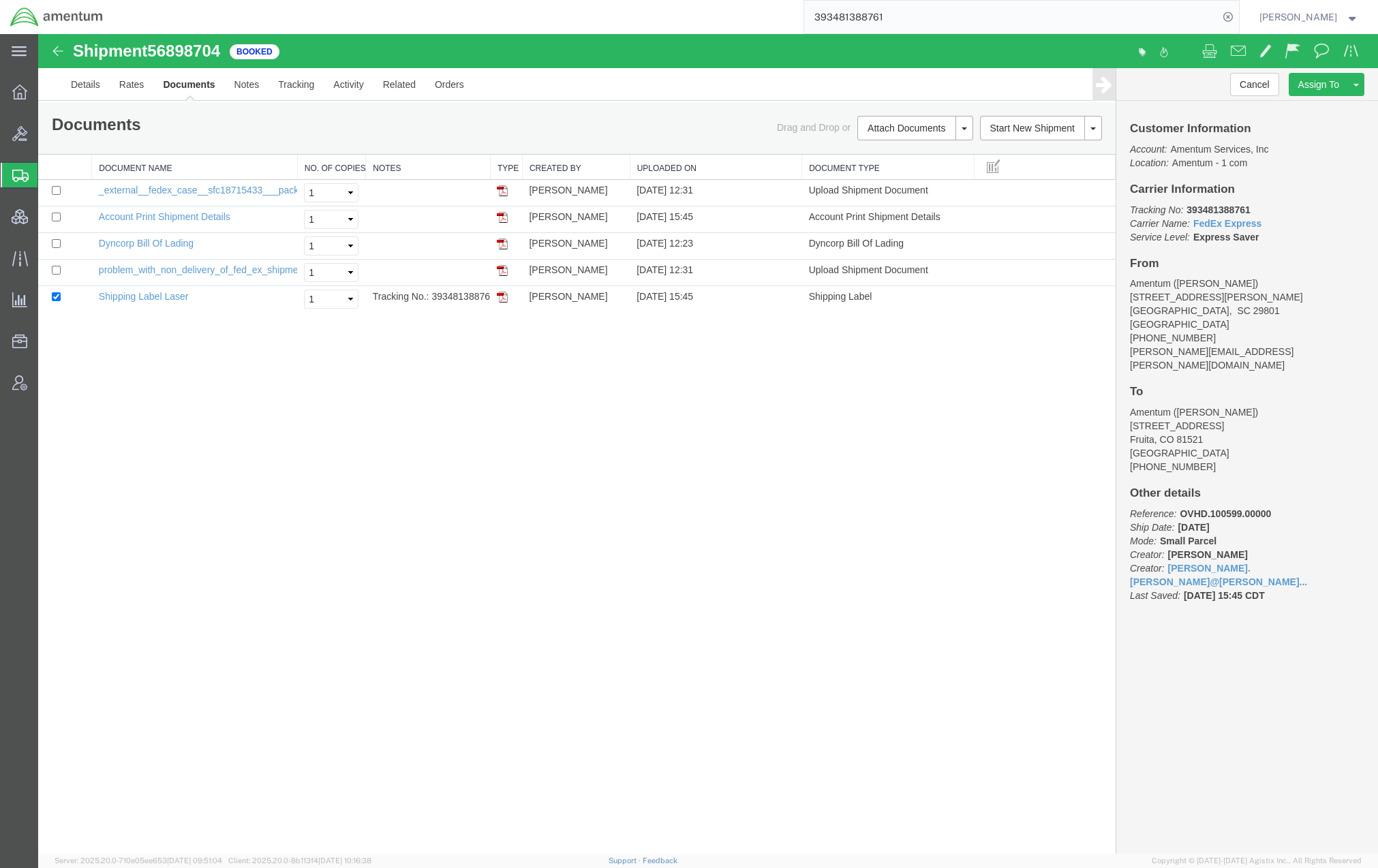
click at [903, 532] on div "Shipment 56898704 5 of 5 Booked Details Rates Documents Notes Tracking Activity…" at bounding box center [708, 444] width 1339 height 819
click at [213, 550] on div "Shipment 56898704 5 of 5 Booked Details Rates Documents Notes Tracking Activity…" at bounding box center [707, 442] width 1338 height 817
click at [0, 0] on span "Documents" at bounding box center [0, 0] width 0 height 0
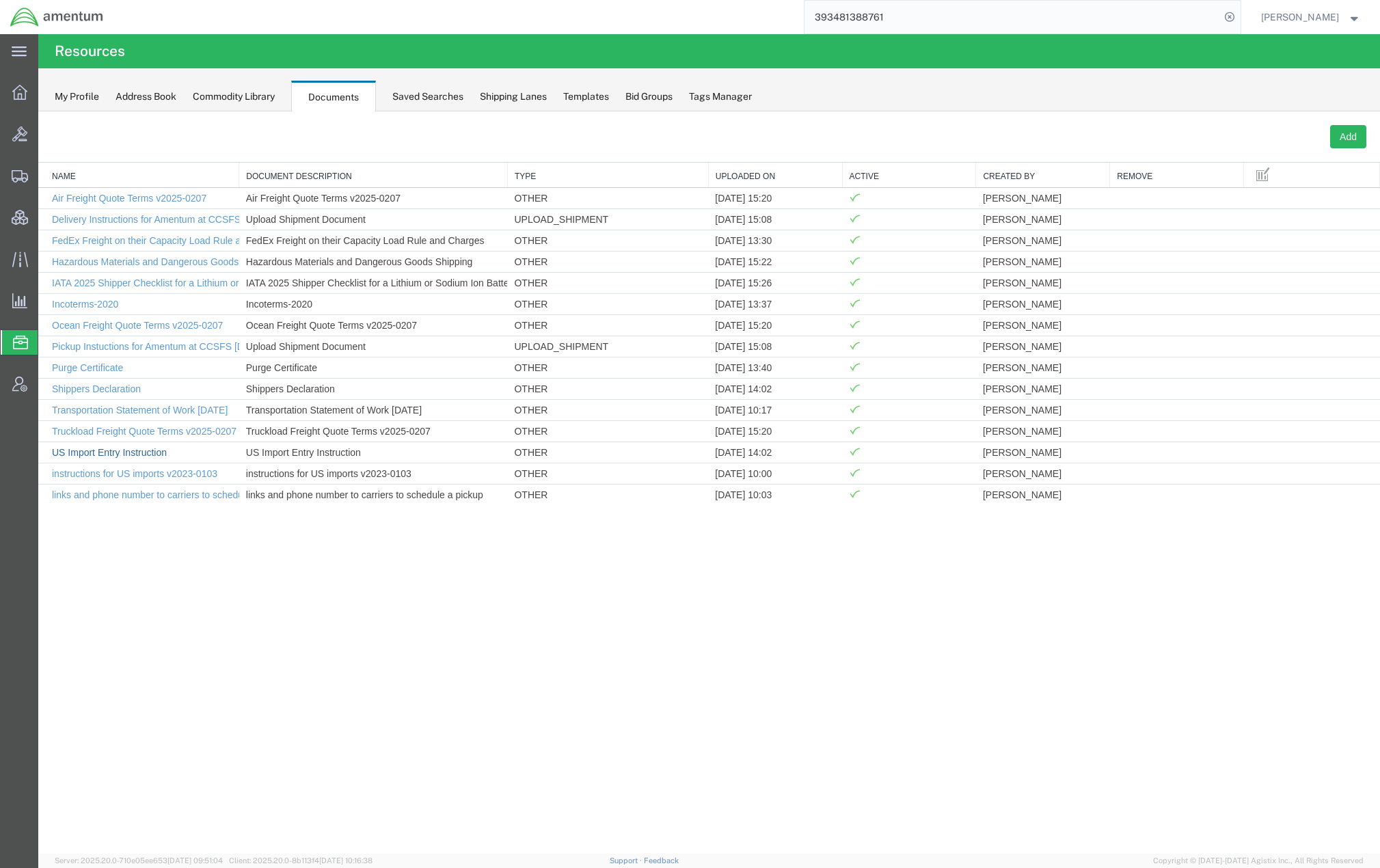
drag, startPoint x: 129, startPoint y: 455, endPoint x: 540, endPoint y: 588, distance: 432.0
click at [129, 455] on link "US Import Entry Instruction" at bounding box center [109, 452] width 115 height 11
click at [157, 478] on link "instructions for US imports v2023-0103" at bounding box center [134, 474] width 165 height 11
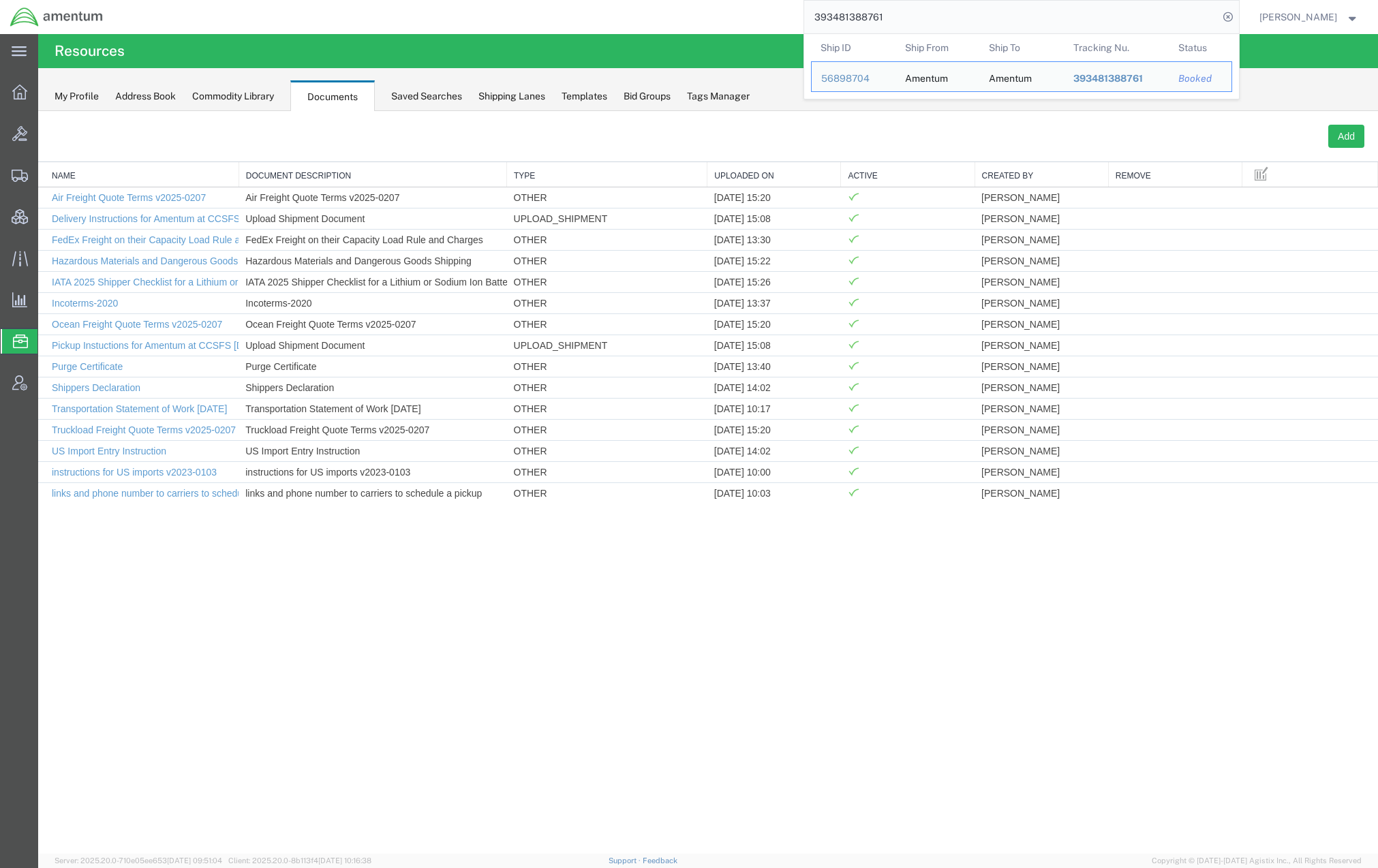
drag, startPoint x: 1075, startPoint y: 22, endPoint x: 406, endPoint y: -44, distance: 672.2
click at [406, 0] on html "main_menu Created with Sketch. Collapse Menu Overview Bids Shipments Shipment M…" at bounding box center [689, 434] width 1378 height 868
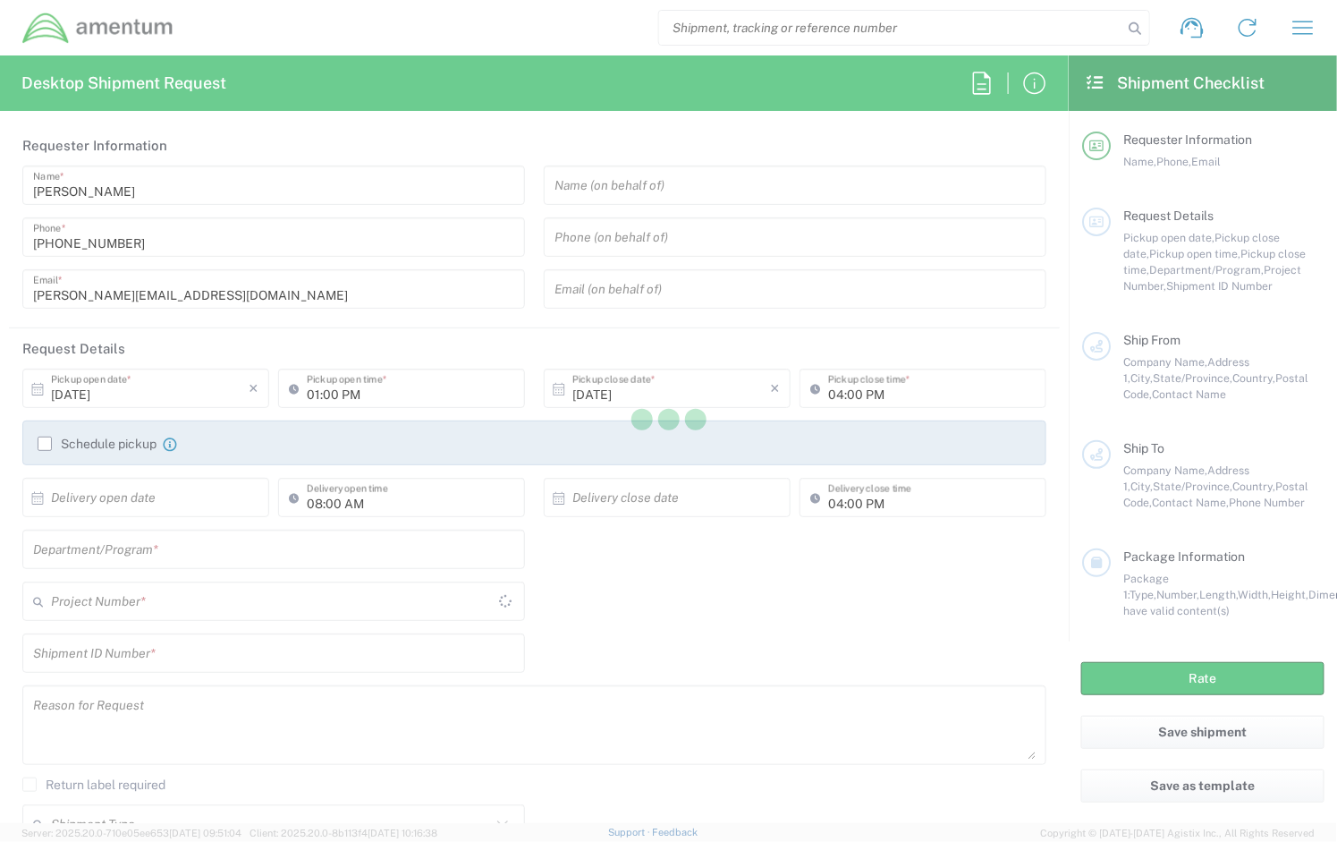
type input "[GEOGRAPHIC_DATA]"
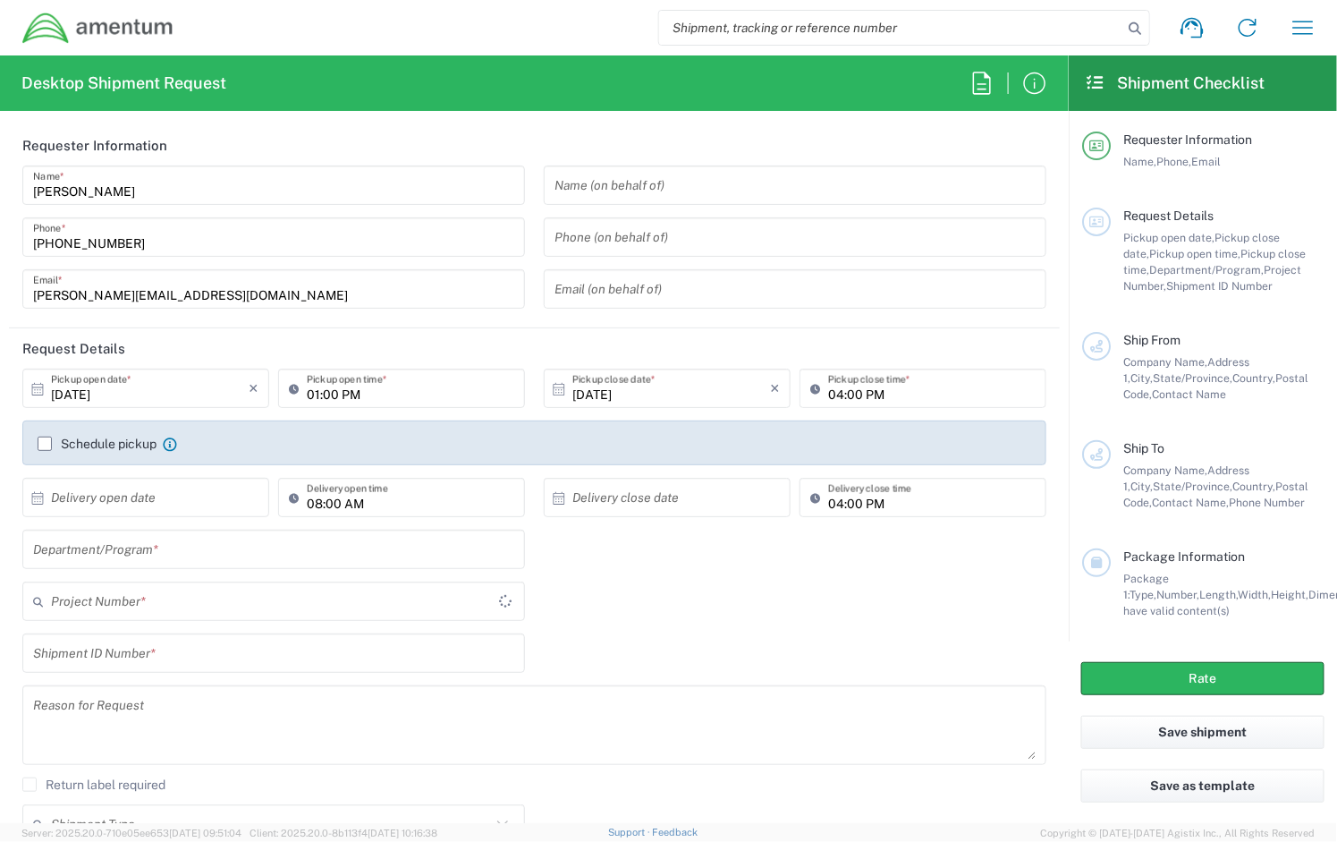
type input "OVHD.600294.PURCH"
click at [200, 603] on input "OVHD.600294.PURCH" at bounding box center [271, 601] width 440 height 31
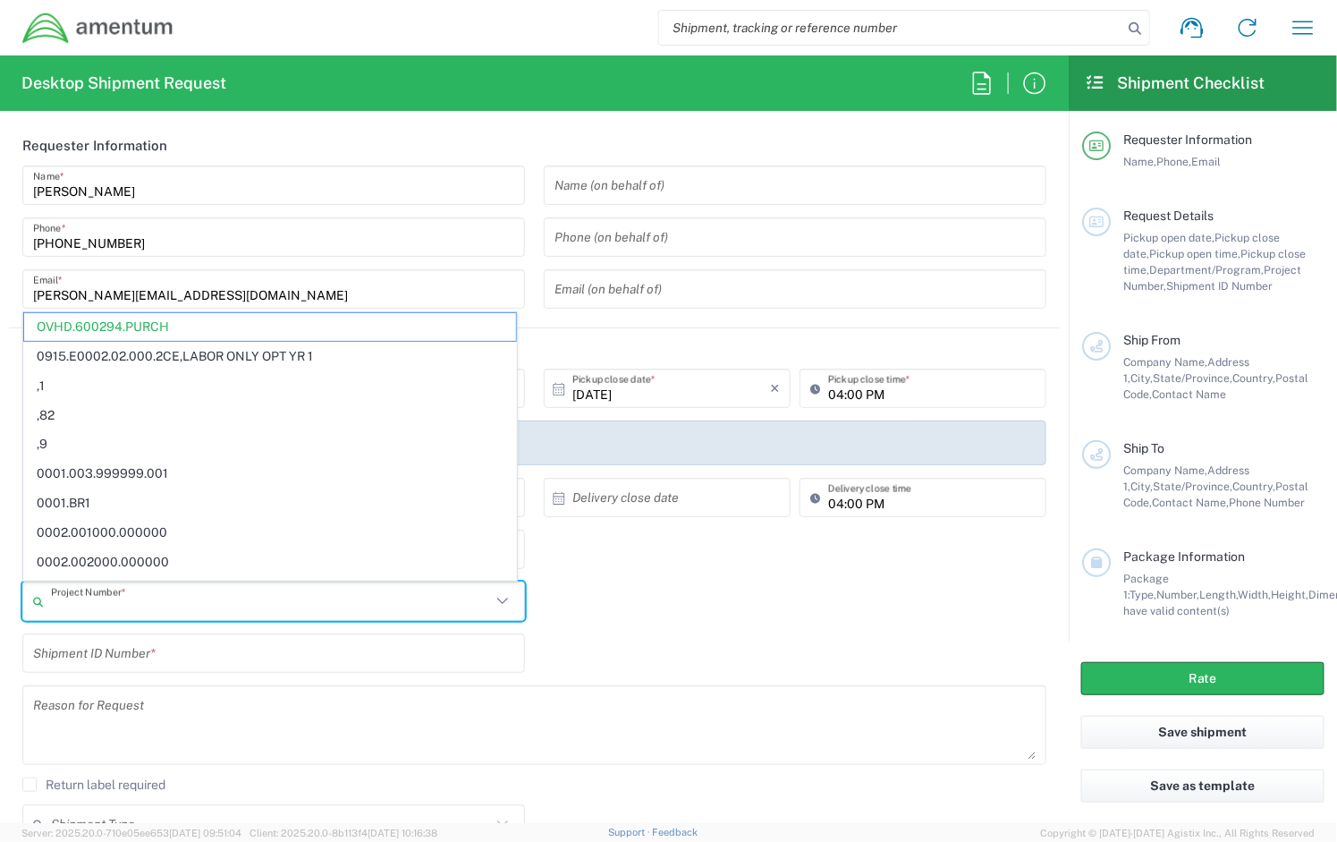
click at [127, 609] on input "text" at bounding box center [271, 601] width 440 height 31
paste input "OVHD.100169.00000"
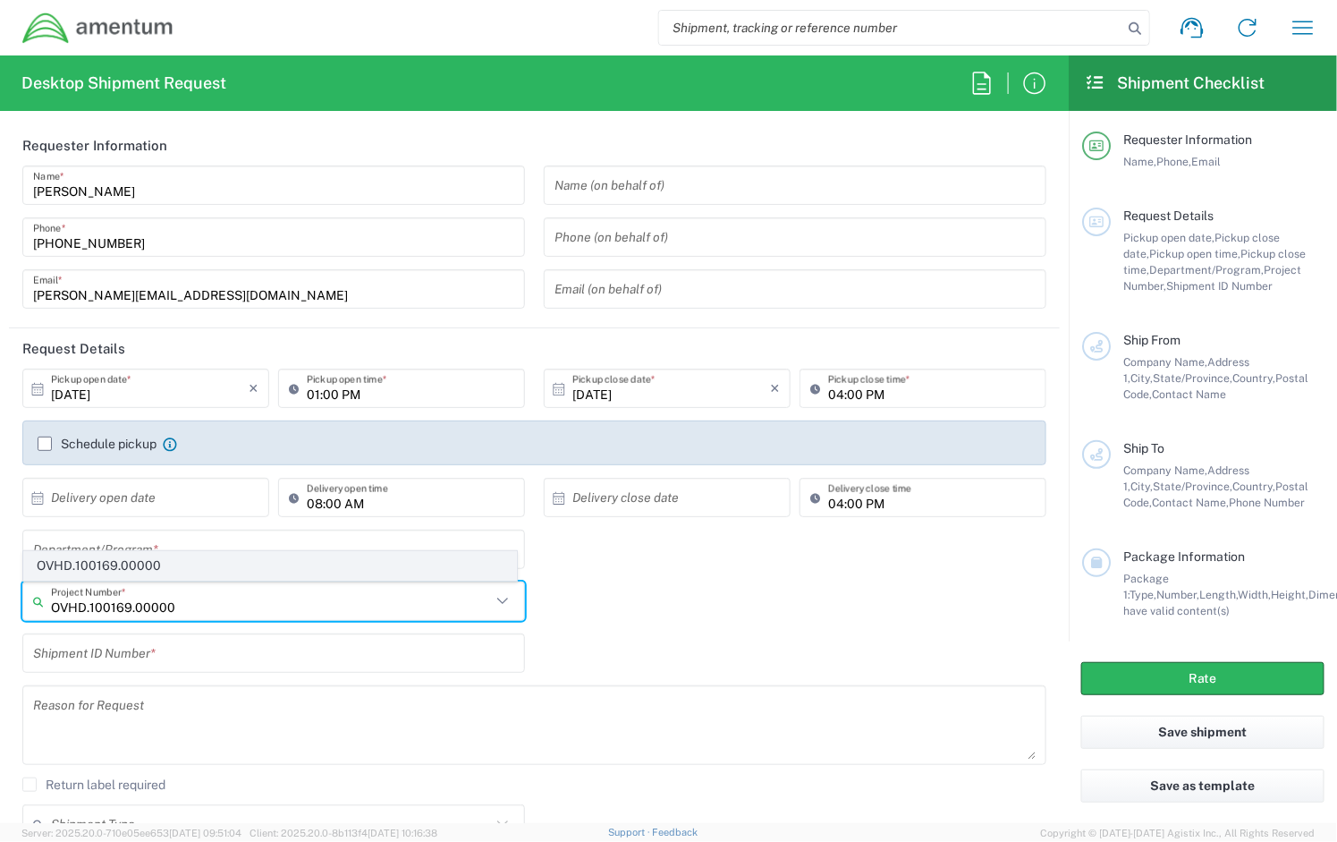
type input "OVHD.100169.00000"
click at [146, 565] on span "OVHD.100169.00000" at bounding box center [270, 566] width 492 height 28
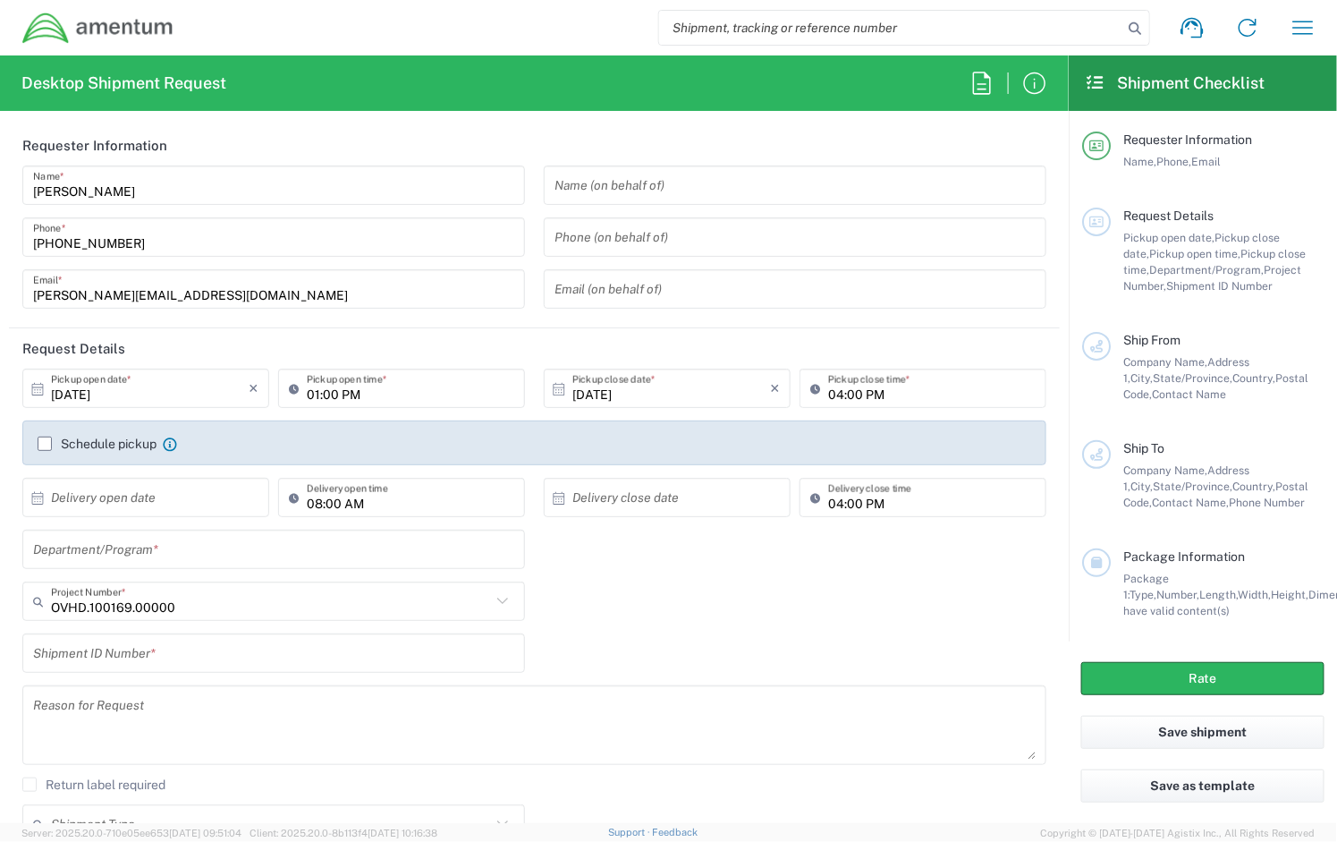
click at [560, 623] on div "OVHD.100169.00000 Project Number * OVHD.100169.00000" at bounding box center [534, 607] width 1043 height 52
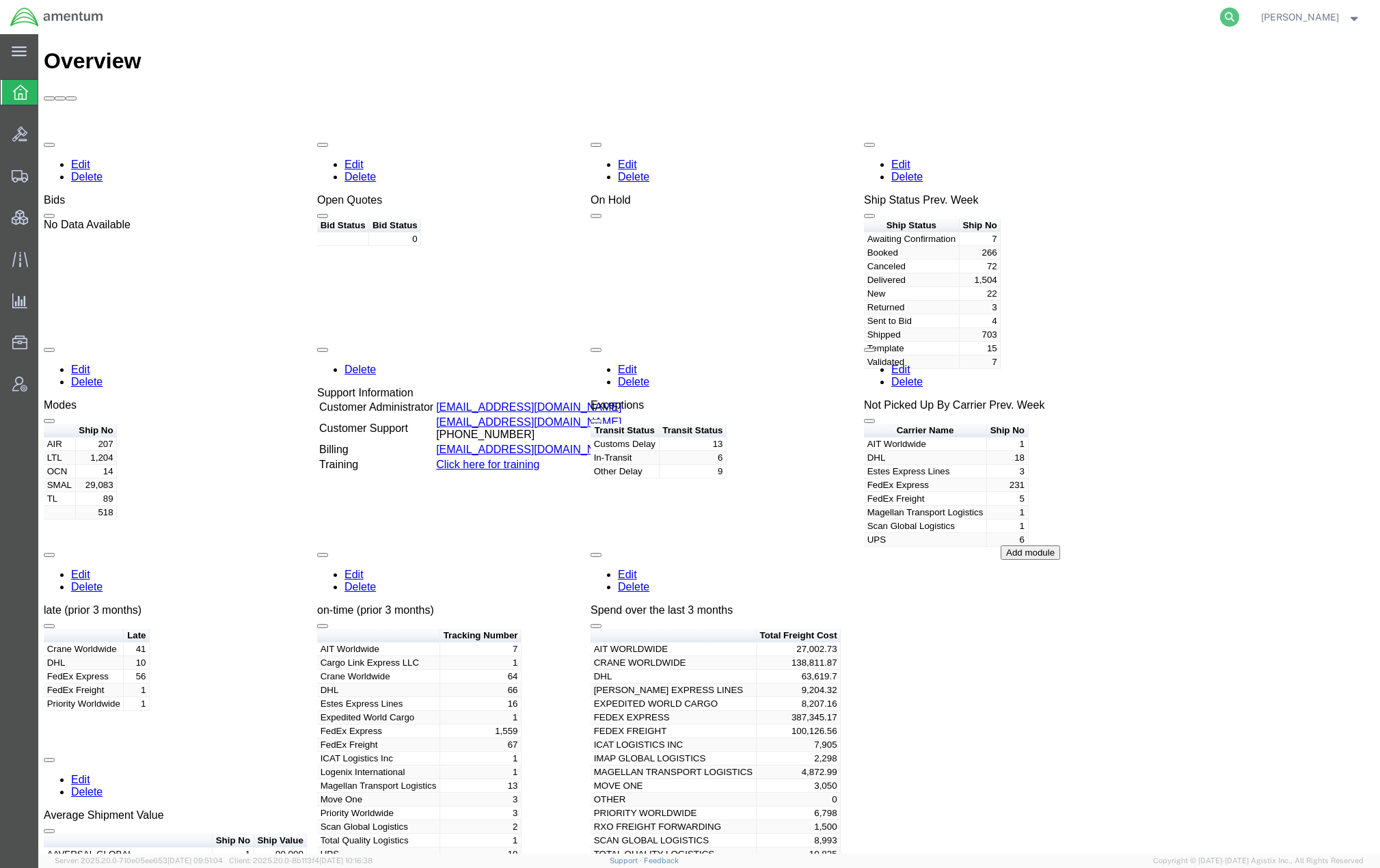
click at [1231, 17] on icon at bounding box center [1229, 17] width 19 height 19
paste input "55440299"
type input "55440299"
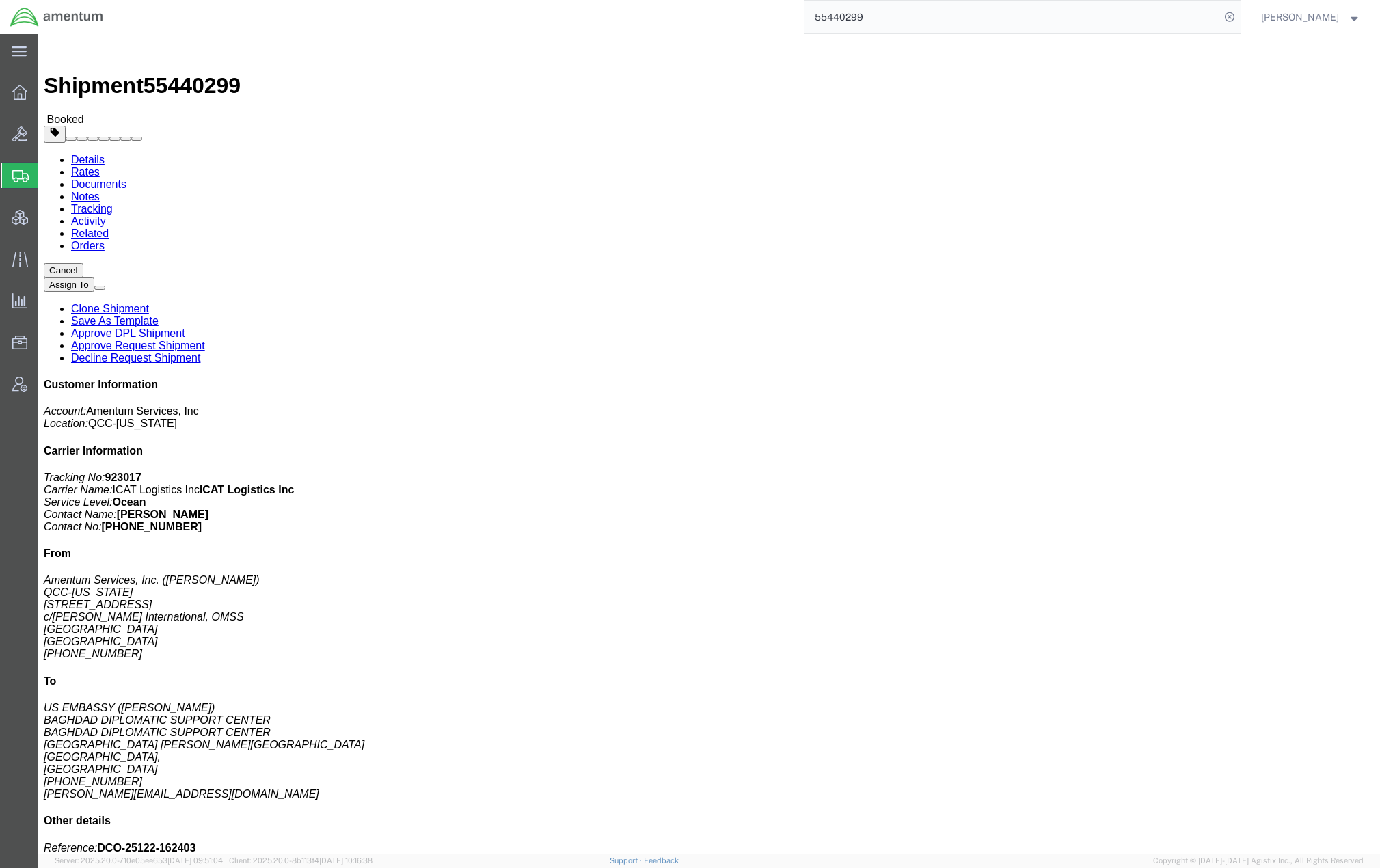
click link "Notes"
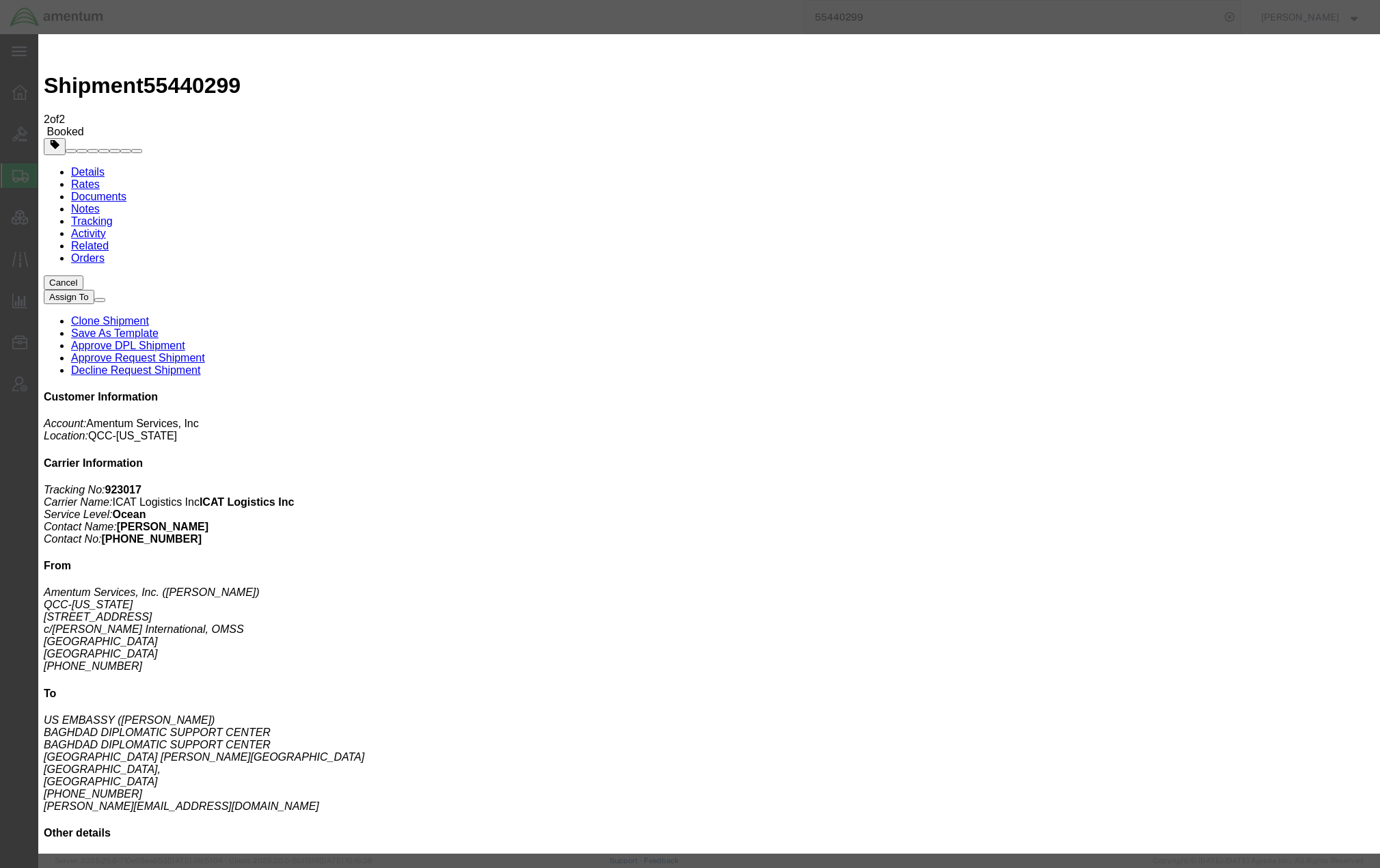
select select "TRANSPORTATION_NOTES"
select select "PRIVATE_TO_VENDOR"
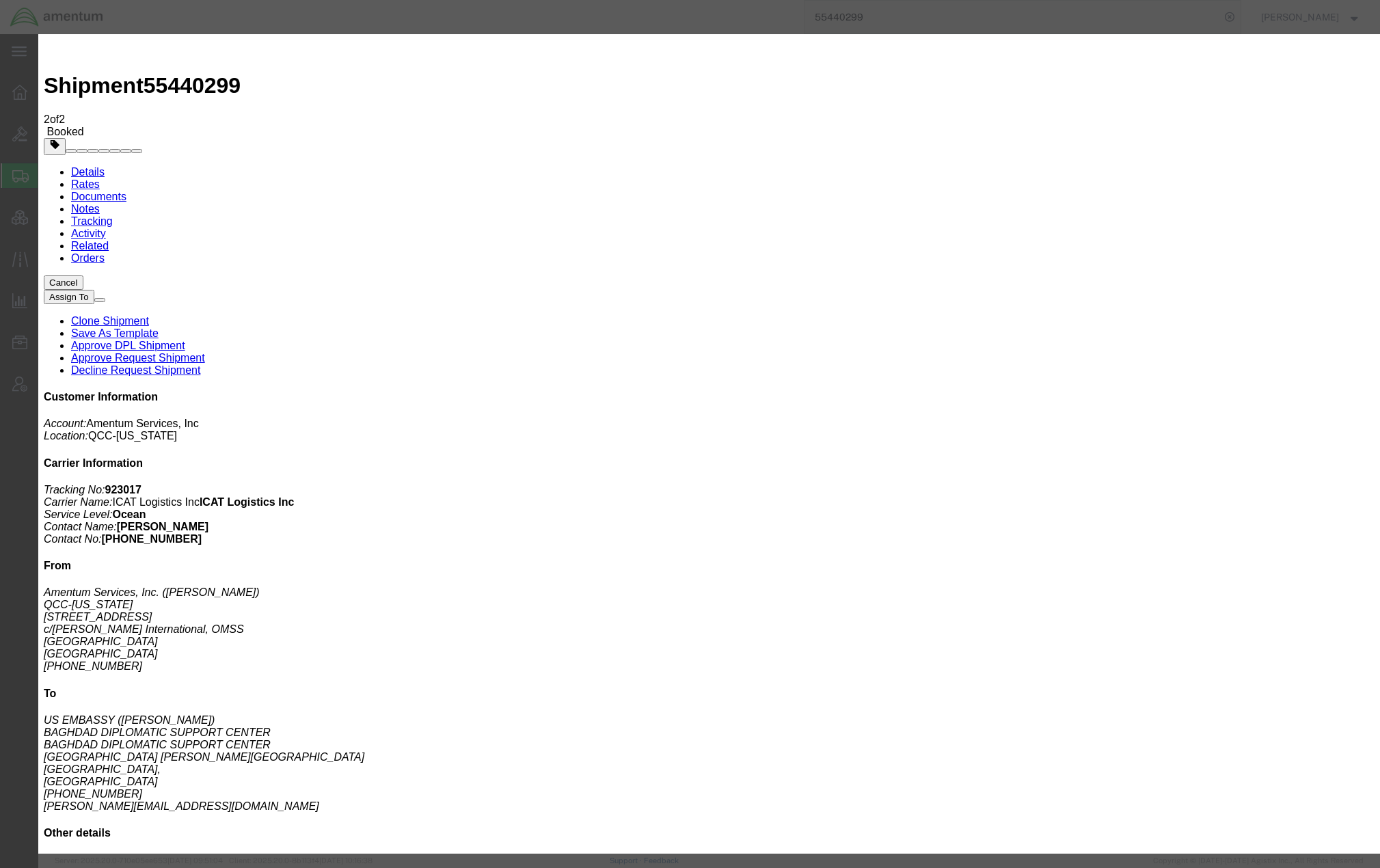
select select "16333"
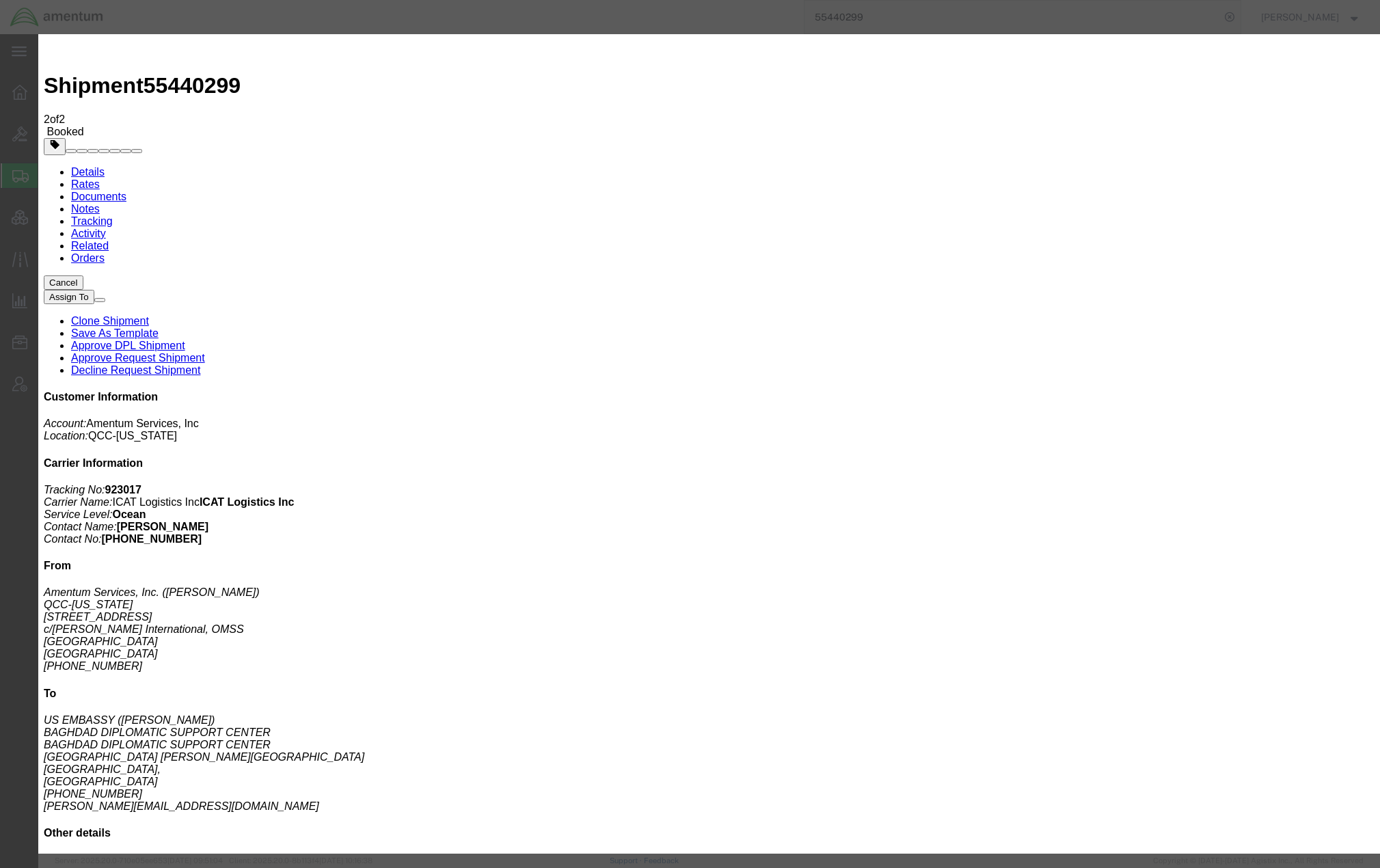
paste textarea "HOUSTON – UMM QASR SCAC: NSAU Booking: NHOBJ031326 Vessel: [PERSON_NAME].031 Cu…"
type textarea "HOUSTON – UMM QASR SCAC: NSAU Booking: NHOBJ031326 Vessel: [PERSON_NAME].031 Cu…"
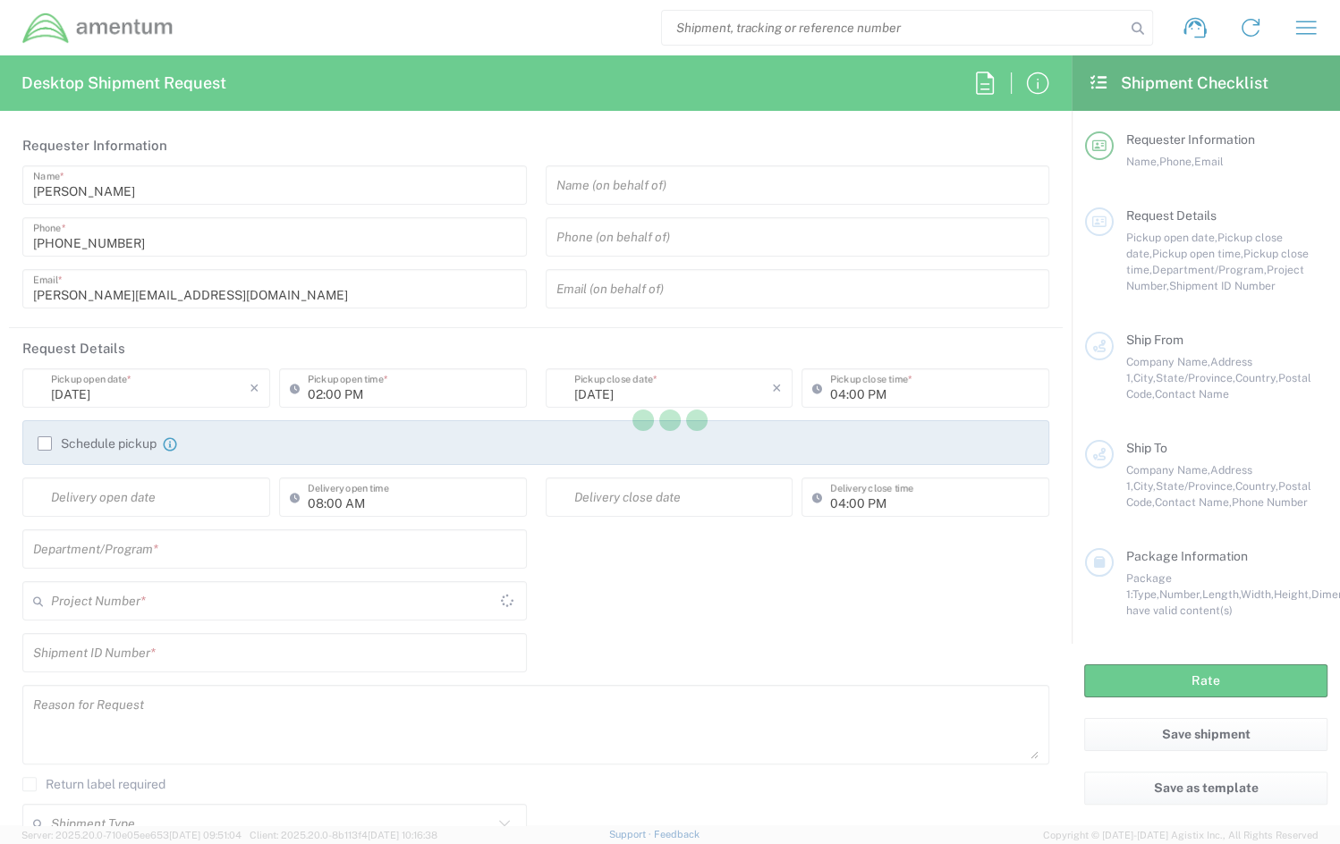
type input "[GEOGRAPHIC_DATA]"
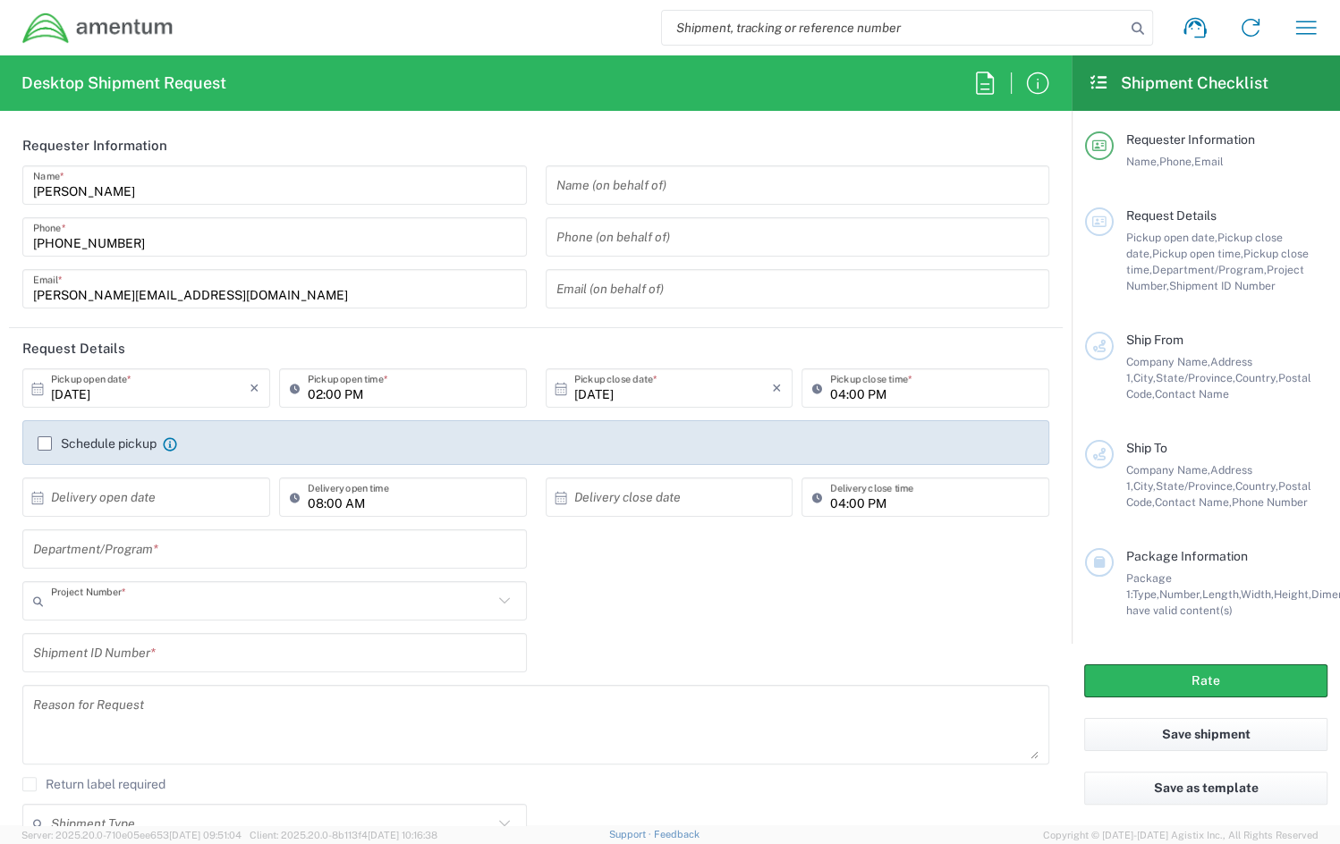
type input "OVHD.600294.PURCH"
click at [1306, 23] on icon "button" at bounding box center [1306, 27] width 29 height 29
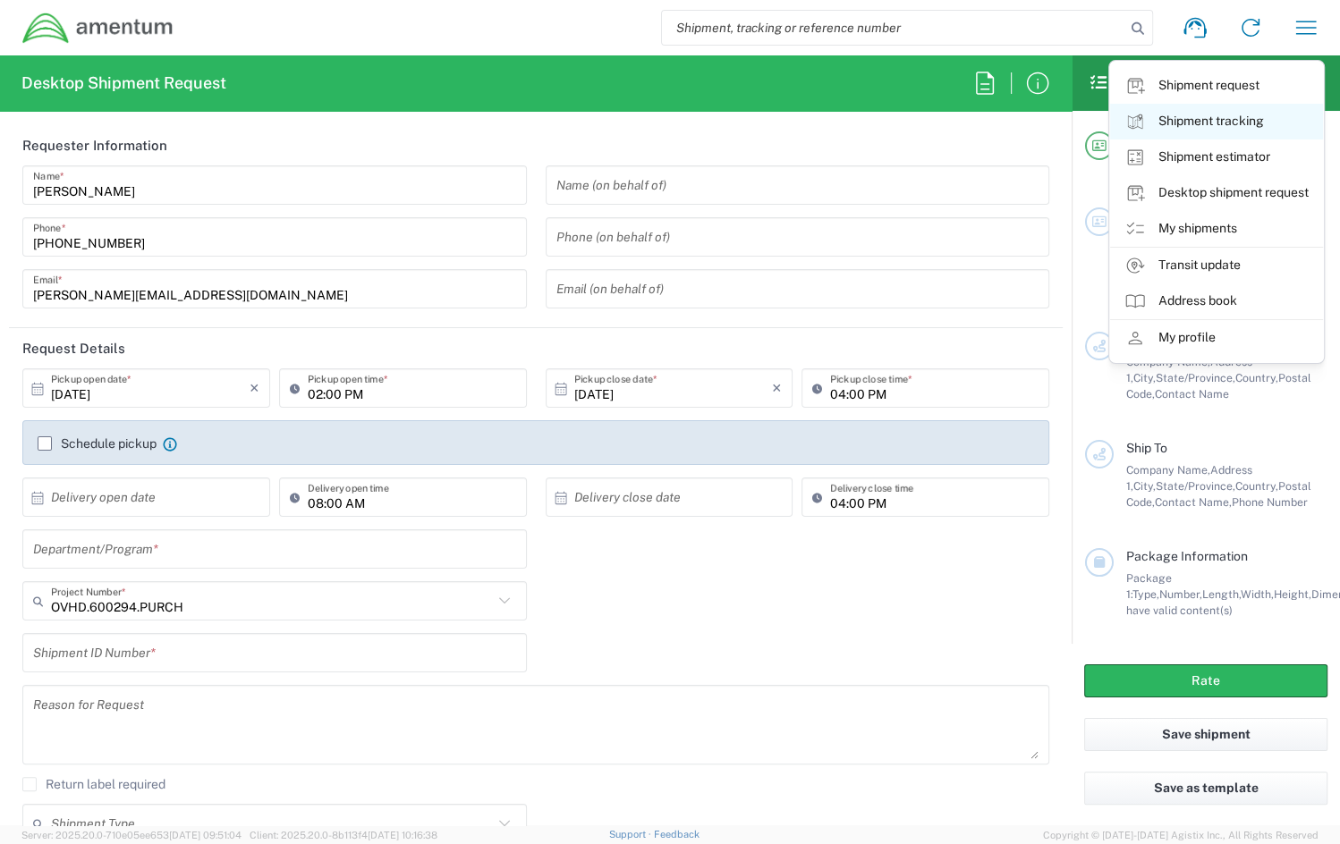
click at [1223, 121] on link "Shipment tracking" at bounding box center [1216, 122] width 213 height 36
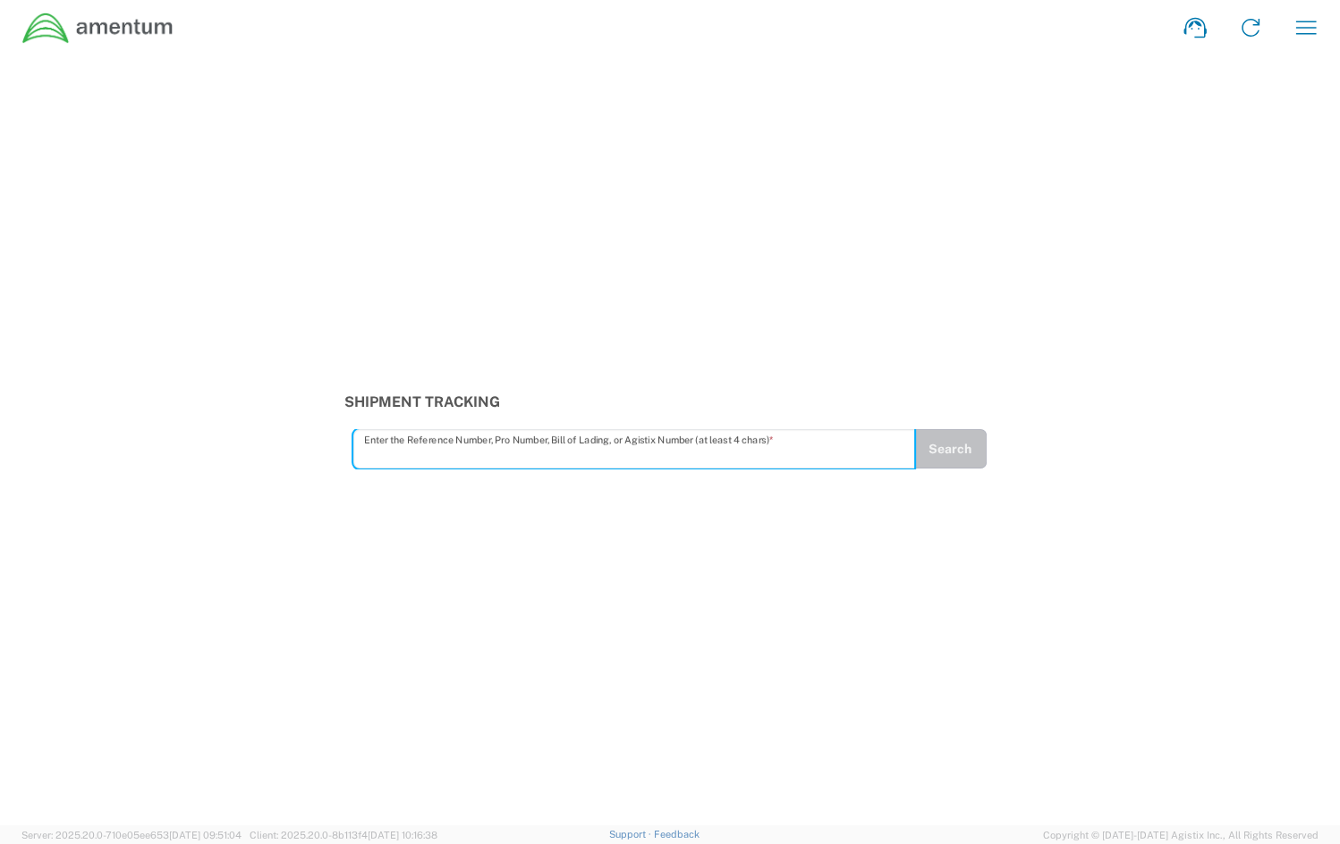
click at [460, 446] on input "text" at bounding box center [634, 449] width 540 height 31
type input "393481388761"
click at [941, 454] on button "Search" at bounding box center [949, 448] width 73 height 39
